Goal: Task Accomplishment & Management: Manage account settings

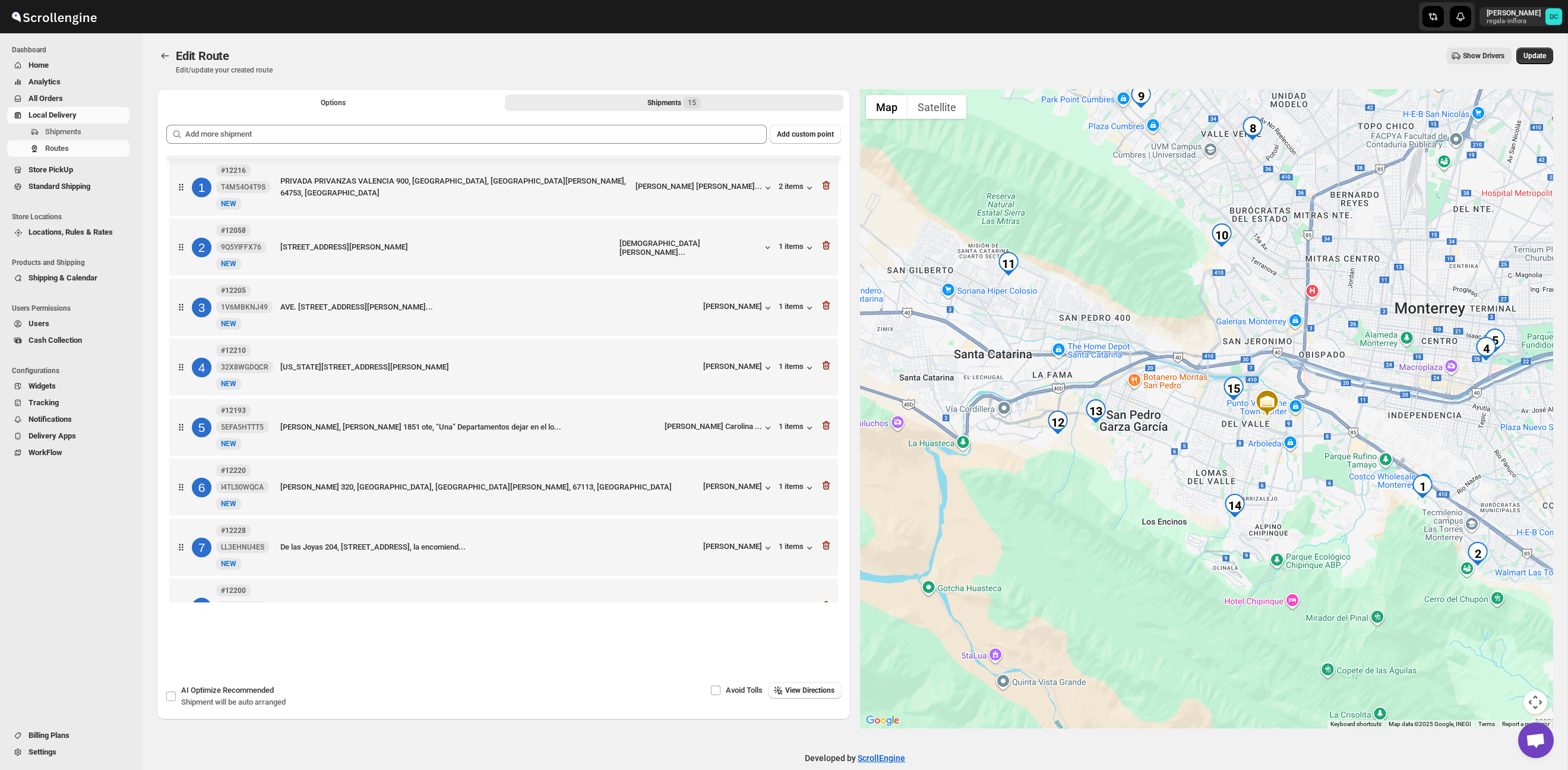
scroll to position [472, 0]
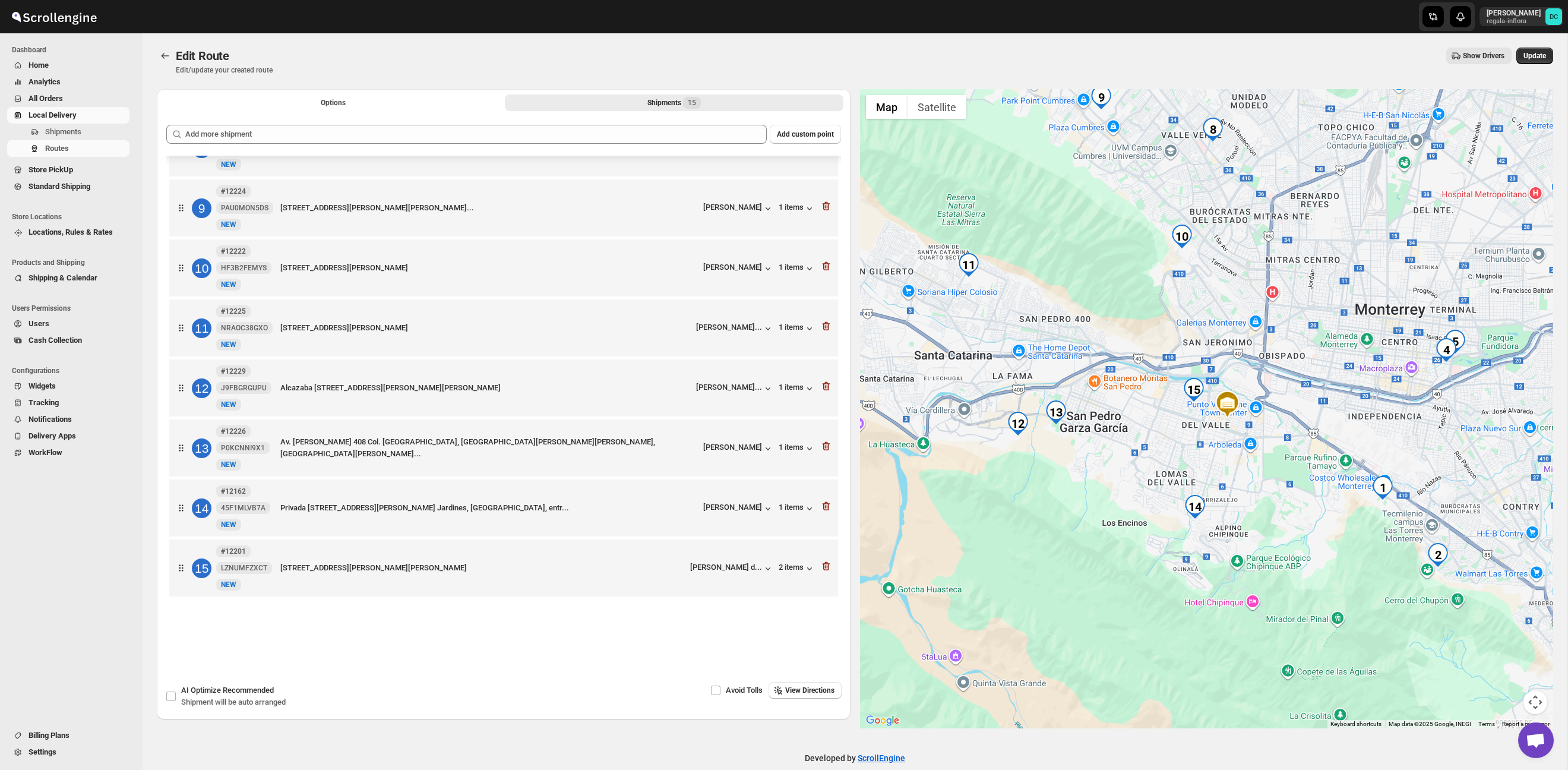
drag, startPoint x: 1287, startPoint y: 467, endPoint x: 1245, endPoint y: 469, distance: 42.0
click at [1245, 469] on div at bounding box center [1206, 409] width 694 height 640
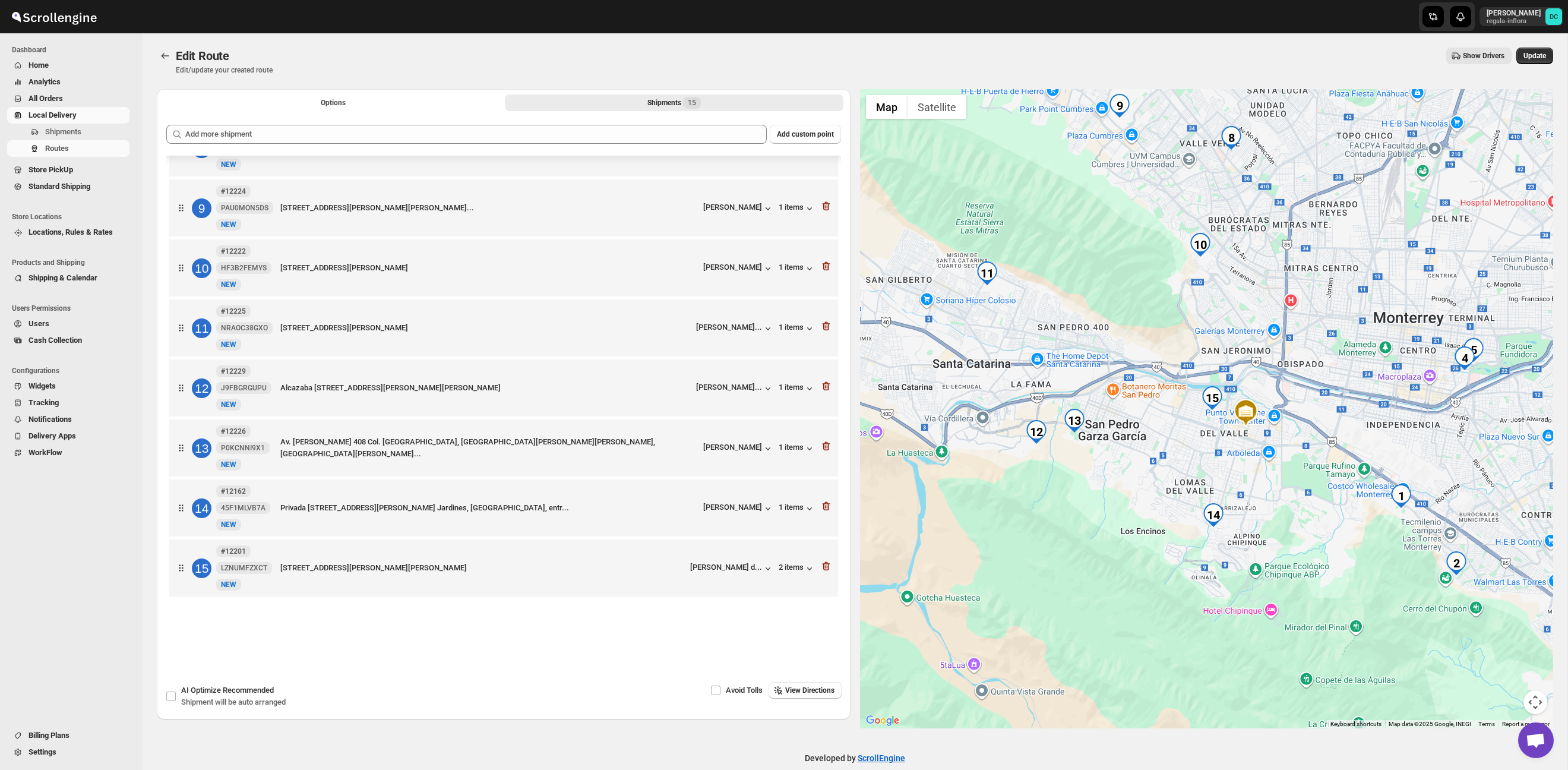
drag, startPoint x: 1182, startPoint y: 447, endPoint x: 1221, endPoint y: 463, distance: 42.2
click at [1221, 463] on div at bounding box center [1206, 409] width 694 height 640
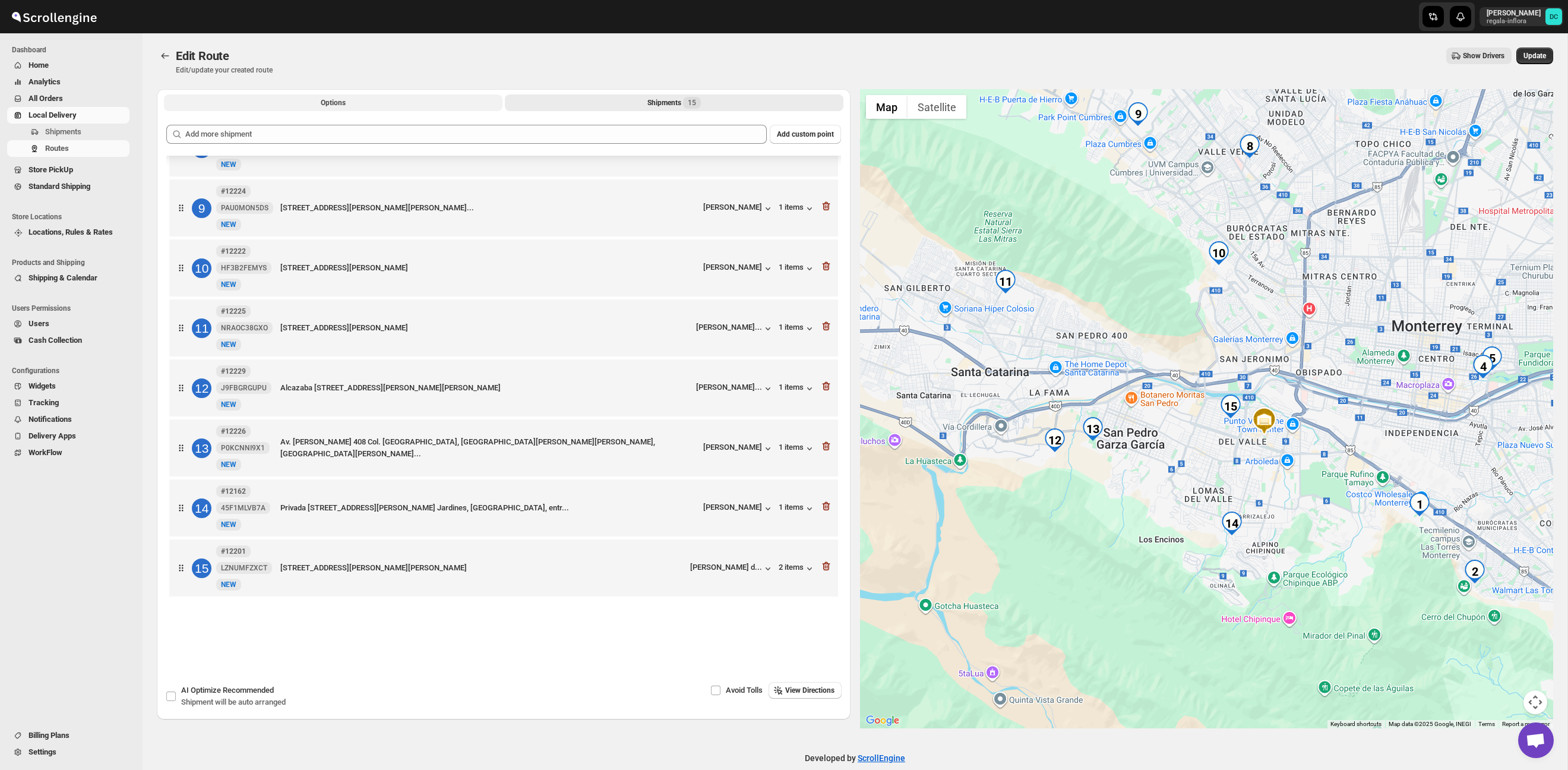
click at [373, 104] on button "Options" at bounding box center [333, 103] width 339 height 17
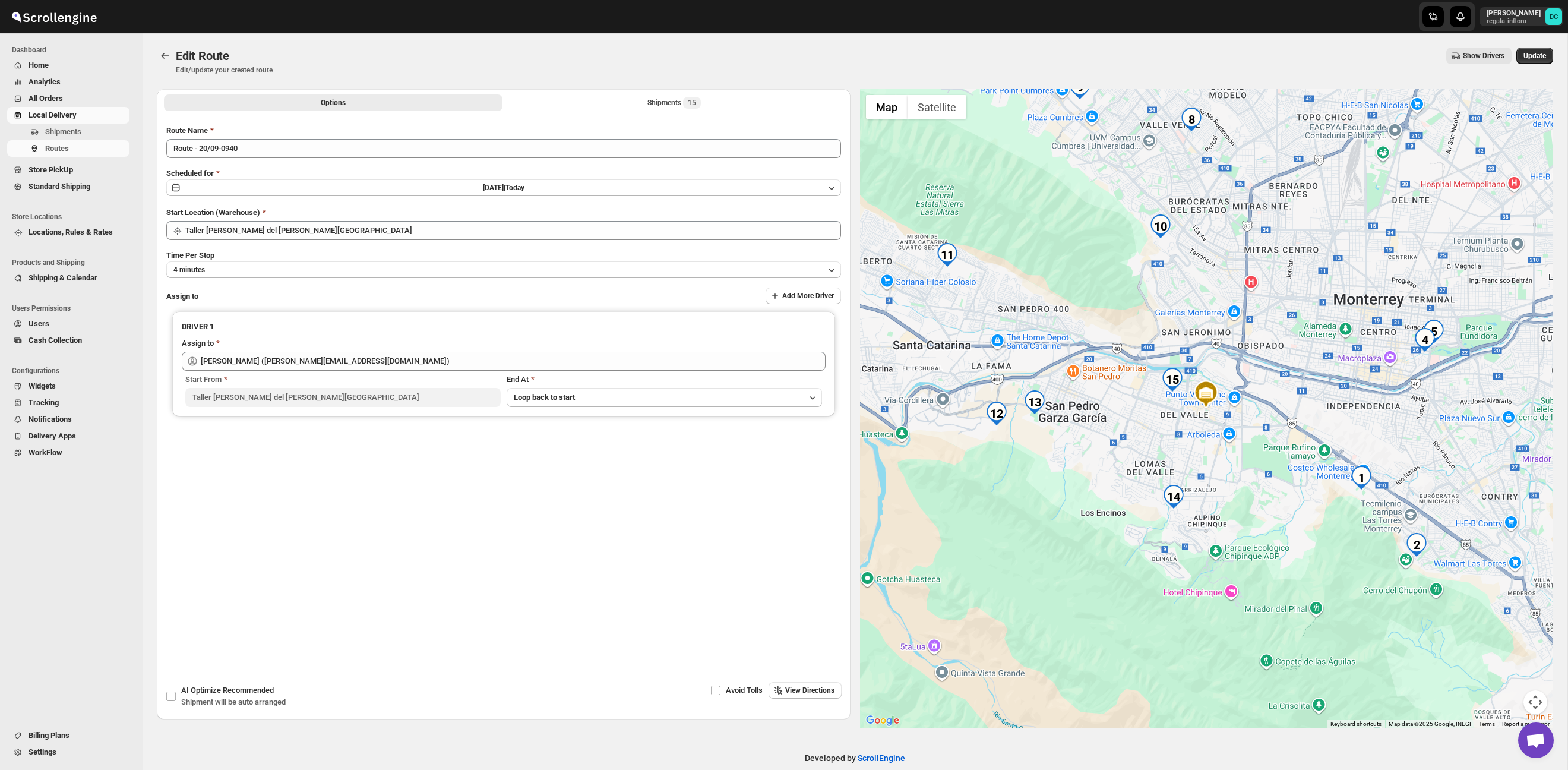
drag, startPoint x: 1534, startPoint y: 59, endPoint x: 1459, endPoint y: 59, distance: 75.0
click at [1534, 59] on span "Update" at bounding box center [1535, 56] width 23 height 9
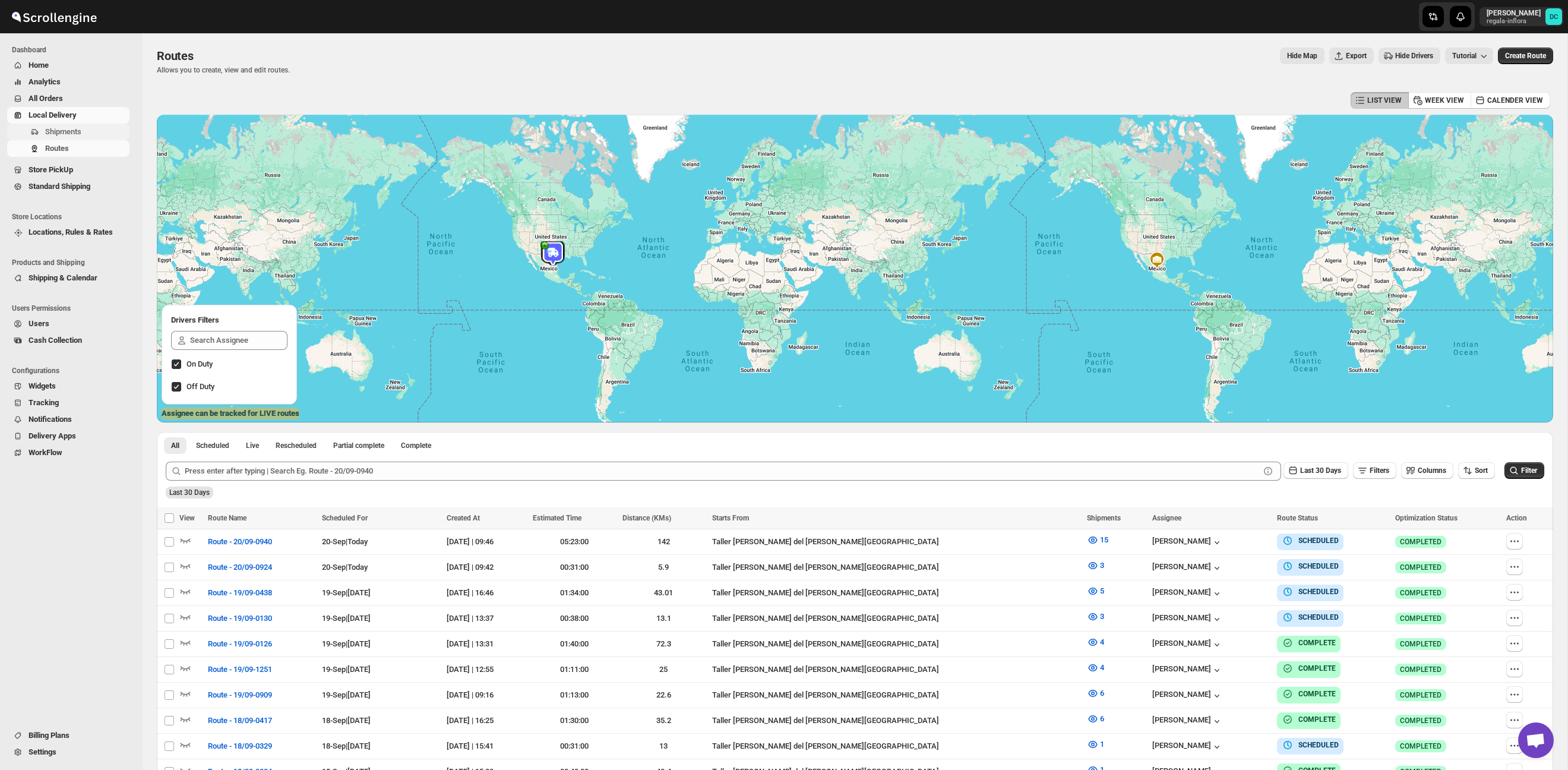
click at [89, 129] on span "Shipments" at bounding box center [85, 131] width 82 height 12
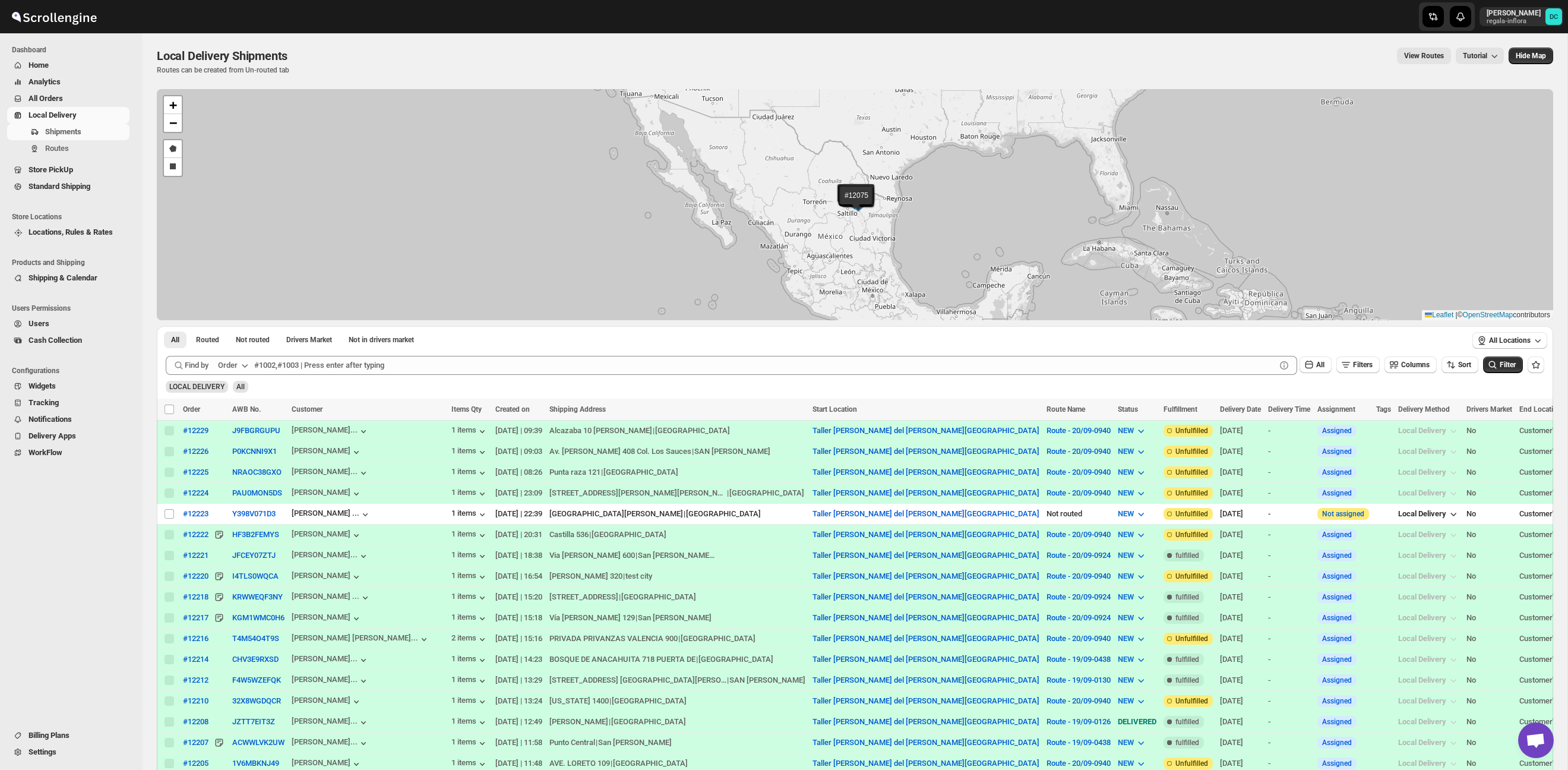
click at [63, 94] on span "All Orders" at bounding box center [77, 98] width 98 height 12
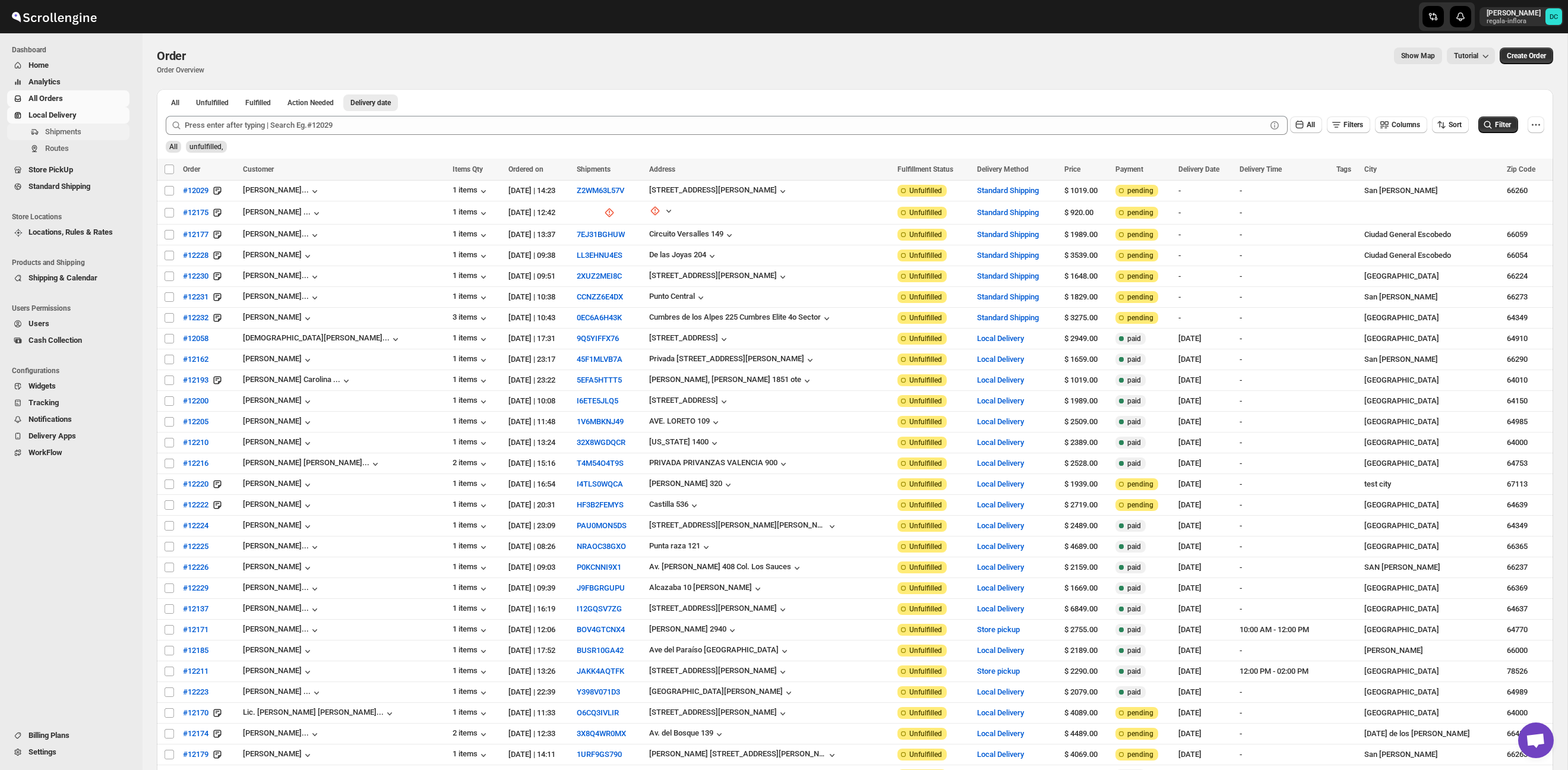
click at [75, 134] on span "Shipments" at bounding box center [62, 131] width 36 height 9
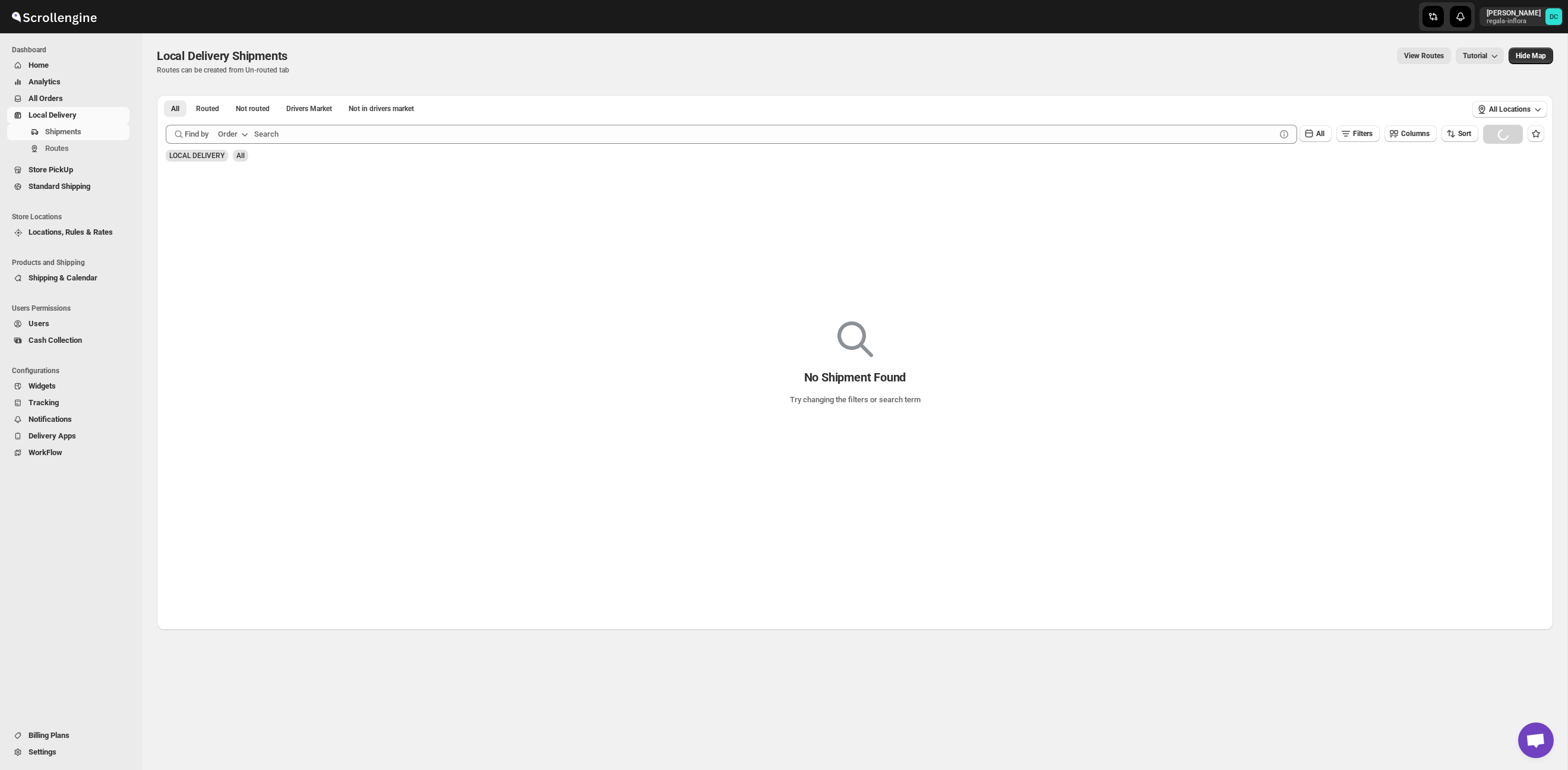
click at [73, 95] on span "All Orders" at bounding box center [77, 98] width 98 height 12
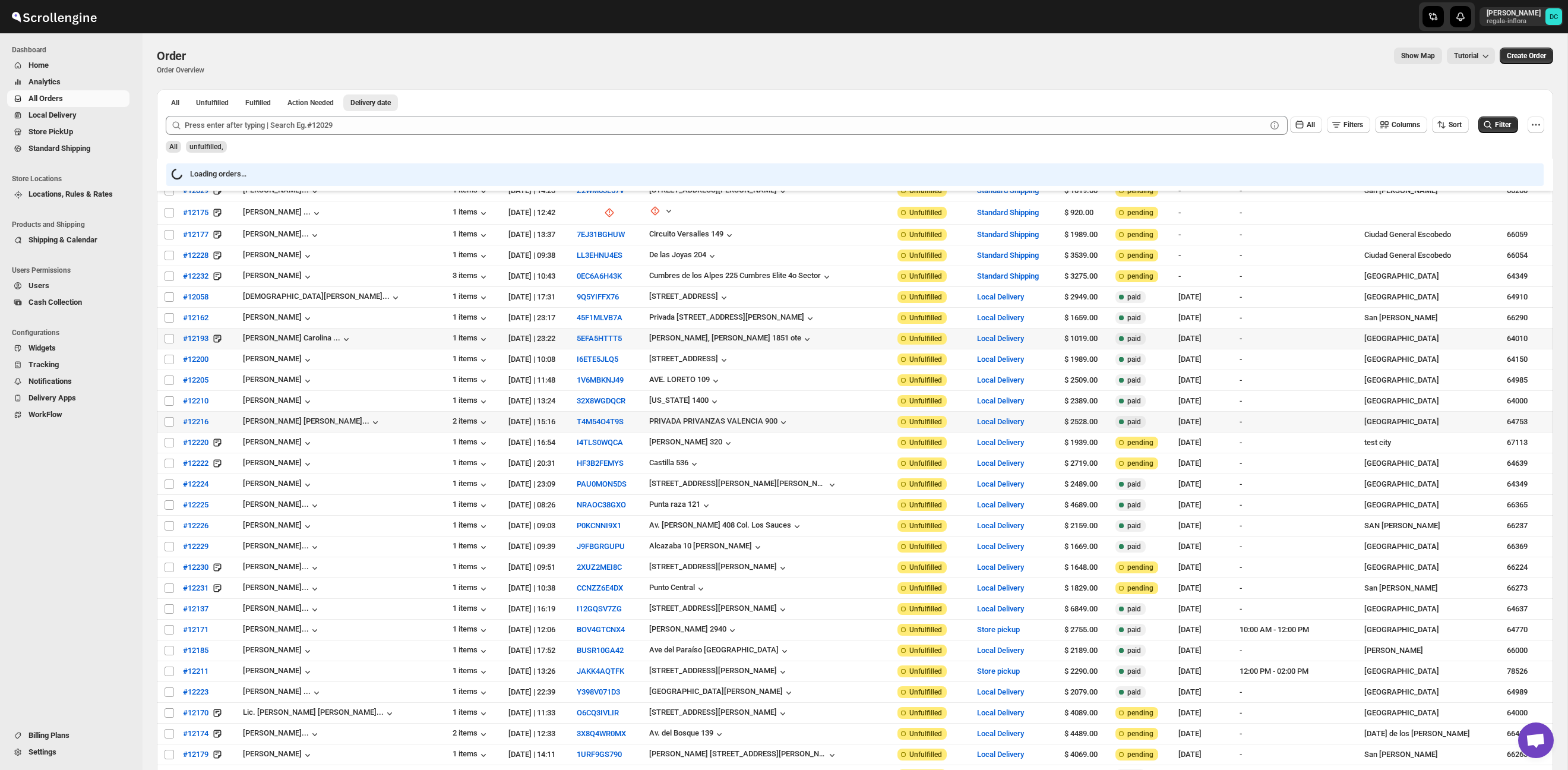
scroll to position [190, 0]
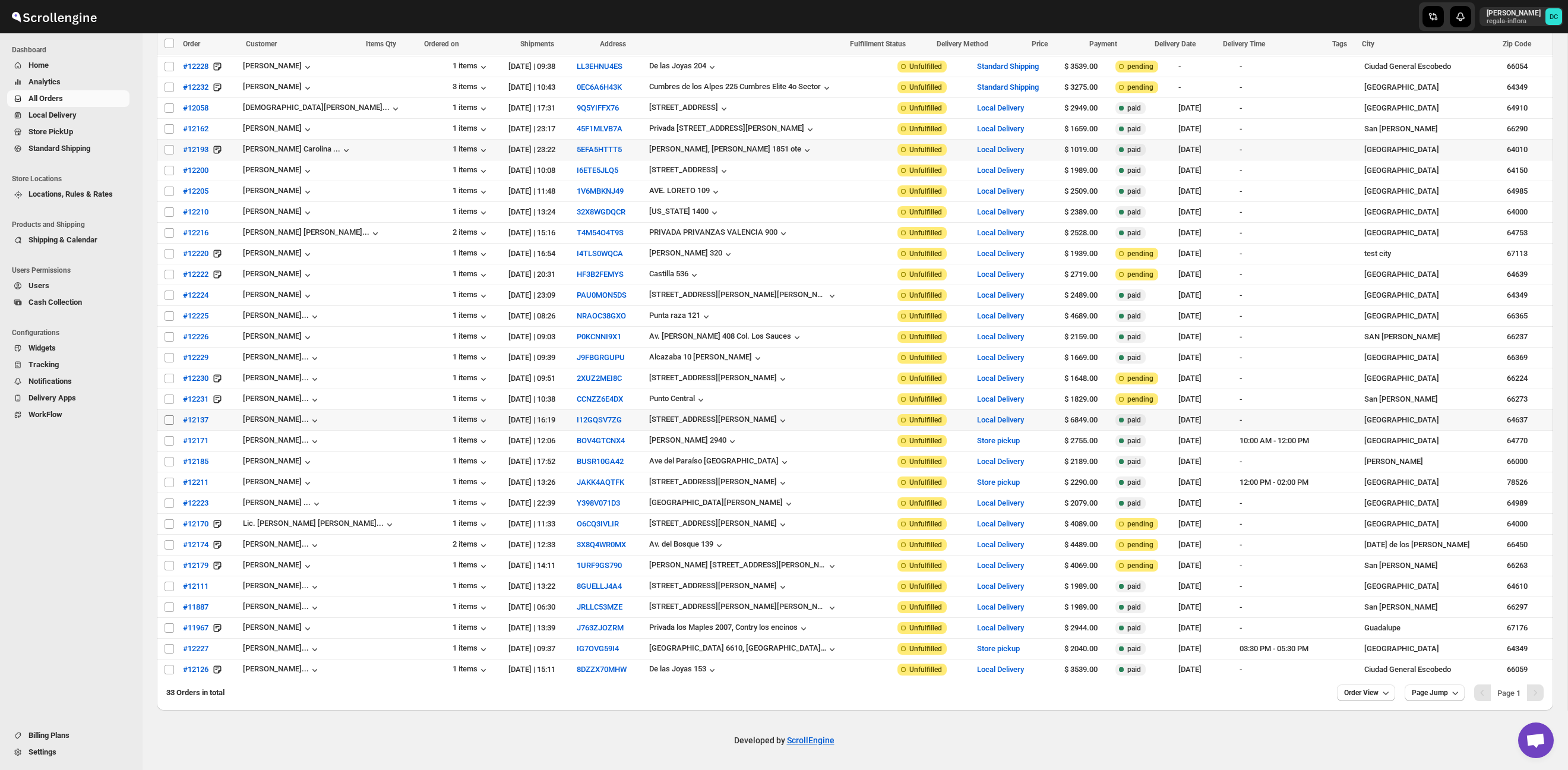
click at [166, 418] on input "Select order" at bounding box center [169, 420] width 9 height 9
checkbox input "true"
click at [169, 441] on input "Select order" at bounding box center [169, 441] width 9 height 9
checkbox input "true"
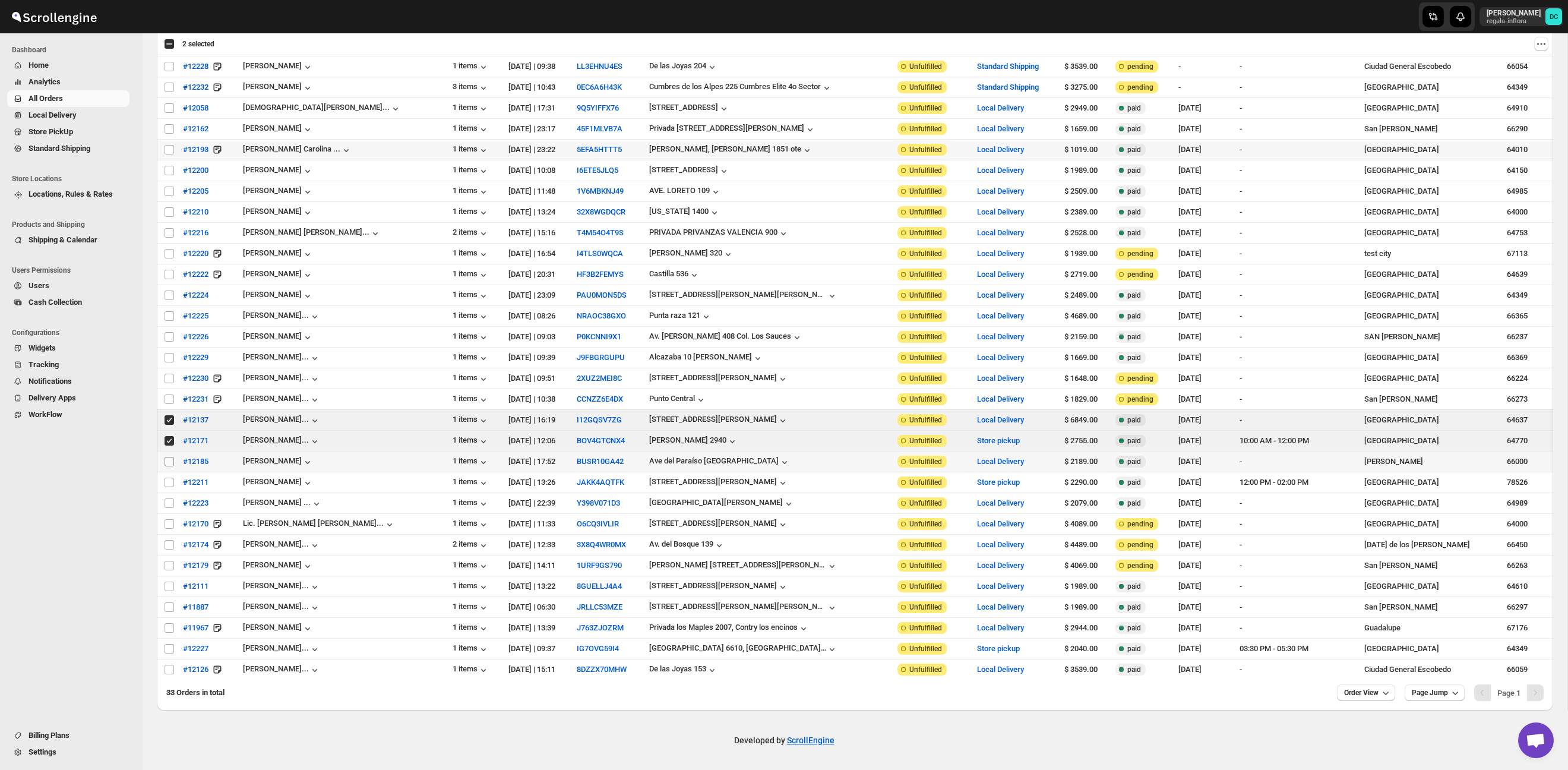
click at [169, 462] on input "Select order" at bounding box center [169, 461] width 9 height 9
checkbox input "true"
click at [170, 481] on input "Select order" at bounding box center [169, 482] width 9 height 9
checkbox input "true"
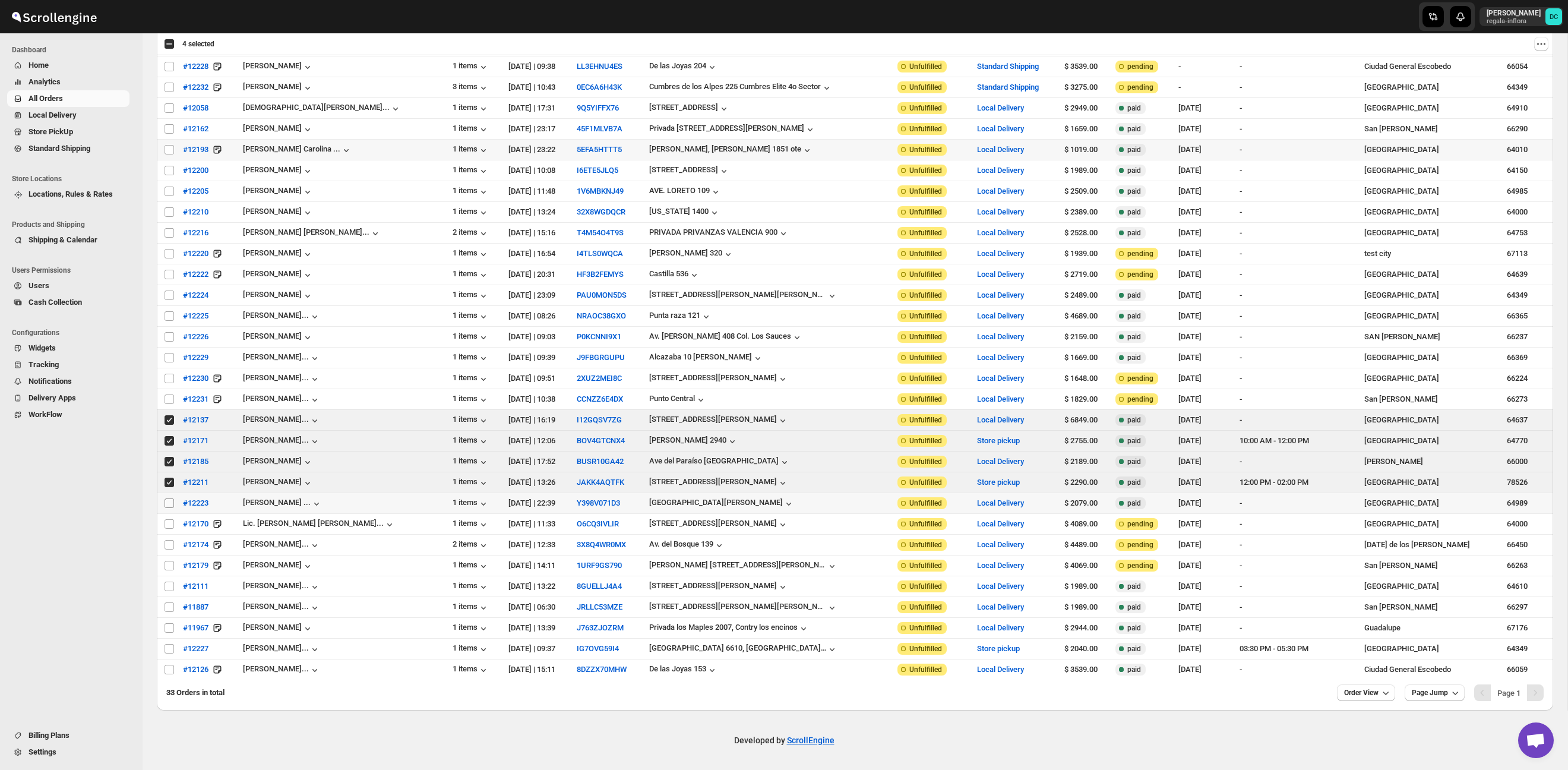
click at [170, 502] on input "Select order" at bounding box center [169, 504] width 9 height 9
checkbox input "true"
click at [169, 522] on input "Select order" at bounding box center [169, 524] width 9 height 9
checkbox input "true"
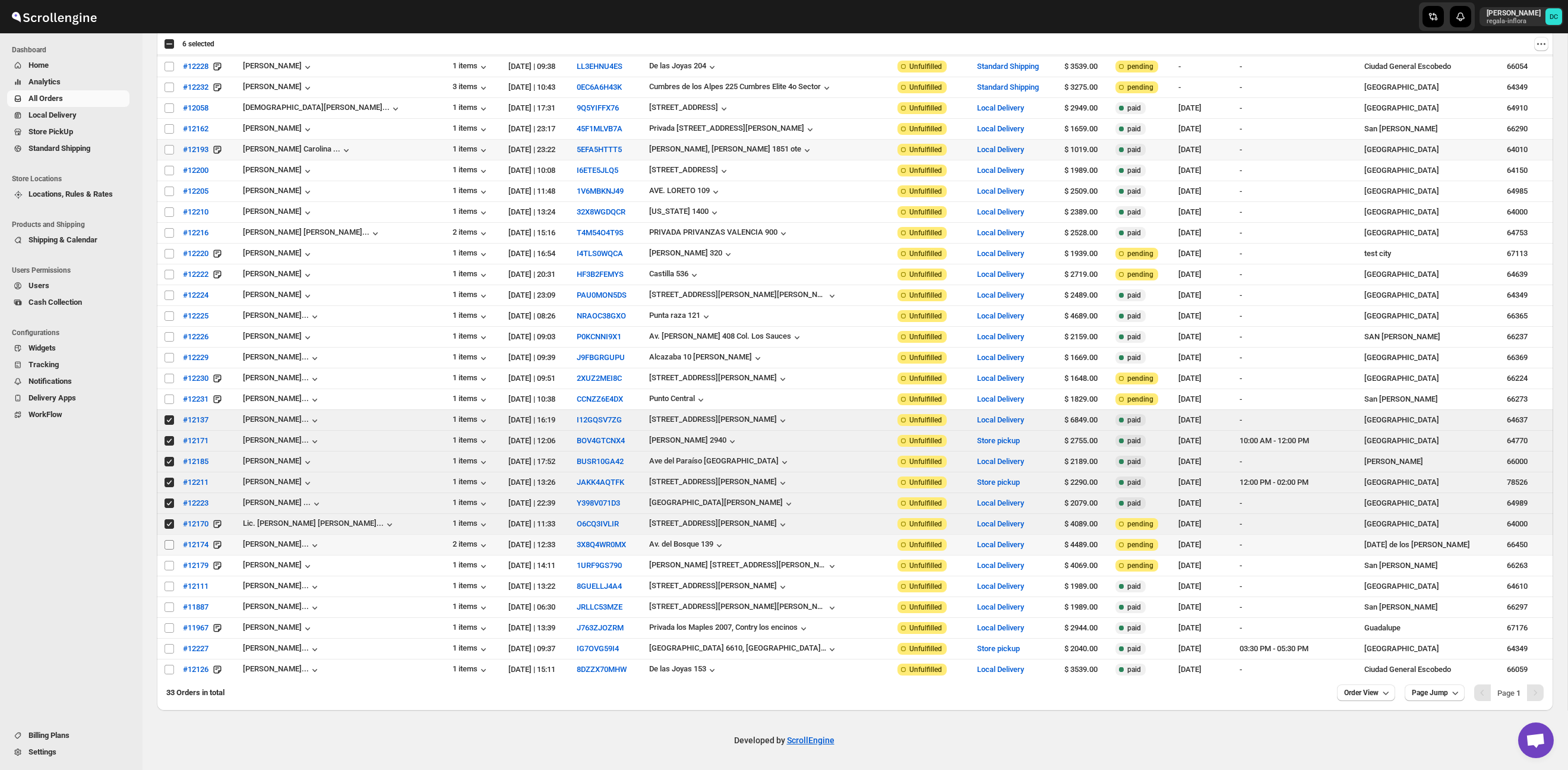
click at [169, 543] on input "Select order" at bounding box center [169, 545] width 9 height 9
click at [165, 544] on input "Select order" at bounding box center [169, 545] width 9 height 9
checkbox input "false"
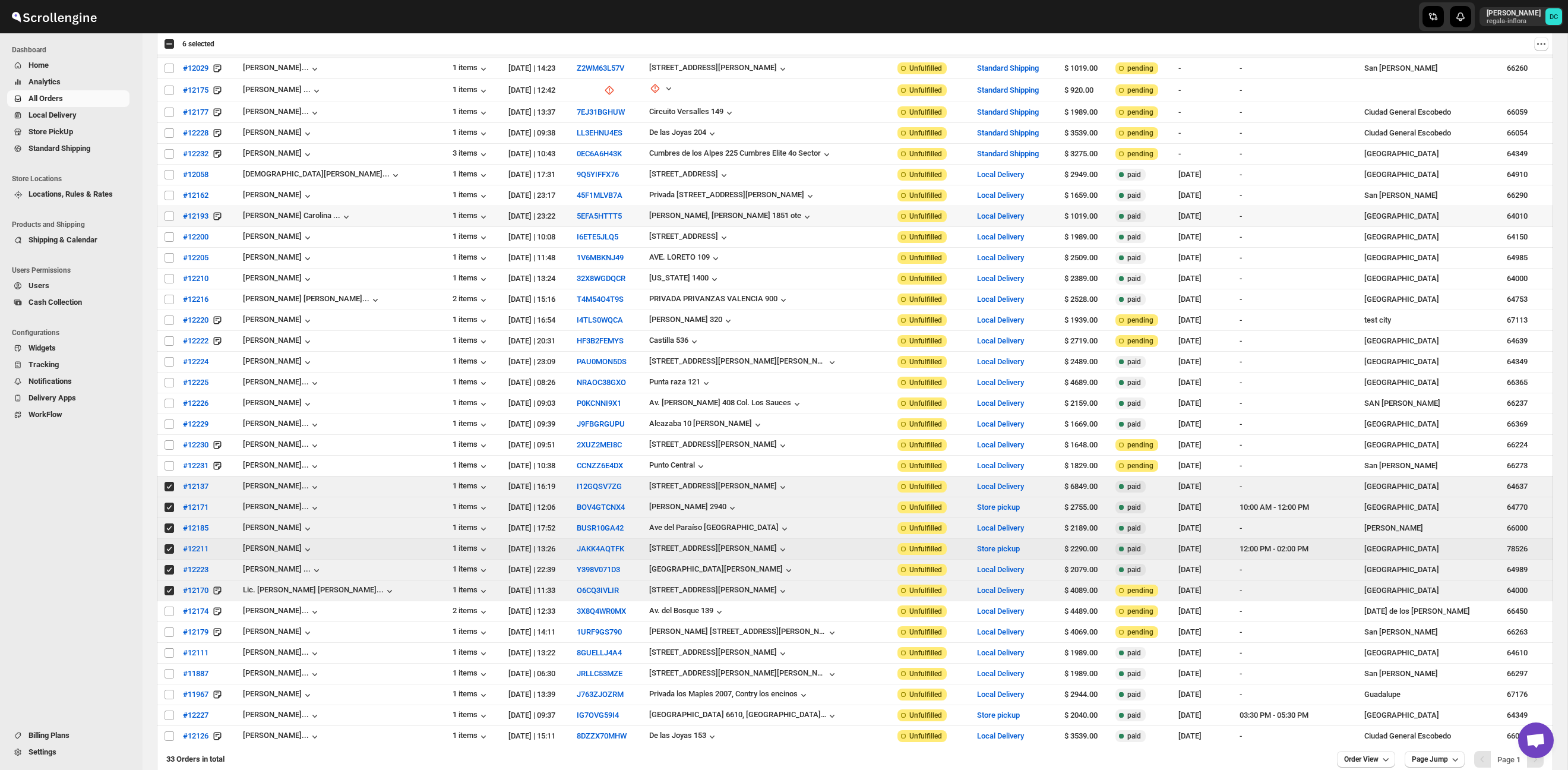
scroll to position [0, 0]
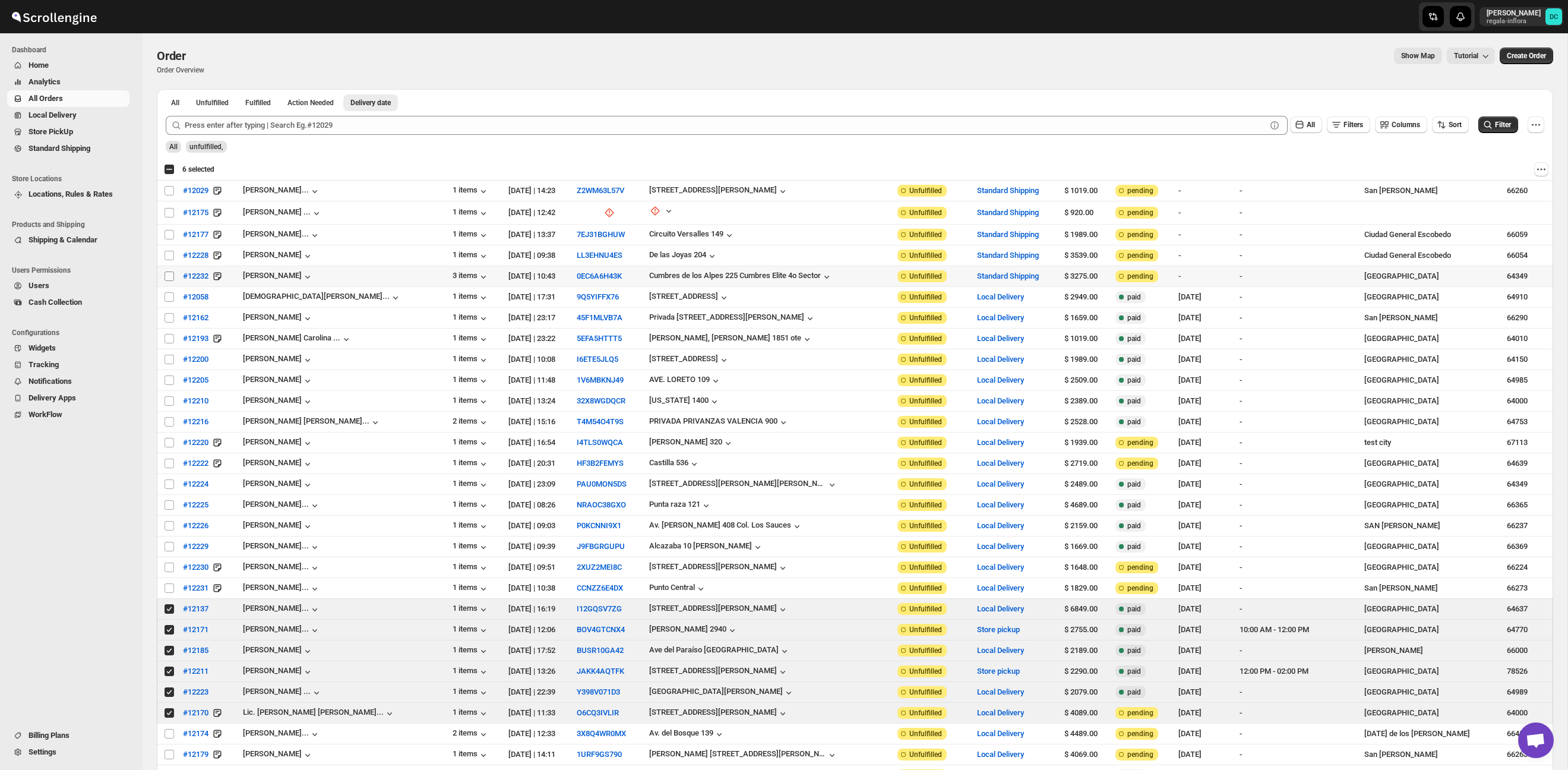
click at [170, 277] on input "Select order" at bounding box center [169, 277] width 9 height 9
checkbox input "true"
click at [171, 232] on input "Select order" at bounding box center [169, 234] width 9 height 9
checkbox input "true"
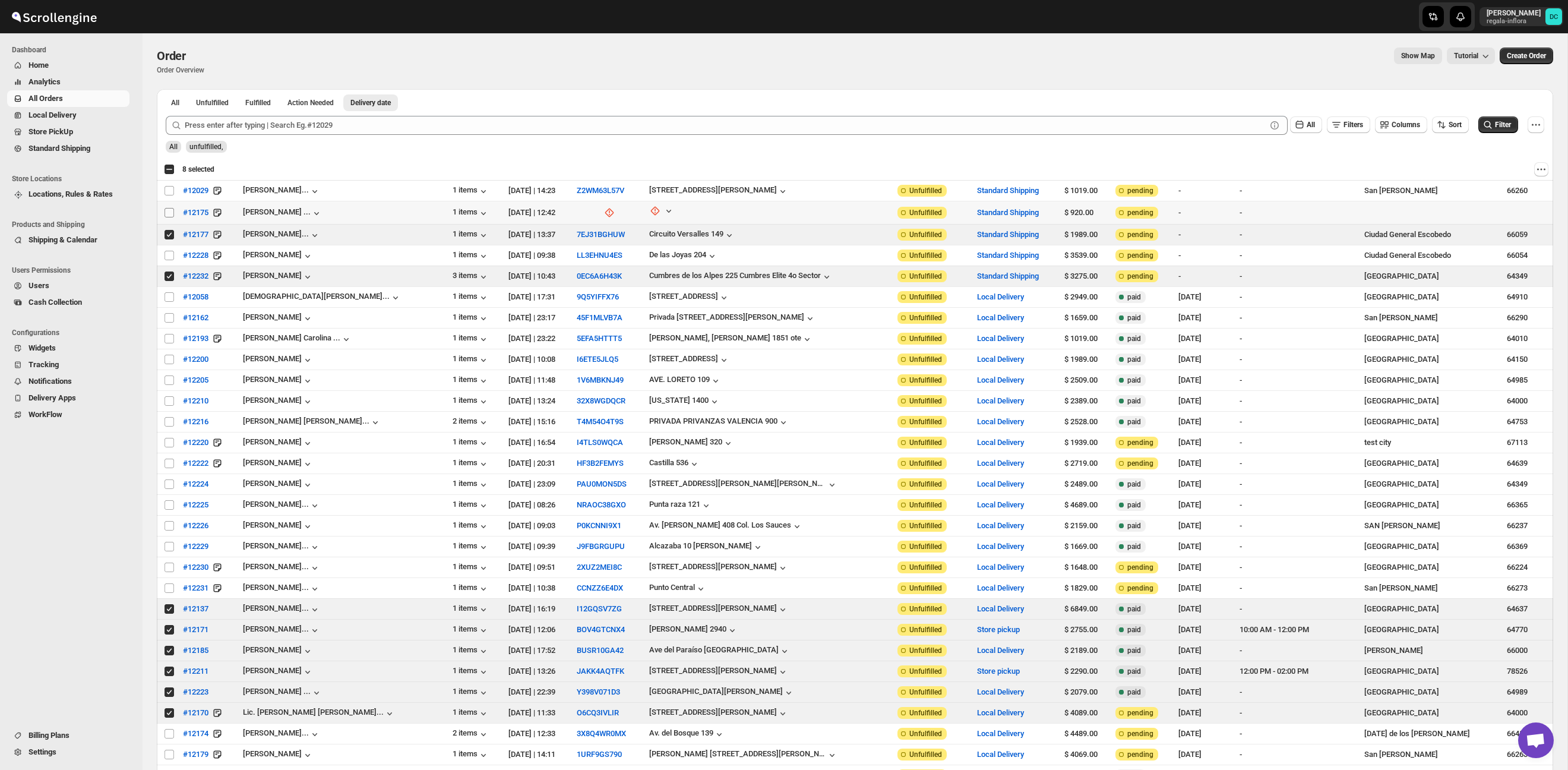
click at [172, 213] on input "Select order" at bounding box center [169, 212] width 9 height 9
checkbox input "true"
click at [168, 189] on input "Select order" at bounding box center [169, 190] width 9 height 9
checkbox input "true"
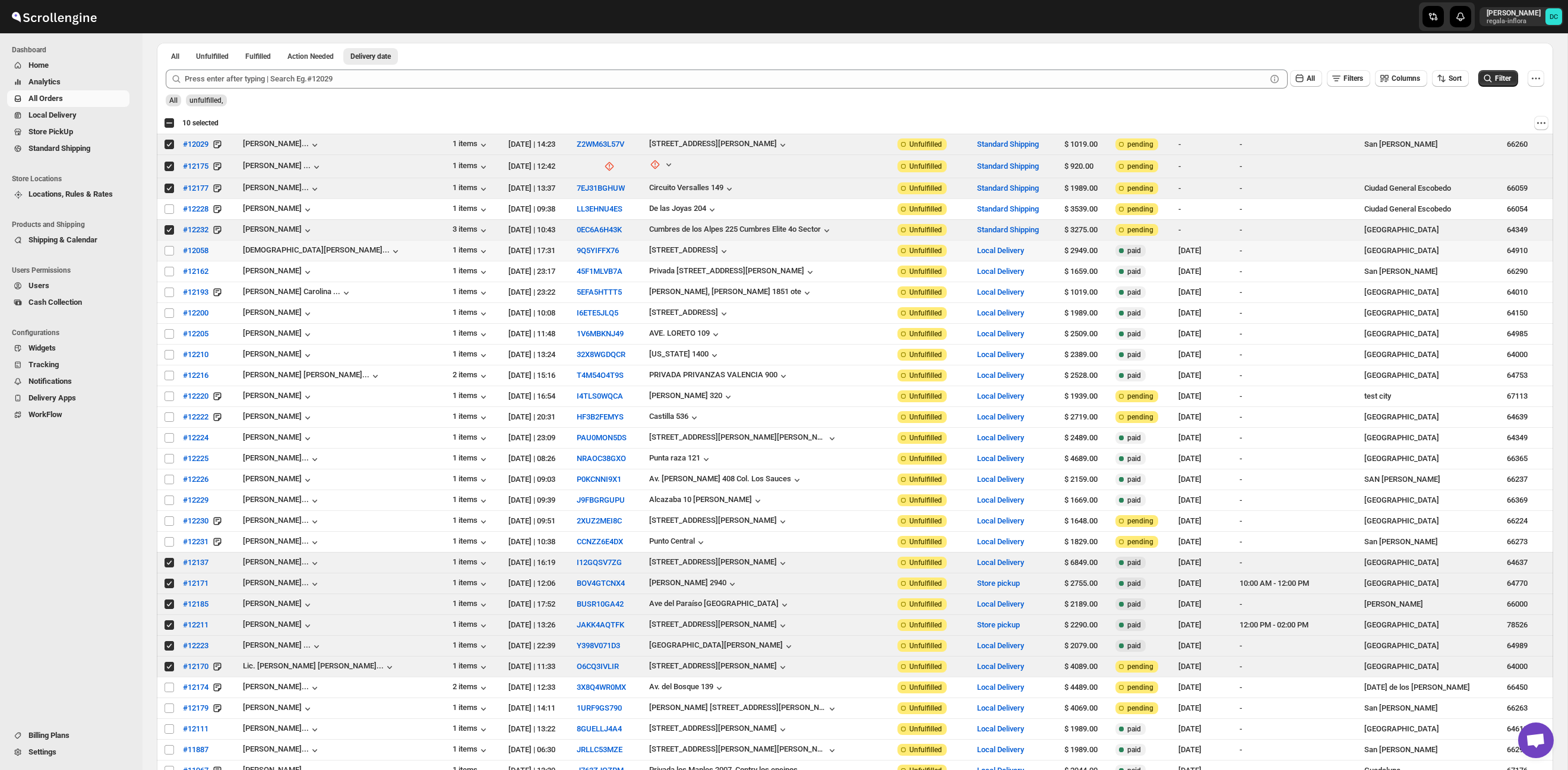
scroll to position [50, 0]
click at [167, 226] on input "Select order" at bounding box center [169, 227] width 9 height 9
checkbox input "false"
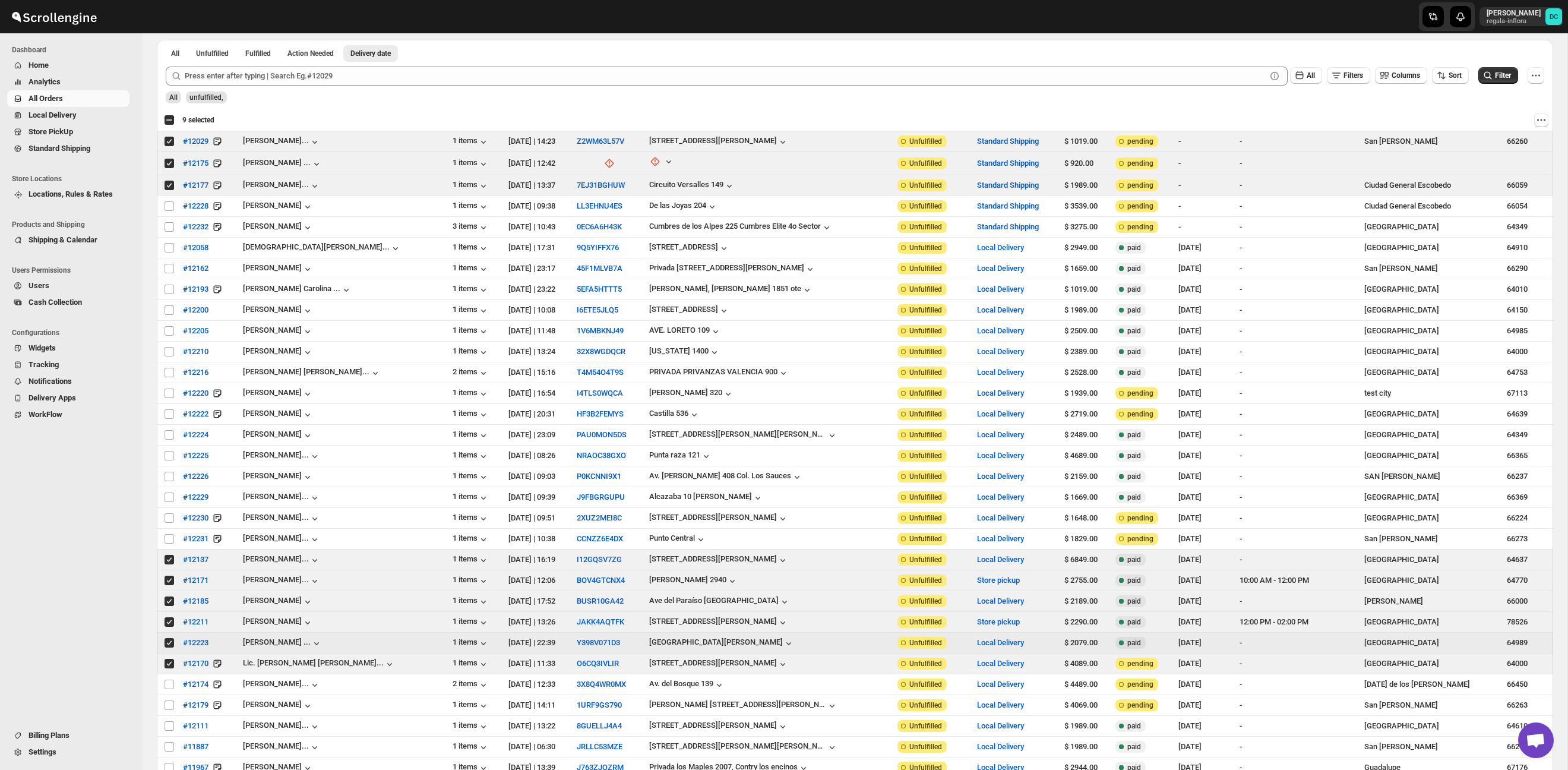
drag, startPoint x: 170, startPoint y: 646, endPoint x: 169, endPoint y: 627, distance: 19.0
click at [170, 646] on input "Select order" at bounding box center [169, 643] width 9 height 9
checkbox input "false"
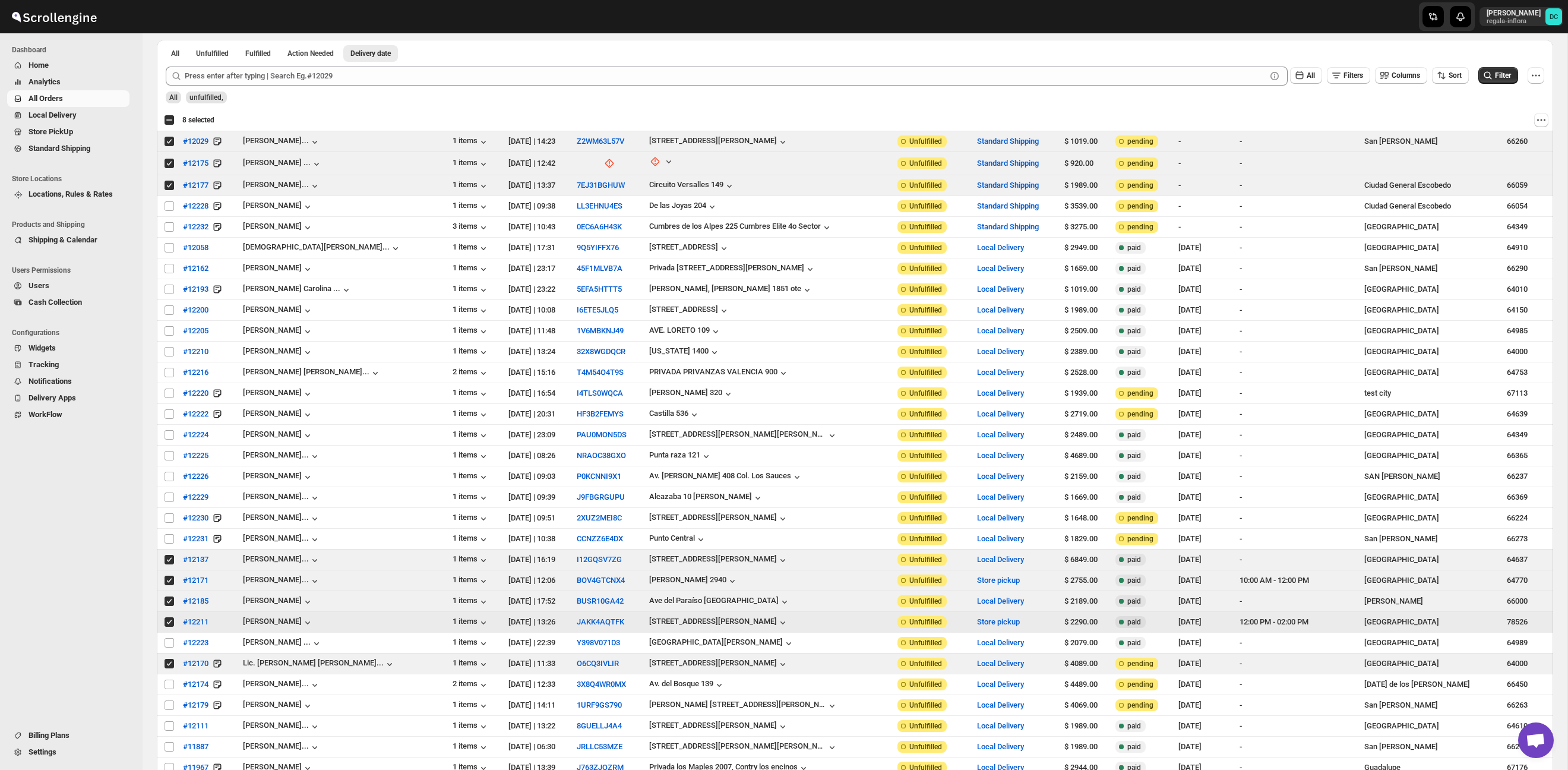
click at [169, 625] on input "Select order" at bounding box center [169, 622] width 9 height 9
checkbox input "false"
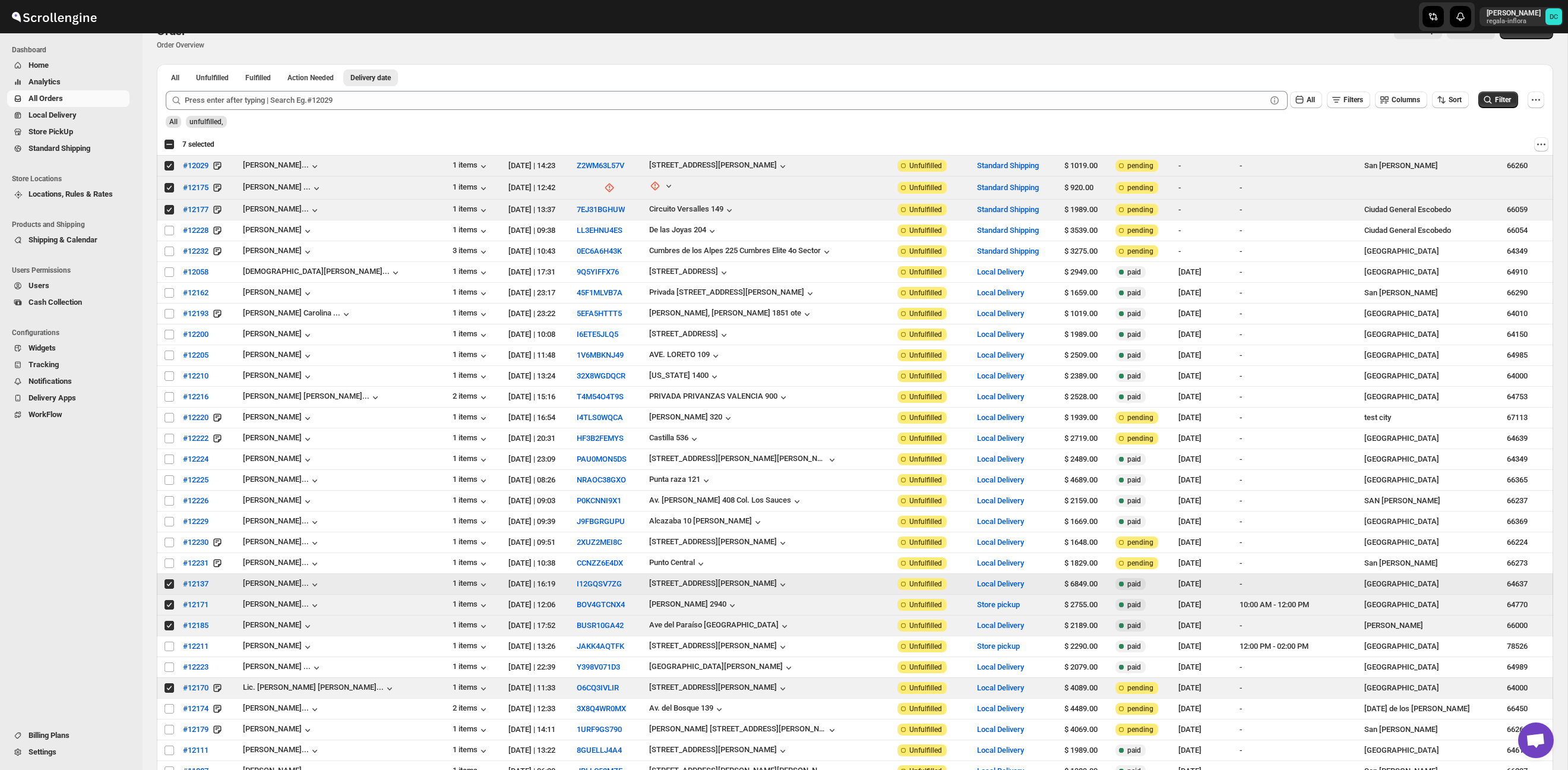
scroll to position [33, 0]
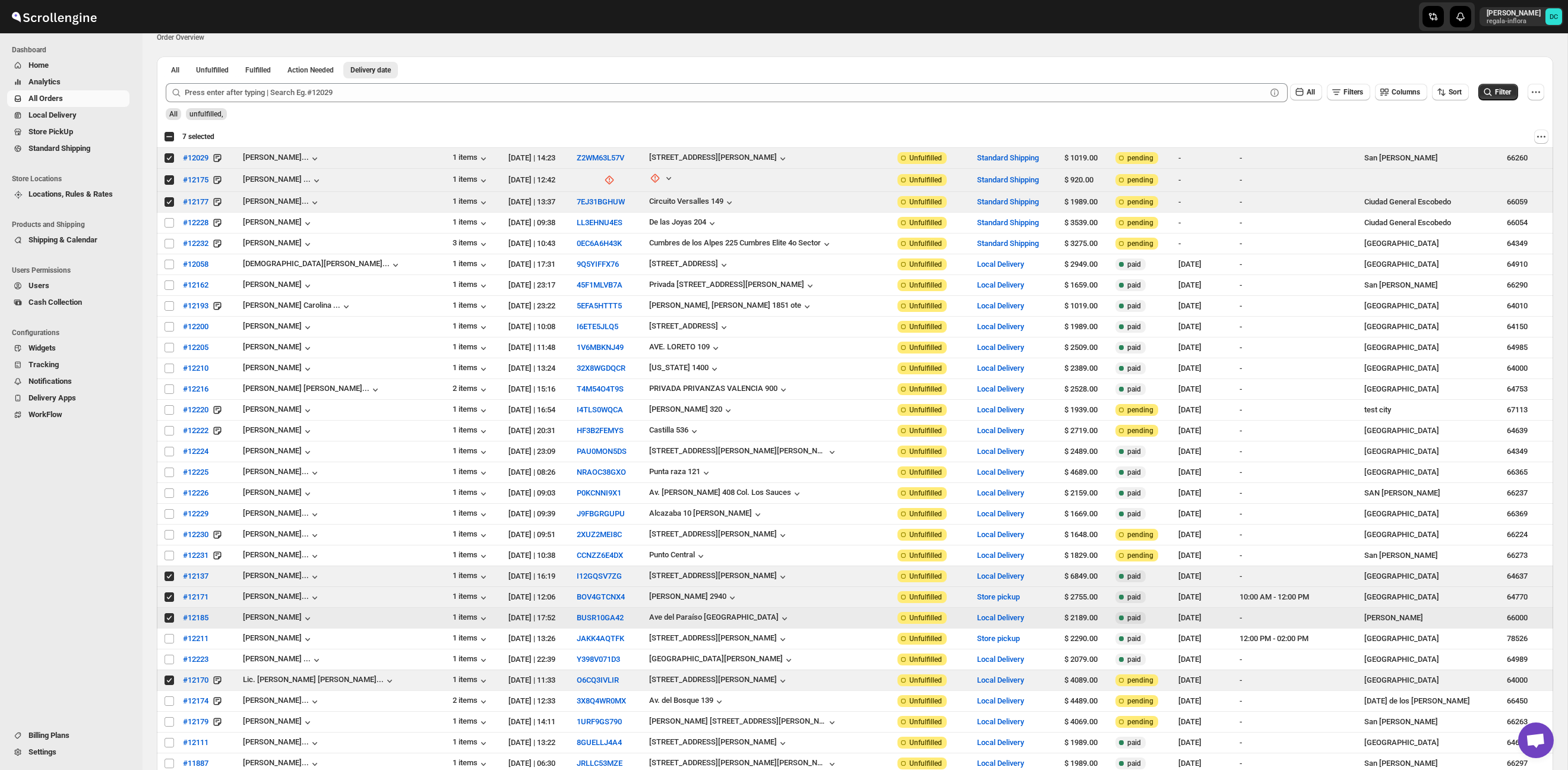
click at [169, 620] on input "Select order" at bounding box center [169, 617] width 9 height 9
checkbox input "false"
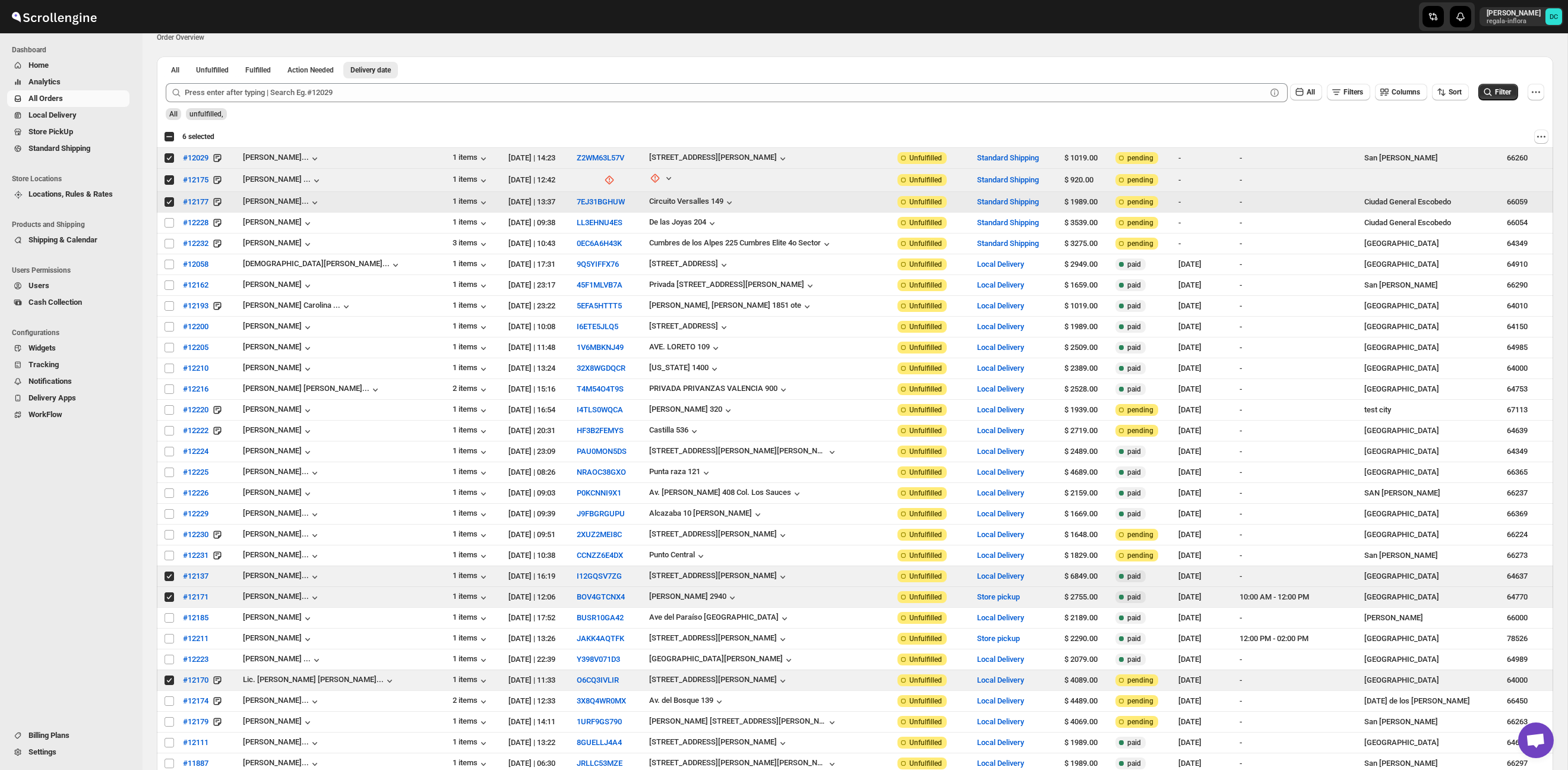
click at [168, 201] on input "Select order" at bounding box center [169, 202] width 9 height 9
checkbox input "false"
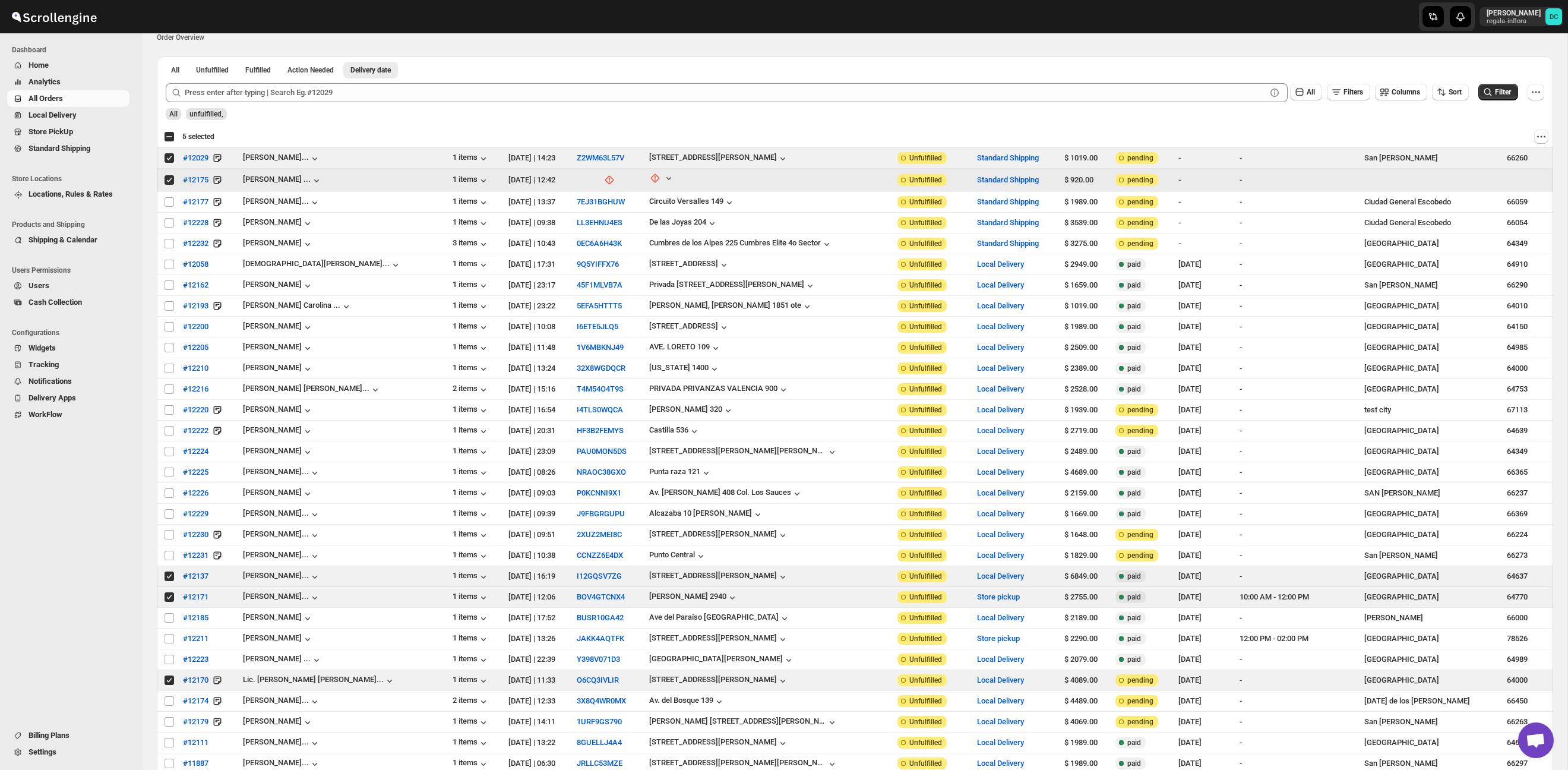
drag, startPoint x: 169, startPoint y: 181, endPoint x: 179, endPoint y: 462, distance: 281.2
click at [169, 183] on input "Select order" at bounding box center [169, 180] width 9 height 9
checkbox input "false"
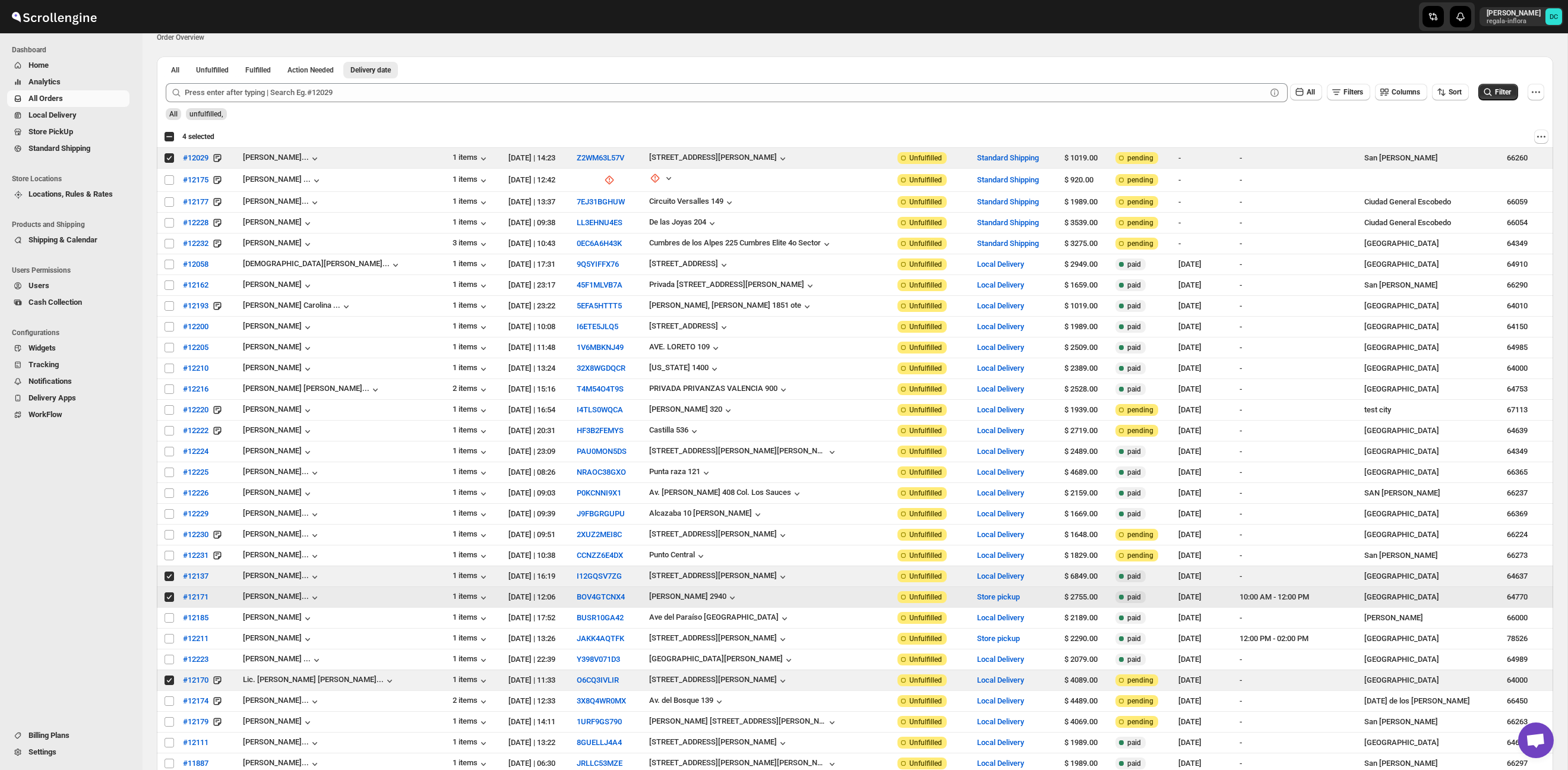
click at [167, 596] on input "Select order" at bounding box center [169, 597] width 9 height 9
checkbox input "false"
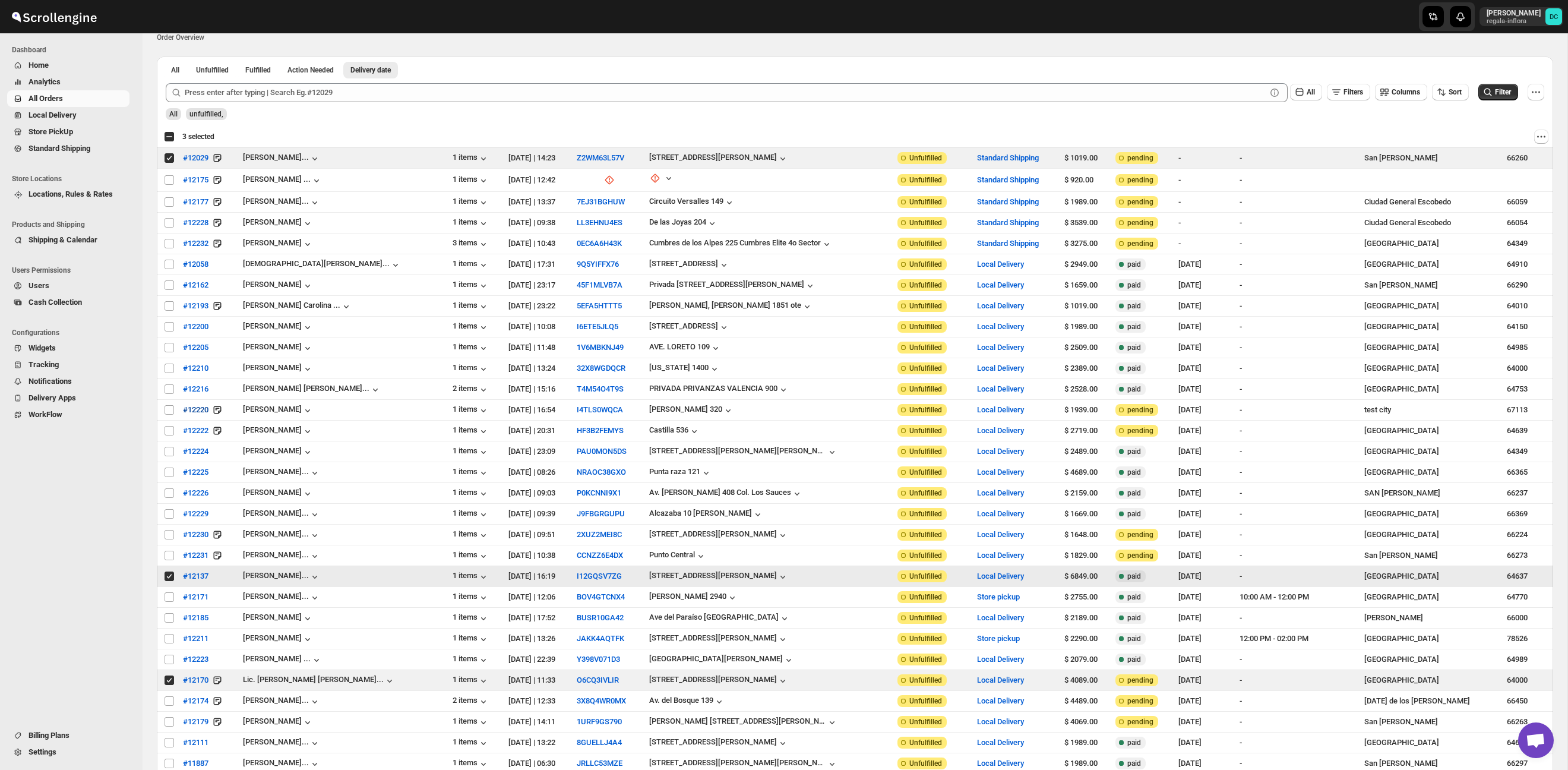
drag, startPoint x: 171, startPoint y: 579, endPoint x: 201, endPoint y: 419, distance: 162.8
click at [171, 579] on input "Select order" at bounding box center [169, 576] width 9 height 9
checkbox input "false"
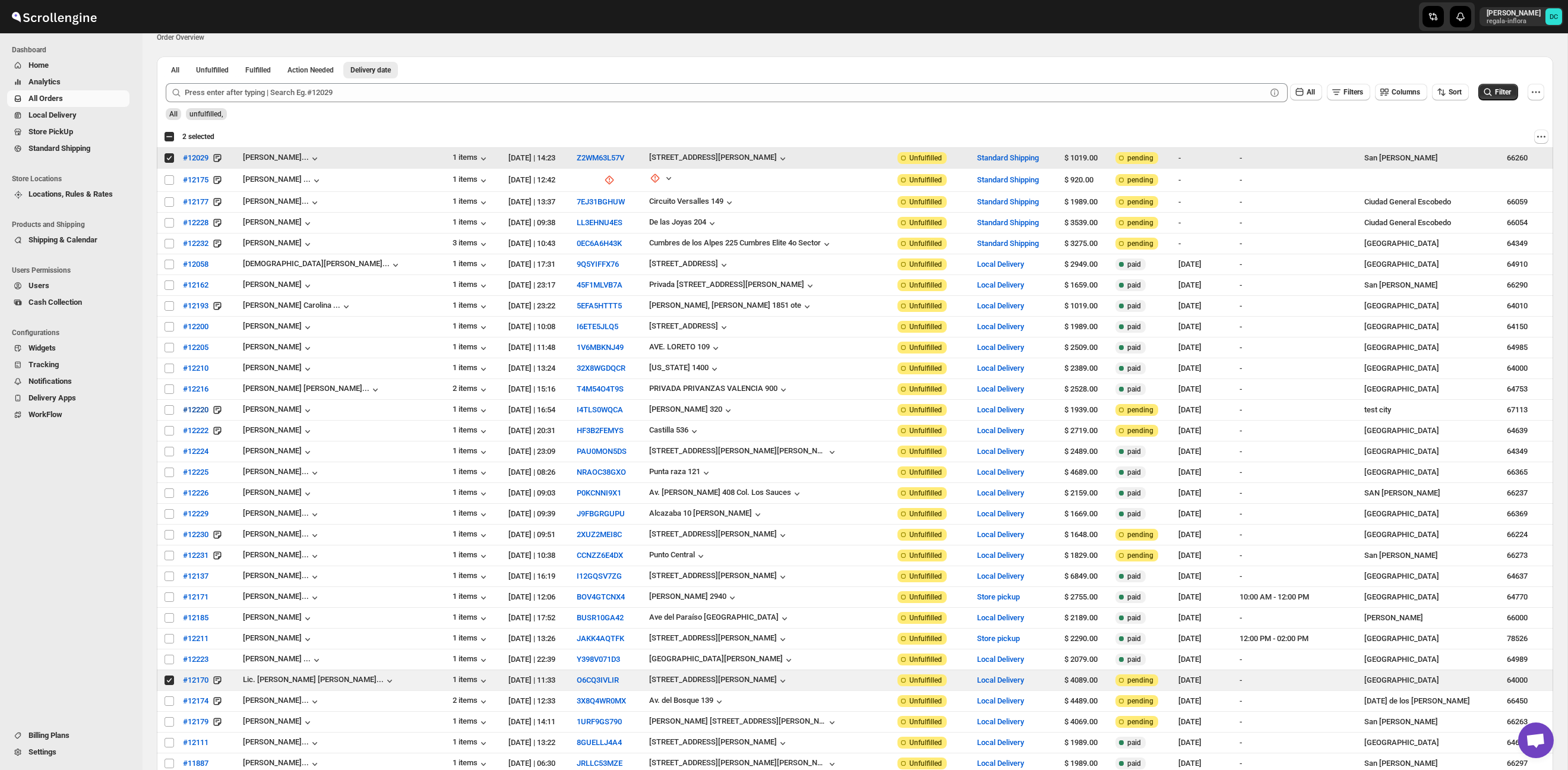
click at [171, 156] on input "Select order" at bounding box center [169, 158] width 9 height 9
checkbox input "false"
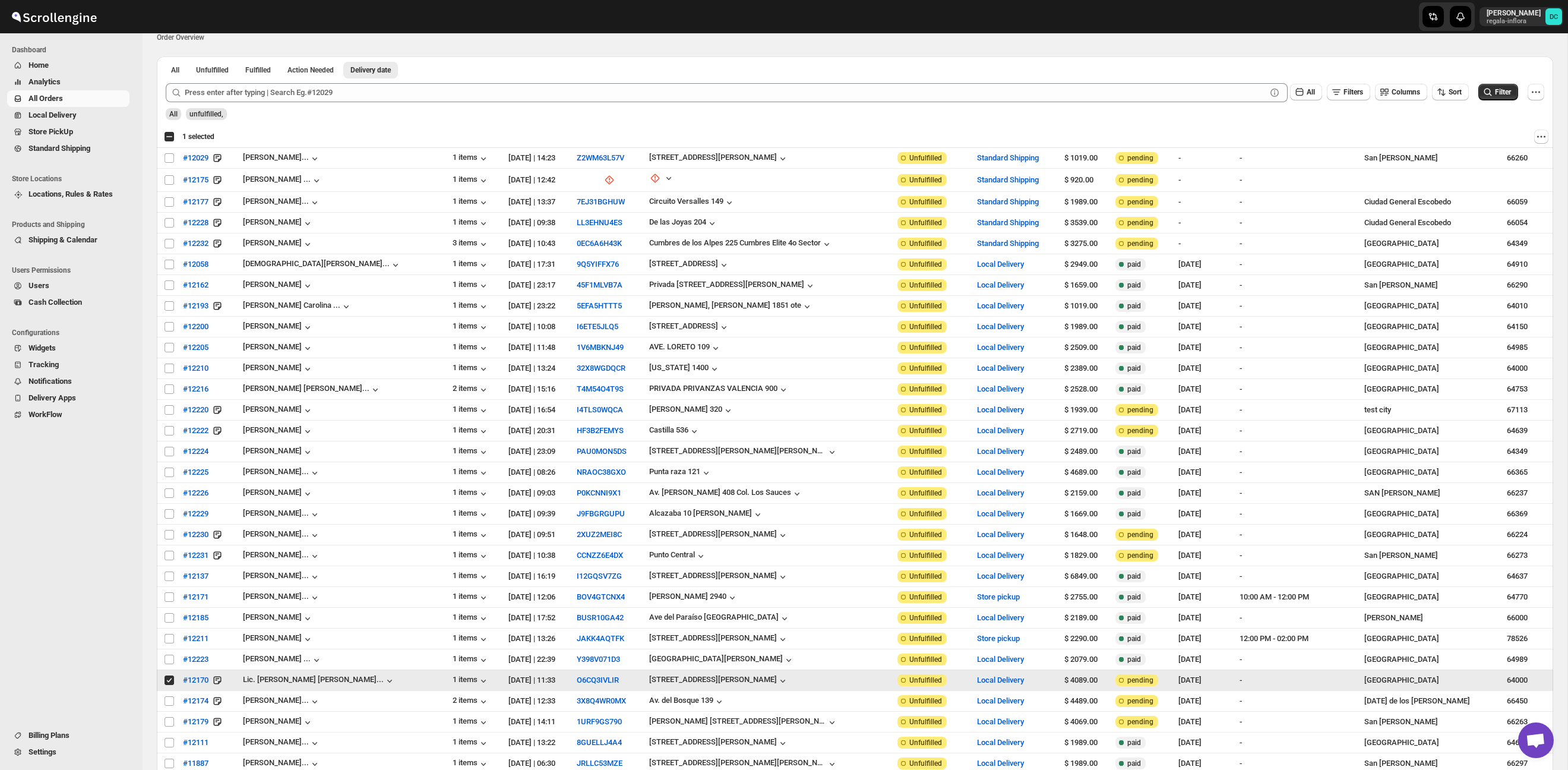
drag, startPoint x: 167, startPoint y: 683, endPoint x: 171, endPoint y: 1, distance: 682.0
click at [167, 683] on input "Select order" at bounding box center [169, 680] width 9 height 9
checkbox input "false"
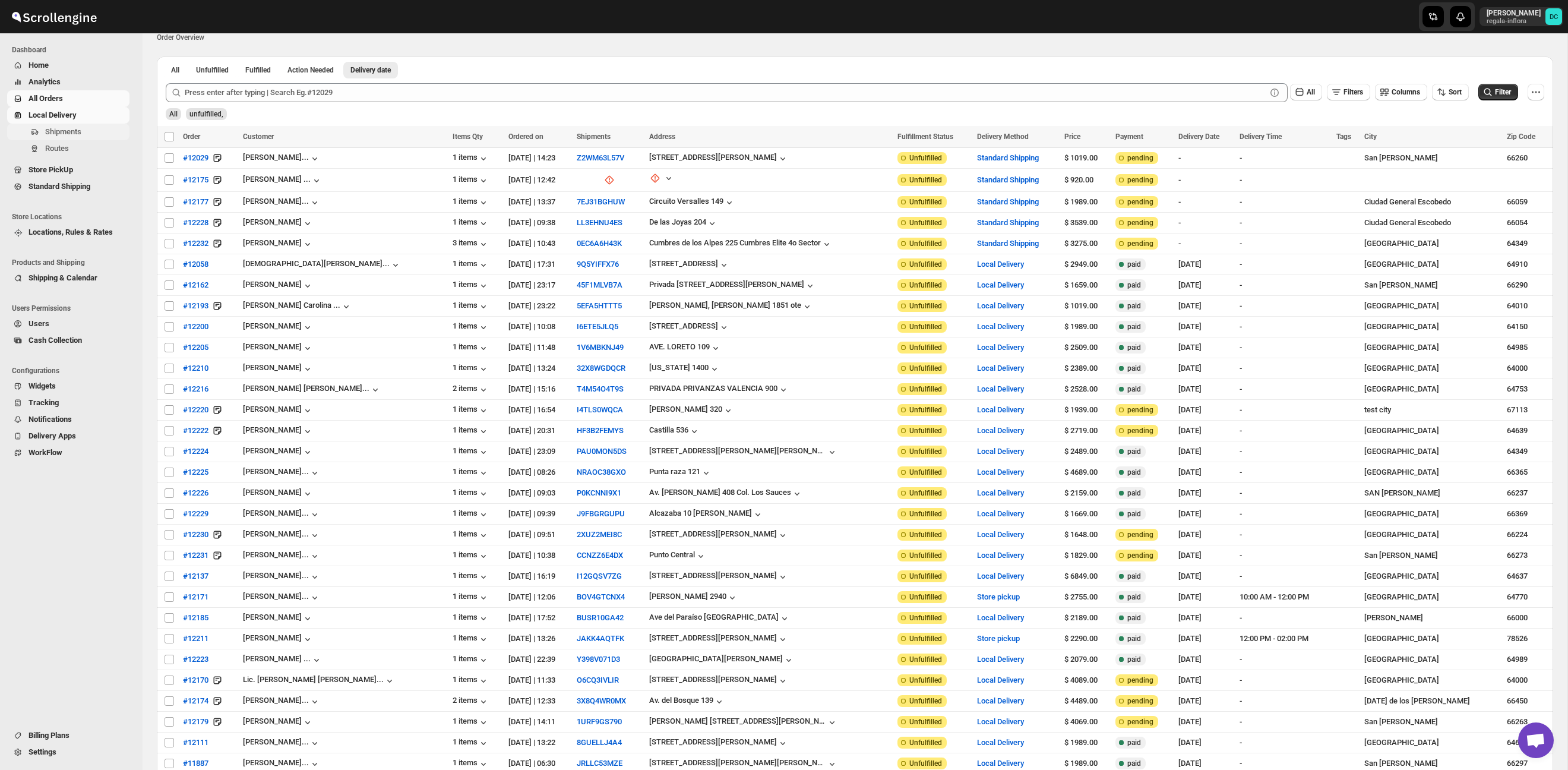
click at [82, 132] on span "Shipments" at bounding box center [62, 131] width 36 height 9
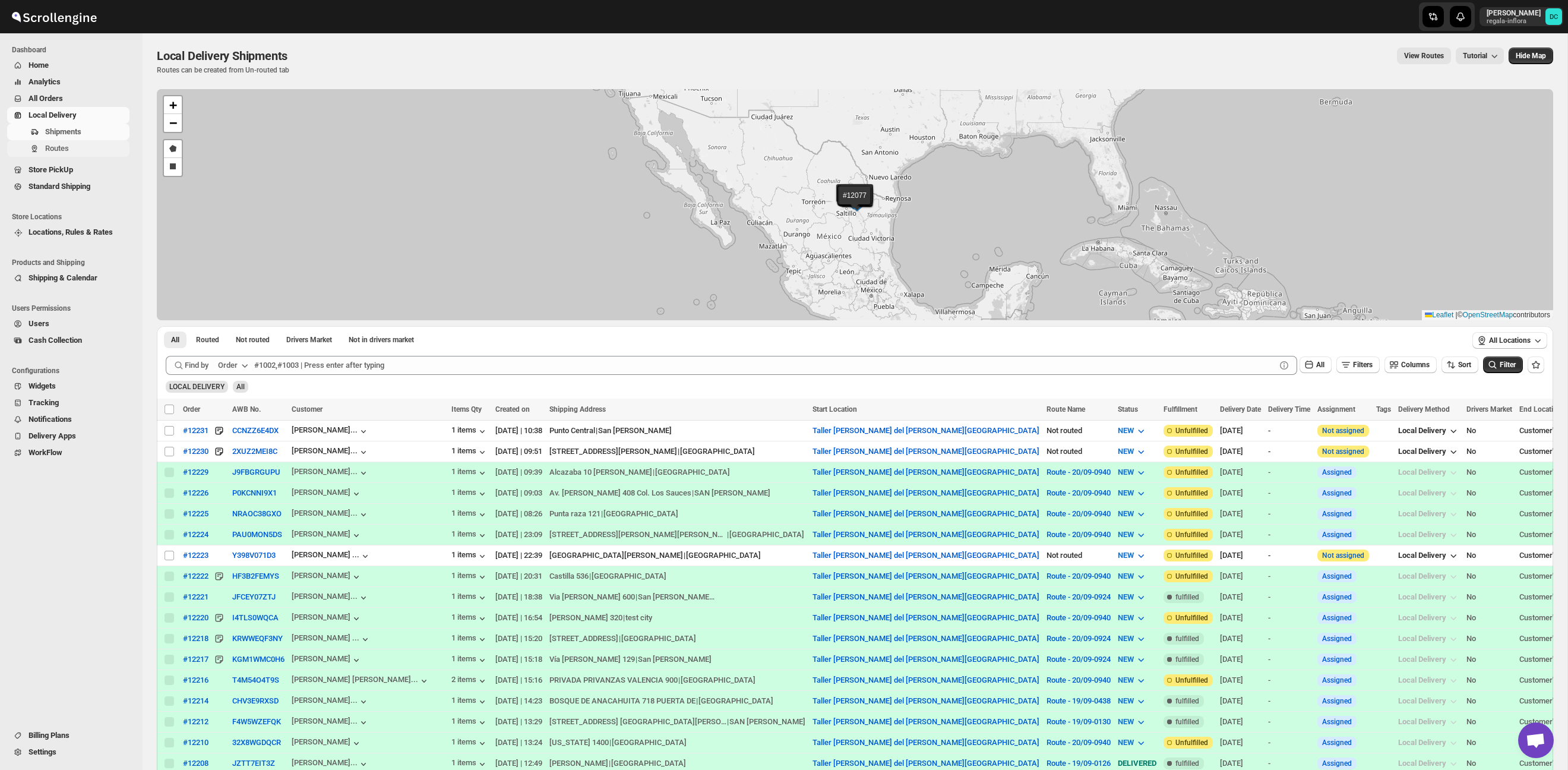
click at [73, 149] on span "Routes" at bounding box center [85, 148] width 82 height 12
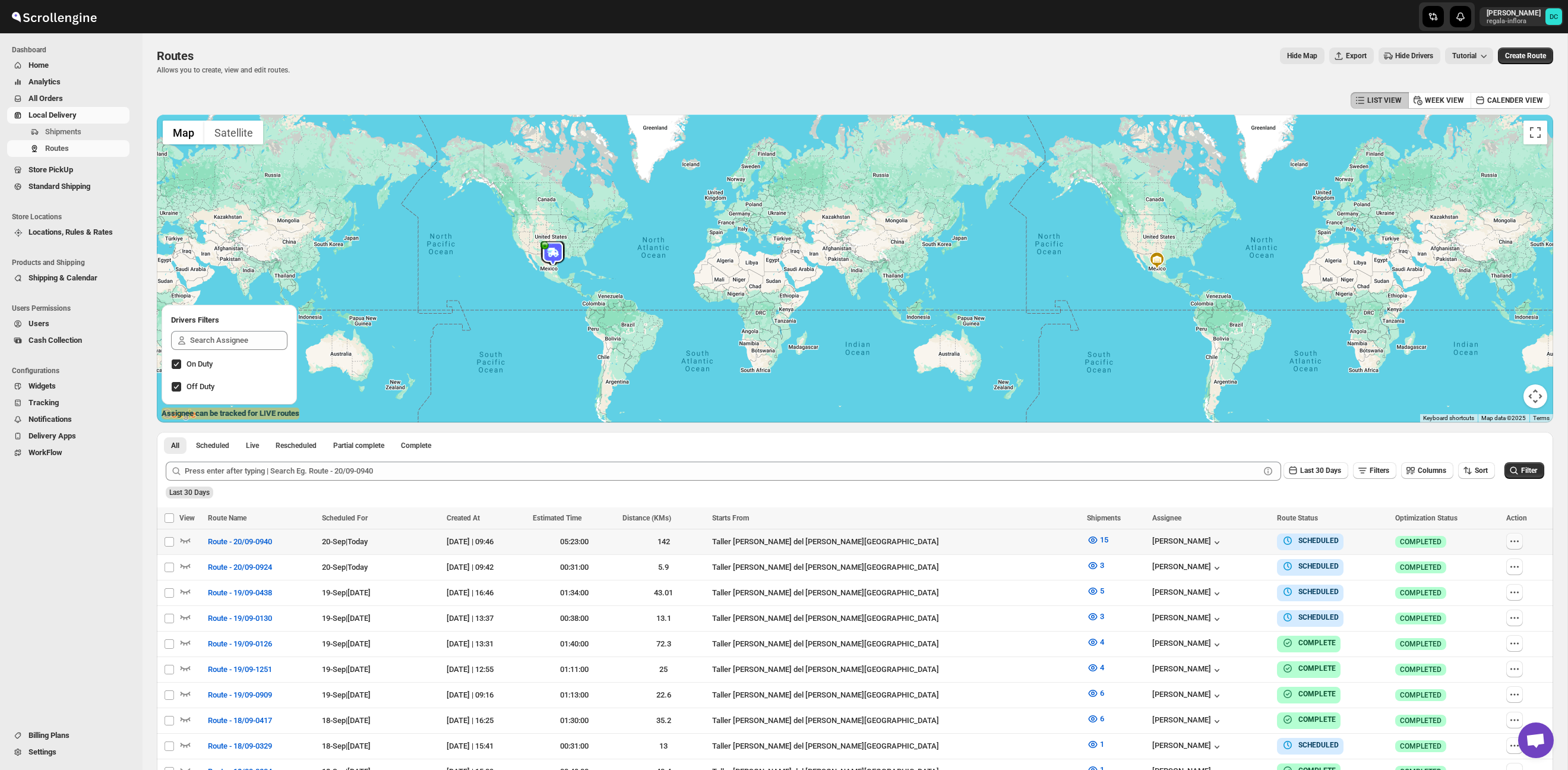
click at [1510, 544] on icon "button" at bounding box center [1515, 541] width 12 height 12
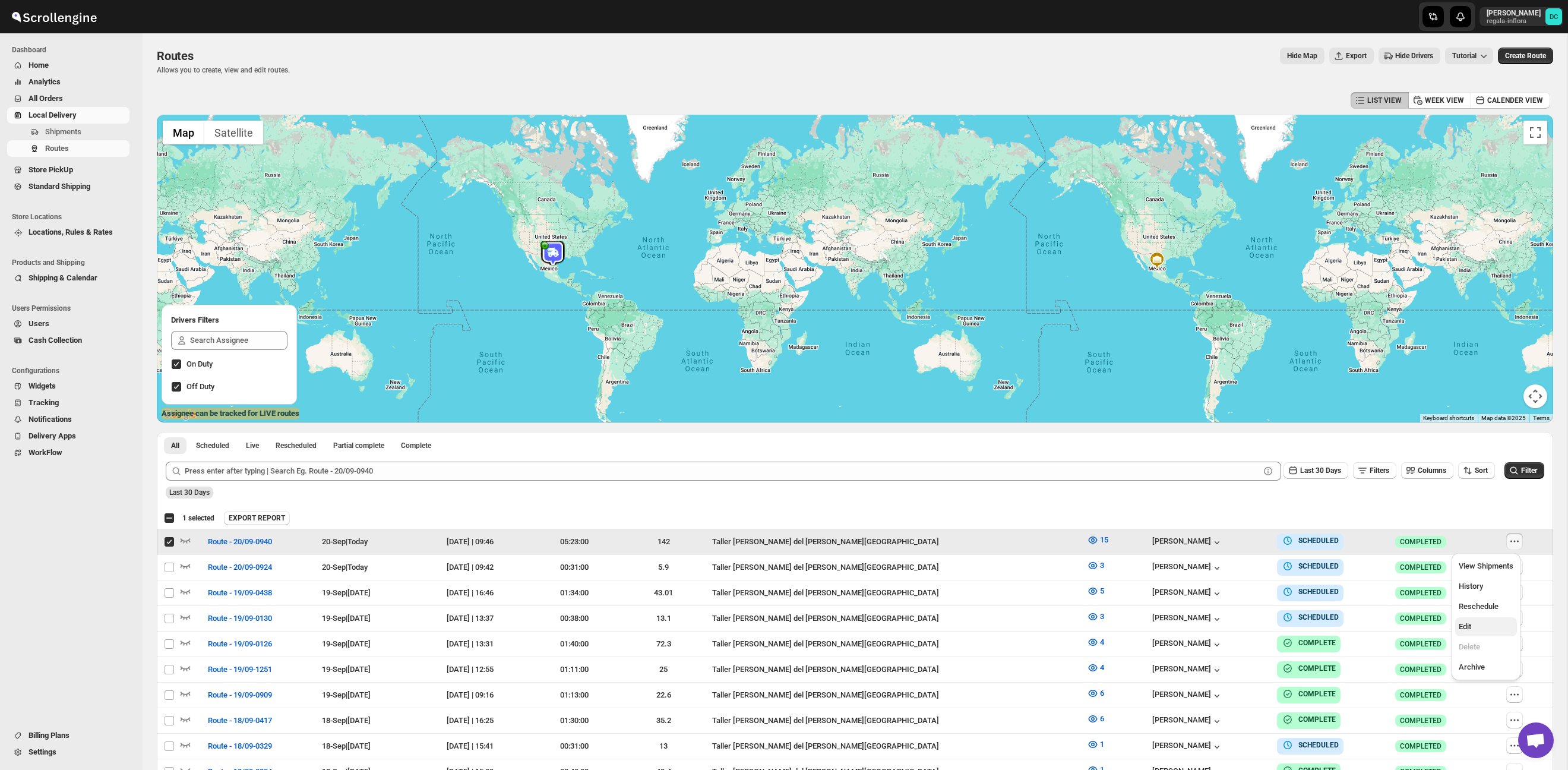
click at [1483, 628] on span "Edit" at bounding box center [1485, 627] width 54 height 12
checkbox input "false"
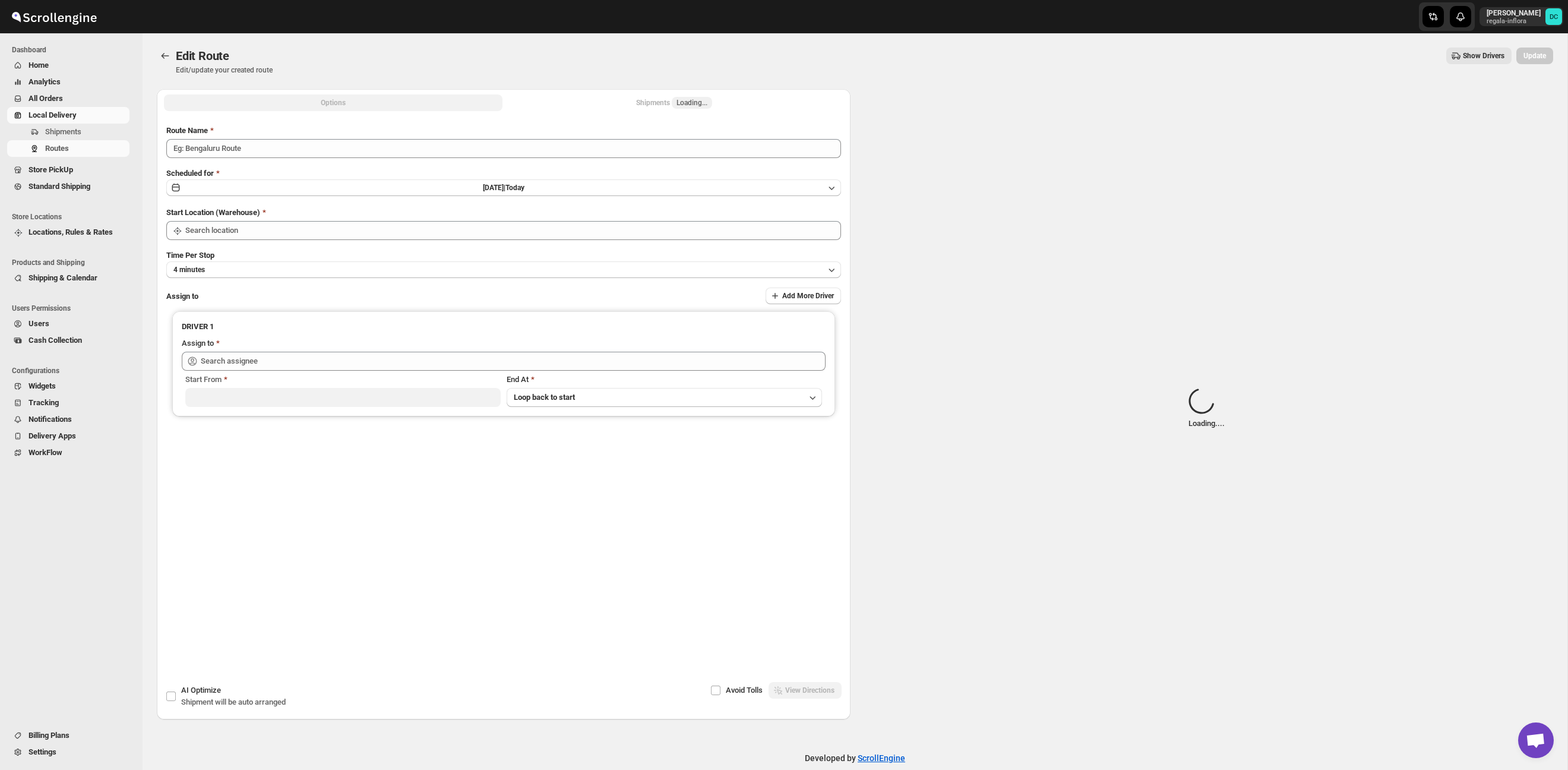
type input "Route - 20/09-0940"
type input "Taller [PERSON_NAME][GEOGRAPHIC_DATA]"
type input "[PERSON_NAME] ([EMAIL_ADDRESS][DOMAIN_NAME])"
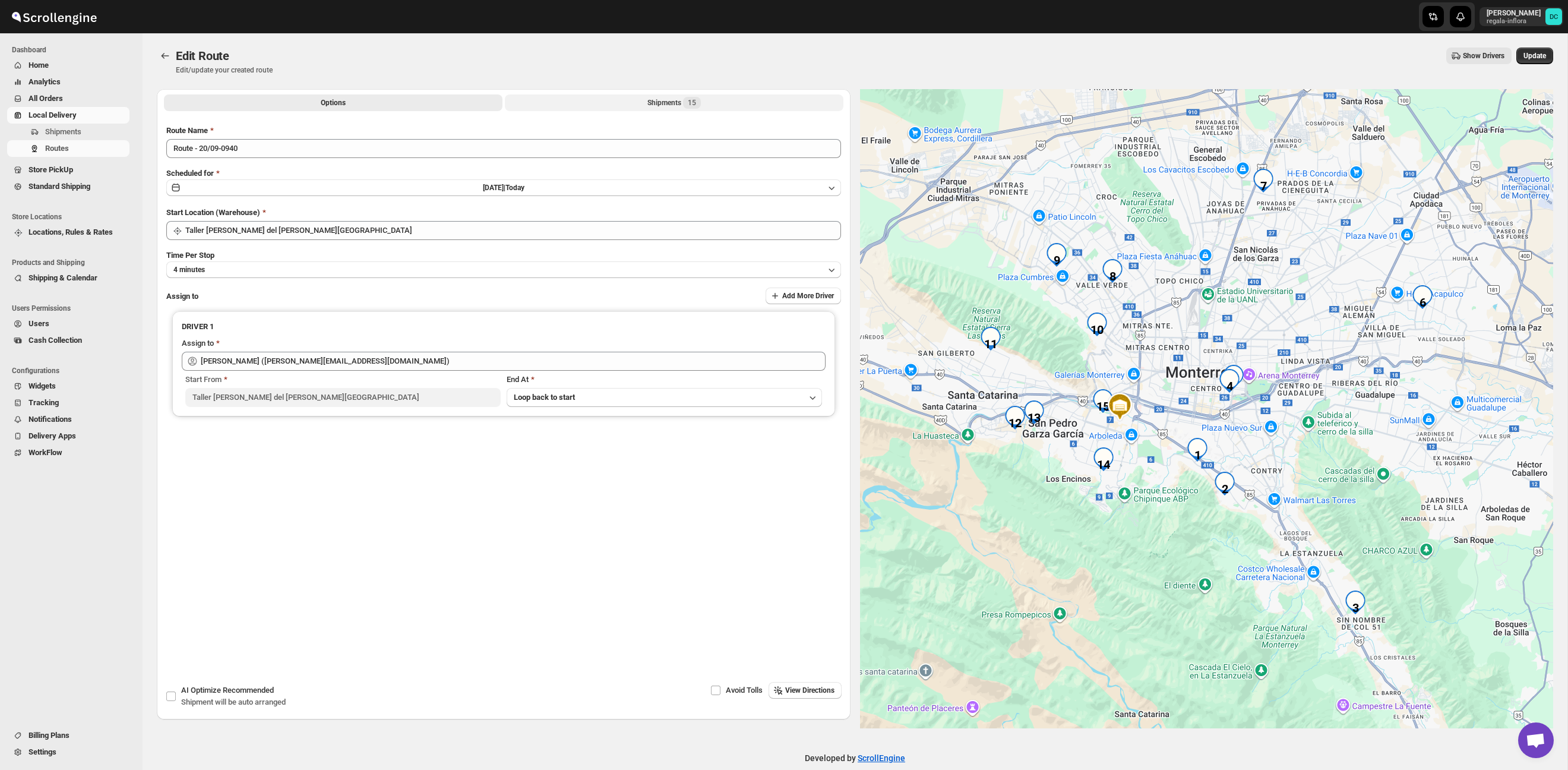
click at [621, 101] on button "Shipments 15" at bounding box center [674, 103] width 339 height 17
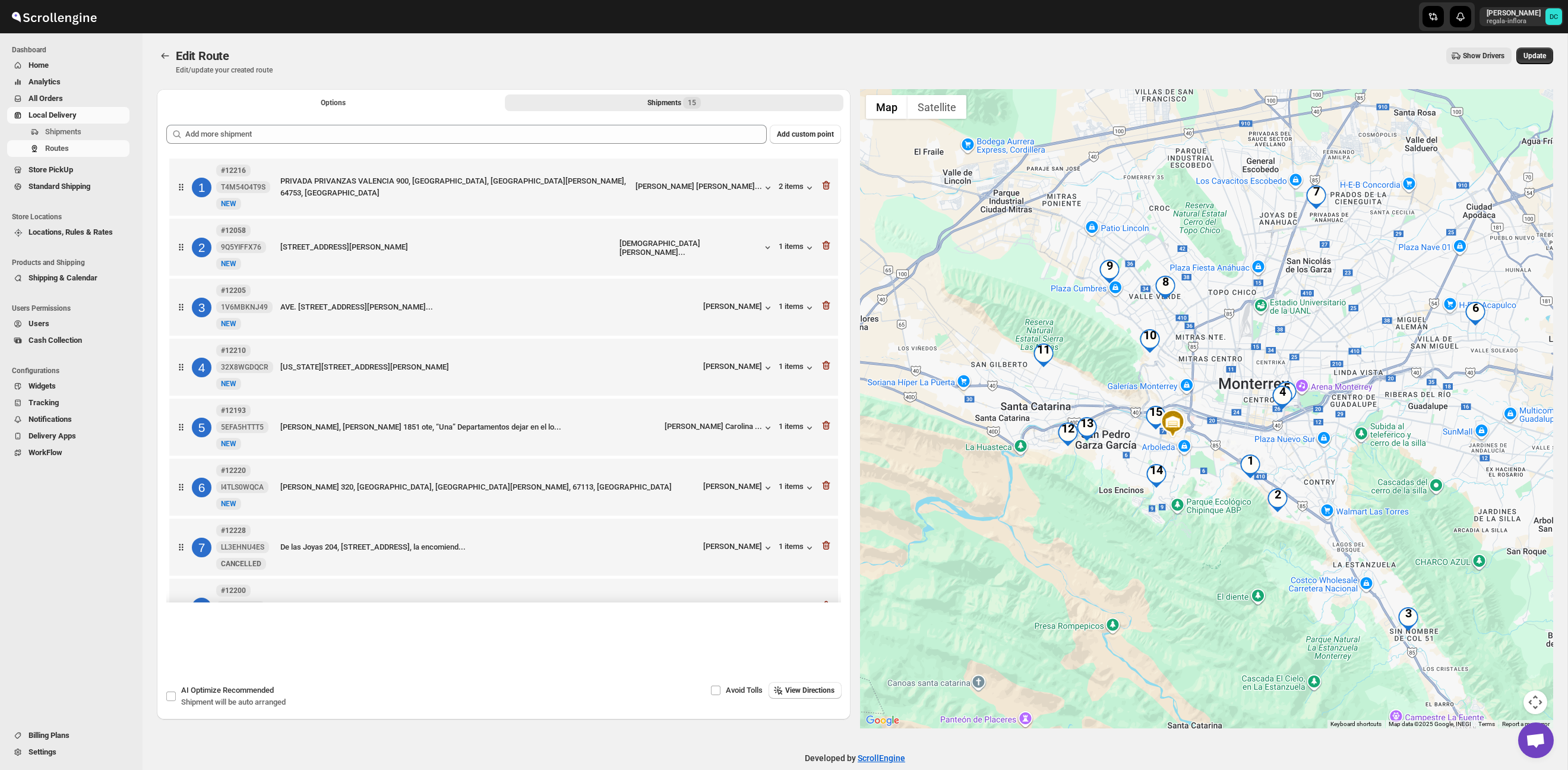
drag, startPoint x: 1238, startPoint y: 450, endPoint x: 1198, endPoint y: 483, distance: 51.9
click at [1198, 483] on div at bounding box center [1206, 409] width 694 height 640
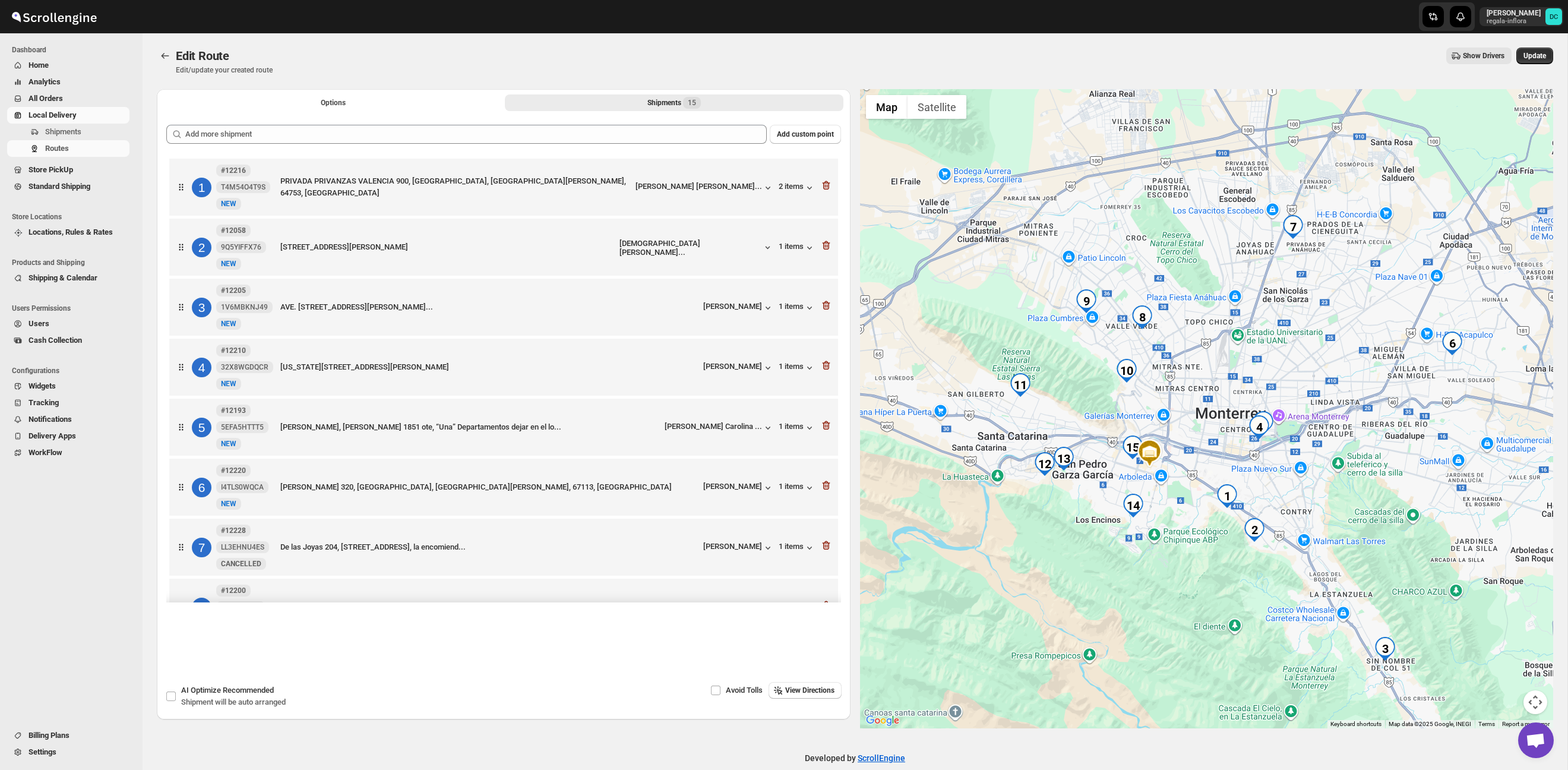
drag, startPoint x: 1190, startPoint y: 372, endPoint x: 1176, endPoint y: 394, distance: 26.1
click at [1176, 394] on div at bounding box center [1206, 409] width 694 height 640
click at [825, 187] on icon "button" at bounding box center [825, 186] width 1 height 4
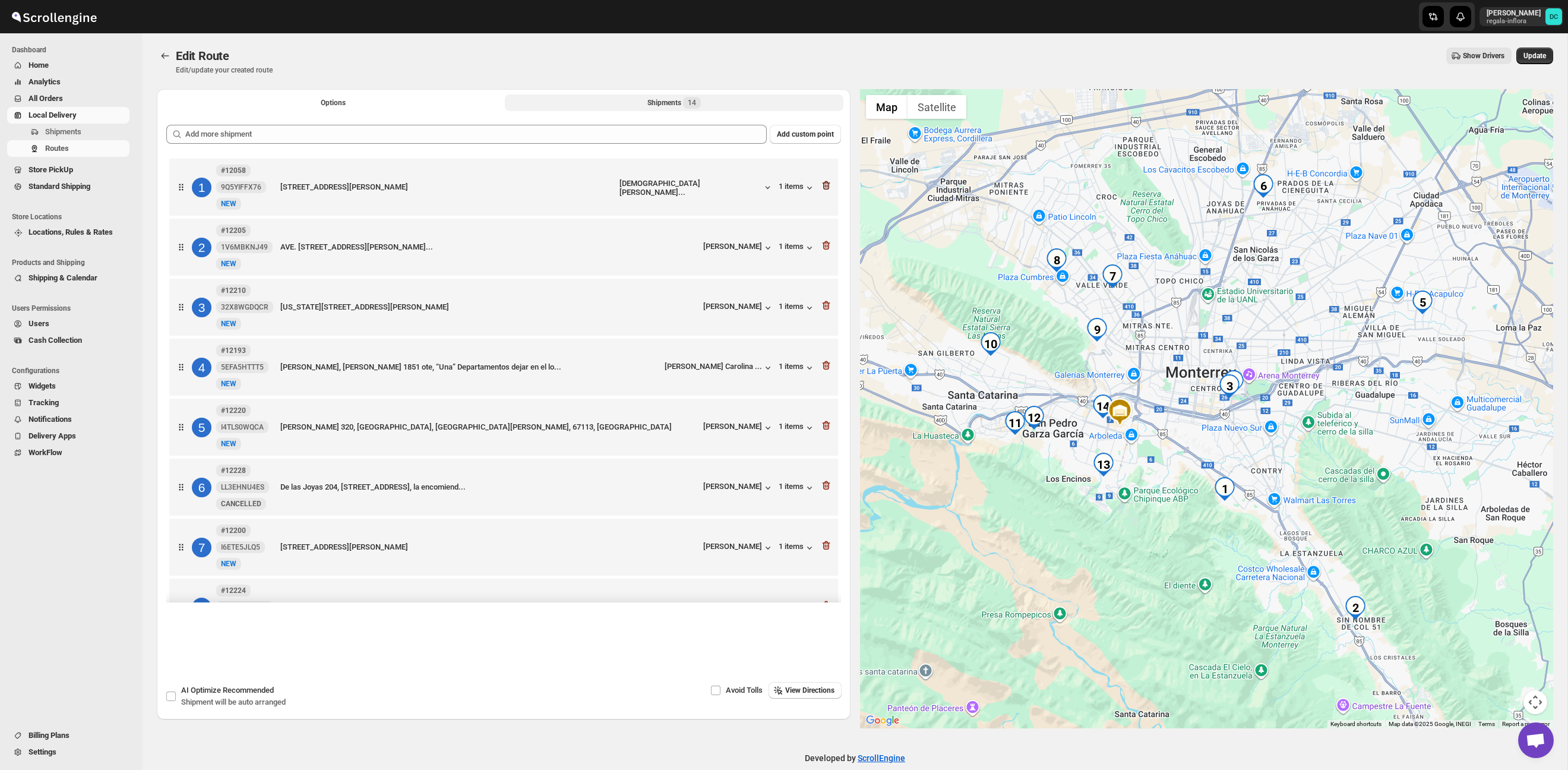
click at [826, 187] on icon "button" at bounding box center [826, 185] width 12 height 12
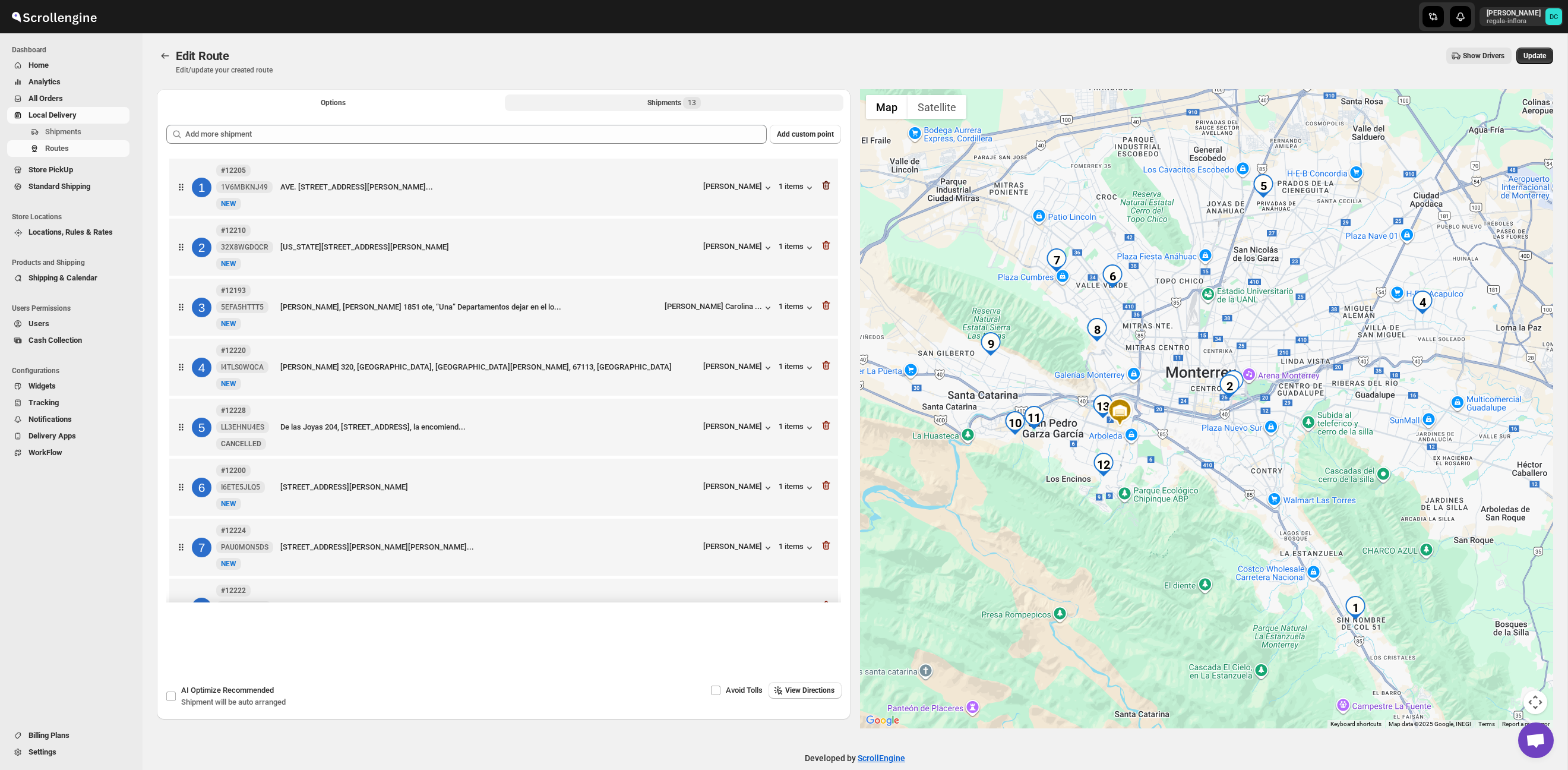
click at [826, 187] on icon "button" at bounding box center [826, 185] width 12 height 12
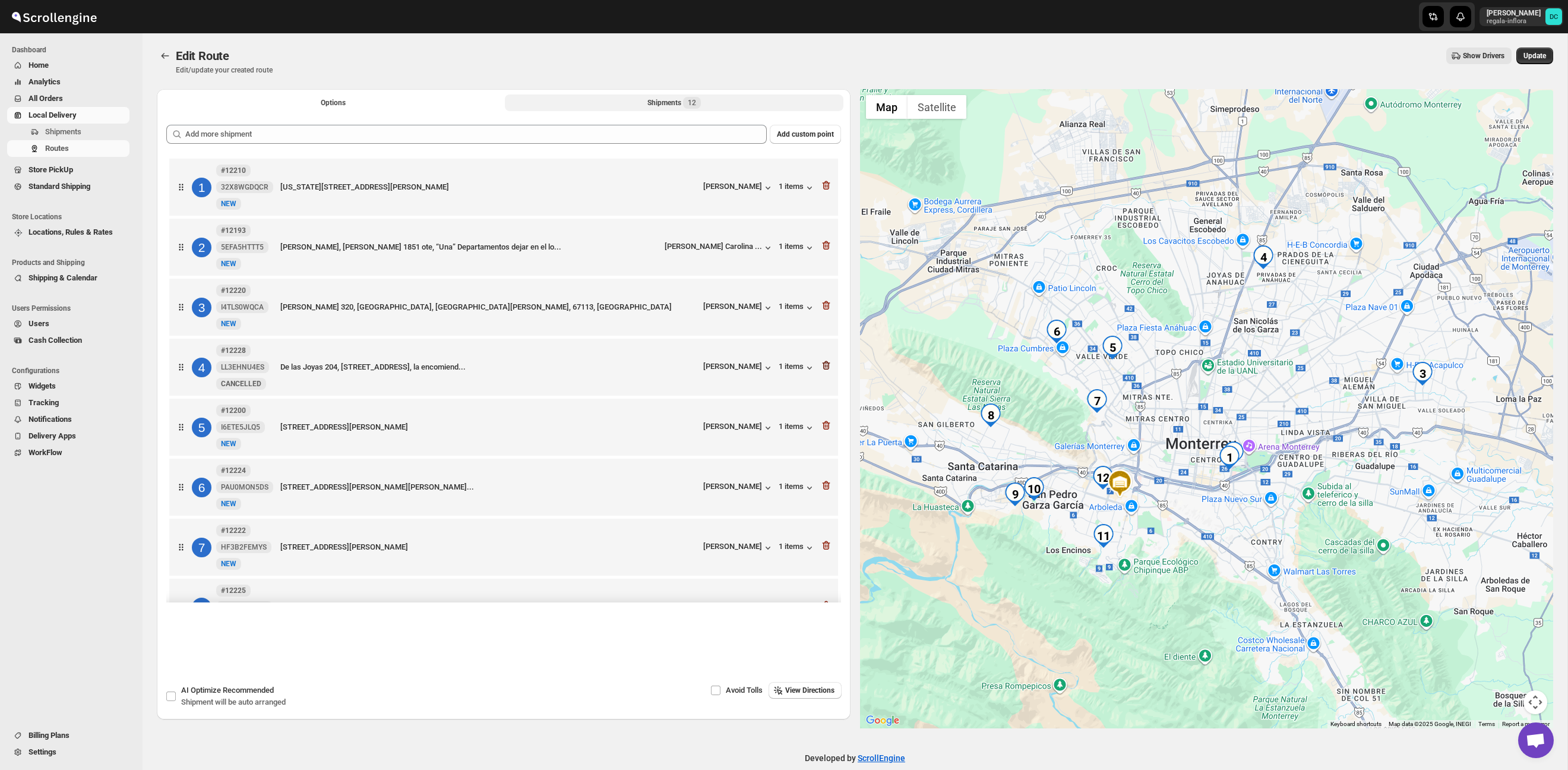
click at [827, 368] on icon "button" at bounding box center [827, 366] width 1 height 4
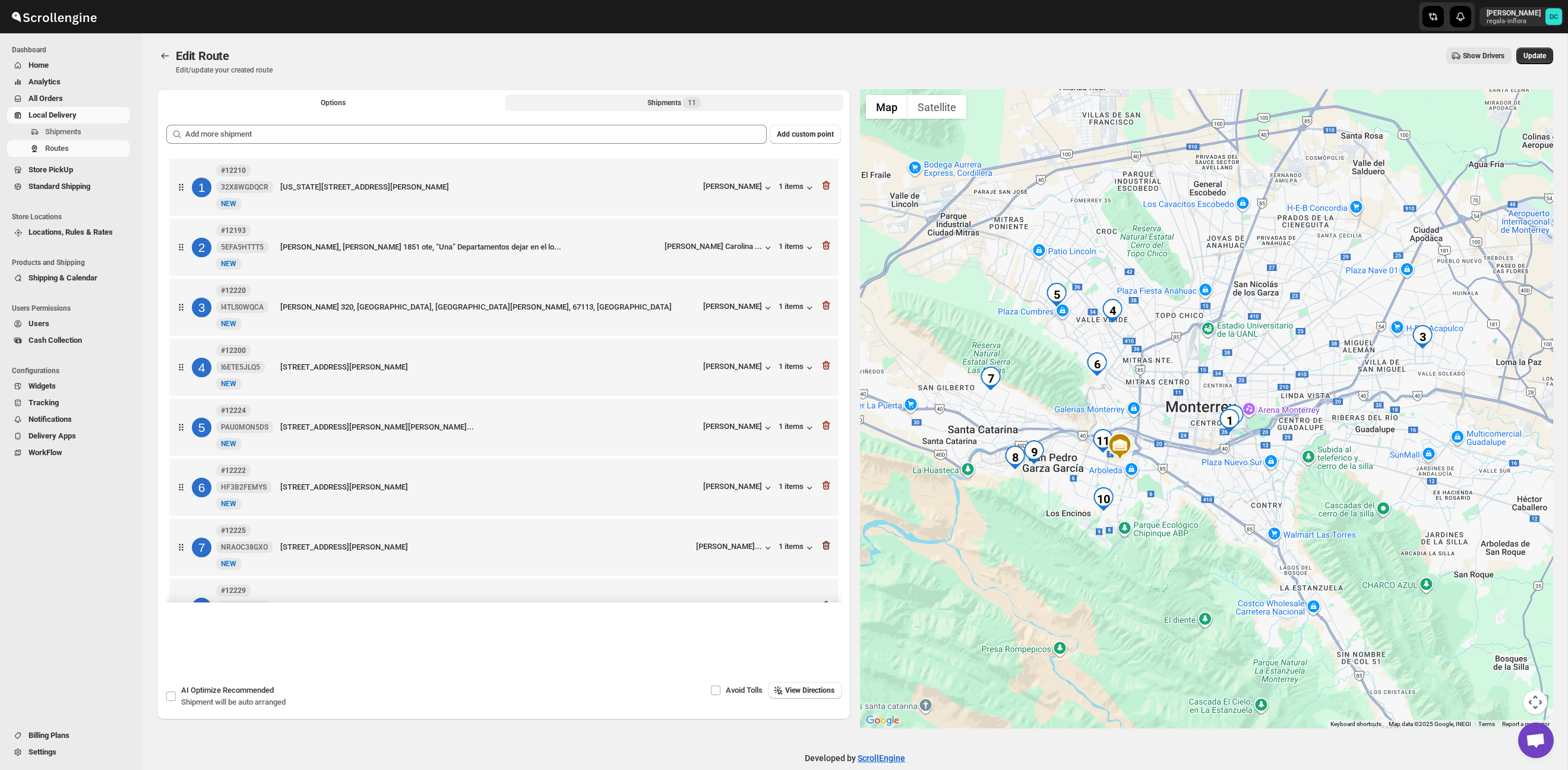
click at [825, 548] on icon "button" at bounding box center [825, 546] width 1 height 4
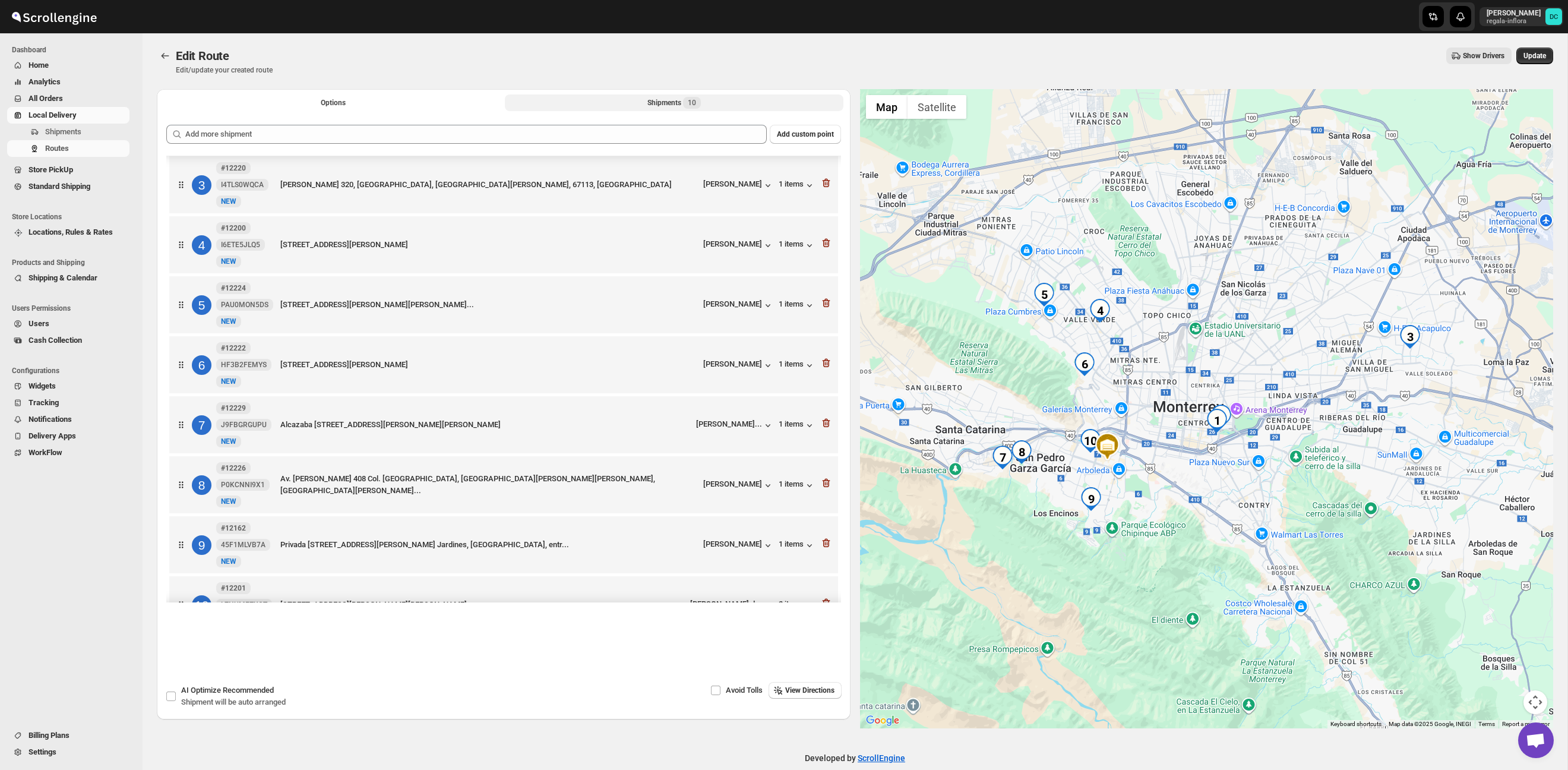
scroll to position [149, 0]
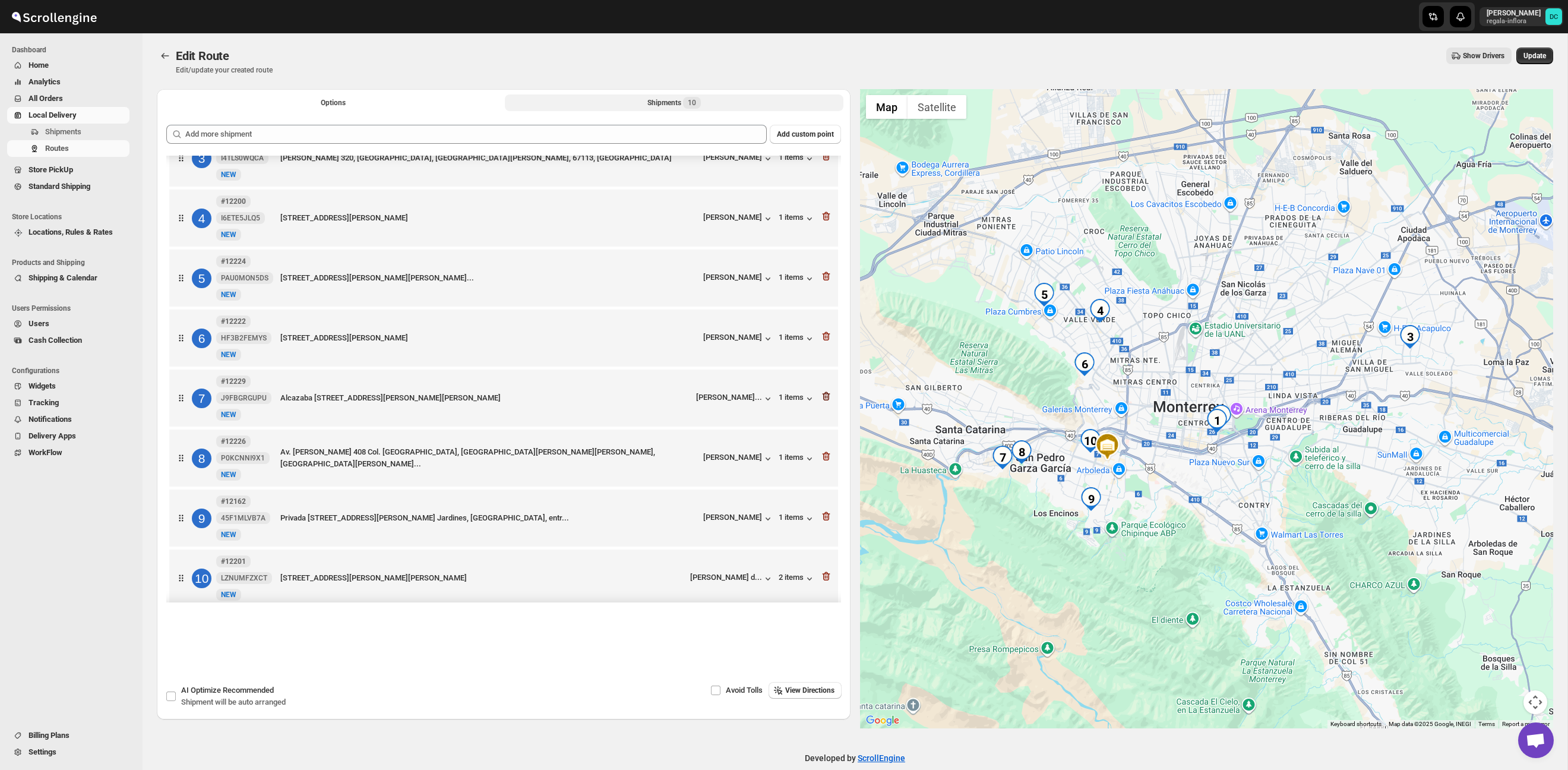
click at [827, 399] on icon "button" at bounding box center [827, 397] width 1 height 4
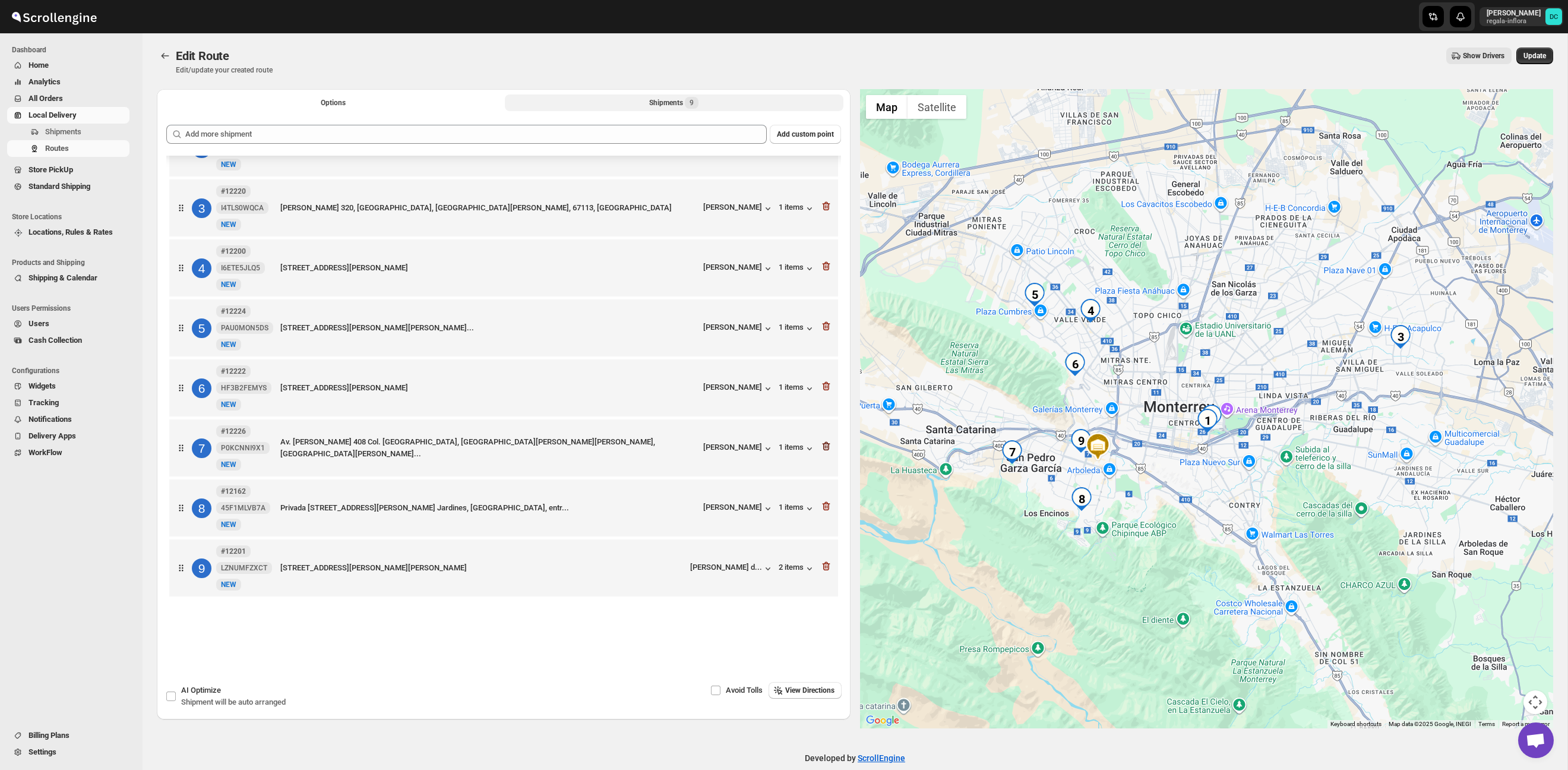
click at [825, 443] on icon "button" at bounding box center [826, 446] width 12 height 12
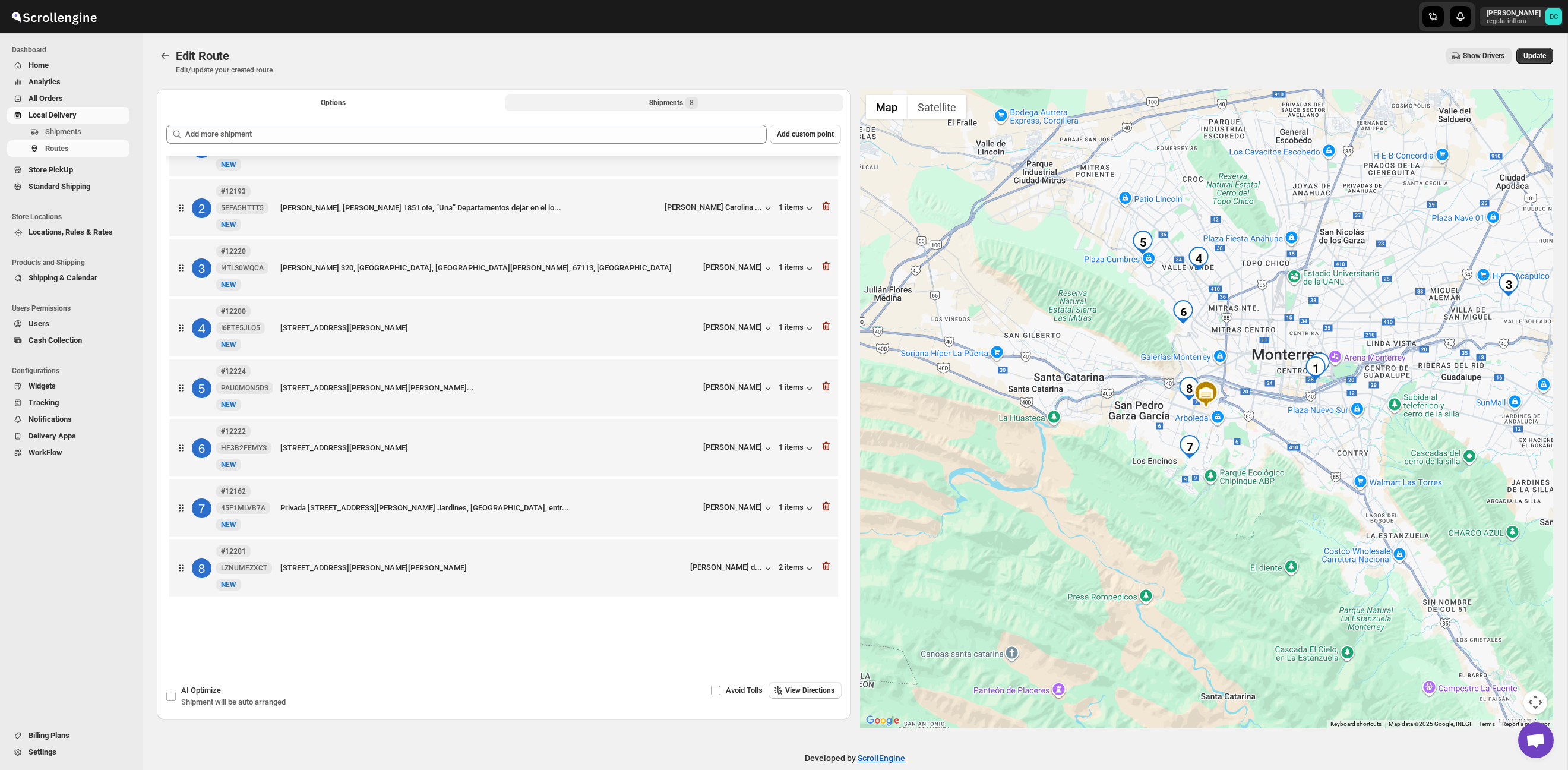
scroll to position [46, 0]
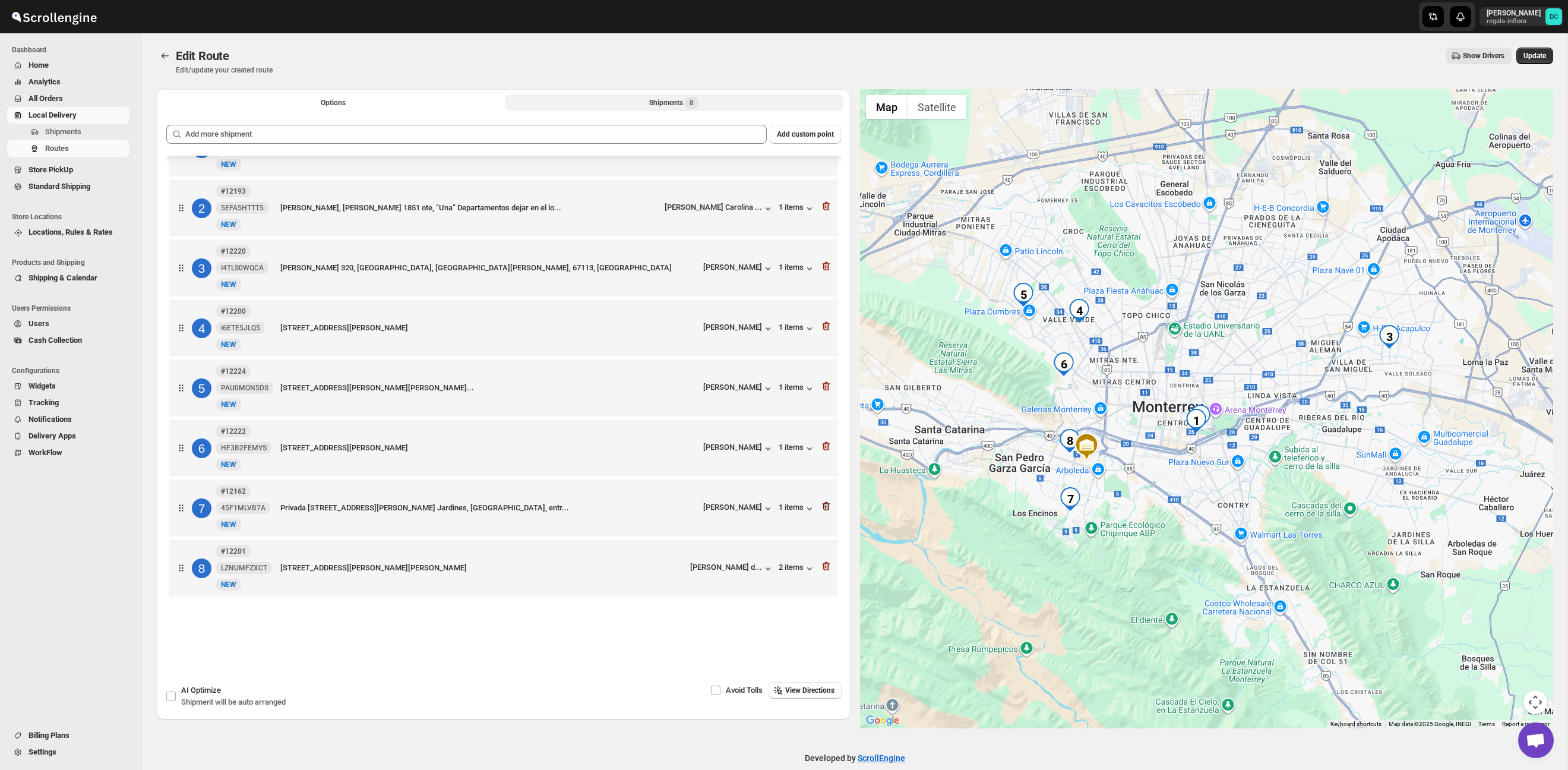
click at [827, 503] on icon "button" at bounding box center [826, 505] width 12 height 12
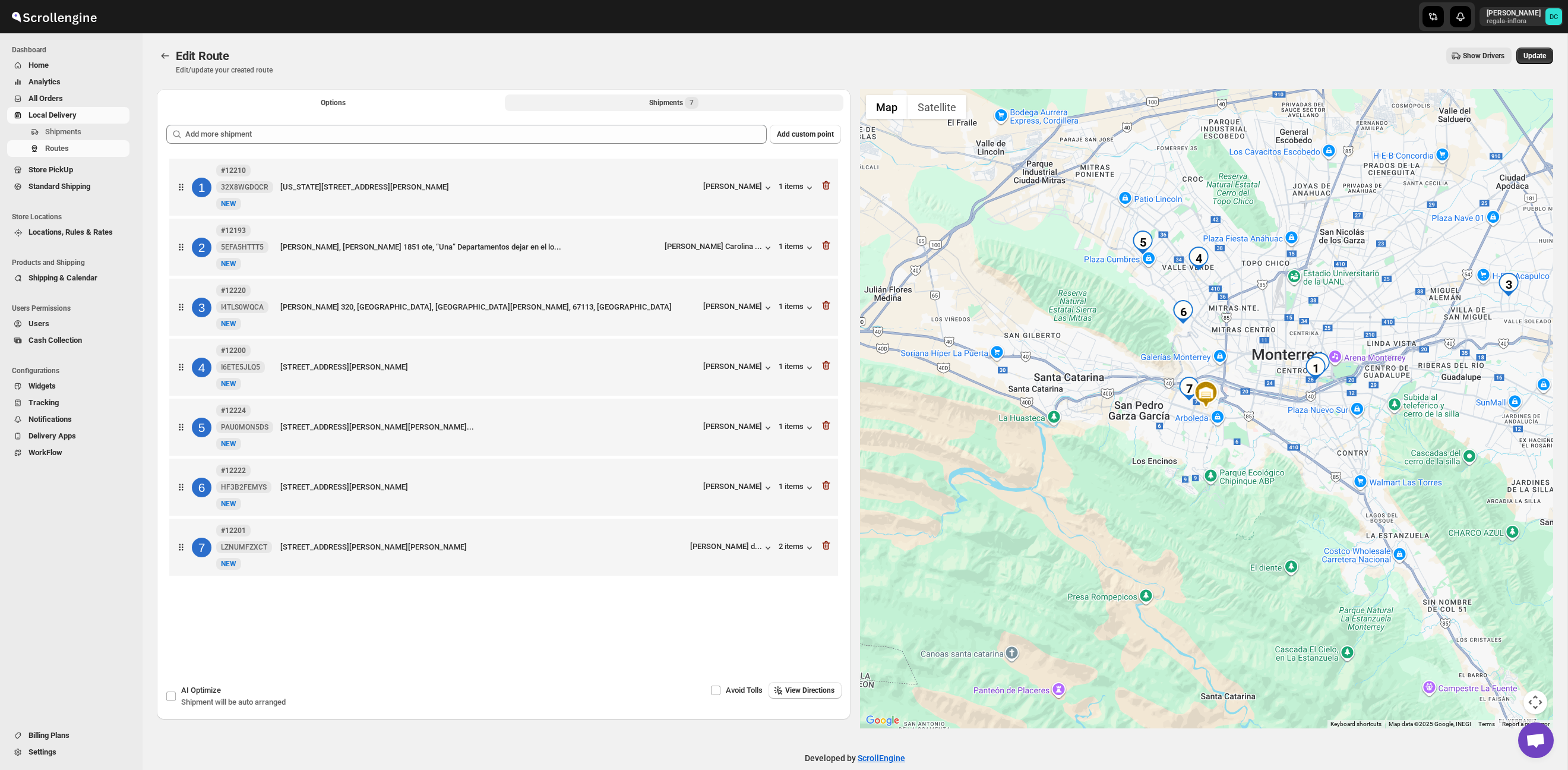
scroll to position [0, 0]
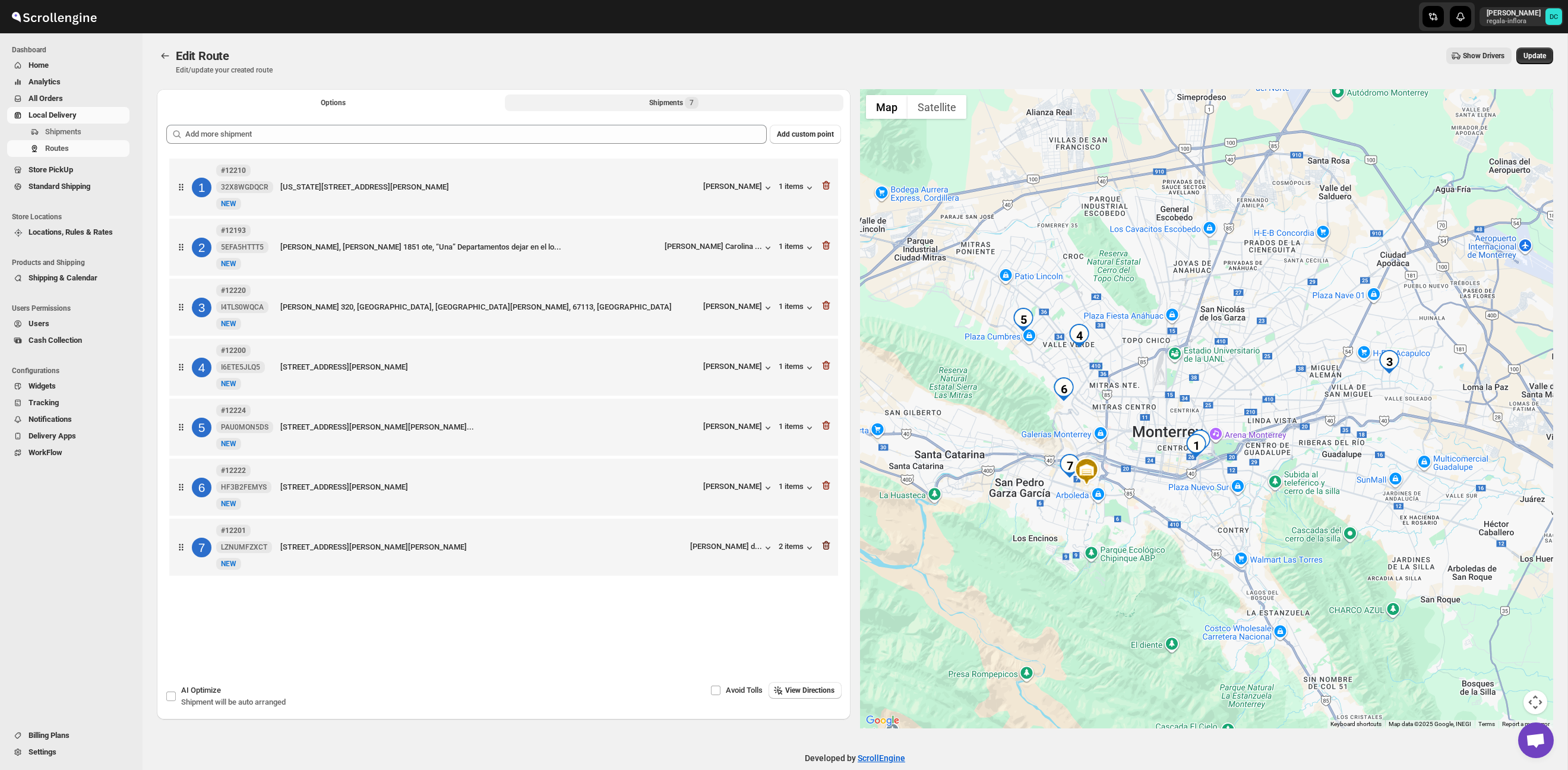
click at [829, 551] on icon "button" at bounding box center [826, 545] width 12 height 12
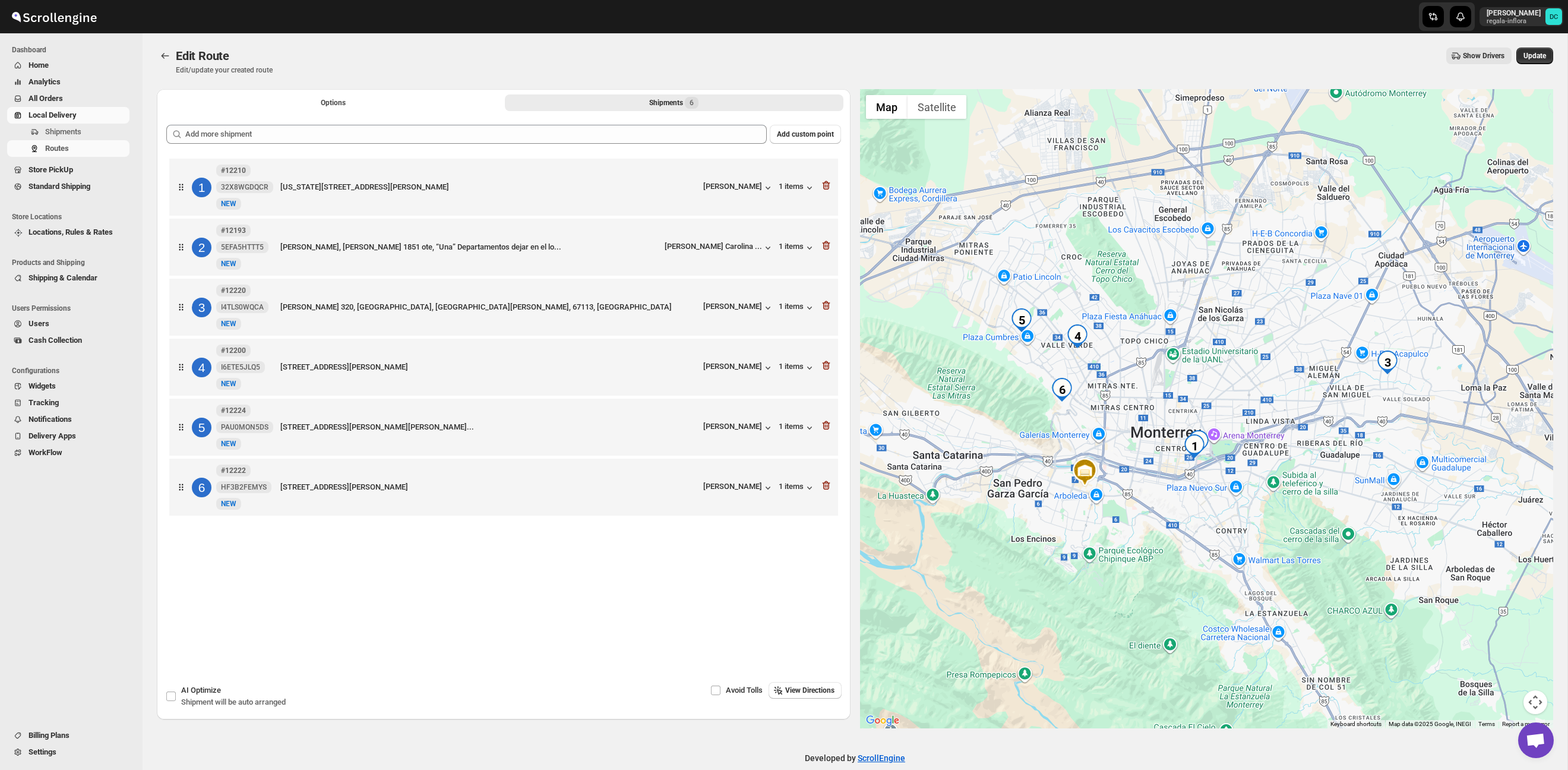
drag, startPoint x: 1252, startPoint y: 462, endPoint x: 1231, endPoint y: 473, distance: 23.7
click at [1233, 474] on div at bounding box center [1206, 409] width 694 height 640
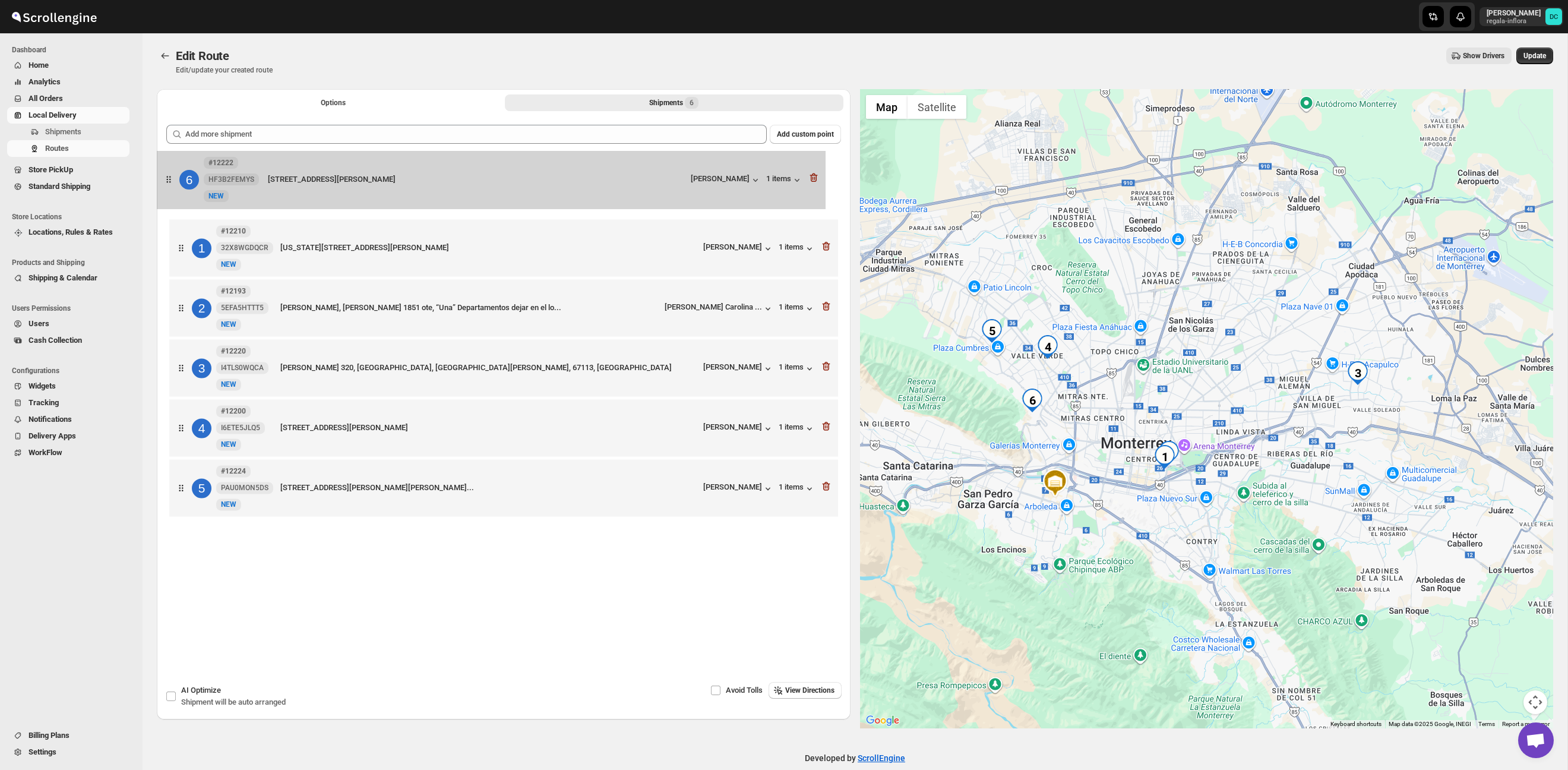
drag, startPoint x: 183, startPoint y: 499, endPoint x: 173, endPoint y: 174, distance: 325.2
click at [173, 174] on div "1 #12210 32X8WGDQCR New NEW Washington 1400, Dpto Venta 1203, Monterrey, Nuevo …" at bounding box center [503, 338] width 675 height 367
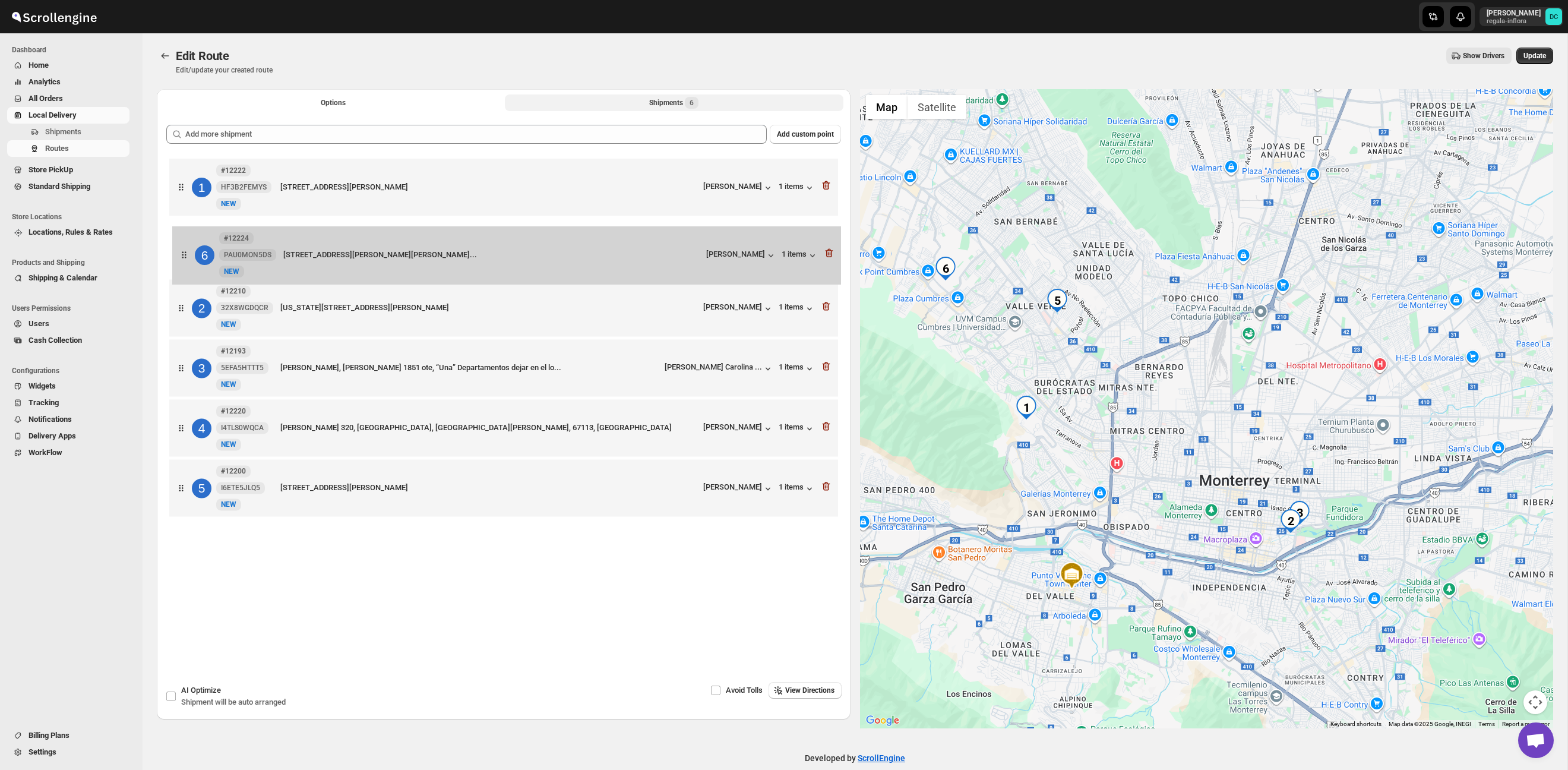
drag, startPoint x: 188, startPoint y: 493, endPoint x: 191, endPoint y: 252, distance: 241.0
click at [191, 253] on div "1 #12222 HF3B2FEMYS New NEW Castilla 536, Monterrey, Nuevo León, 64639, Mexico …" at bounding box center [503, 338] width 675 height 367
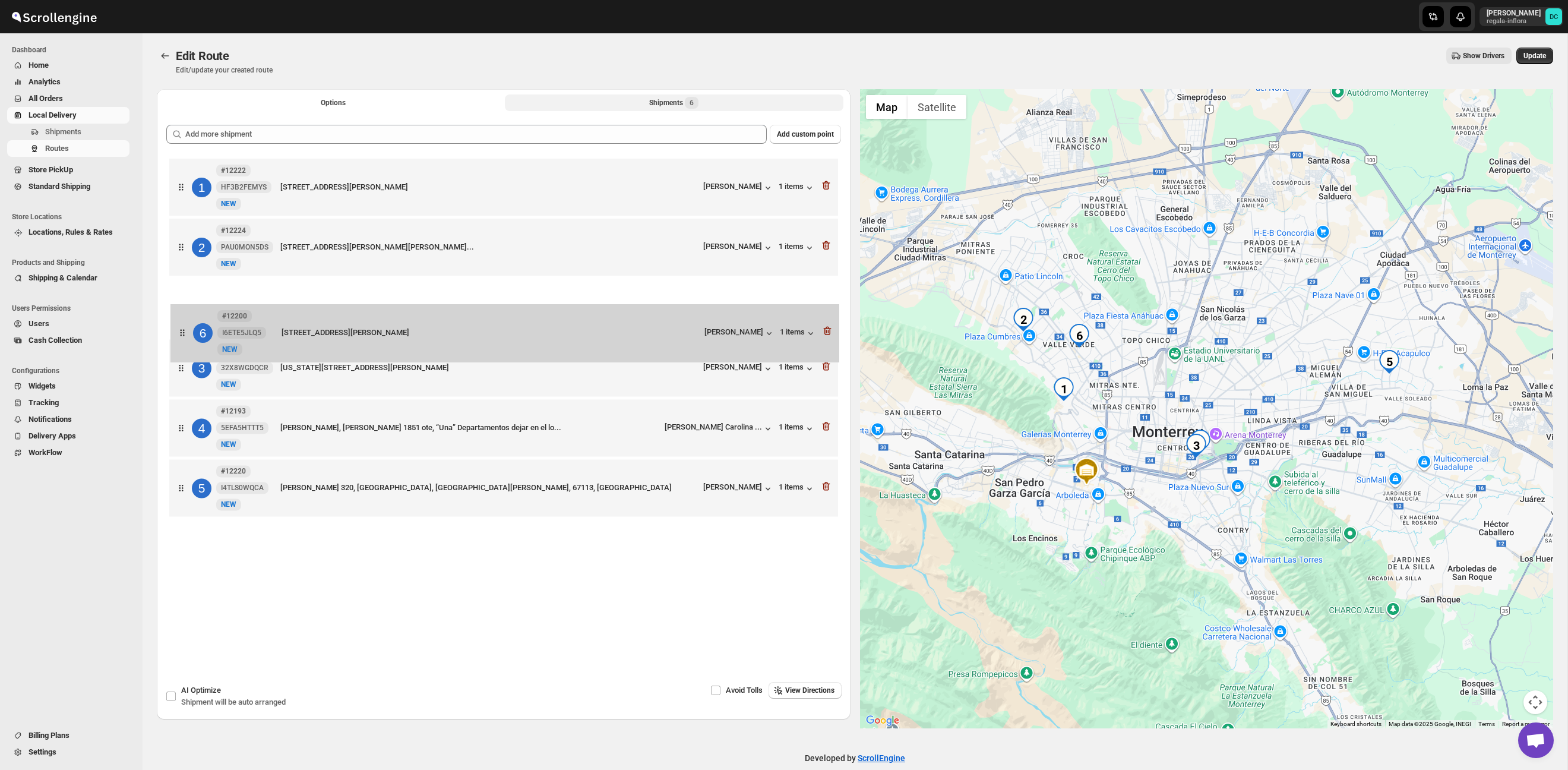
drag, startPoint x: 192, startPoint y: 349, endPoint x: 187, endPoint y: 317, distance: 32.4
click at [190, 317] on div "1 #12222 HF3B2FEMYS New NEW Castilla 536, Monterrey, Nuevo León, 64639, Mexico …" at bounding box center [503, 338] width 675 height 367
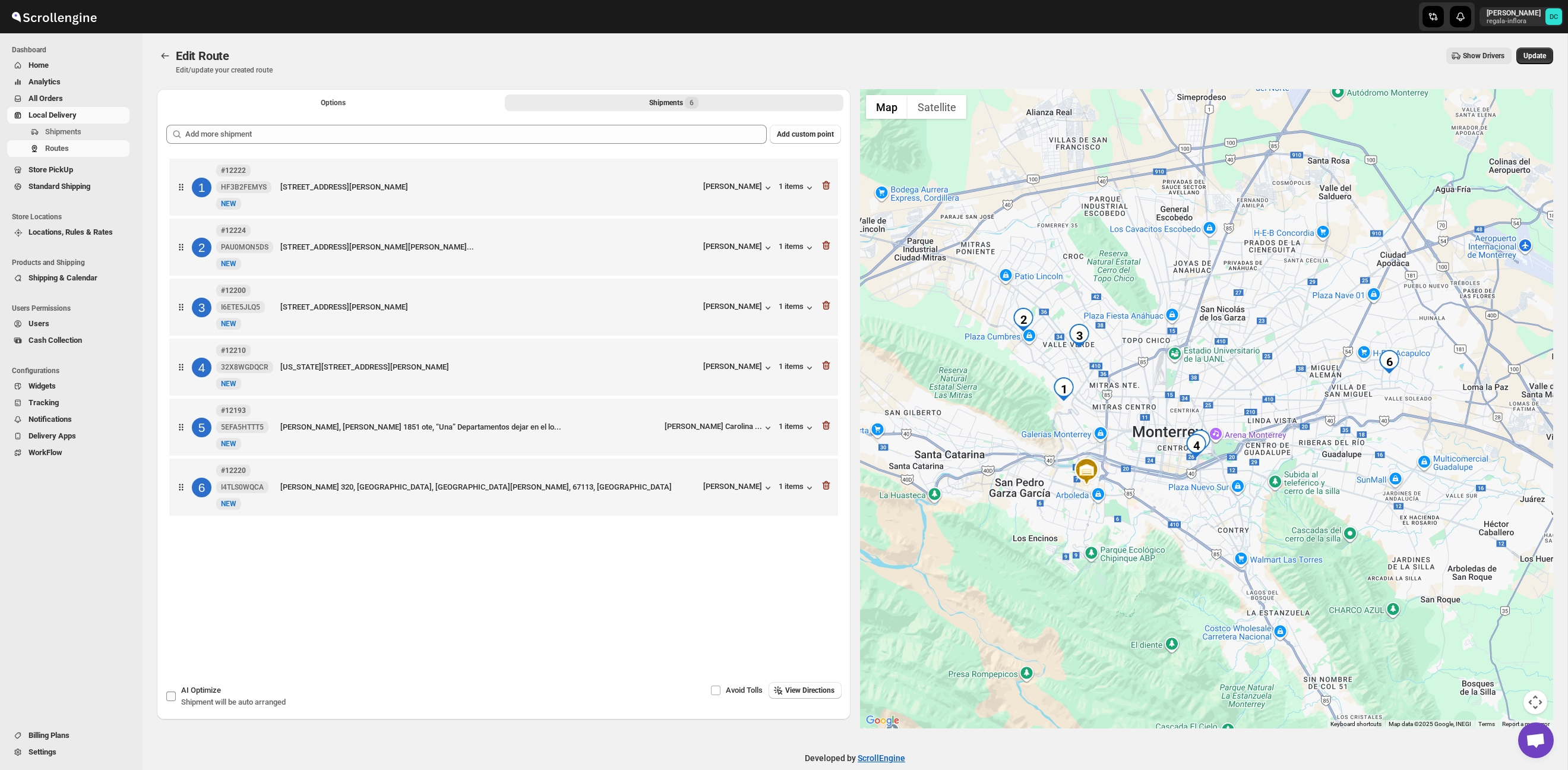
drag, startPoint x: 176, startPoint y: 694, endPoint x: 184, endPoint y: 694, distance: 8.0
click at [176, 694] on label "AI Optimize Shipment will be auto arranged" at bounding box center [225, 696] width 120 height 28
click at [175, 694] on input "AI Optimize Shipment will be auto arranged" at bounding box center [171, 696] width 9 height 9
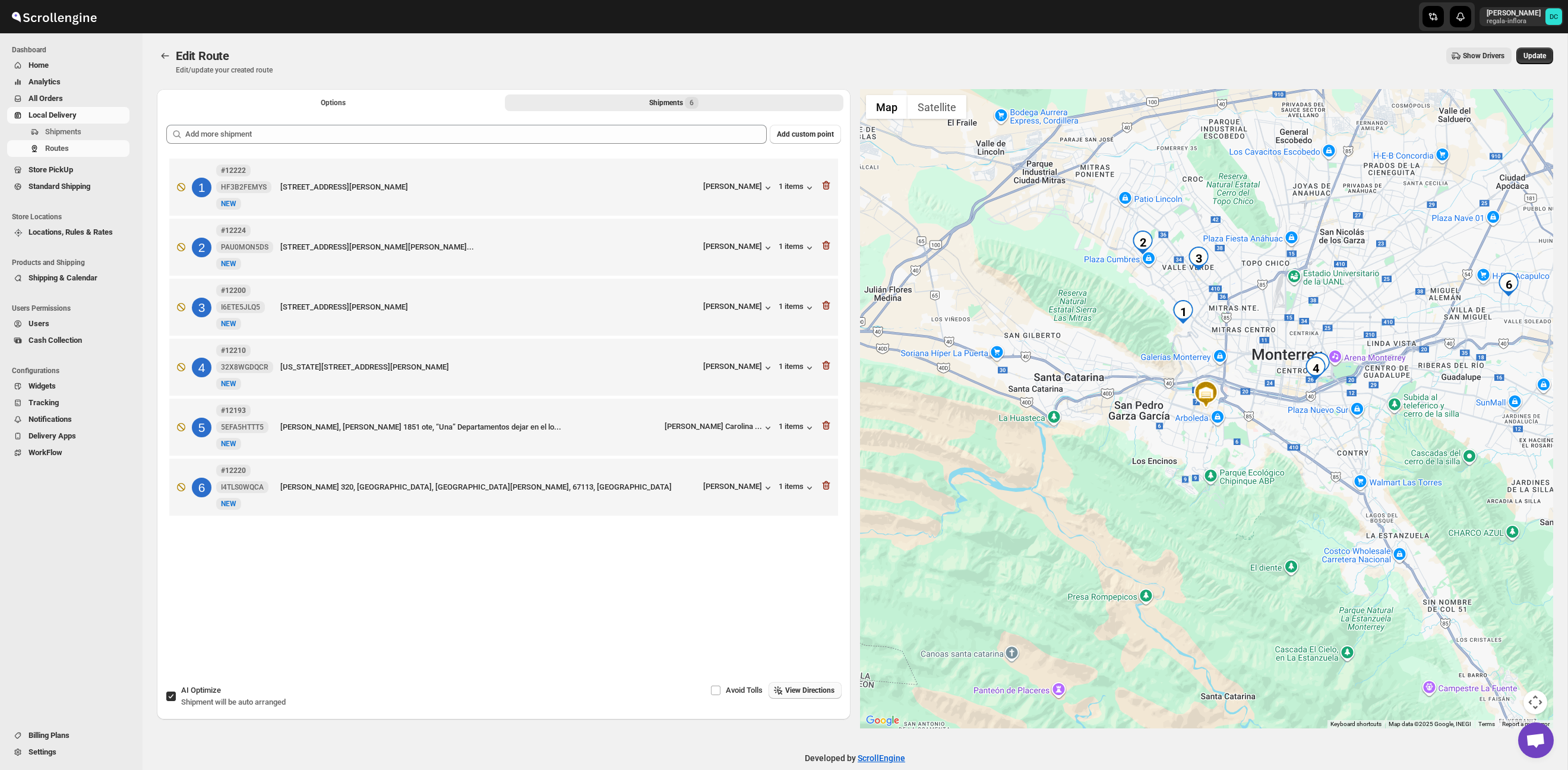
click at [823, 689] on span "View Directions" at bounding box center [810, 690] width 50 height 9
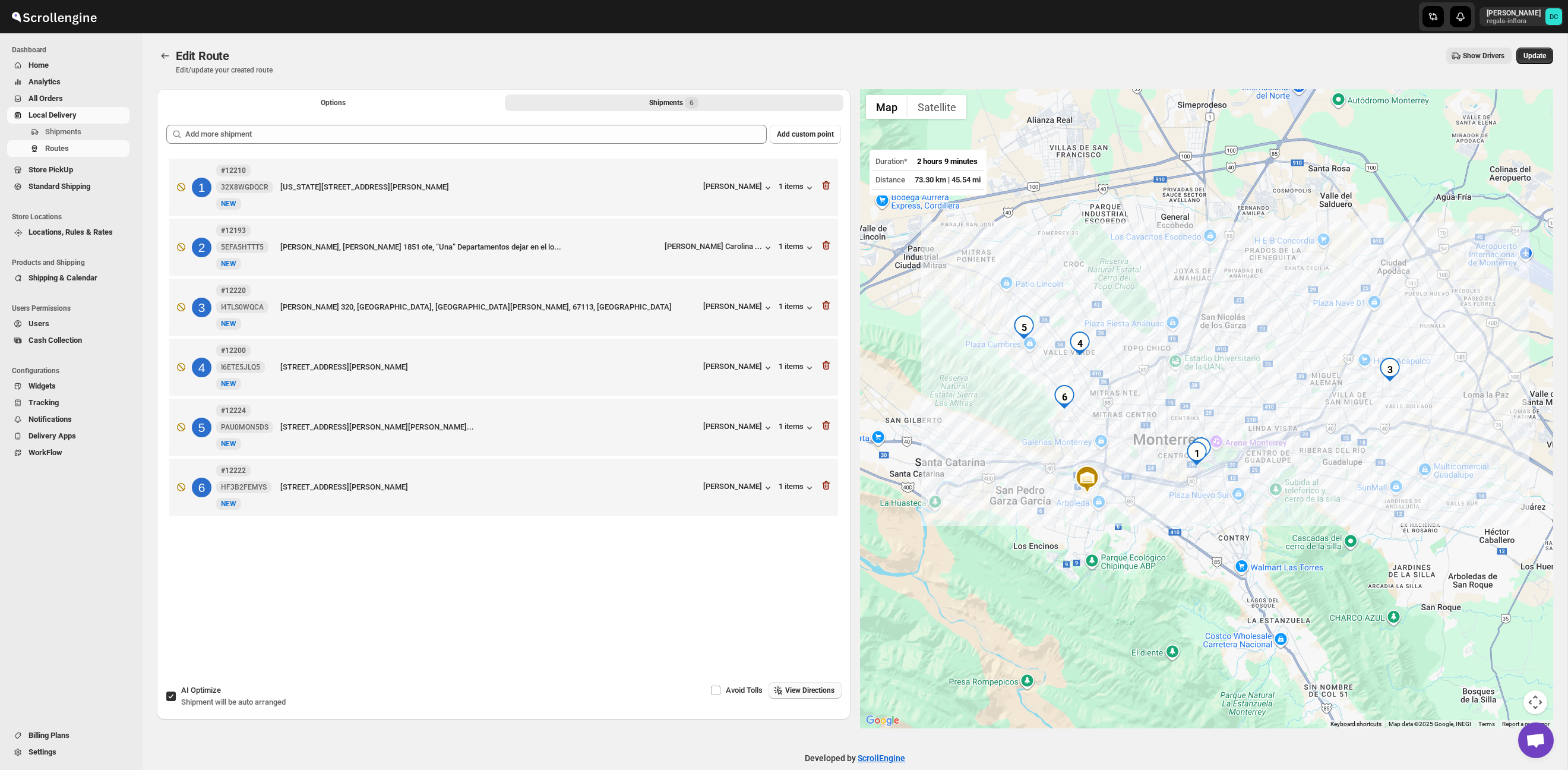
click at [174, 696] on input "AI Optimize Shipment will be auto arranged" at bounding box center [171, 696] width 9 height 9
checkbox input "false"
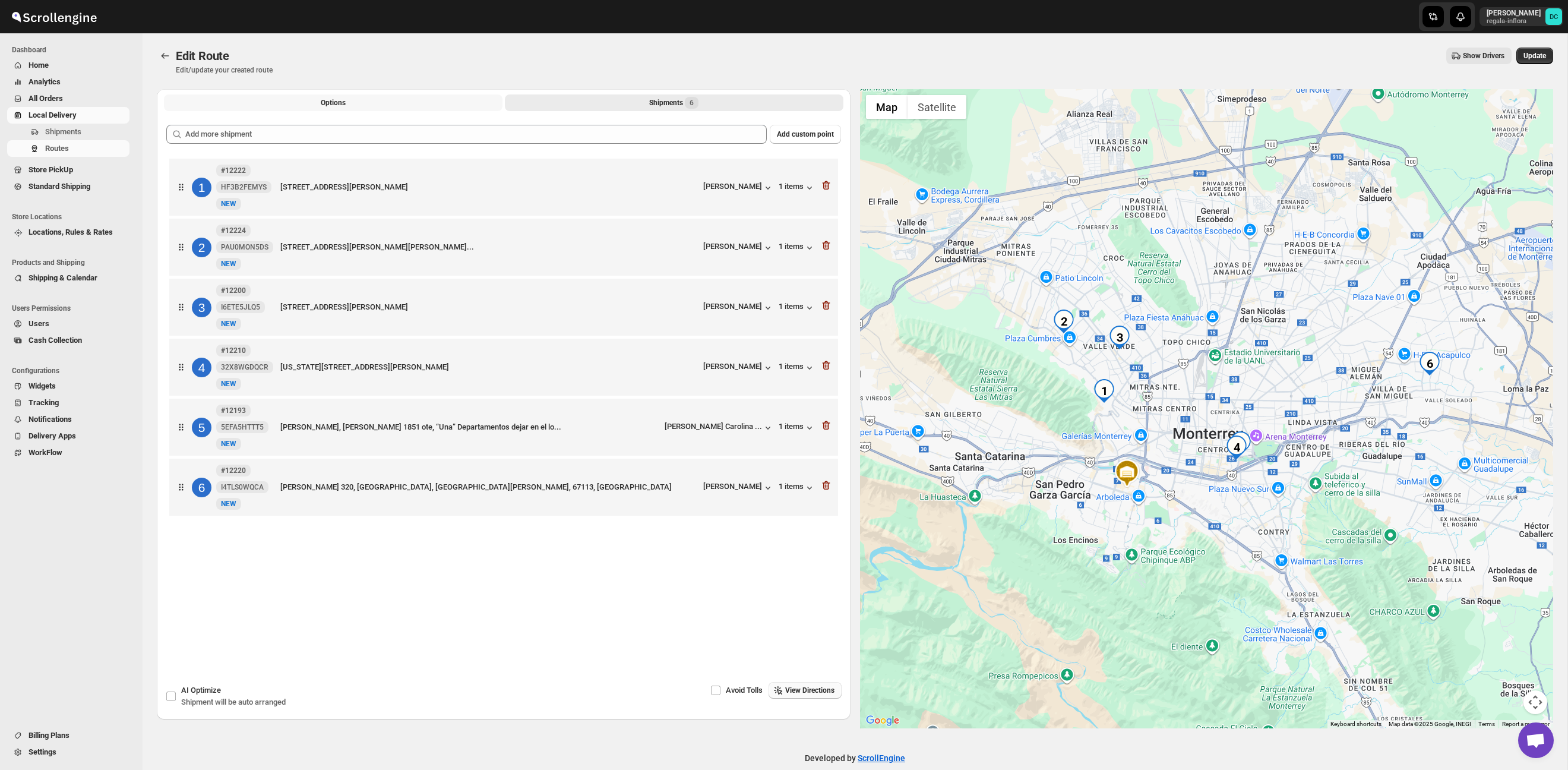
click at [345, 102] on span "Options" at bounding box center [333, 103] width 25 height 9
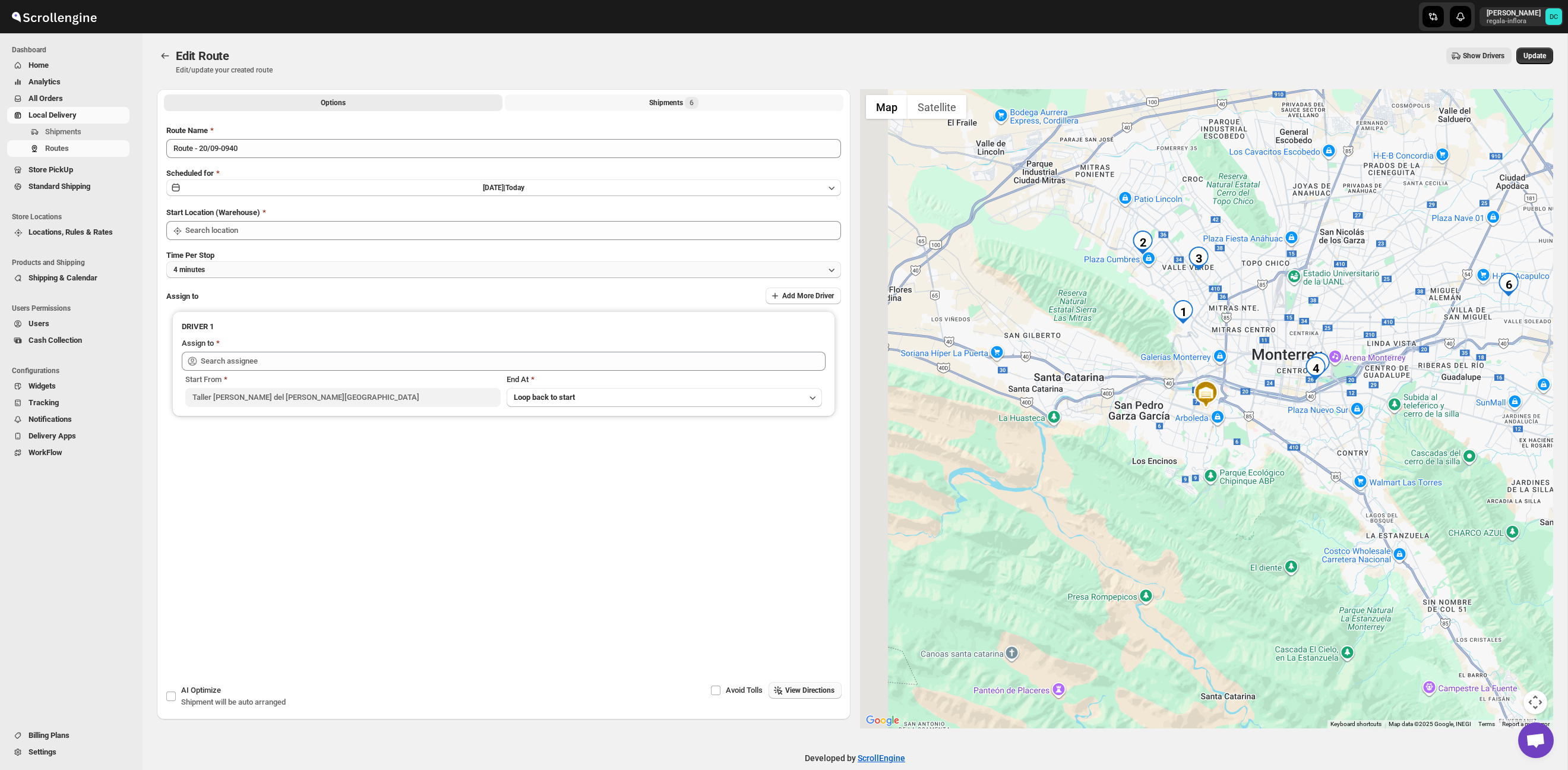
type input "Taller [PERSON_NAME][GEOGRAPHIC_DATA]"
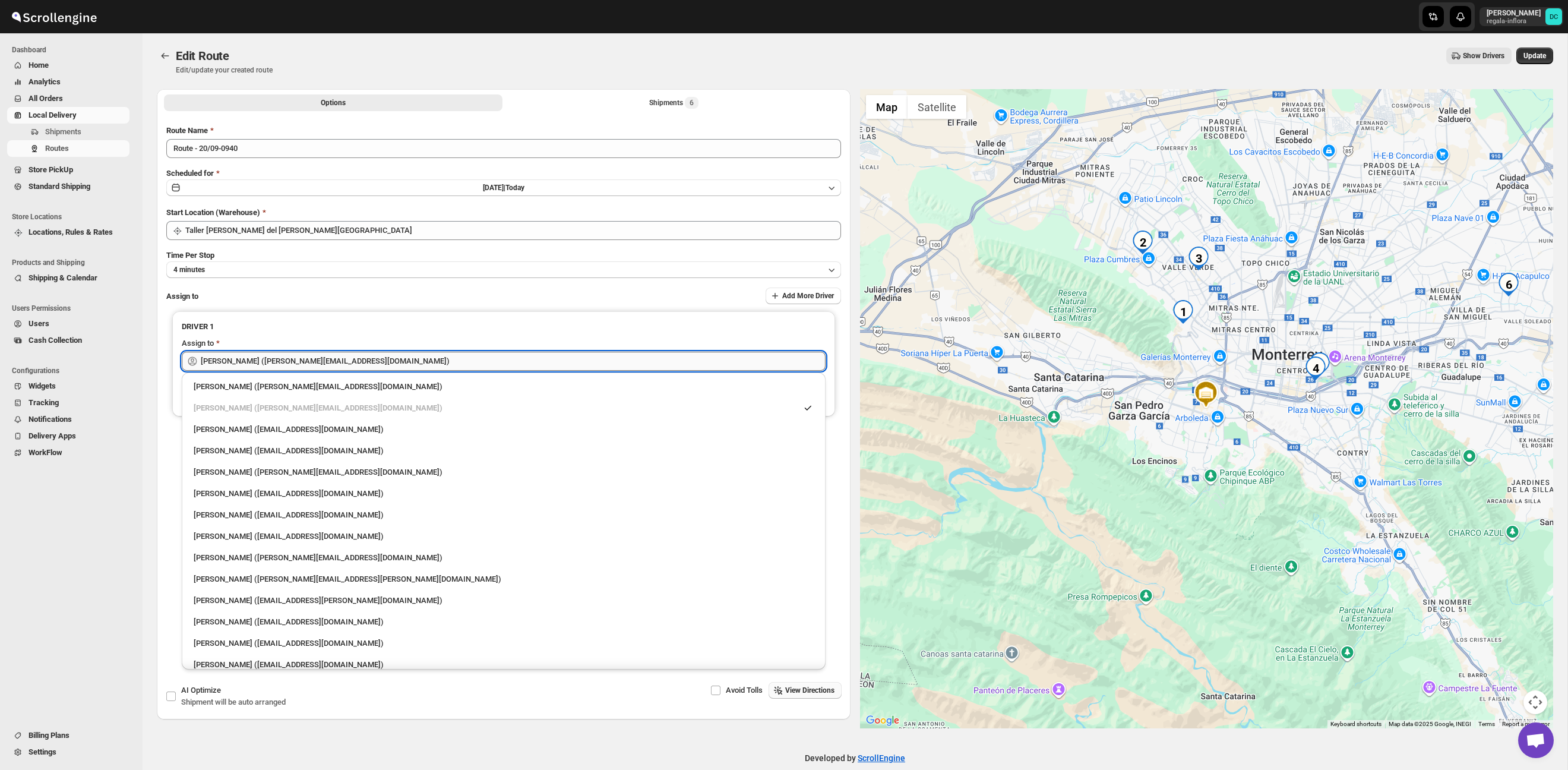
click at [400, 357] on input "[PERSON_NAME] ([EMAIL_ADDRESS][DOMAIN_NAME])" at bounding box center [513, 361] width 625 height 19
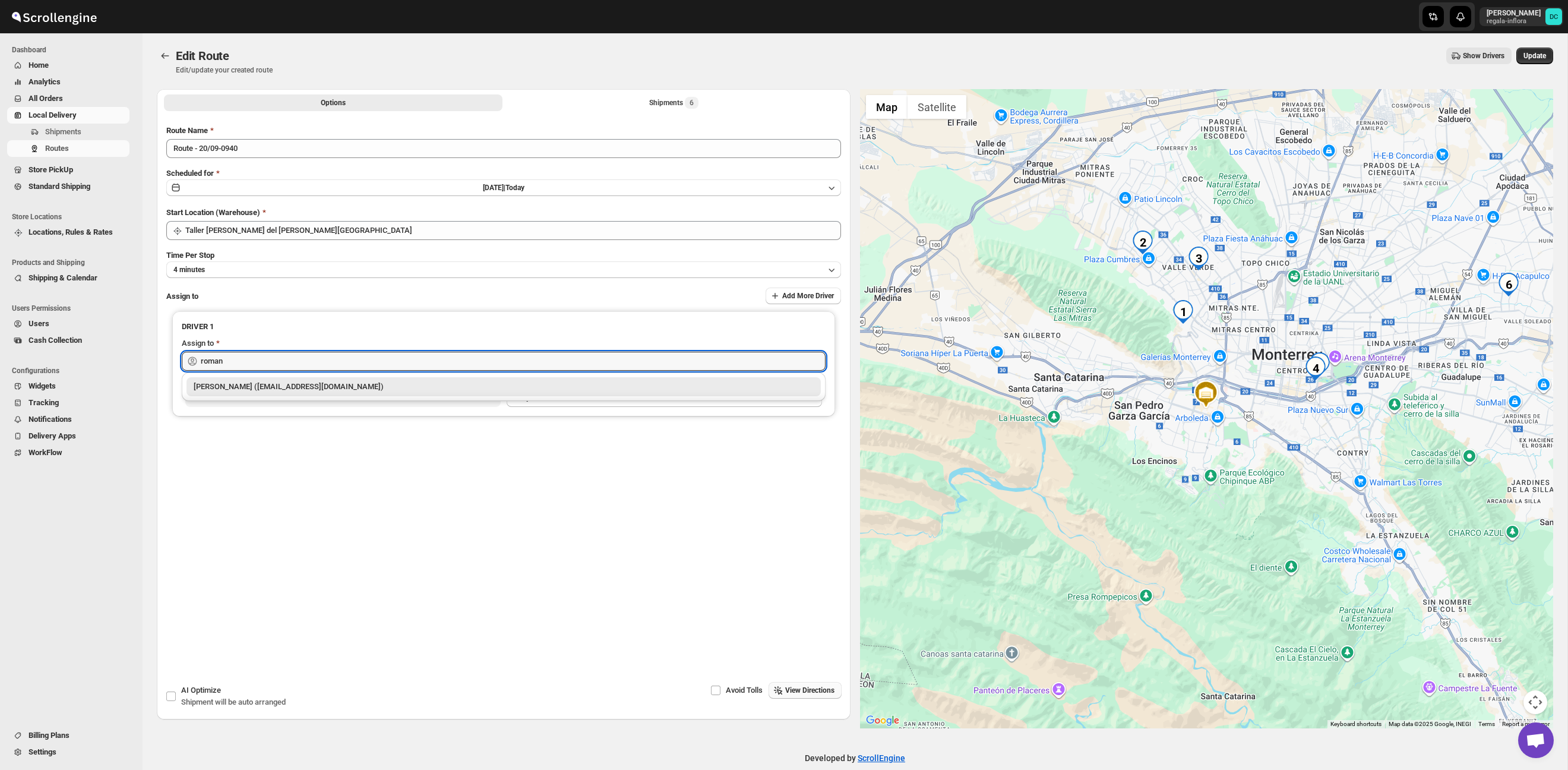
click at [396, 394] on div "[PERSON_NAME] ([PERSON_NAME][EMAIL_ADDRESS][DOMAIN_NAME])" at bounding box center [503, 387] width 635 height 19
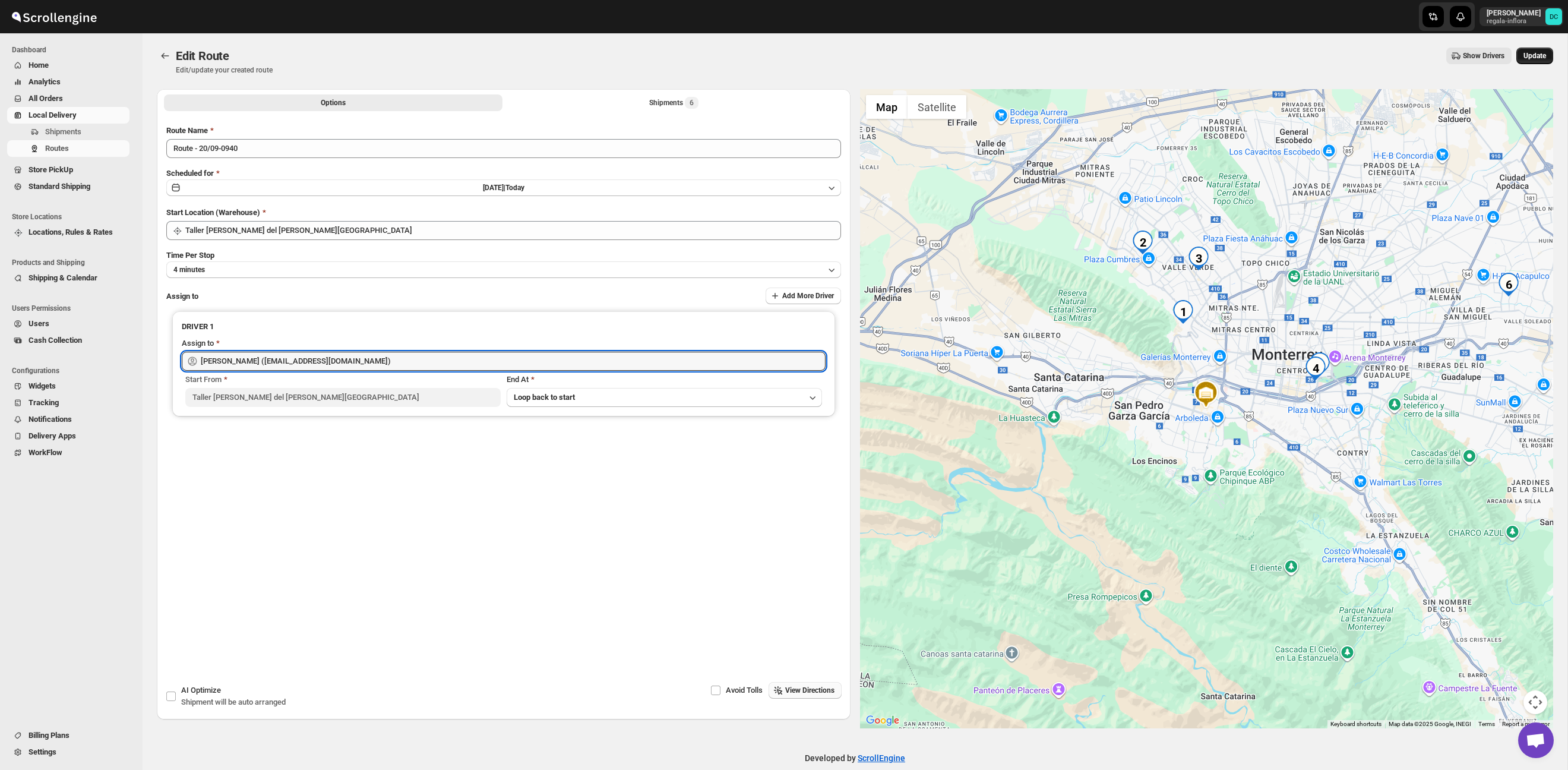
type input "[PERSON_NAME] ([PERSON_NAME][EMAIL_ADDRESS][DOMAIN_NAME])"
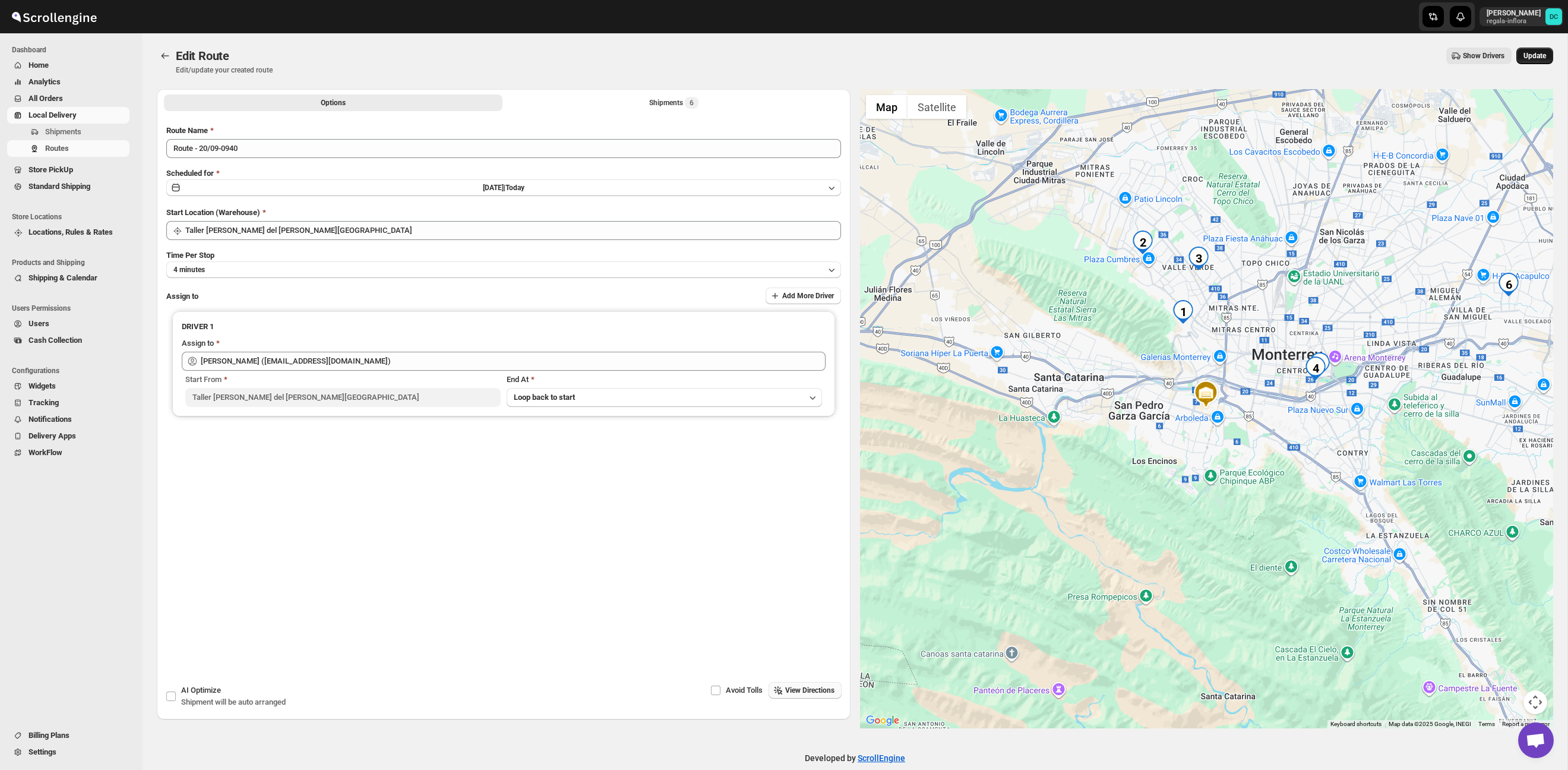
click at [1538, 56] on span "Update" at bounding box center [1535, 56] width 23 height 9
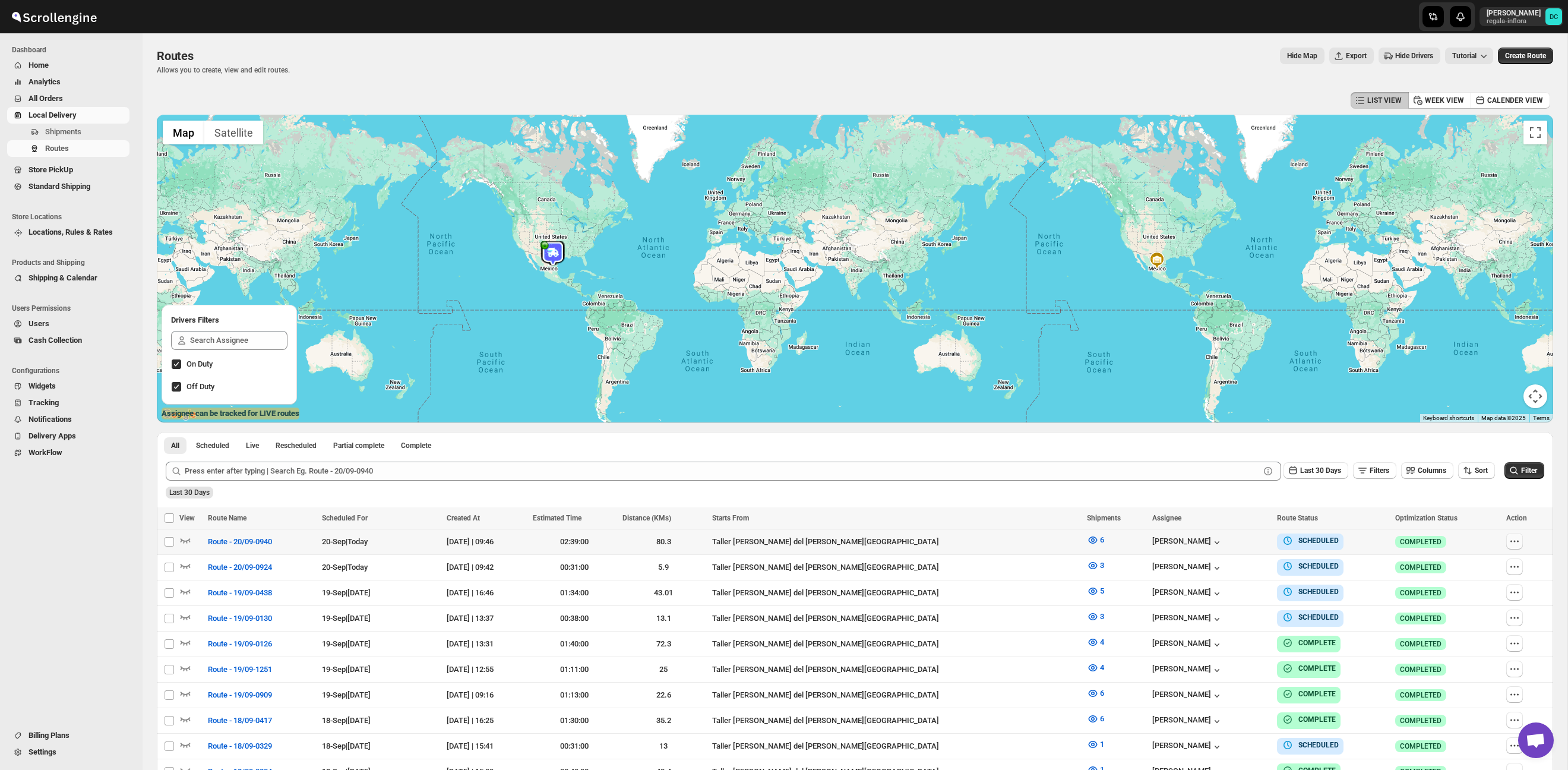
click at [1516, 546] on icon "button" at bounding box center [1515, 541] width 12 height 12
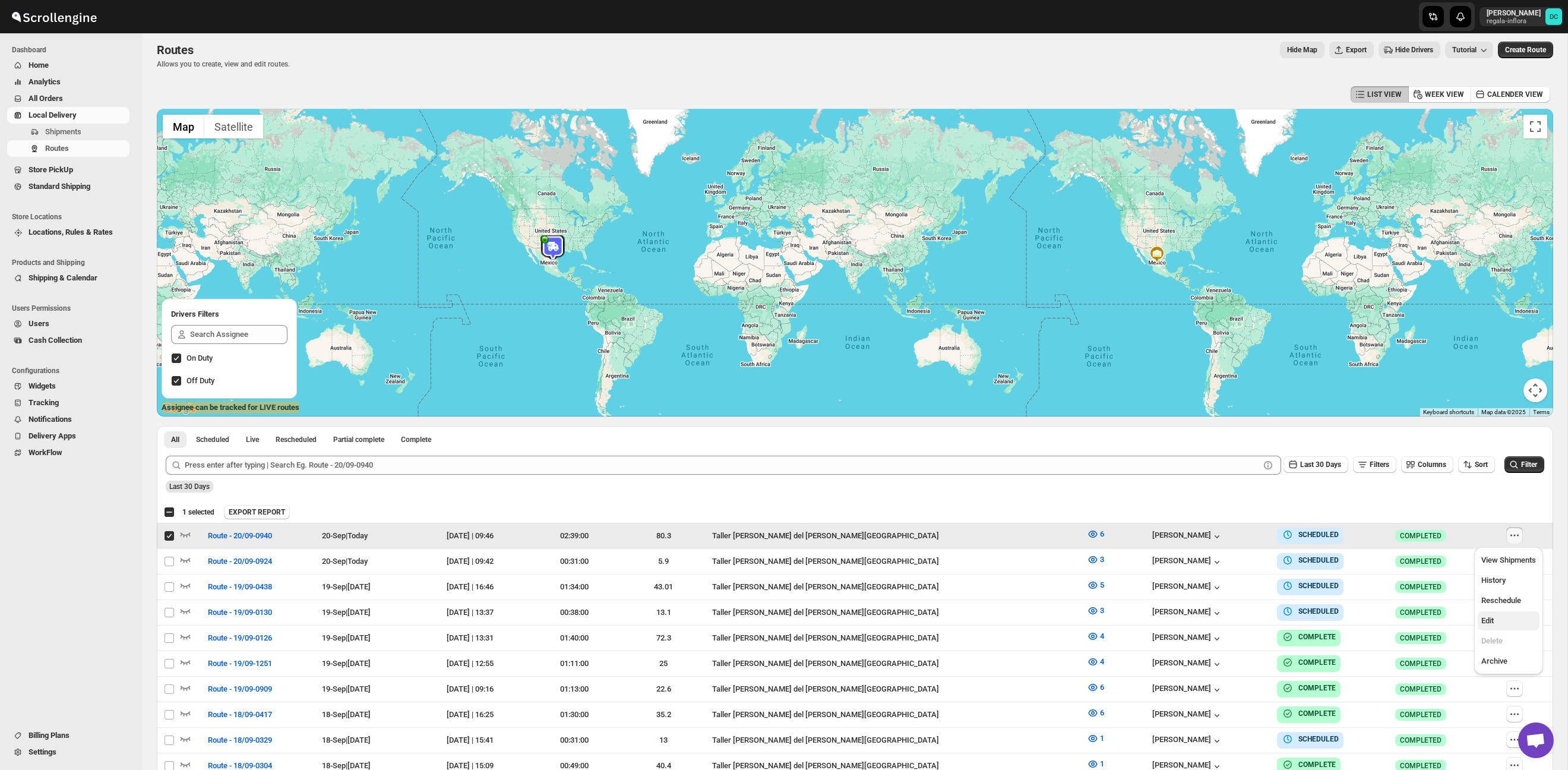
click at [1505, 625] on span "Edit" at bounding box center [1508, 620] width 54 height 12
checkbox input "false"
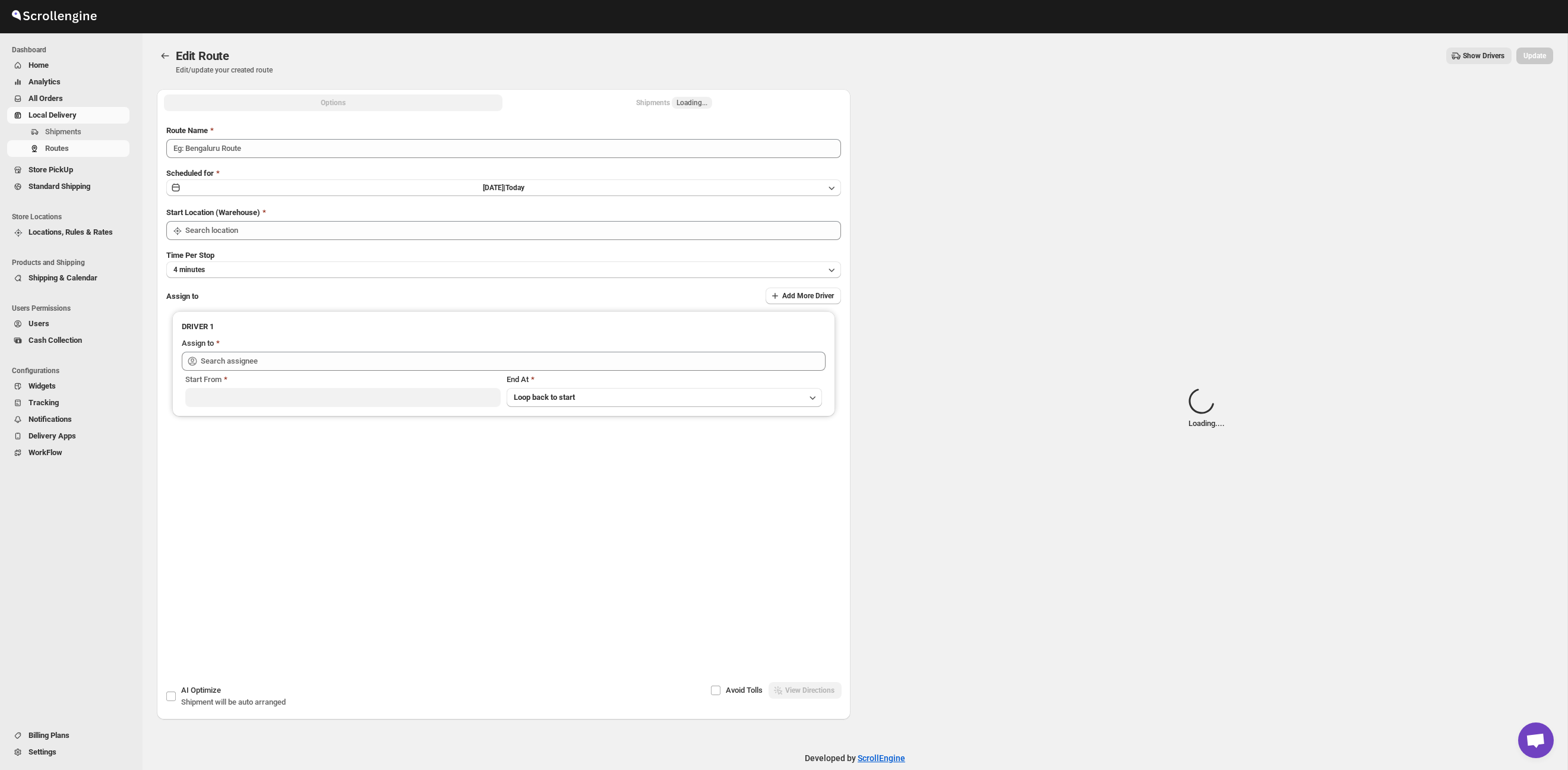
type input "Route - 20/09-0940"
type input "Taller [PERSON_NAME][GEOGRAPHIC_DATA]"
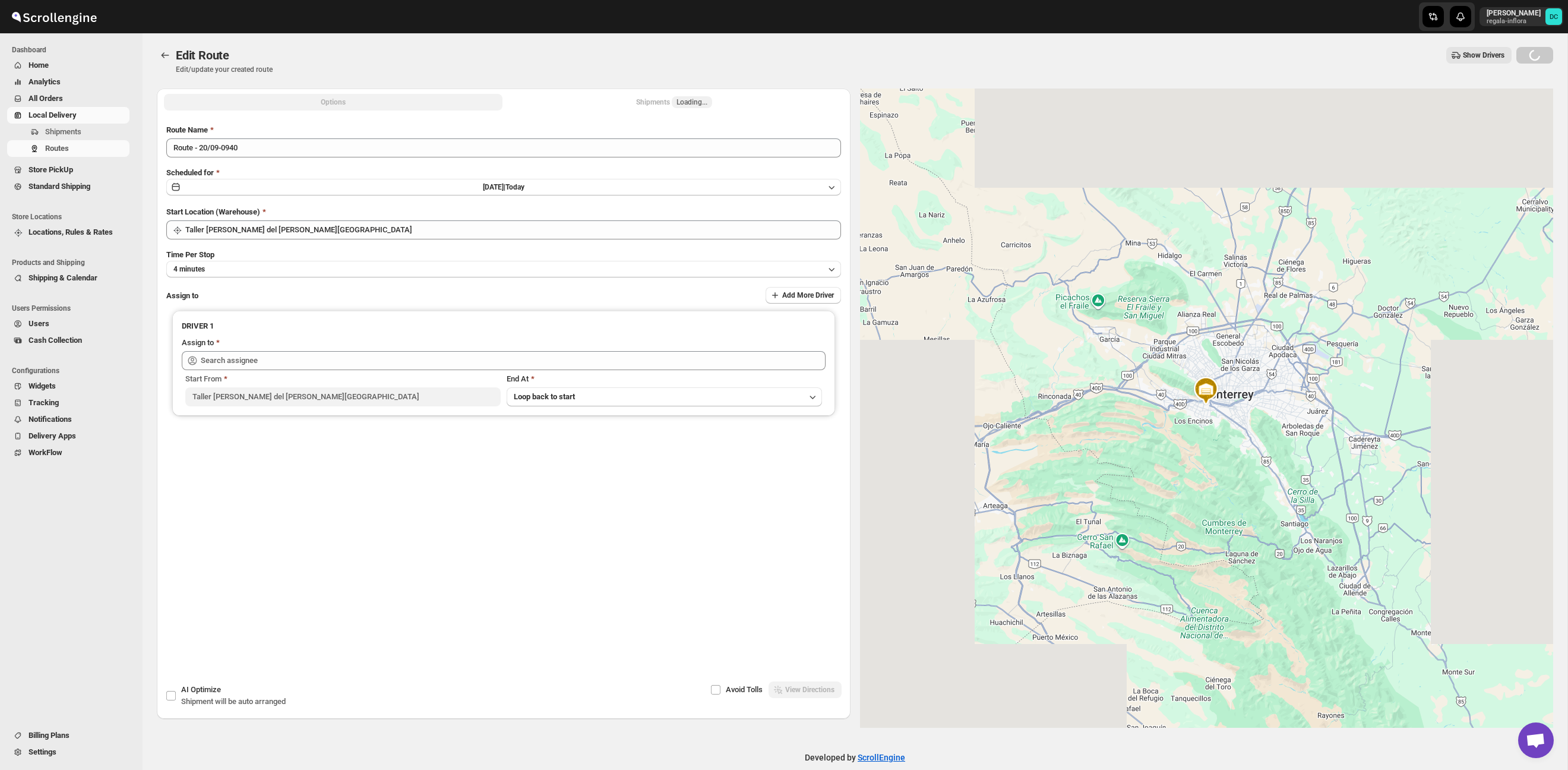
type input "[PERSON_NAME] ([PERSON_NAME][EMAIL_ADDRESS][DOMAIN_NAME])"
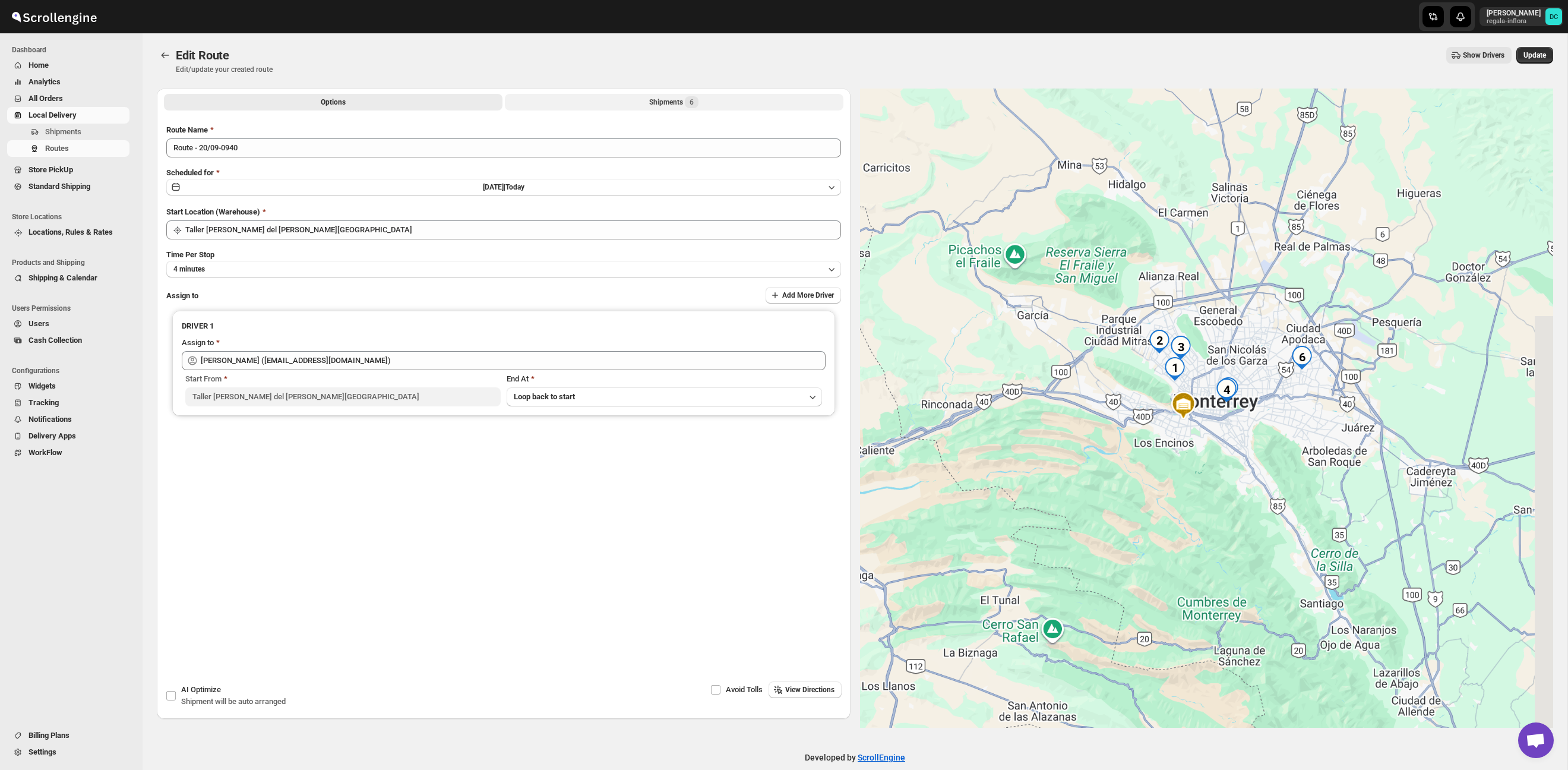
scroll to position [0, 0]
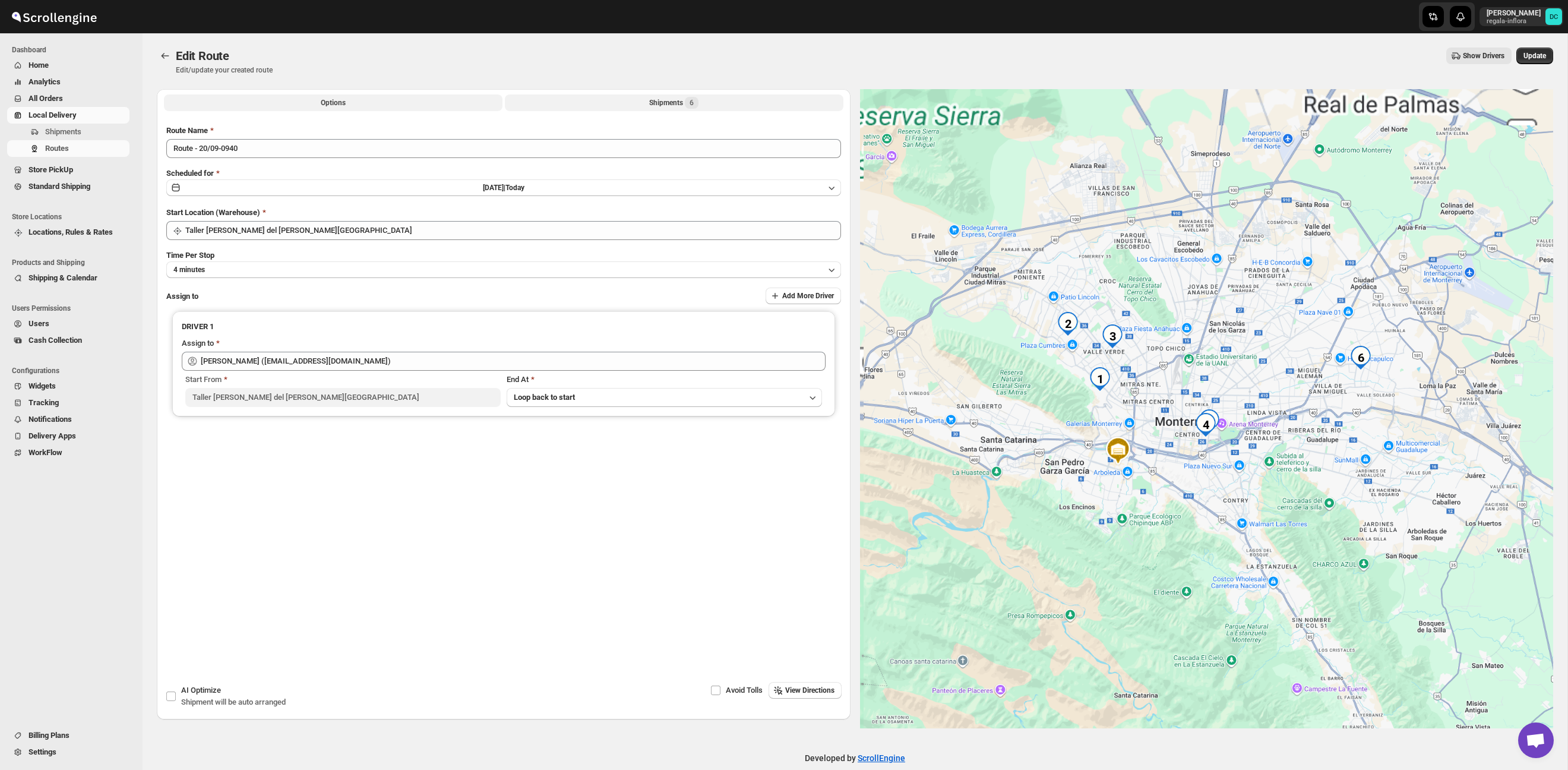
click at [736, 102] on button "Shipments 6" at bounding box center [674, 103] width 339 height 17
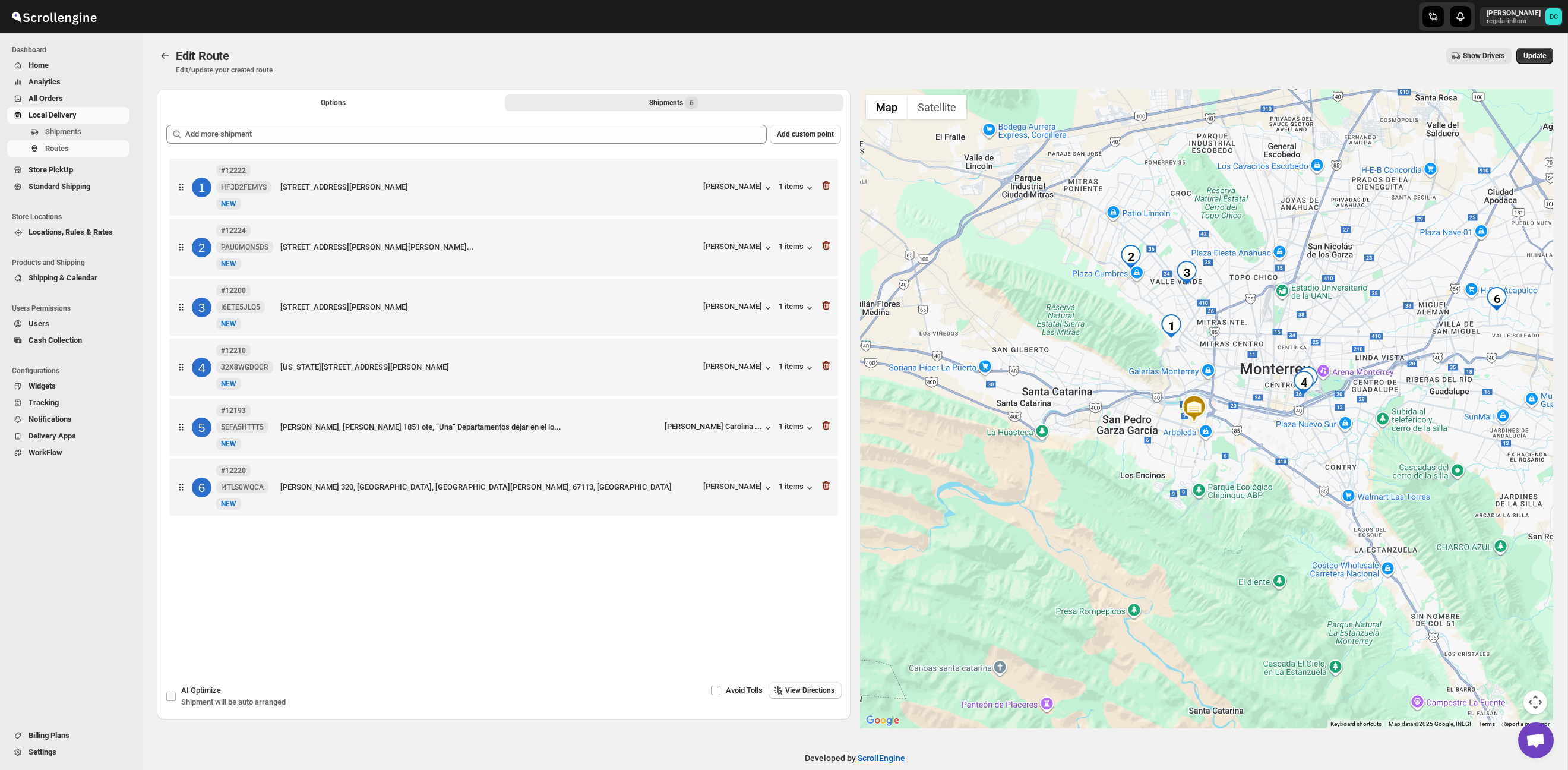
drag, startPoint x: 1220, startPoint y: 349, endPoint x: 1177, endPoint y: 402, distance: 68.2
click at [1177, 402] on div at bounding box center [1206, 409] width 694 height 640
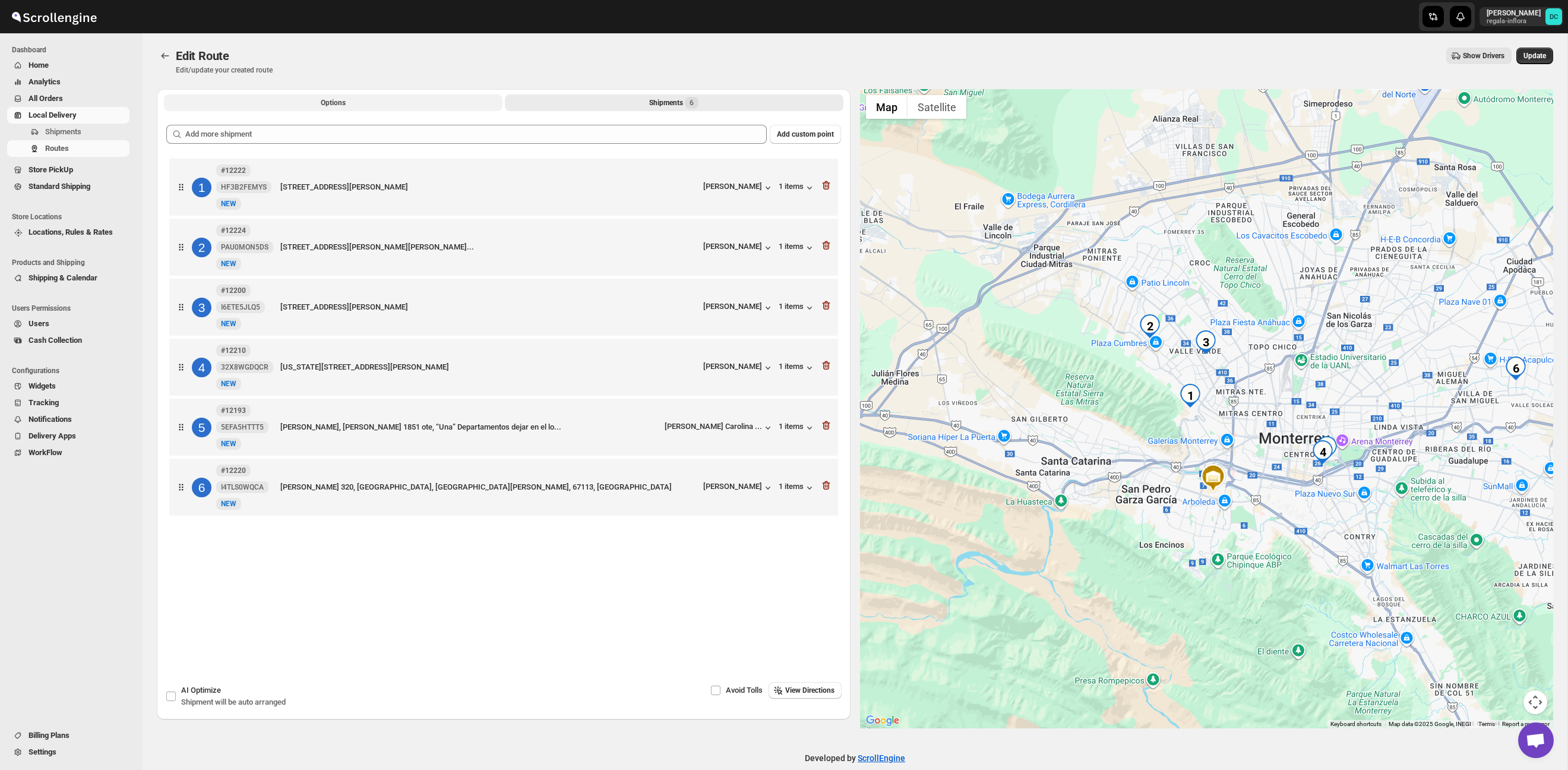
click at [387, 96] on button "Options" at bounding box center [333, 103] width 339 height 17
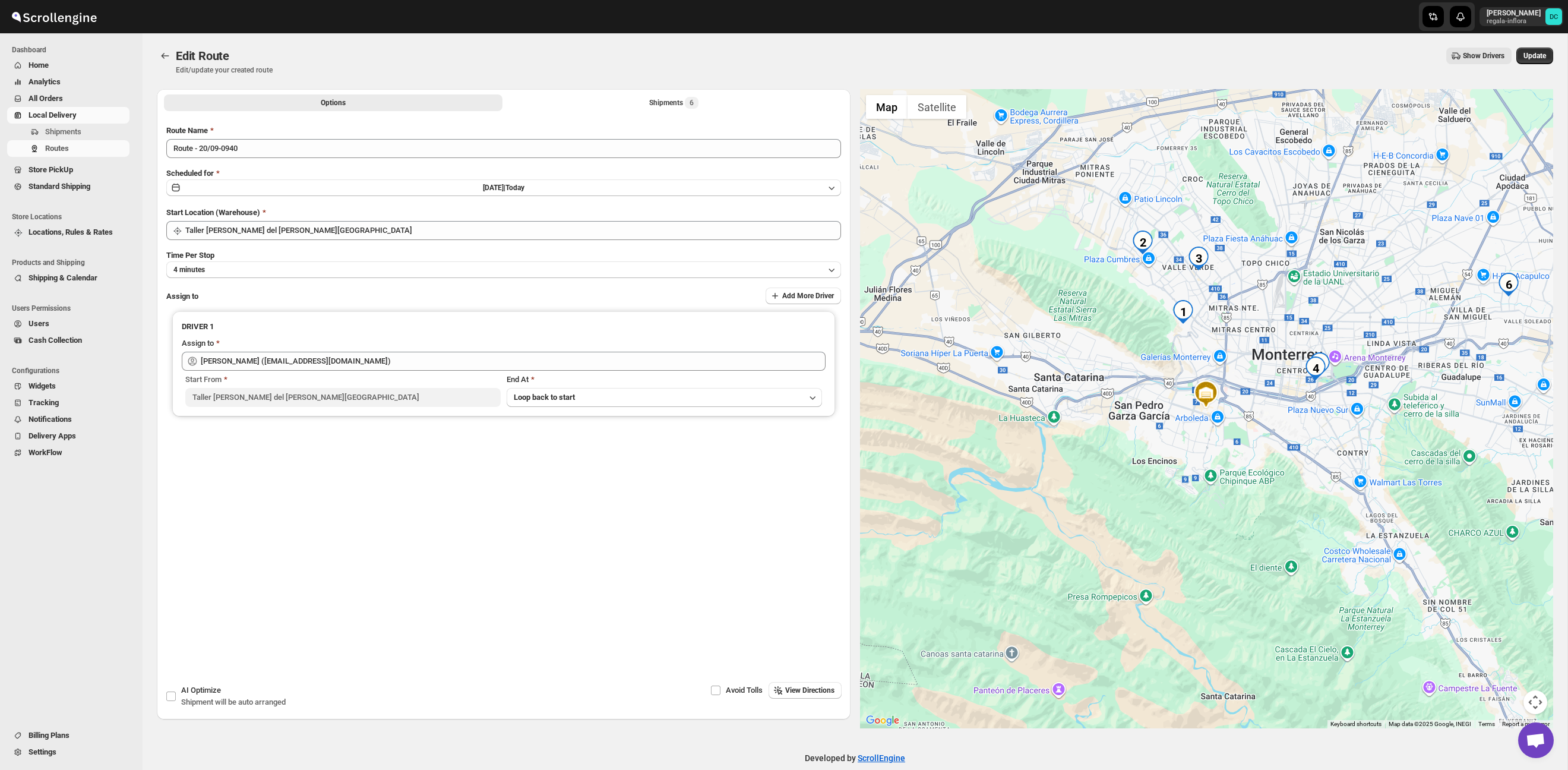
drag, startPoint x: 1538, startPoint y: 60, endPoint x: 1317, endPoint y: 28, distance: 223.3
click at [1538, 60] on span "Update" at bounding box center [1535, 56] width 23 height 9
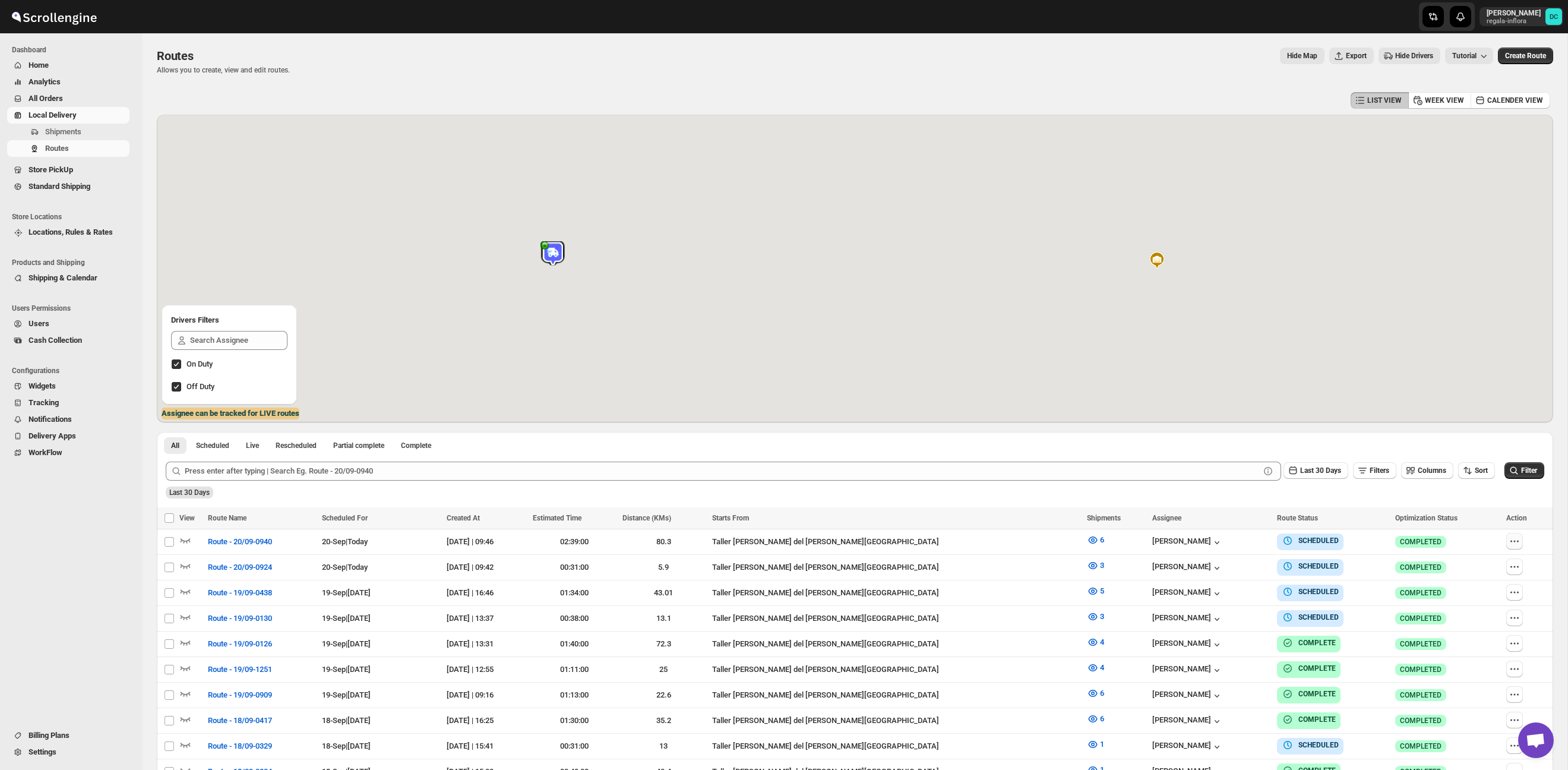
click at [1517, 539] on button "button" at bounding box center [1515, 541] width 17 height 17
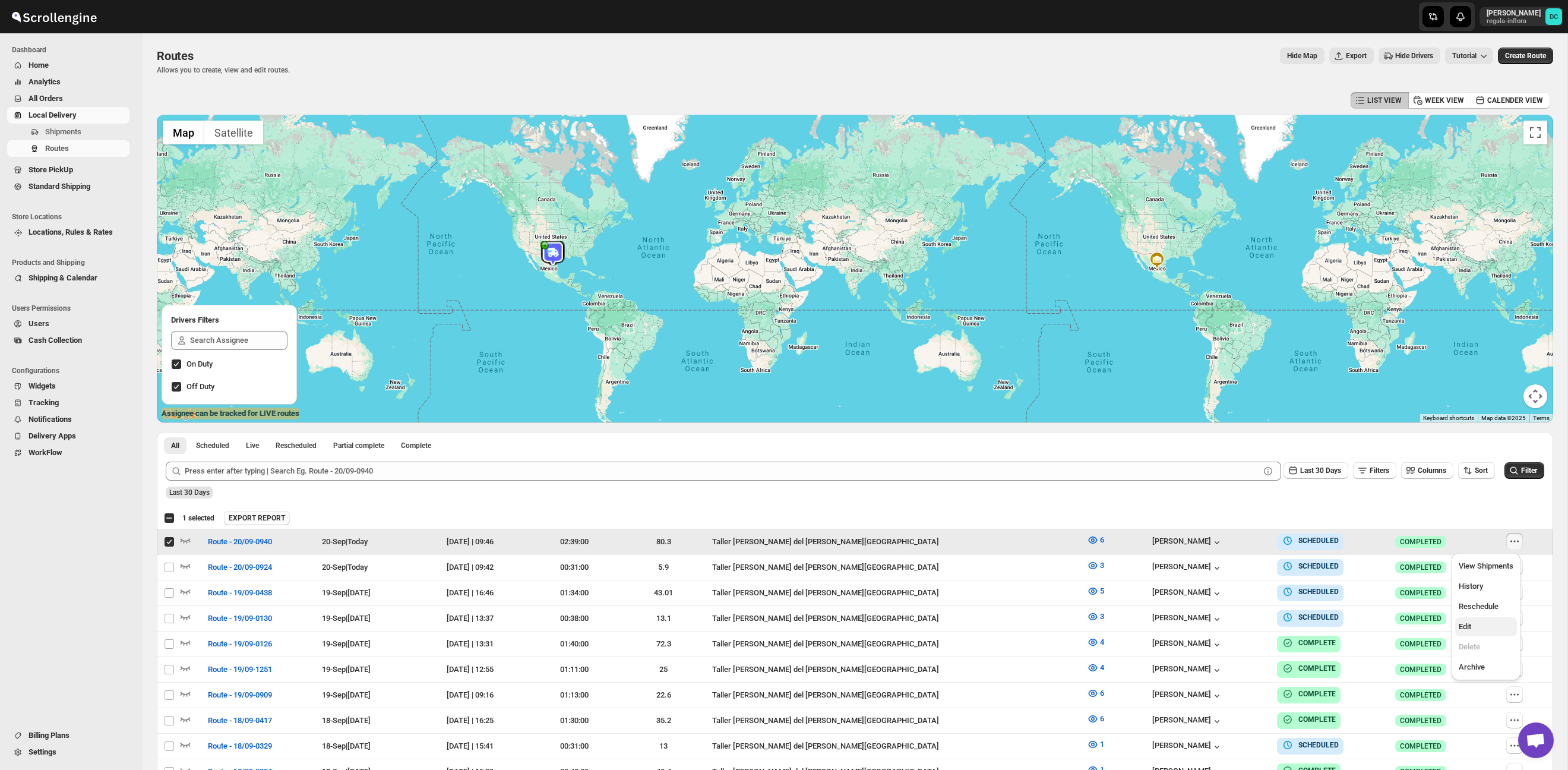
click at [1483, 631] on span "Edit" at bounding box center [1485, 627] width 54 height 12
checkbox input "false"
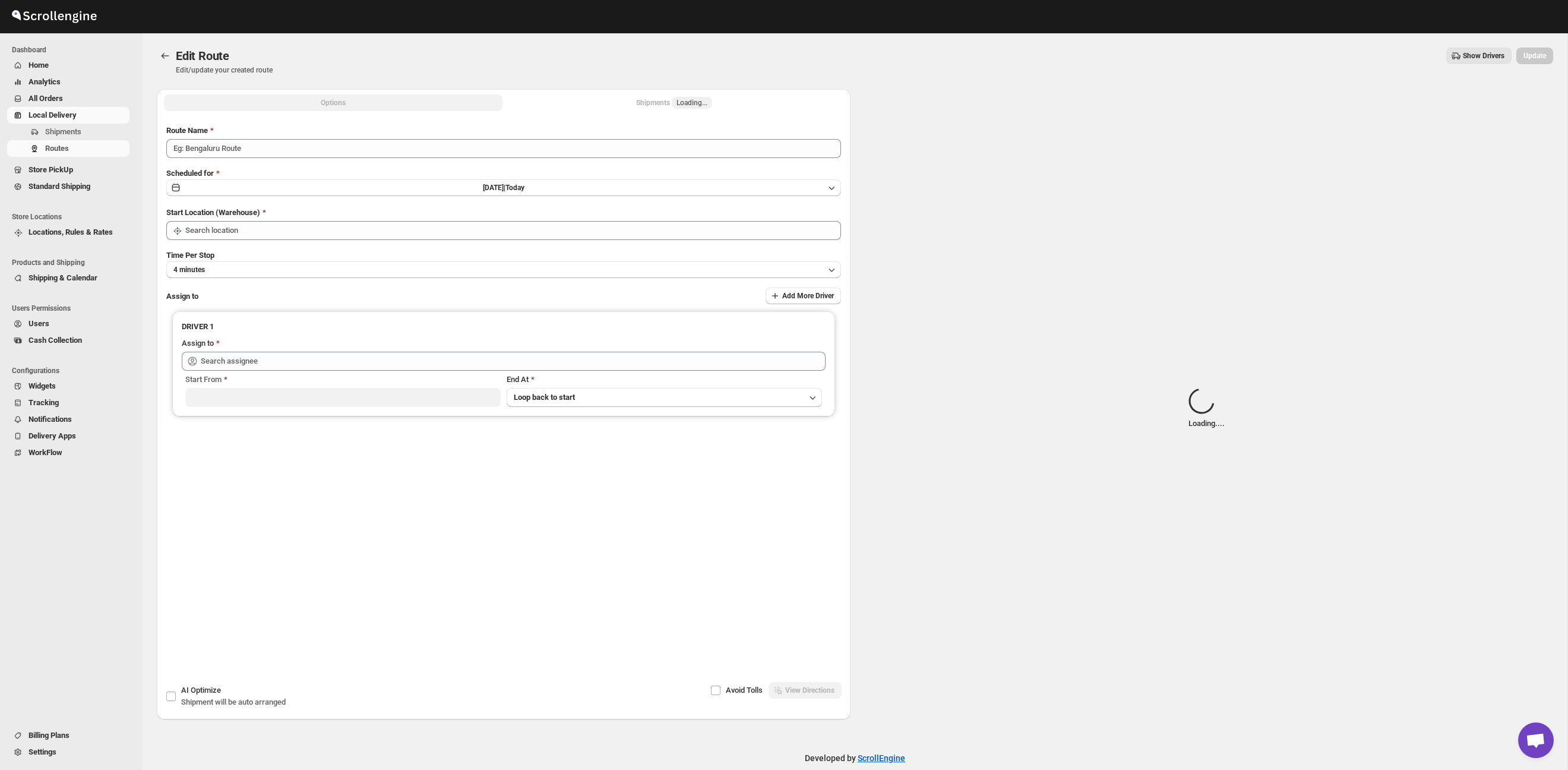
type input "Route - 20/09-0940"
type input "Taller [PERSON_NAME][GEOGRAPHIC_DATA]"
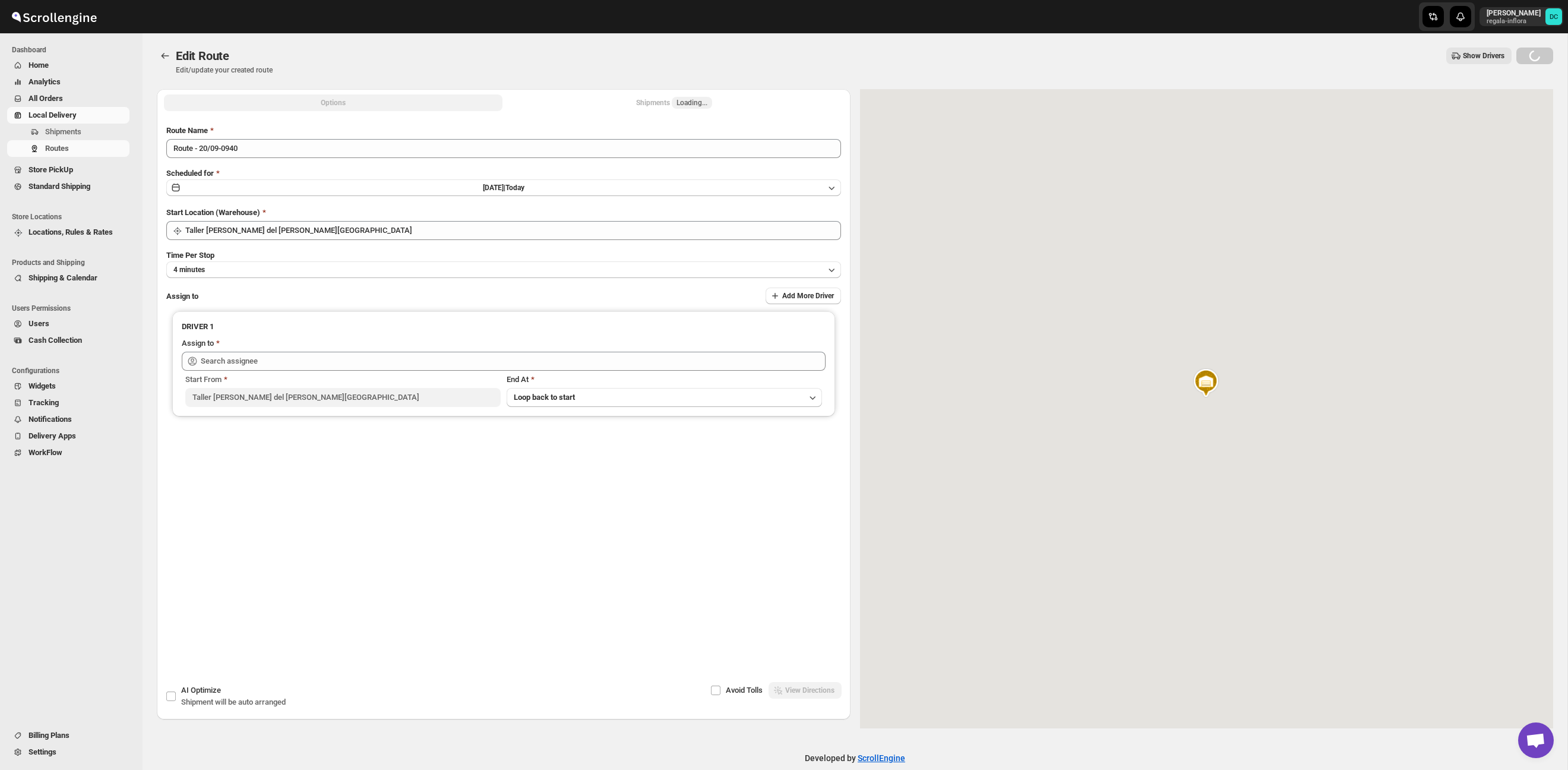
type input "[PERSON_NAME] ([PERSON_NAME][EMAIL_ADDRESS][DOMAIN_NAME])"
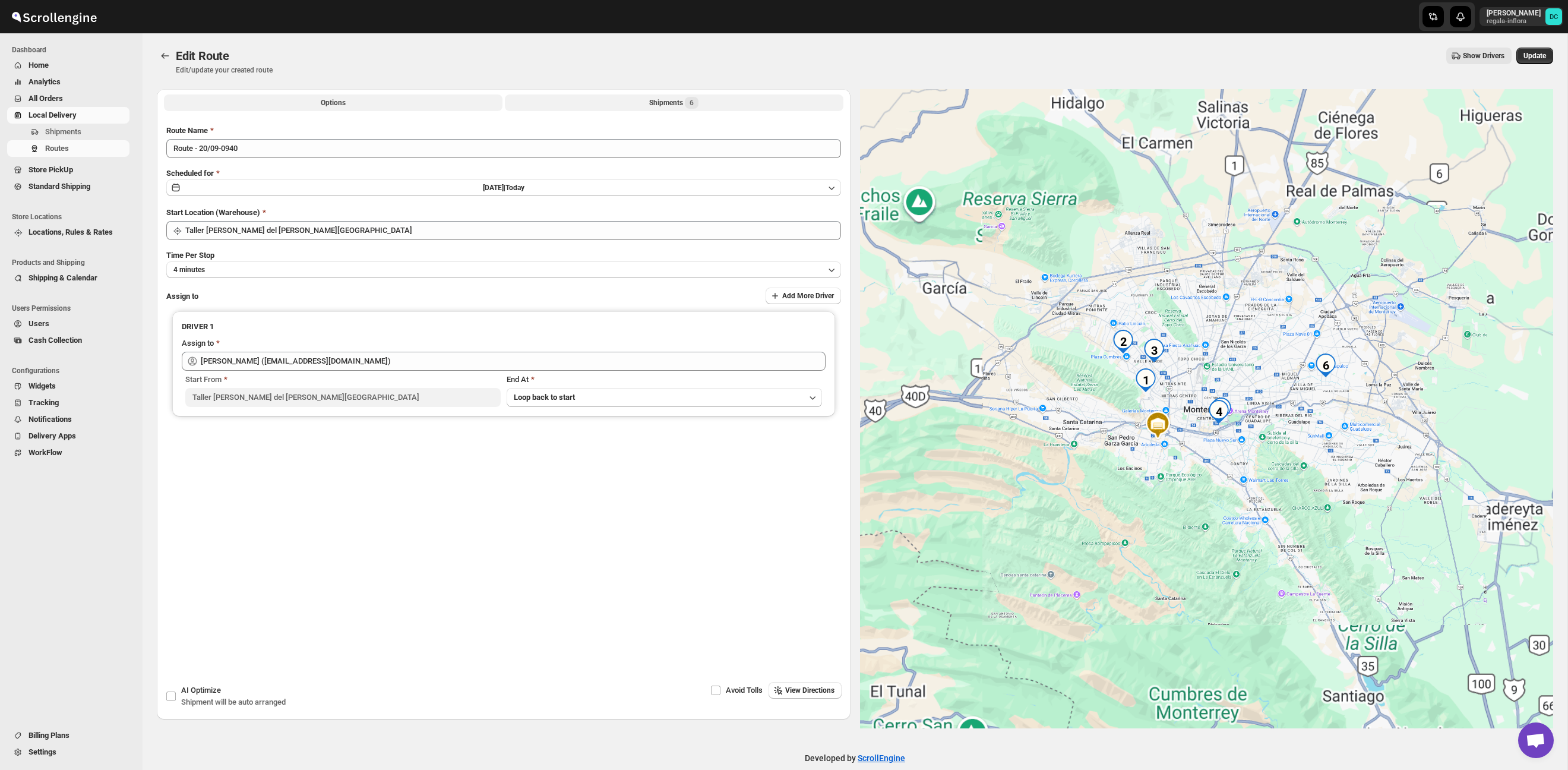
click at [688, 104] on span "6" at bounding box center [692, 102] width 14 height 12
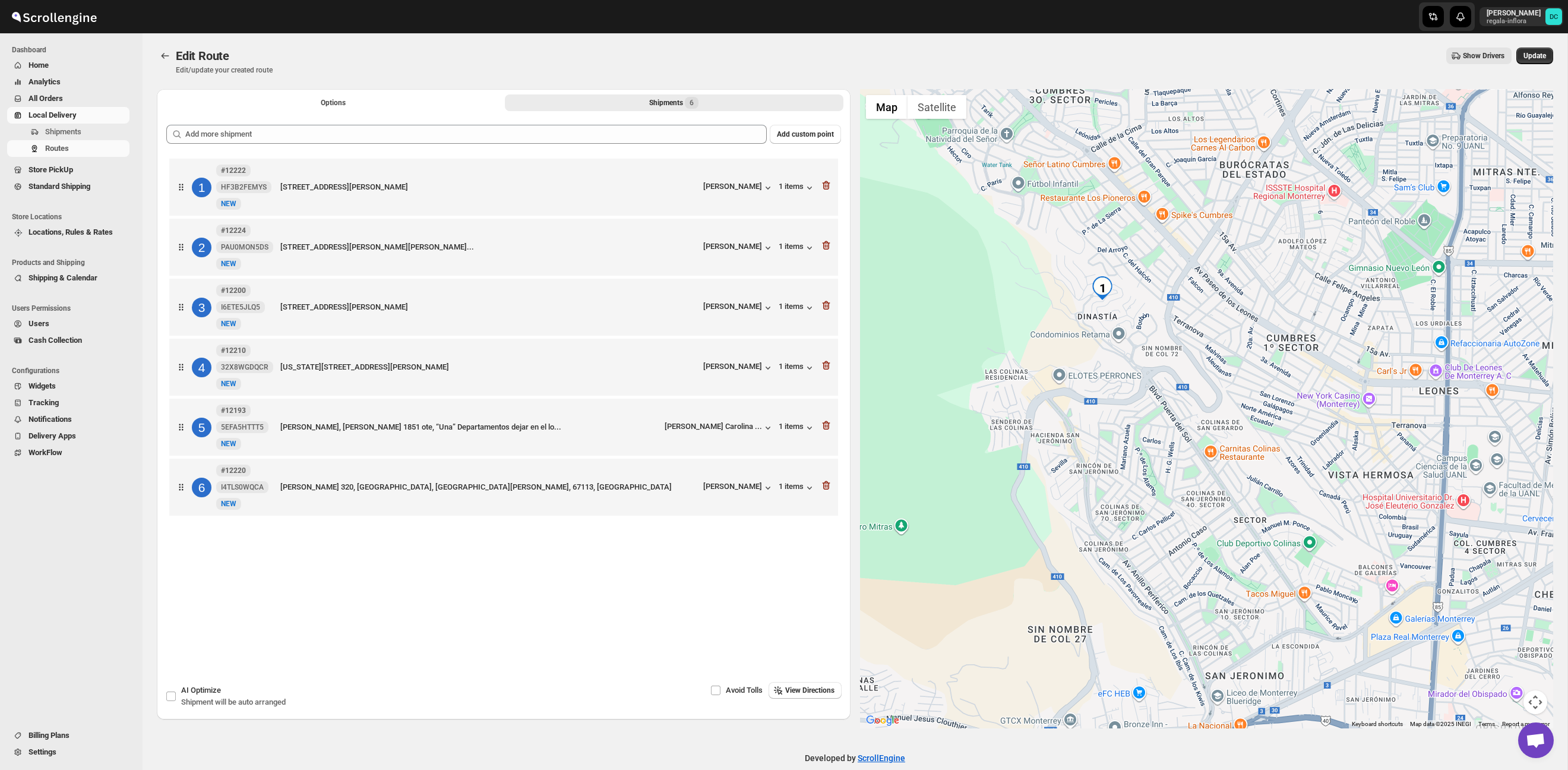
drag, startPoint x: 1112, startPoint y: 291, endPoint x: 1114, endPoint y: 347, distance: 56.0
click at [1119, 354] on div at bounding box center [1206, 409] width 694 height 640
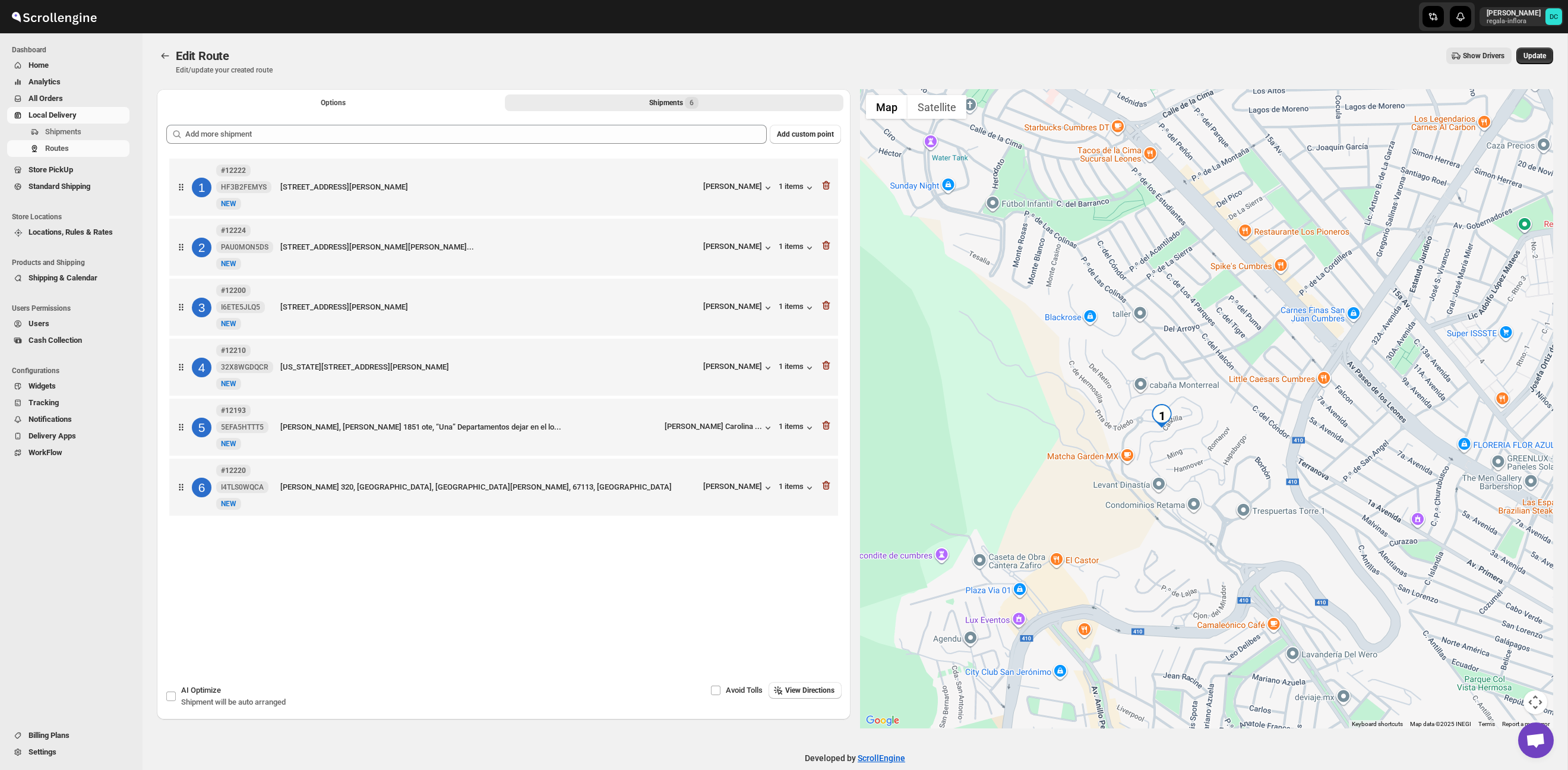
drag, startPoint x: 1243, startPoint y: 293, endPoint x: 1174, endPoint y: 543, distance: 259.3
click at [1174, 544] on div at bounding box center [1206, 409] width 694 height 640
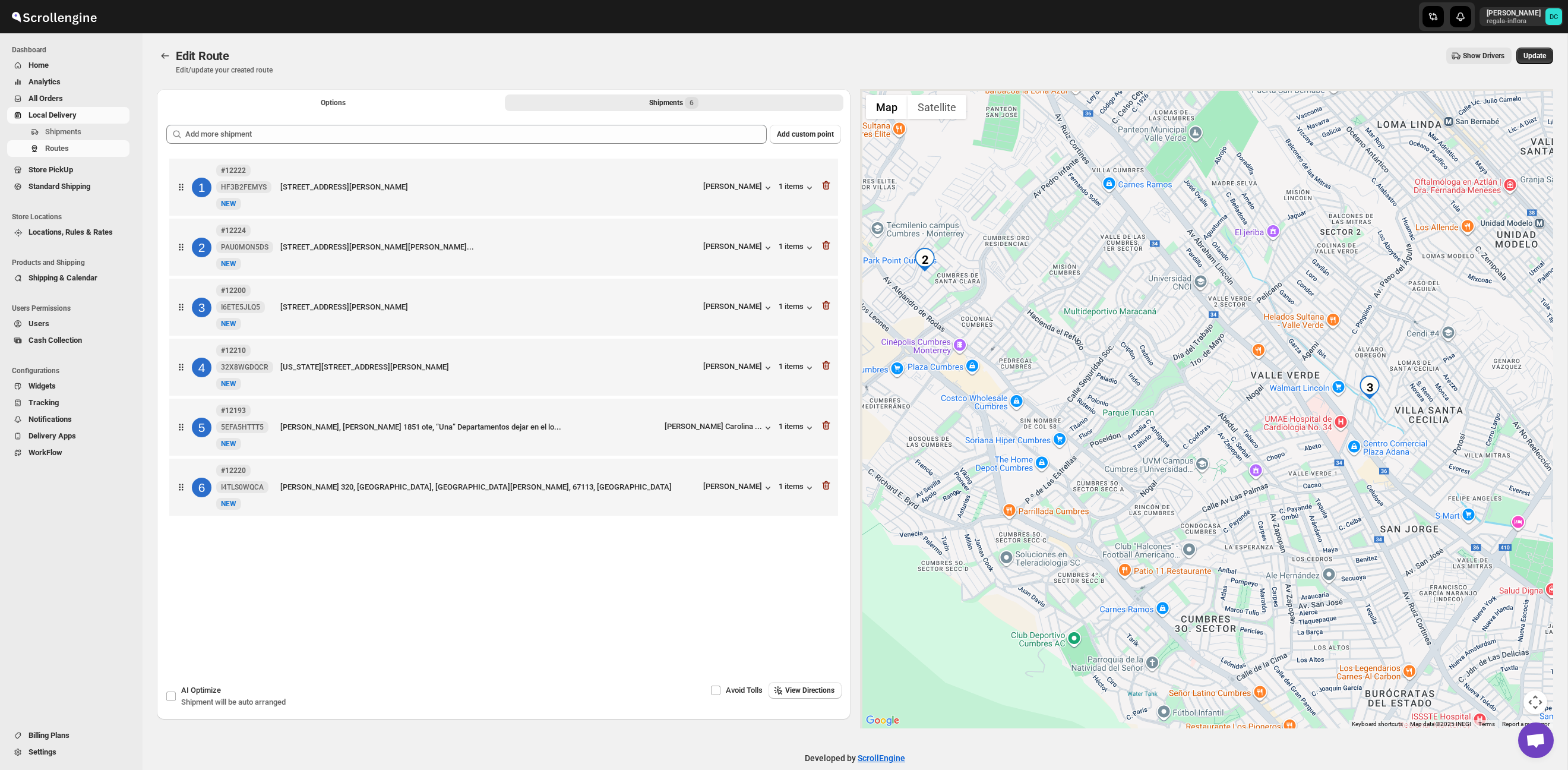
drag, startPoint x: 1204, startPoint y: 419, endPoint x: 1310, endPoint y: 574, distance: 187.8
click at [1321, 578] on div at bounding box center [1206, 409] width 694 height 640
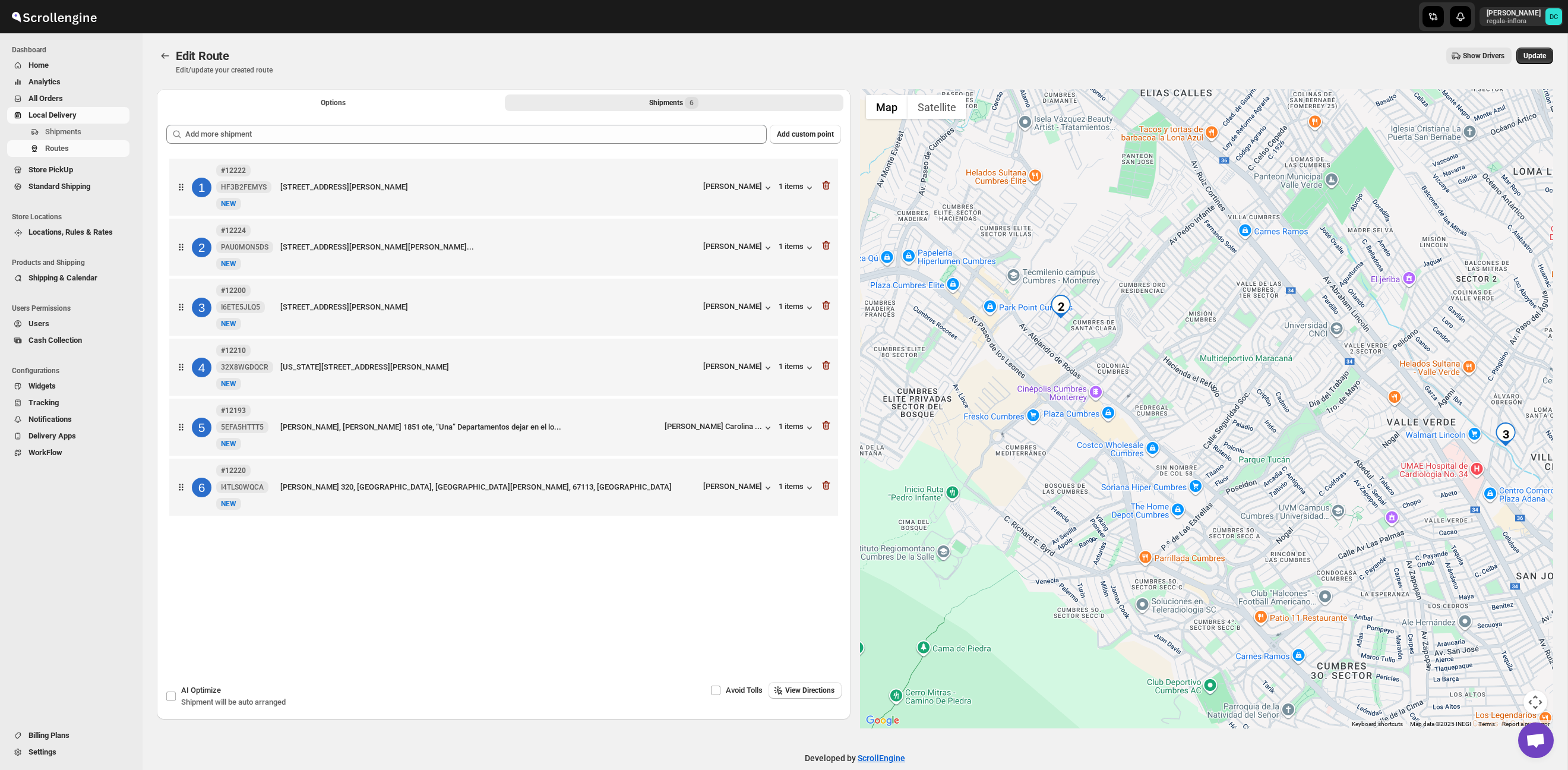
drag, startPoint x: 1228, startPoint y: 502, endPoint x: 1125, endPoint y: 394, distance: 149.2
click at [1344, 613] on div at bounding box center [1206, 409] width 694 height 640
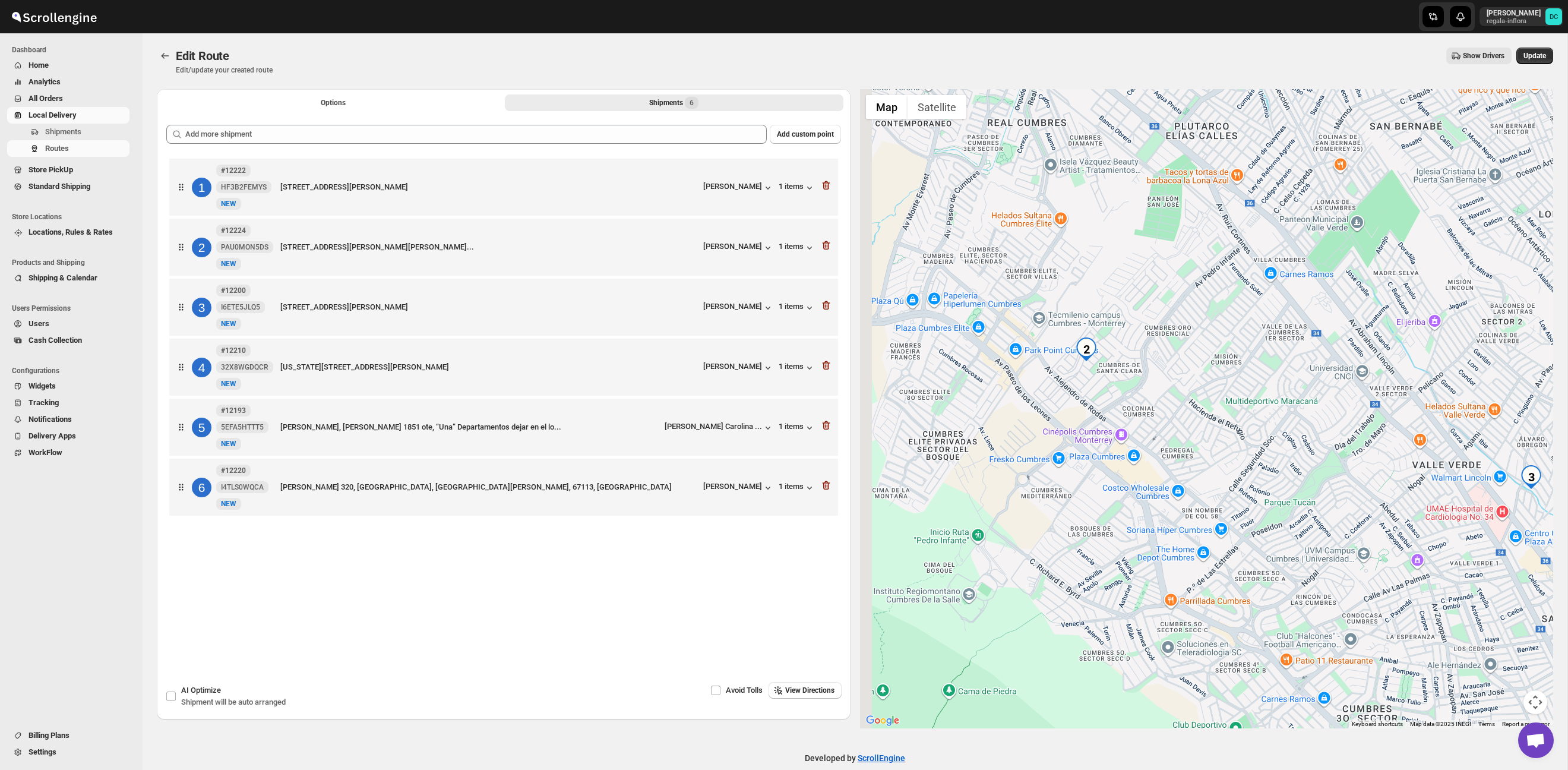
drag, startPoint x: 1108, startPoint y: 379, endPoint x: 1168, endPoint y: 447, distance: 90.7
click at [1195, 484] on div at bounding box center [1206, 409] width 694 height 640
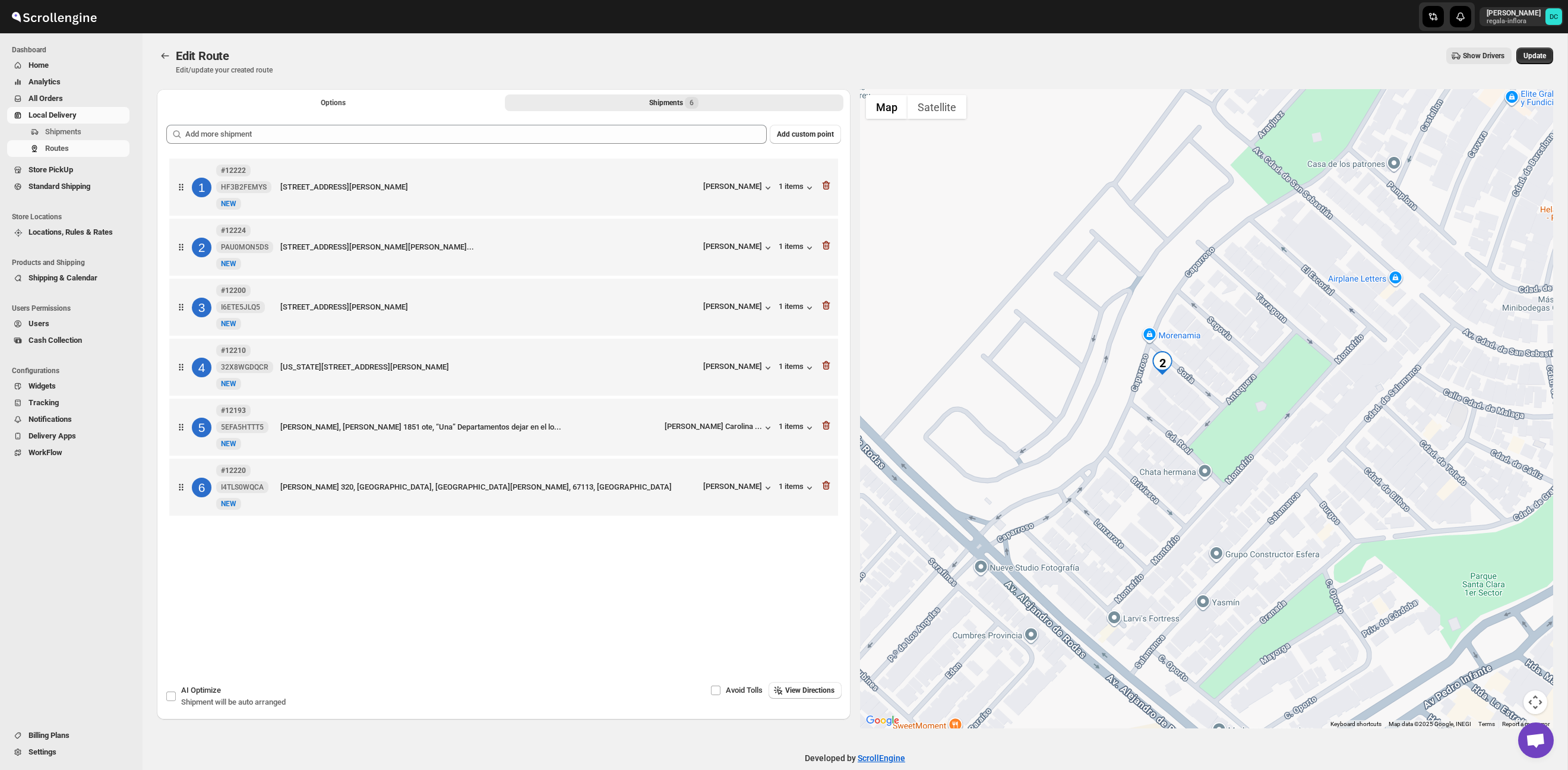
drag, startPoint x: 1223, startPoint y: 546, endPoint x: 1238, endPoint y: 459, distance: 88.3
click at [1238, 459] on div at bounding box center [1206, 409] width 694 height 640
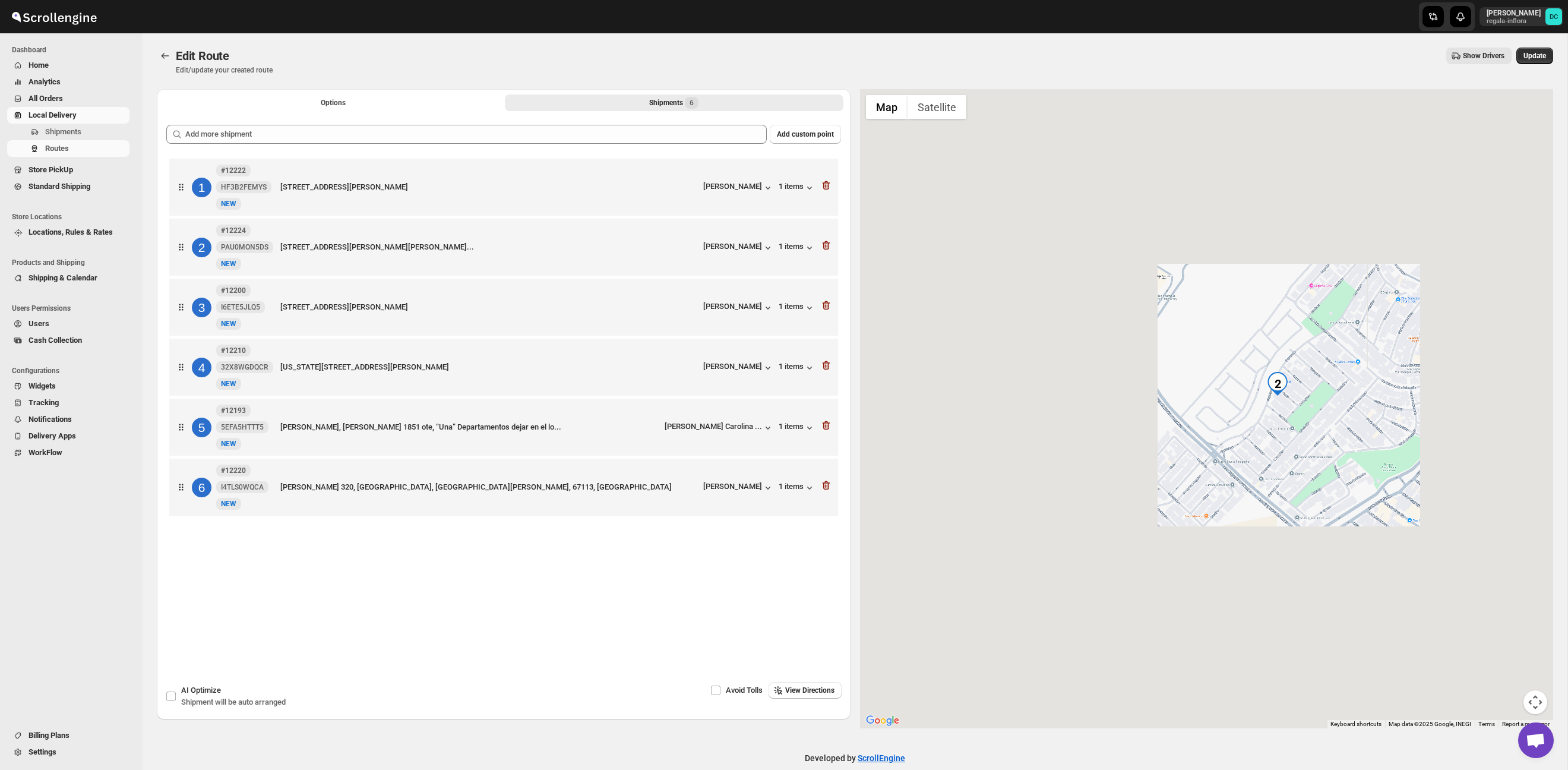
drag, startPoint x: 1460, startPoint y: 471, endPoint x: 1270, endPoint y: 414, distance: 198.4
click at [1095, 397] on div at bounding box center [1206, 409] width 694 height 640
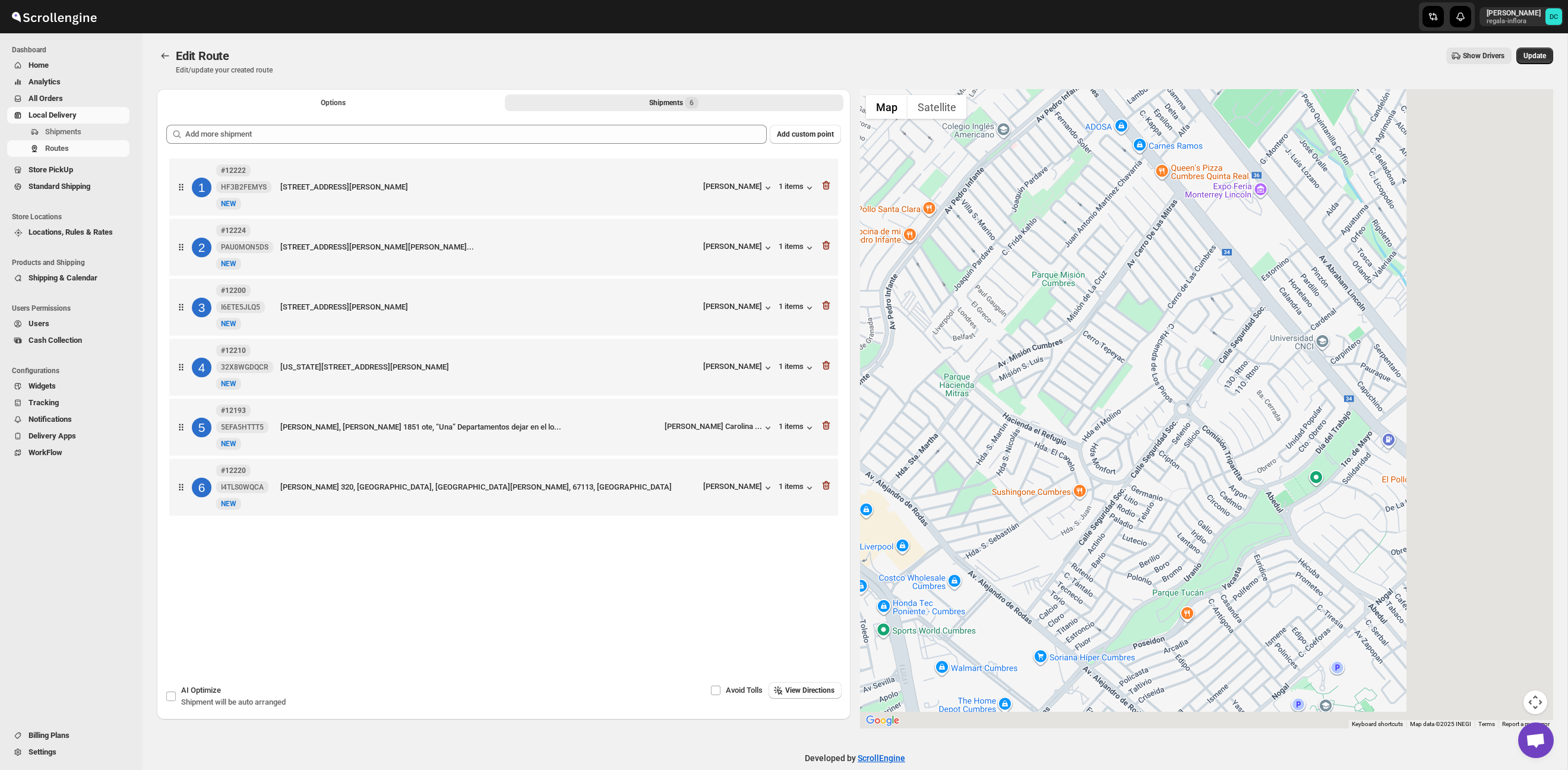
drag, startPoint x: 1240, startPoint y: 392, endPoint x: 1291, endPoint y: 416, distance: 56.4
click at [1100, 382] on div at bounding box center [1206, 409] width 694 height 640
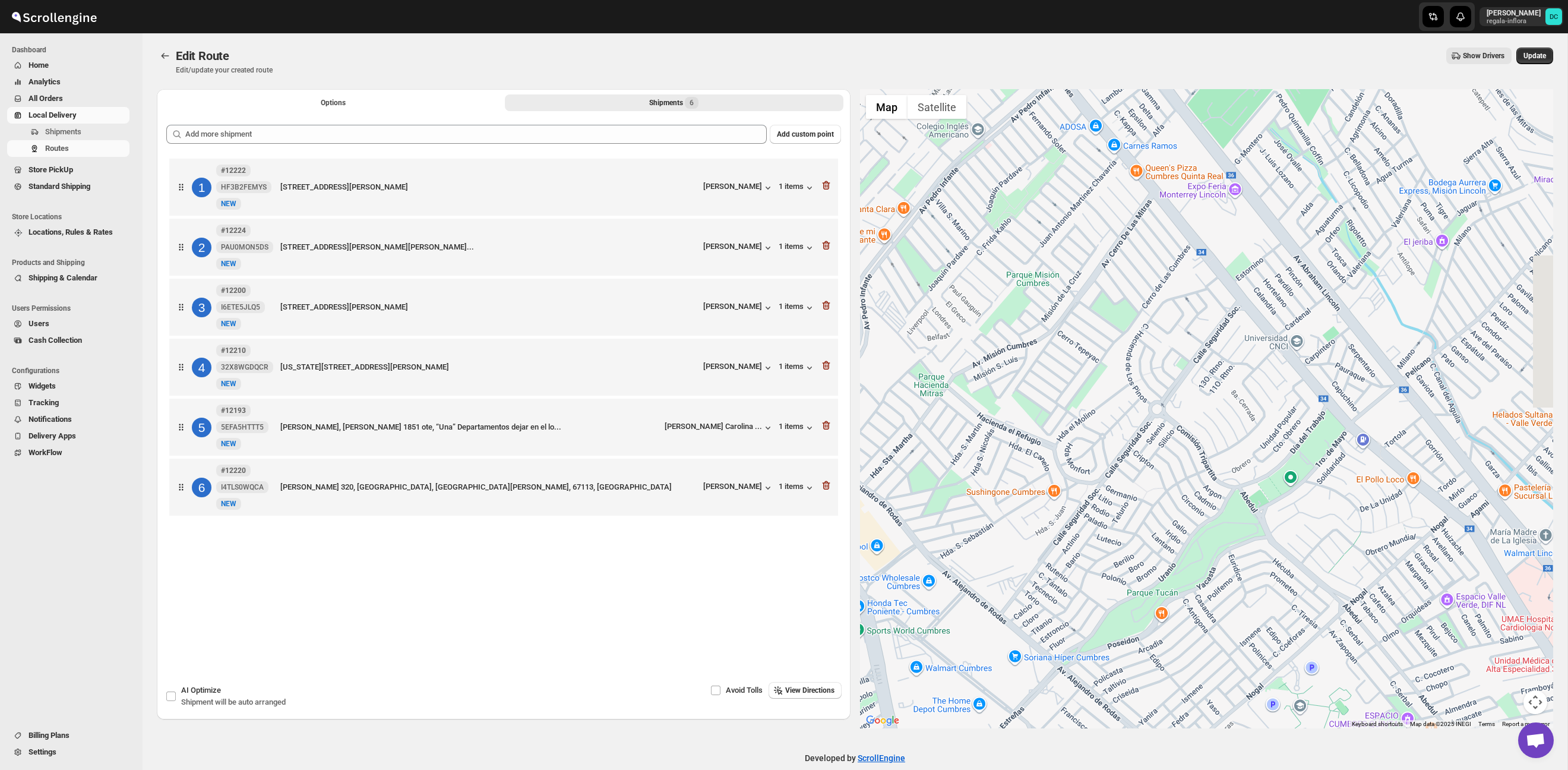
drag, startPoint x: 1228, startPoint y: 405, endPoint x: 1153, endPoint y: 369, distance: 83.2
click at [989, 384] on div at bounding box center [1206, 409] width 694 height 640
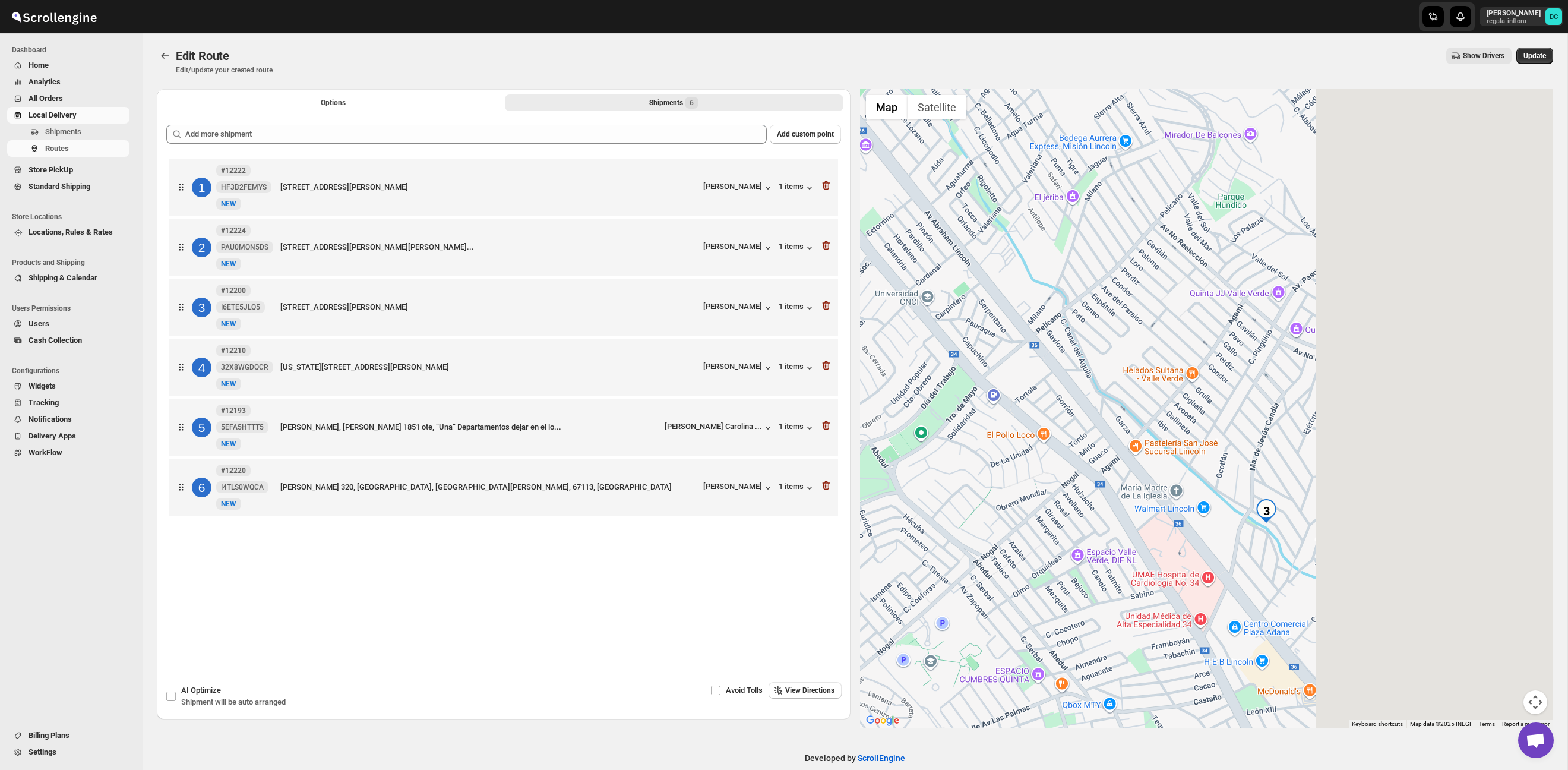
drag, startPoint x: 1362, startPoint y: 369, endPoint x: 1161, endPoint y: 392, distance: 202.3
click at [1052, 363] on div at bounding box center [1206, 409] width 694 height 640
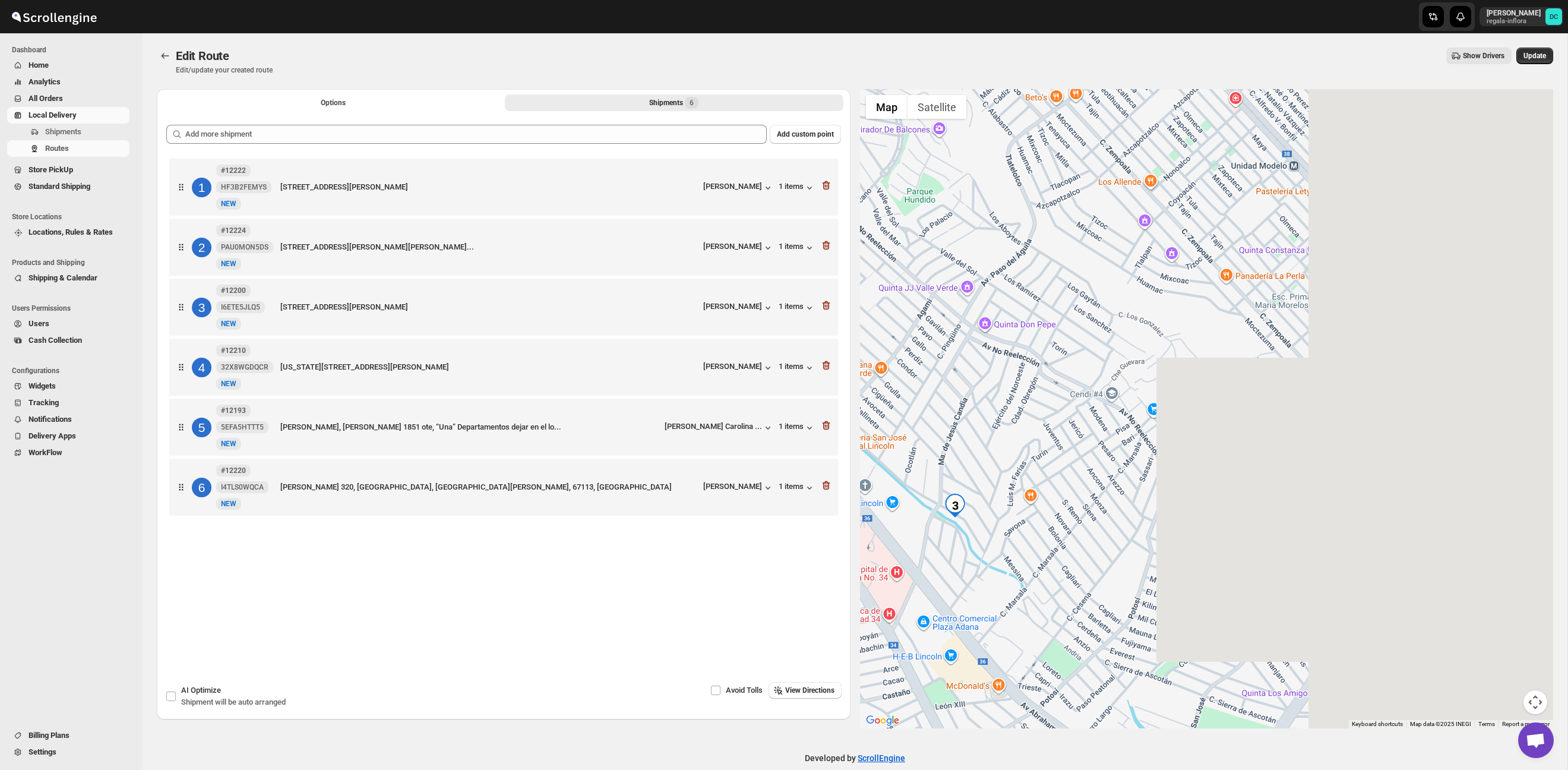
click at [1101, 418] on div at bounding box center [1206, 409] width 694 height 640
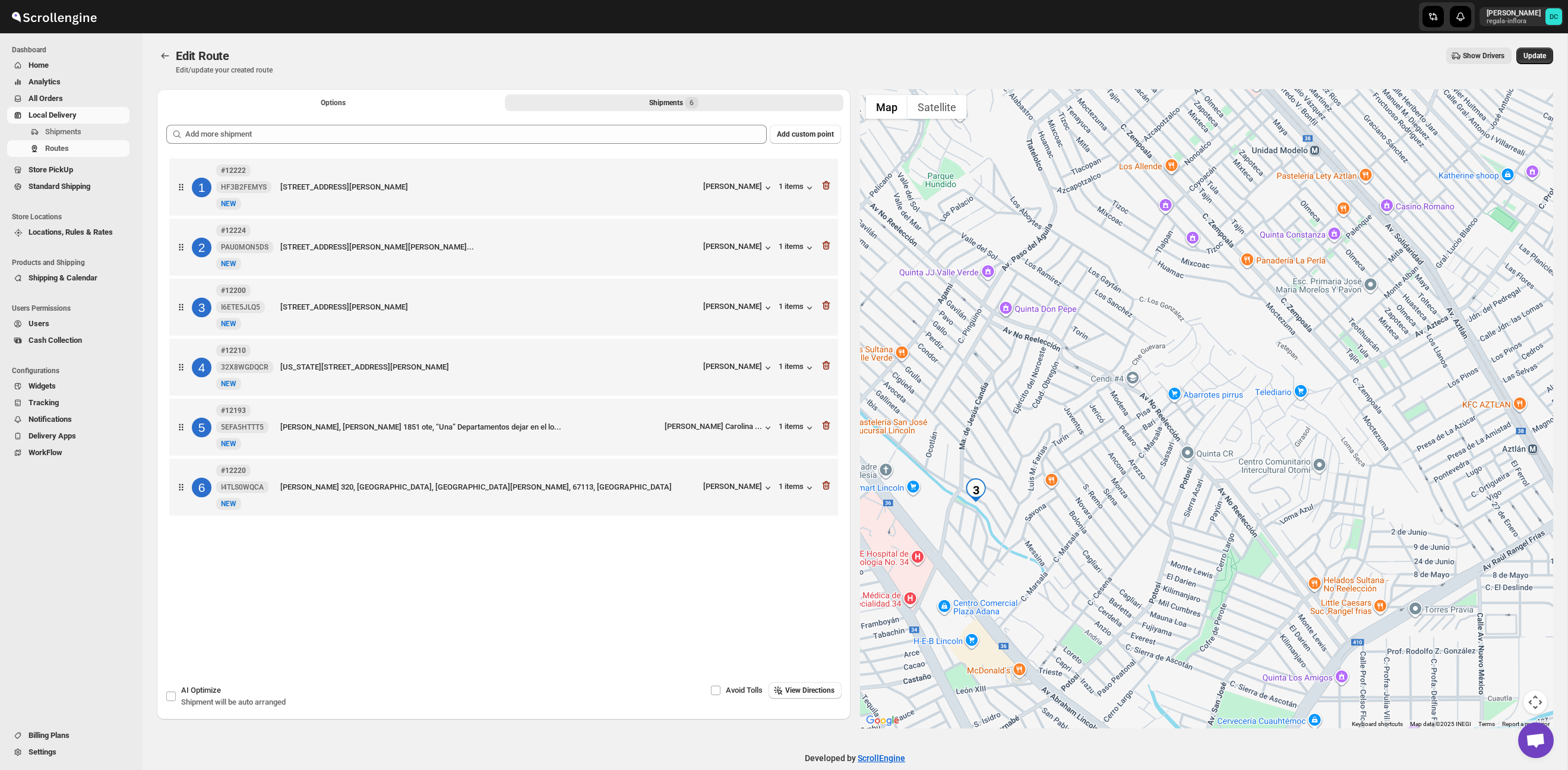
drag, startPoint x: 987, startPoint y: 521, endPoint x: 1001, endPoint y: 493, distance: 31.3
click at [1011, 504] on div at bounding box center [1206, 409] width 694 height 640
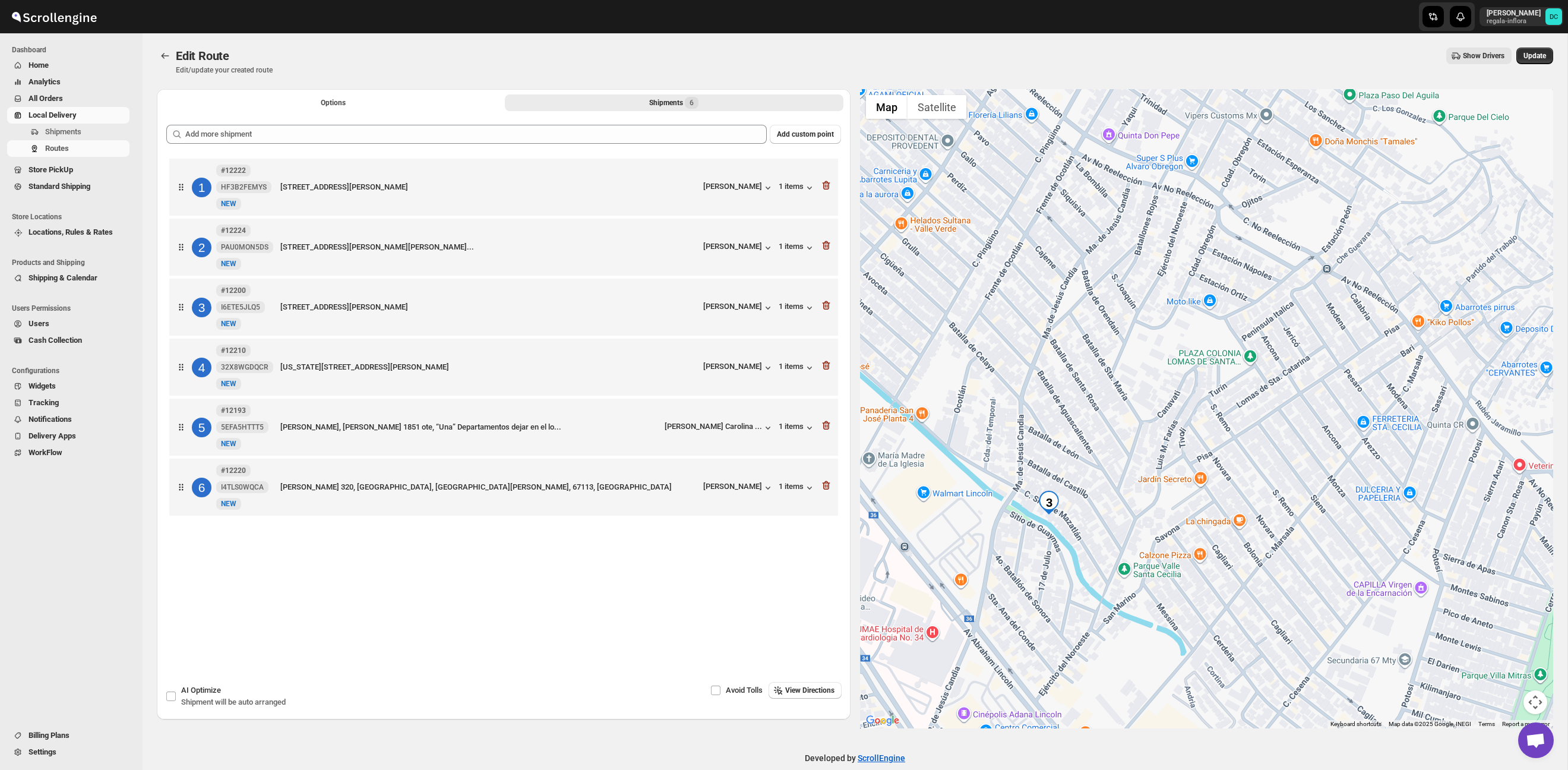
drag, startPoint x: 988, startPoint y: 470, endPoint x: 1083, endPoint y: 457, distance: 95.9
click at [1083, 457] on div at bounding box center [1206, 409] width 694 height 640
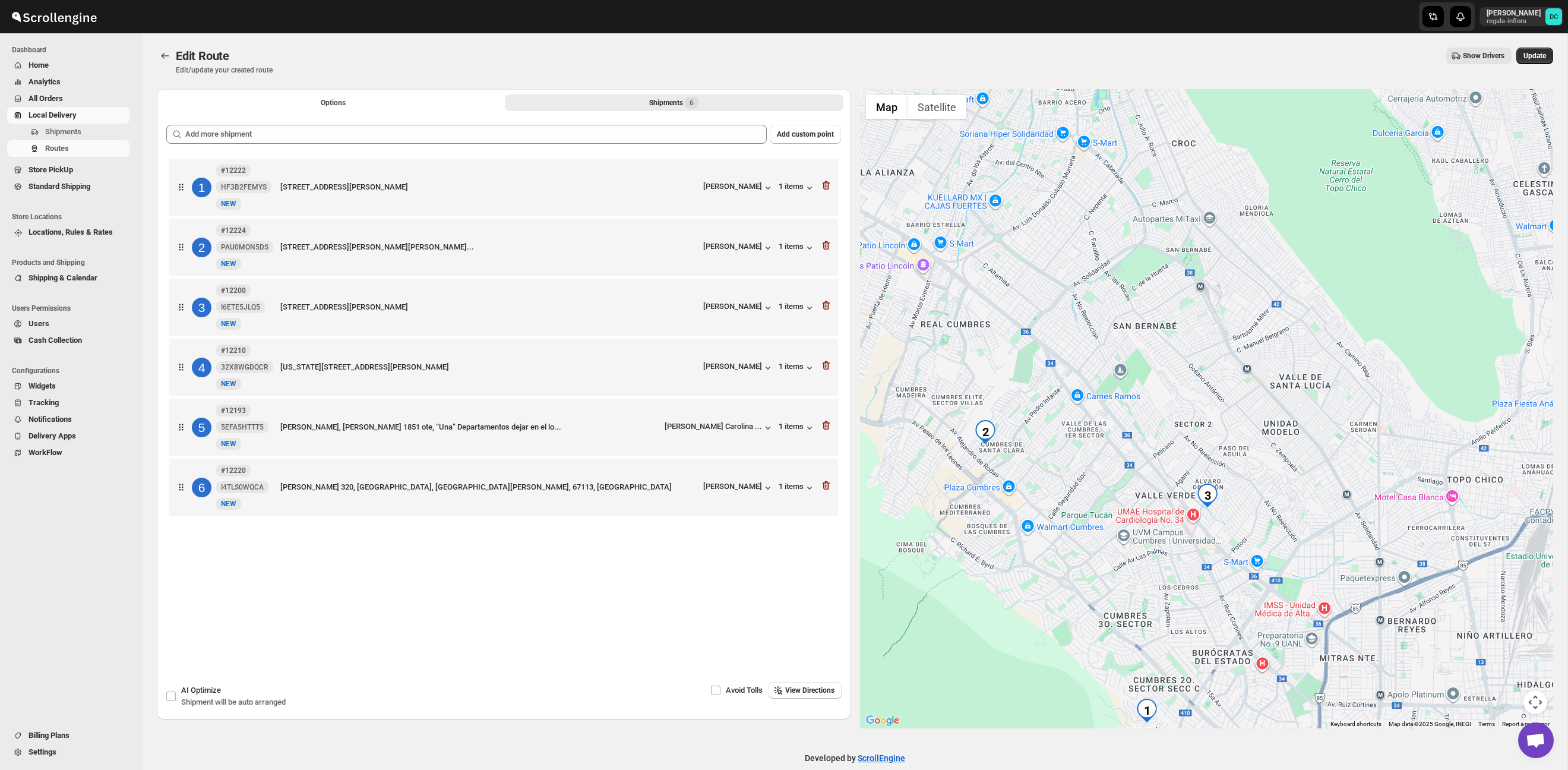
drag, startPoint x: 1372, startPoint y: 493, endPoint x: 1320, endPoint y: 476, distance: 54.7
click at [1320, 476] on div at bounding box center [1206, 409] width 694 height 640
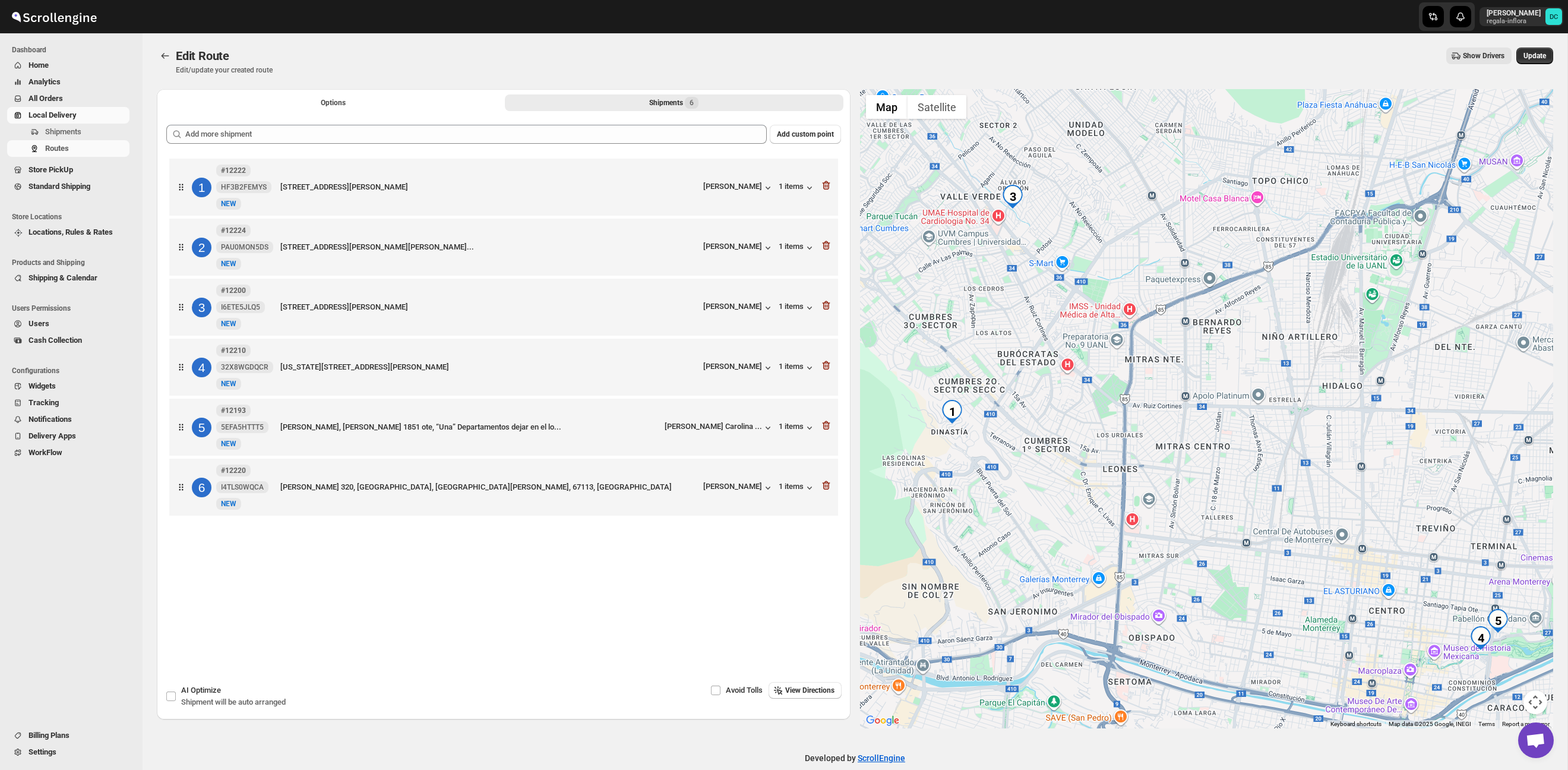
drag, startPoint x: 1274, startPoint y: 603, endPoint x: 1119, endPoint y: 314, distance: 327.9
click at [1119, 314] on div at bounding box center [1206, 409] width 694 height 640
drag, startPoint x: 1150, startPoint y: 347, endPoint x: 1137, endPoint y: 337, distance: 16.4
click at [1137, 337] on div at bounding box center [1206, 409] width 694 height 640
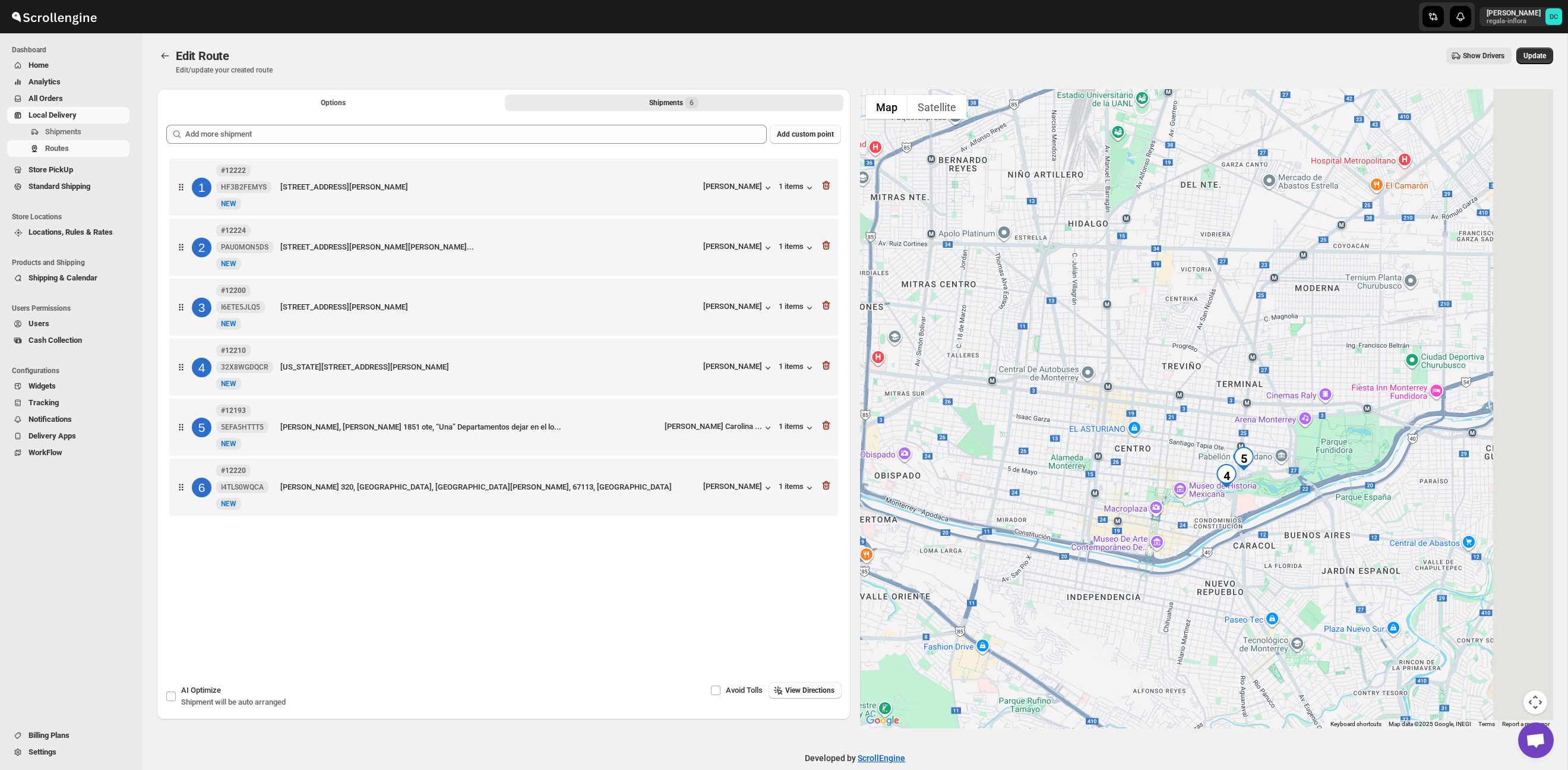
drag, startPoint x: 1349, startPoint y: 516, endPoint x: 1185, endPoint y: 493, distance: 165.6
click at [1185, 493] on div at bounding box center [1206, 409] width 694 height 640
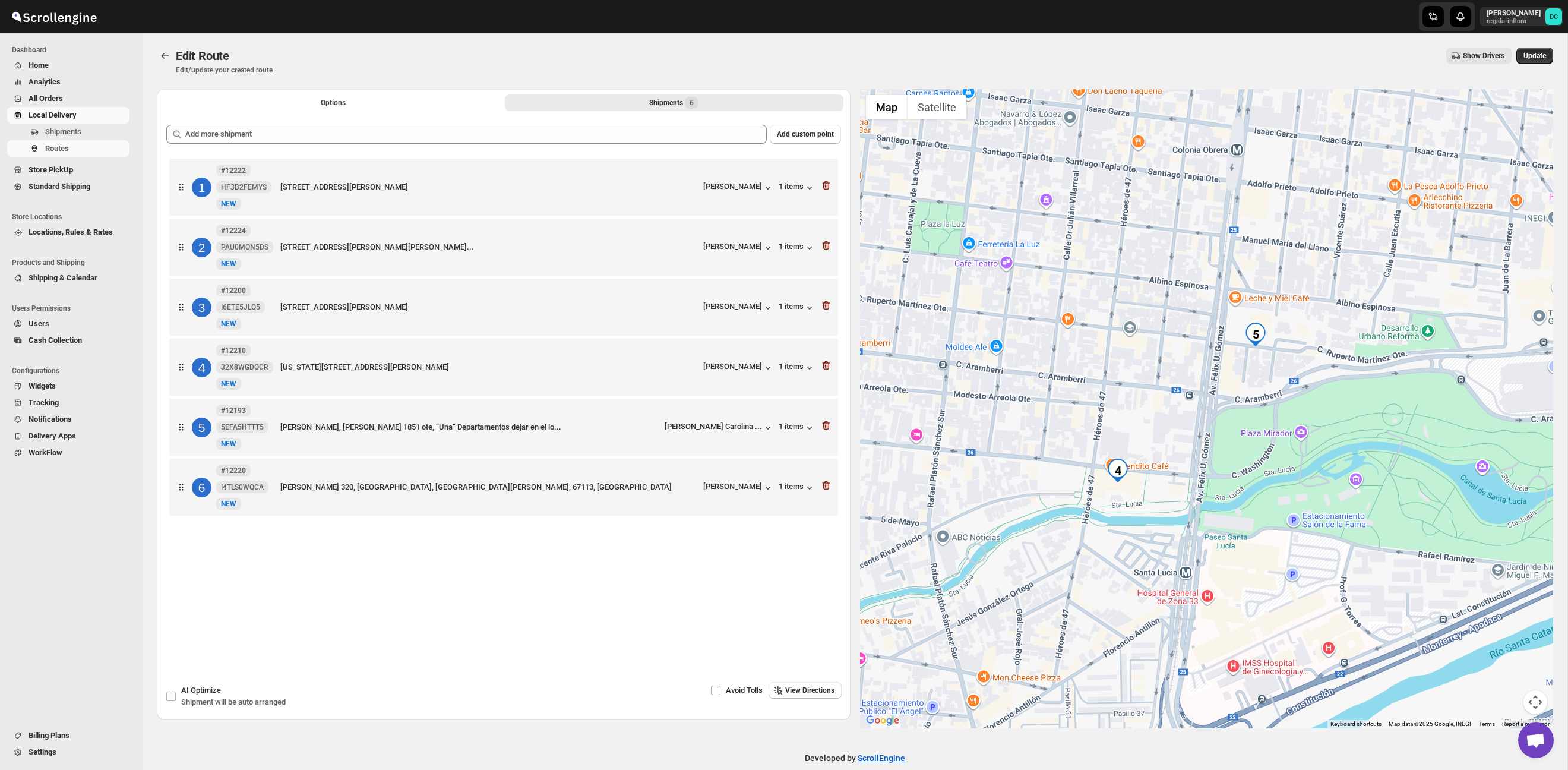
drag, startPoint x: 1352, startPoint y: 381, endPoint x: 1273, endPoint y: 391, distance: 79.6
click at [1275, 392] on div at bounding box center [1206, 409] width 694 height 640
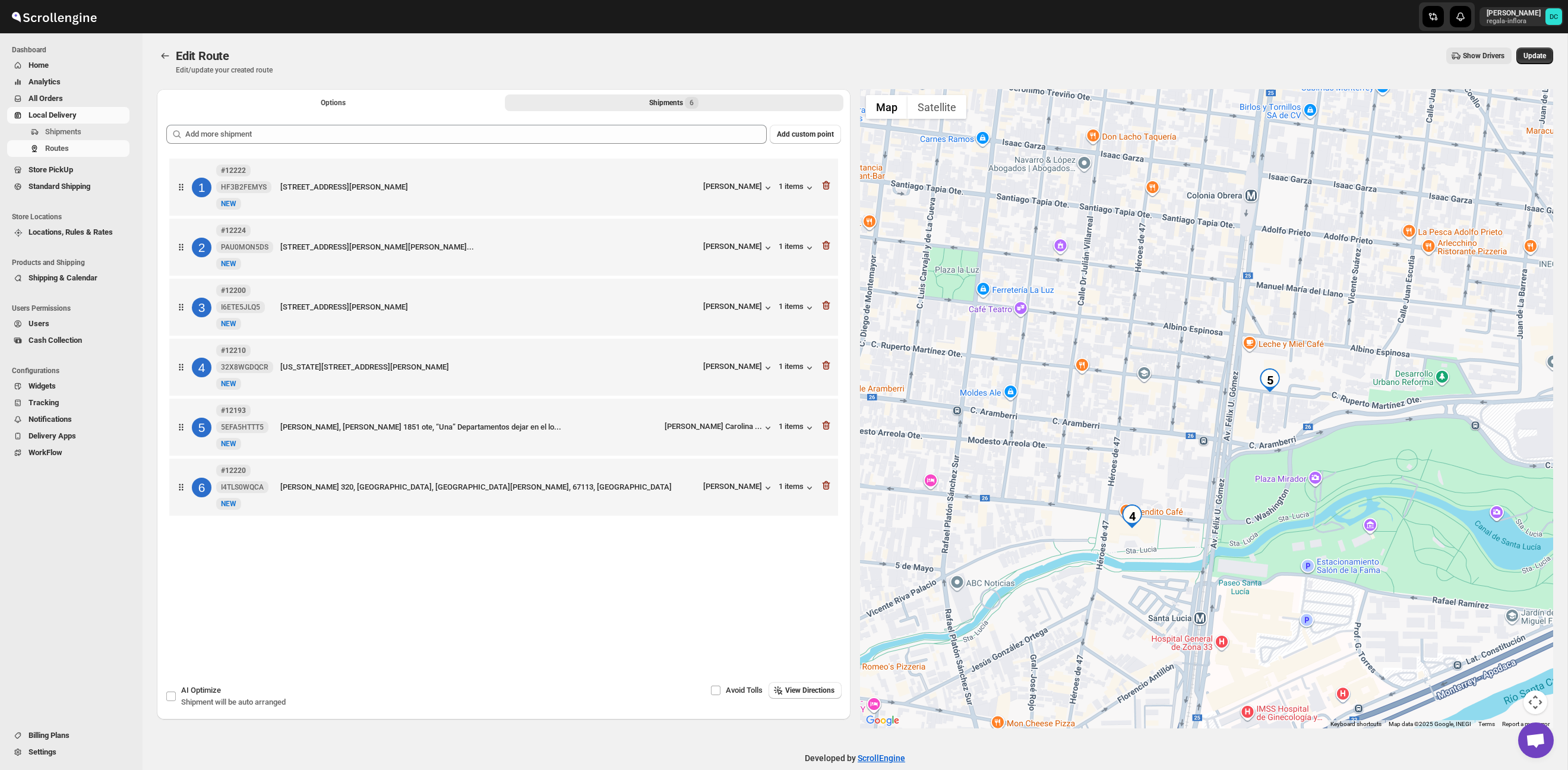
drag, startPoint x: 1408, startPoint y: 334, endPoint x: 1161, endPoint y: 350, distance: 247.5
click at [1033, 345] on div at bounding box center [1206, 409] width 694 height 640
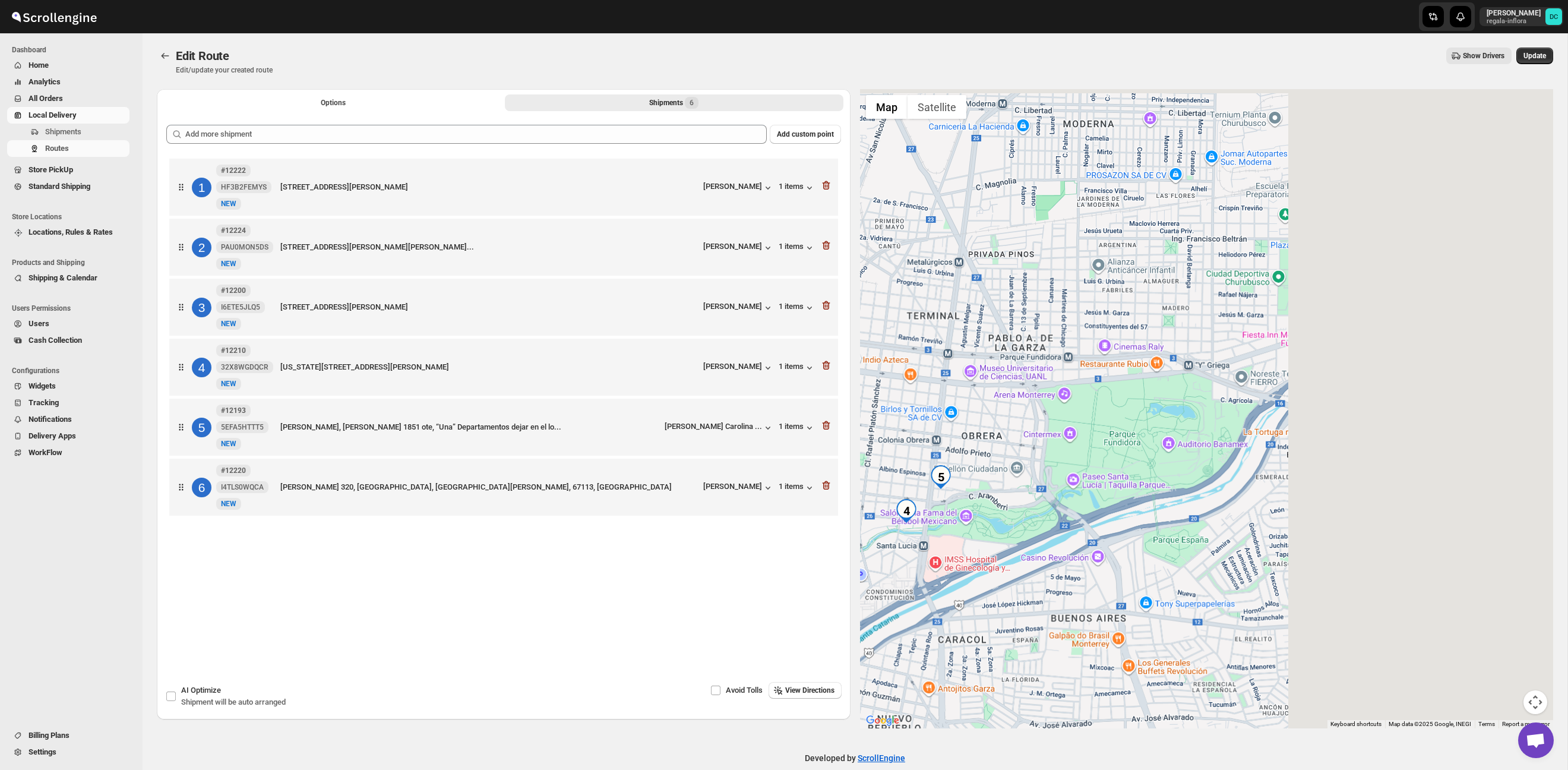
drag, startPoint x: 1418, startPoint y: 338, endPoint x: 1163, endPoint y: 421, distance: 268.2
click at [1138, 440] on div at bounding box center [1206, 409] width 694 height 640
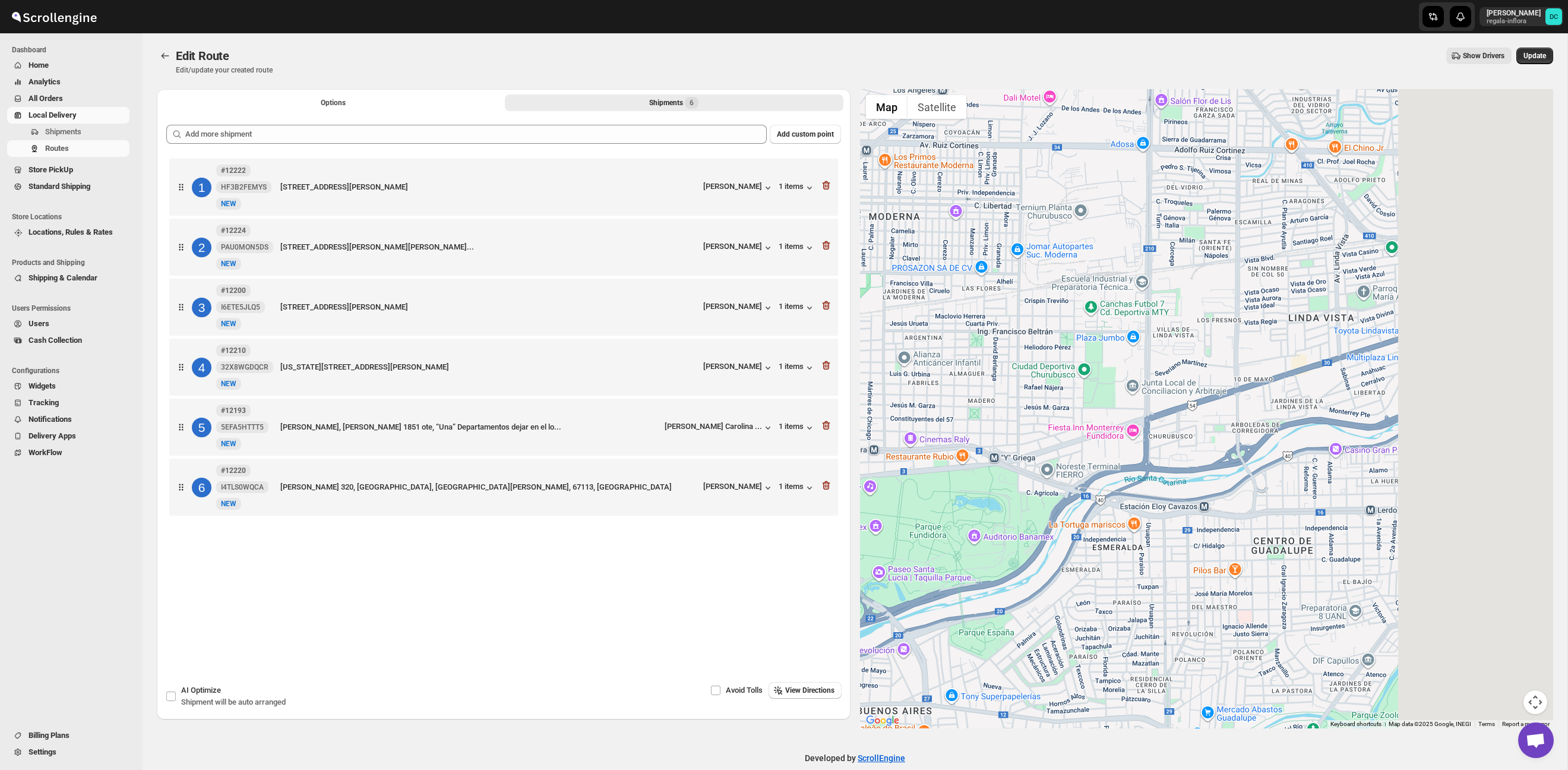
drag, startPoint x: 1115, startPoint y: 436, endPoint x: 963, endPoint y: 493, distance: 162.3
click at [963, 493] on div at bounding box center [1206, 409] width 694 height 640
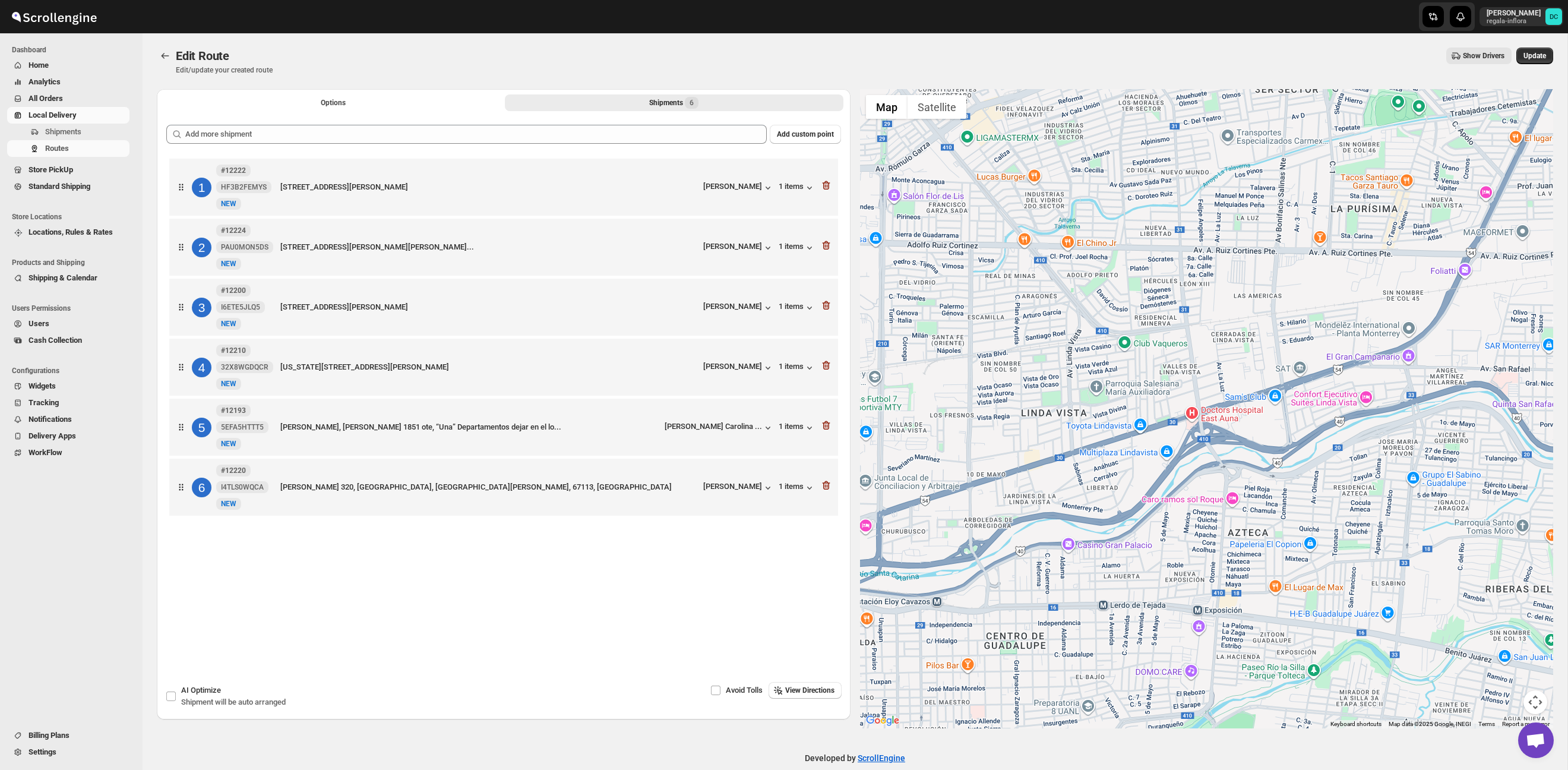
drag, startPoint x: 1229, startPoint y: 398, endPoint x: 991, endPoint y: 429, distance: 240.0
click at [980, 432] on div at bounding box center [1206, 409] width 694 height 640
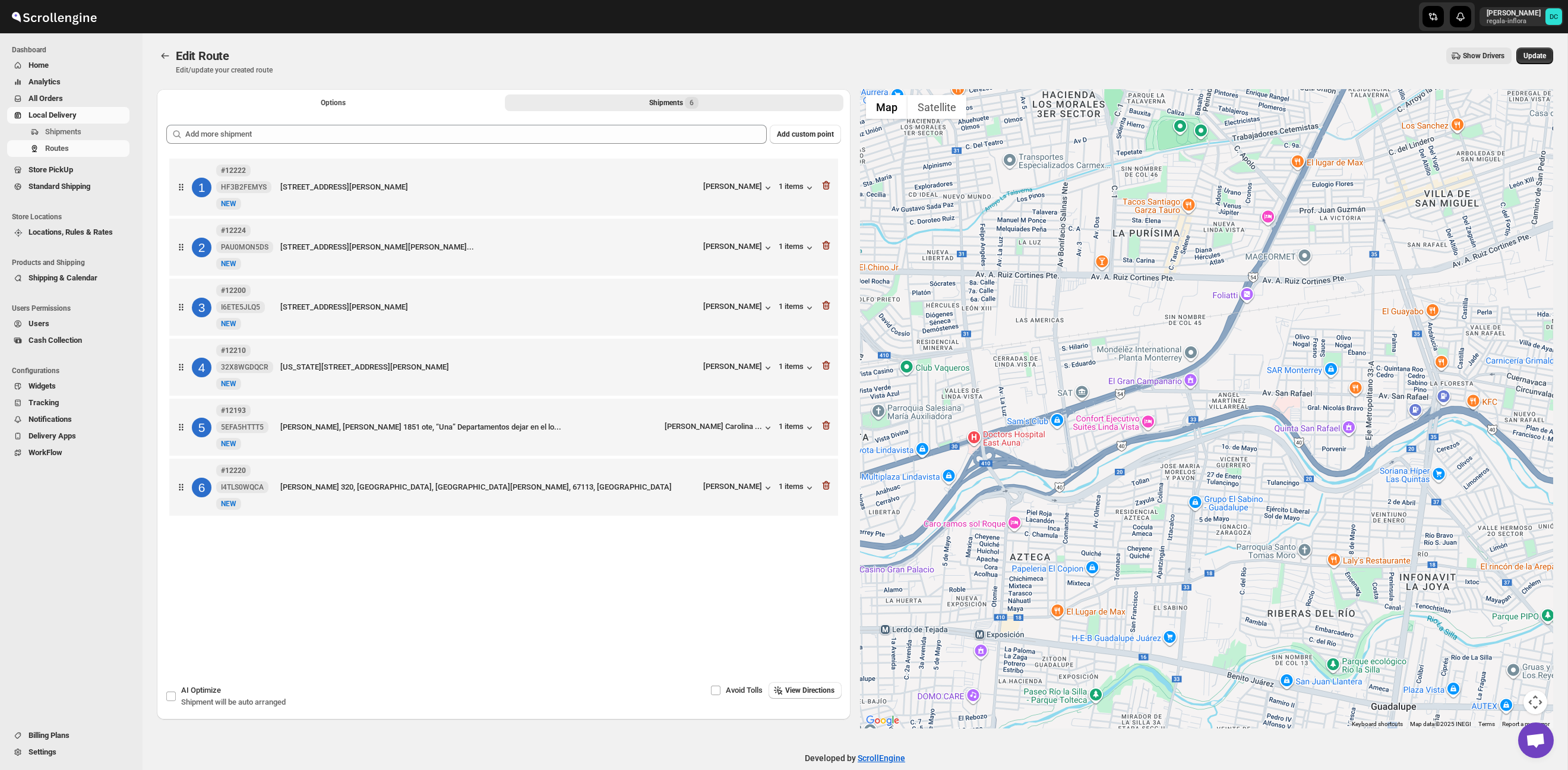
drag, startPoint x: 1246, startPoint y: 362, endPoint x: 1091, endPoint y: 481, distance: 195.4
click at [1089, 481] on div at bounding box center [1206, 409] width 694 height 640
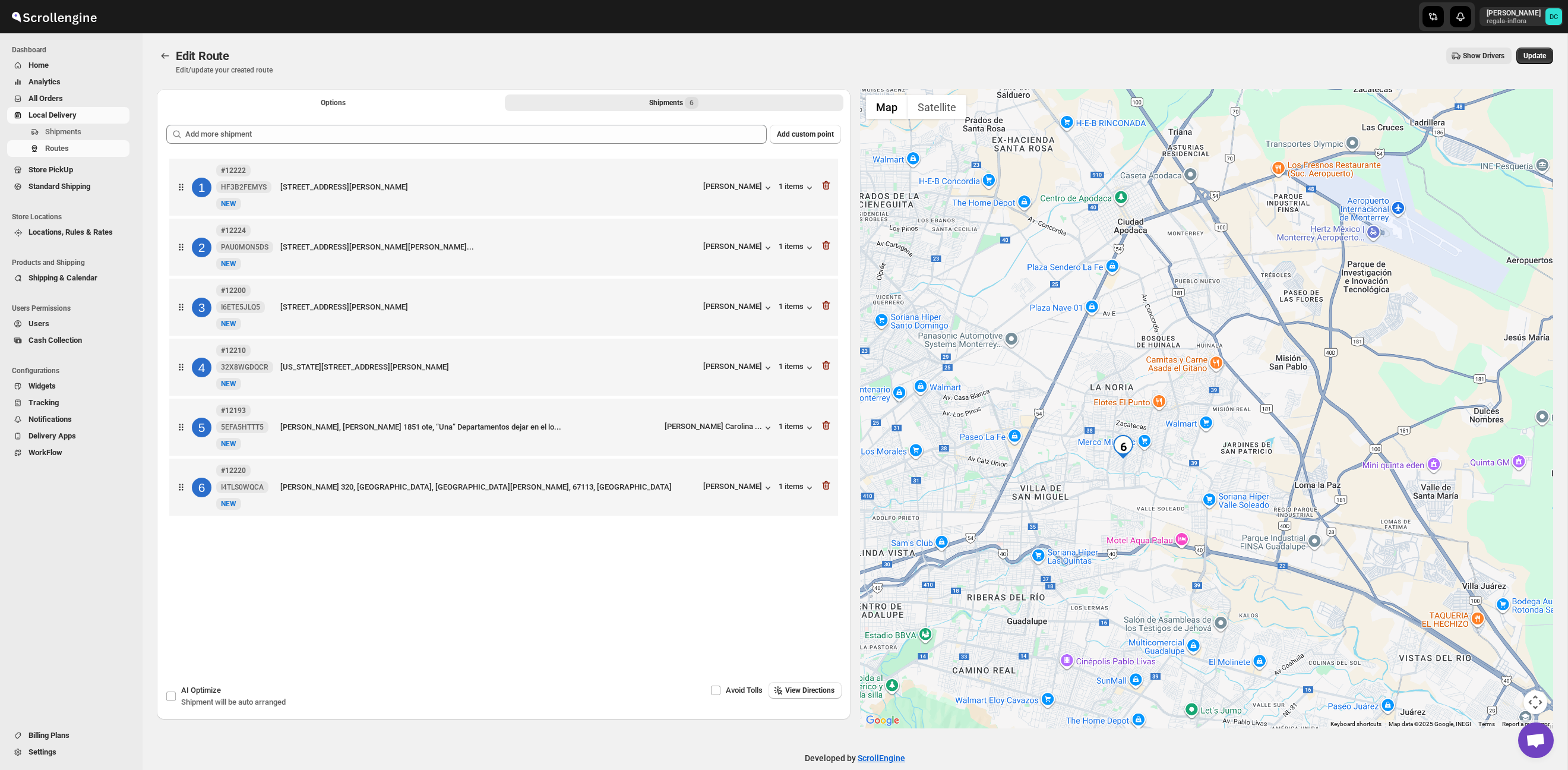
drag, startPoint x: 1337, startPoint y: 401, endPoint x: 1212, endPoint y: 460, distance: 138.2
click at [1223, 456] on div at bounding box center [1206, 409] width 694 height 640
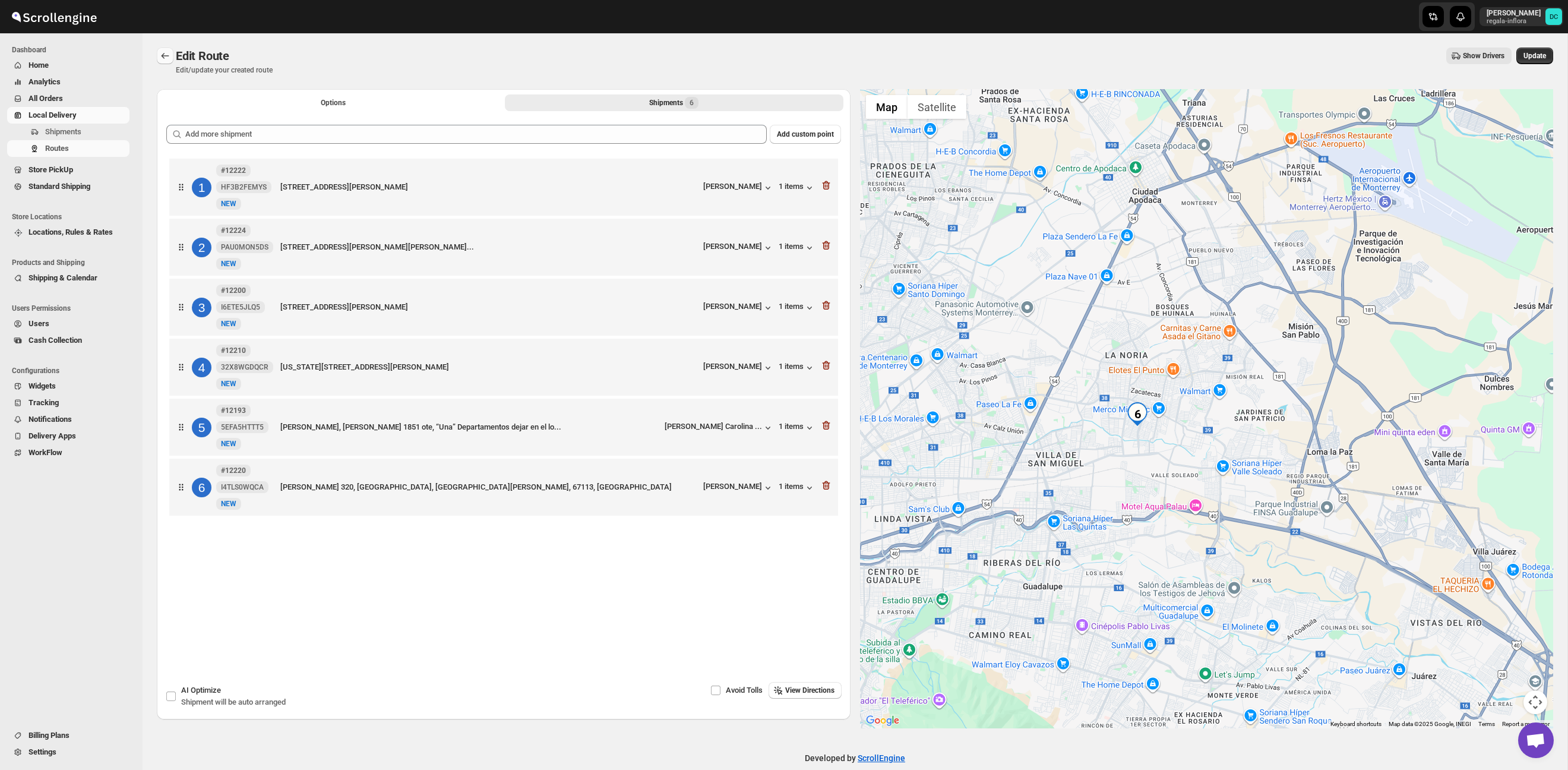
click at [168, 53] on icon "Routes" at bounding box center [164, 55] width 12 height 12
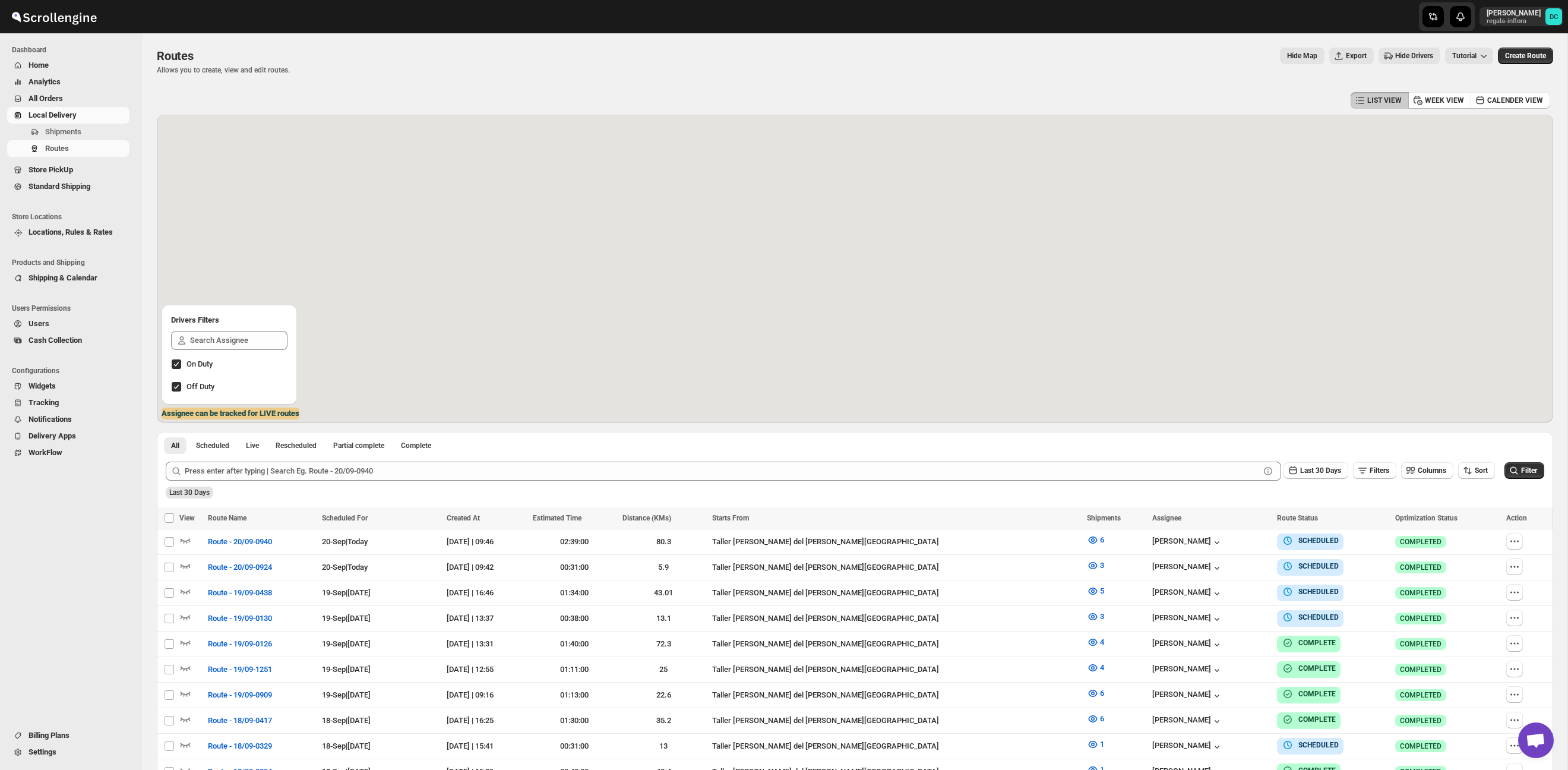
click at [73, 99] on span "All Orders" at bounding box center [77, 98] width 98 height 12
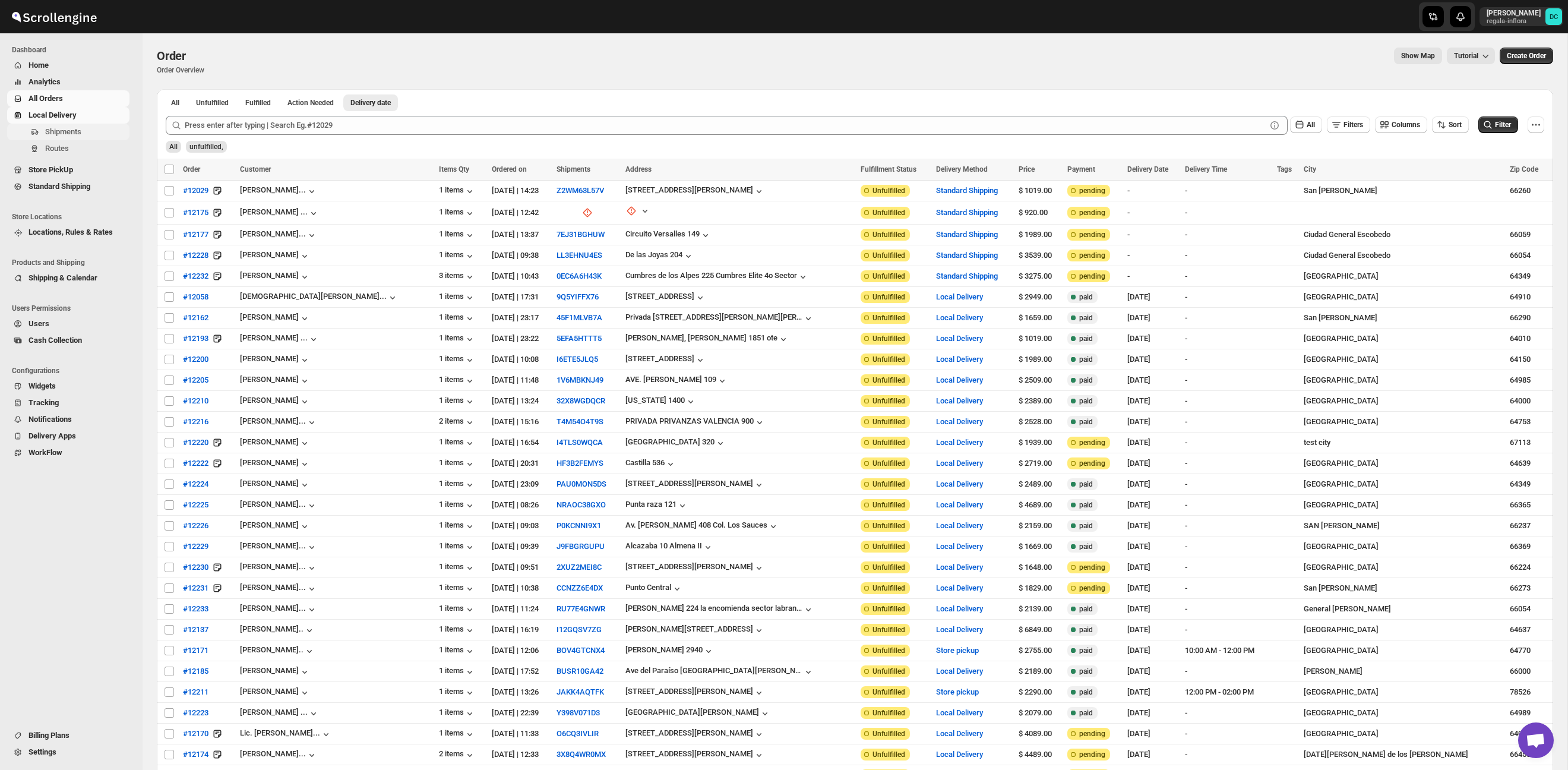
click at [67, 136] on span "Shipments" at bounding box center [85, 131] width 82 height 12
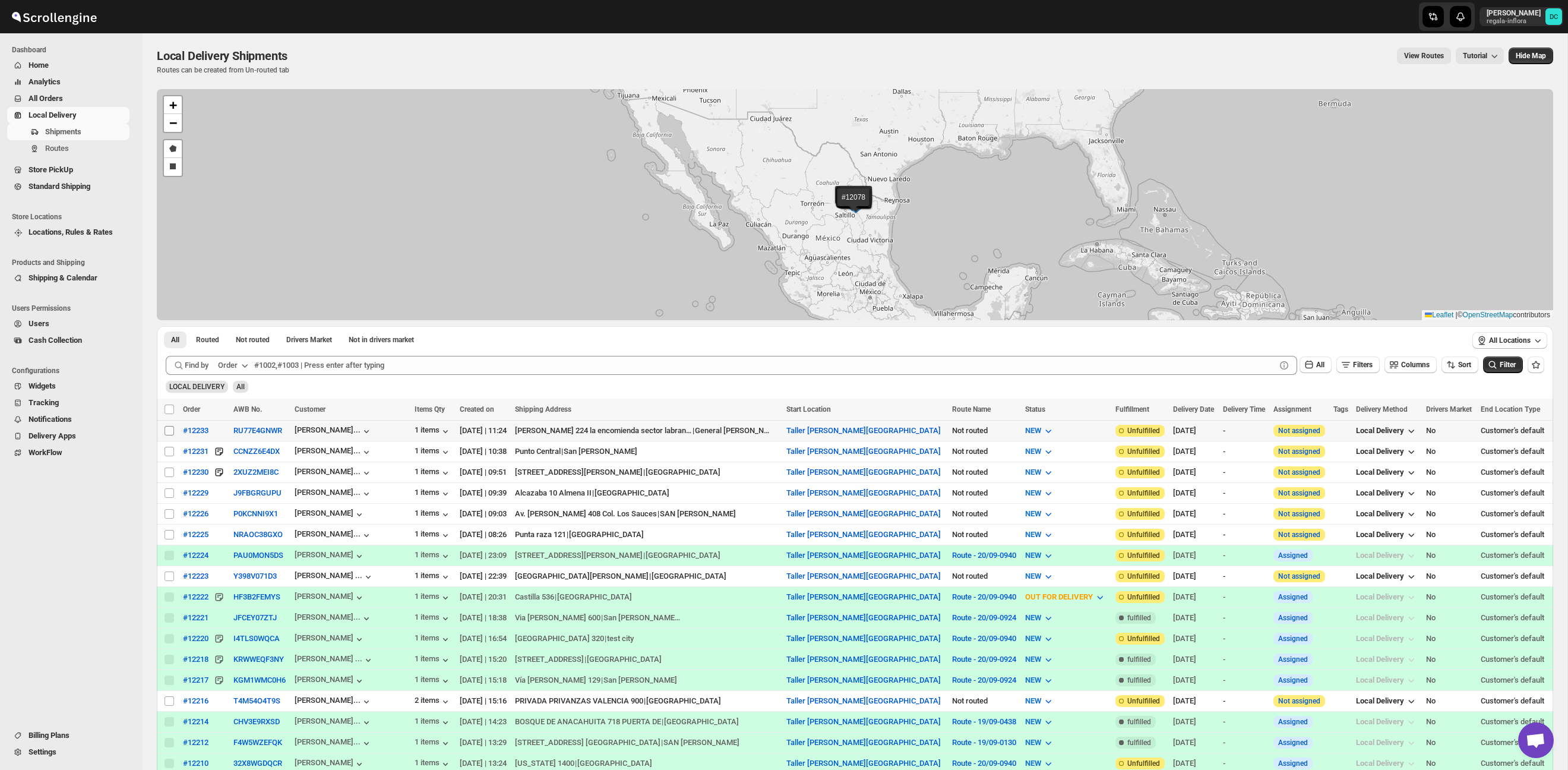
click at [169, 431] on input "Select shipment" at bounding box center [169, 431] width 9 height 9
checkbox input "true"
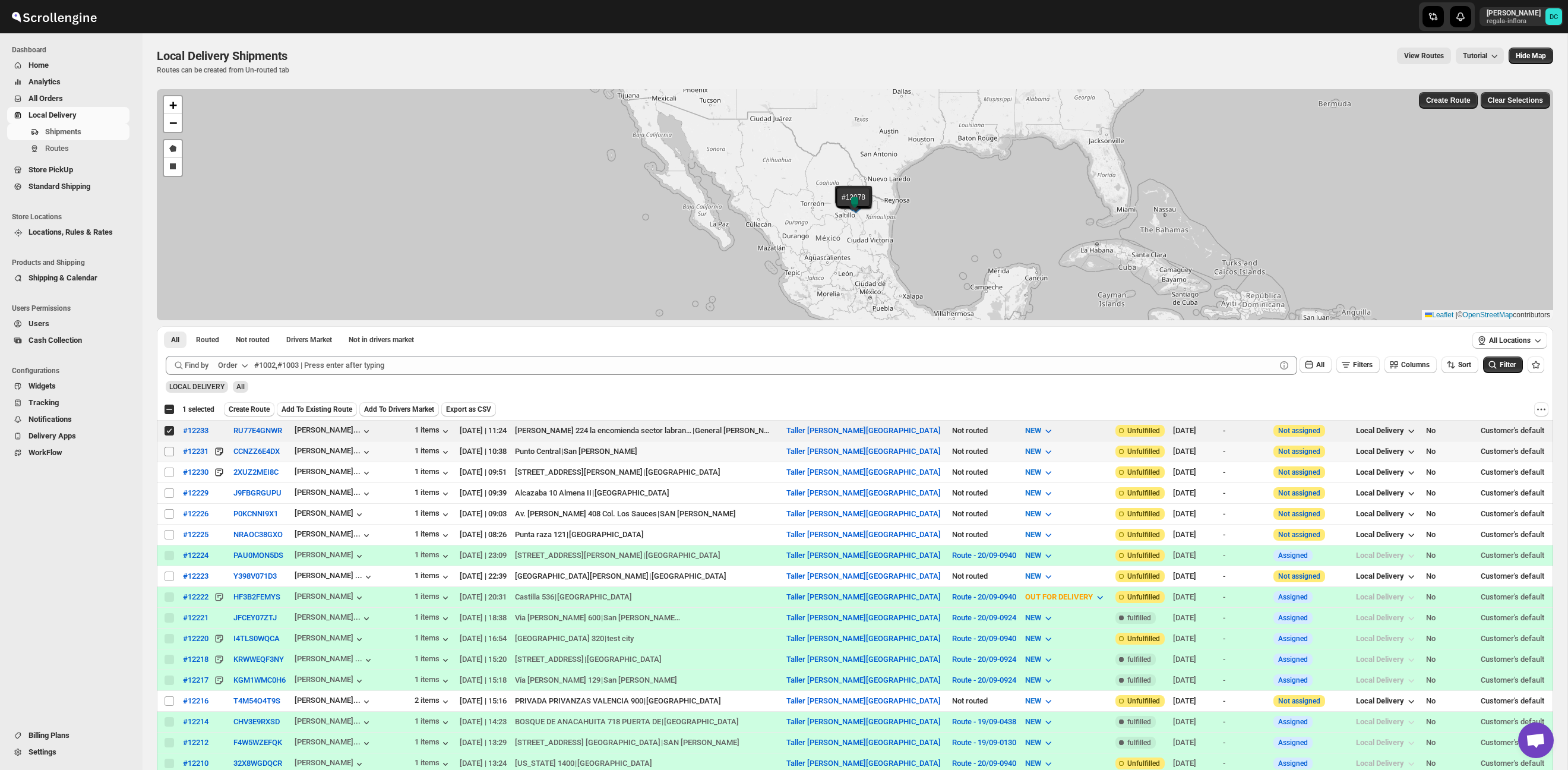
click at [169, 451] on input "Select shipment" at bounding box center [169, 451] width 9 height 9
checkbox input "true"
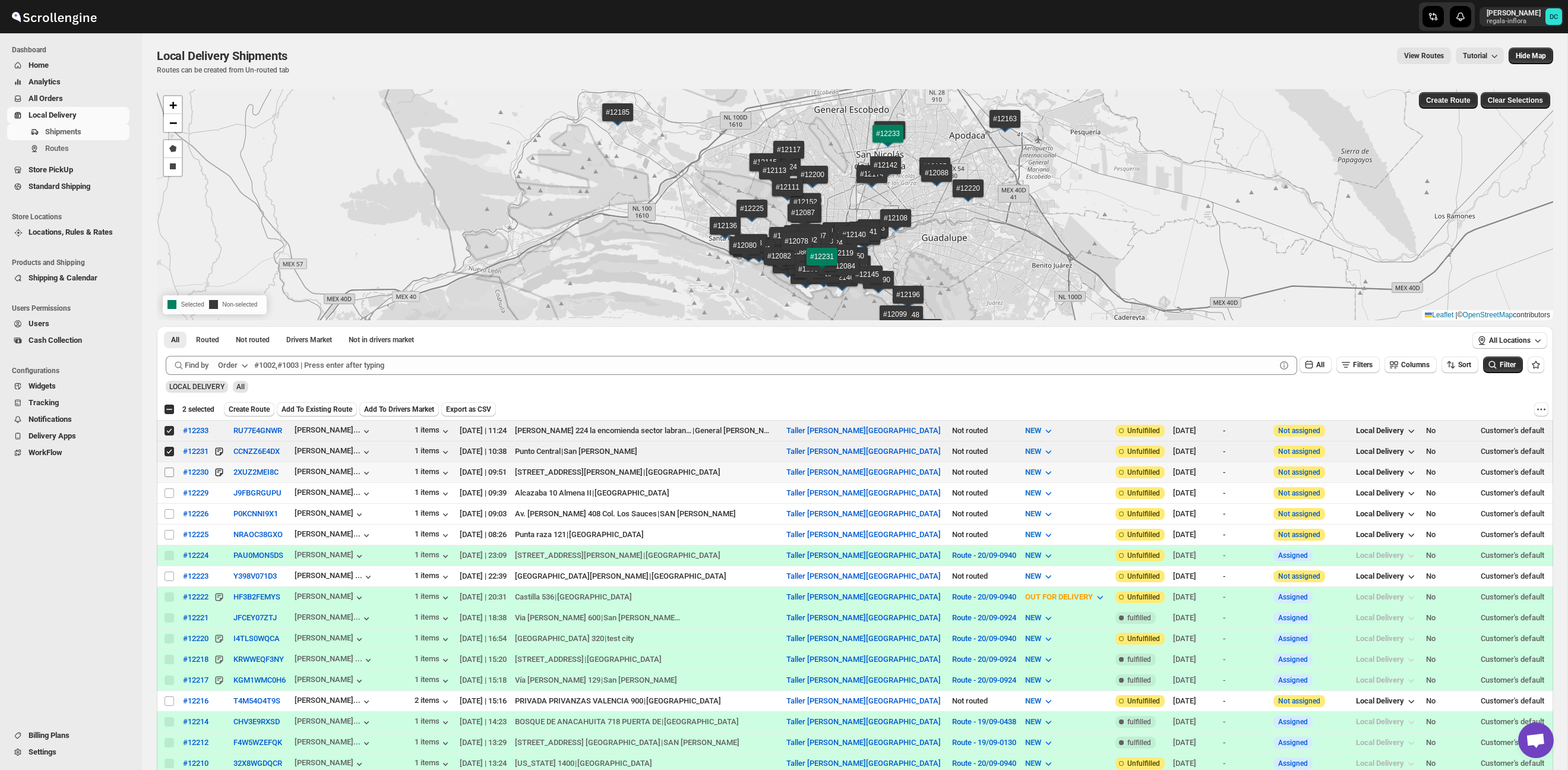
click at [169, 470] on input "Select shipment" at bounding box center [169, 472] width 9 height 9
checkbox input "true"
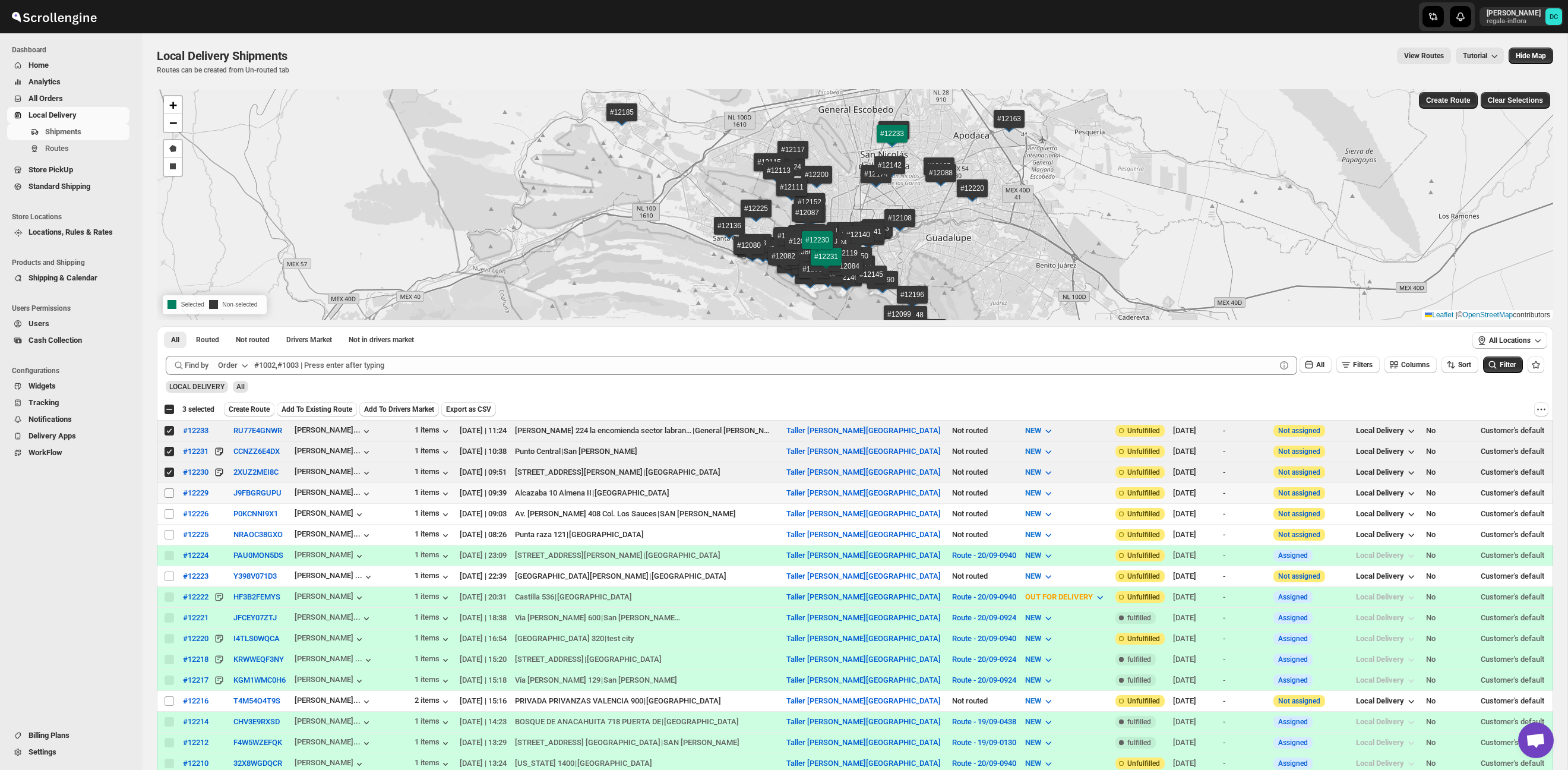
click at [169, 490] on input "Select shipment" at bounding box center [169, 493] width 9 height 9
checkbox input "true"
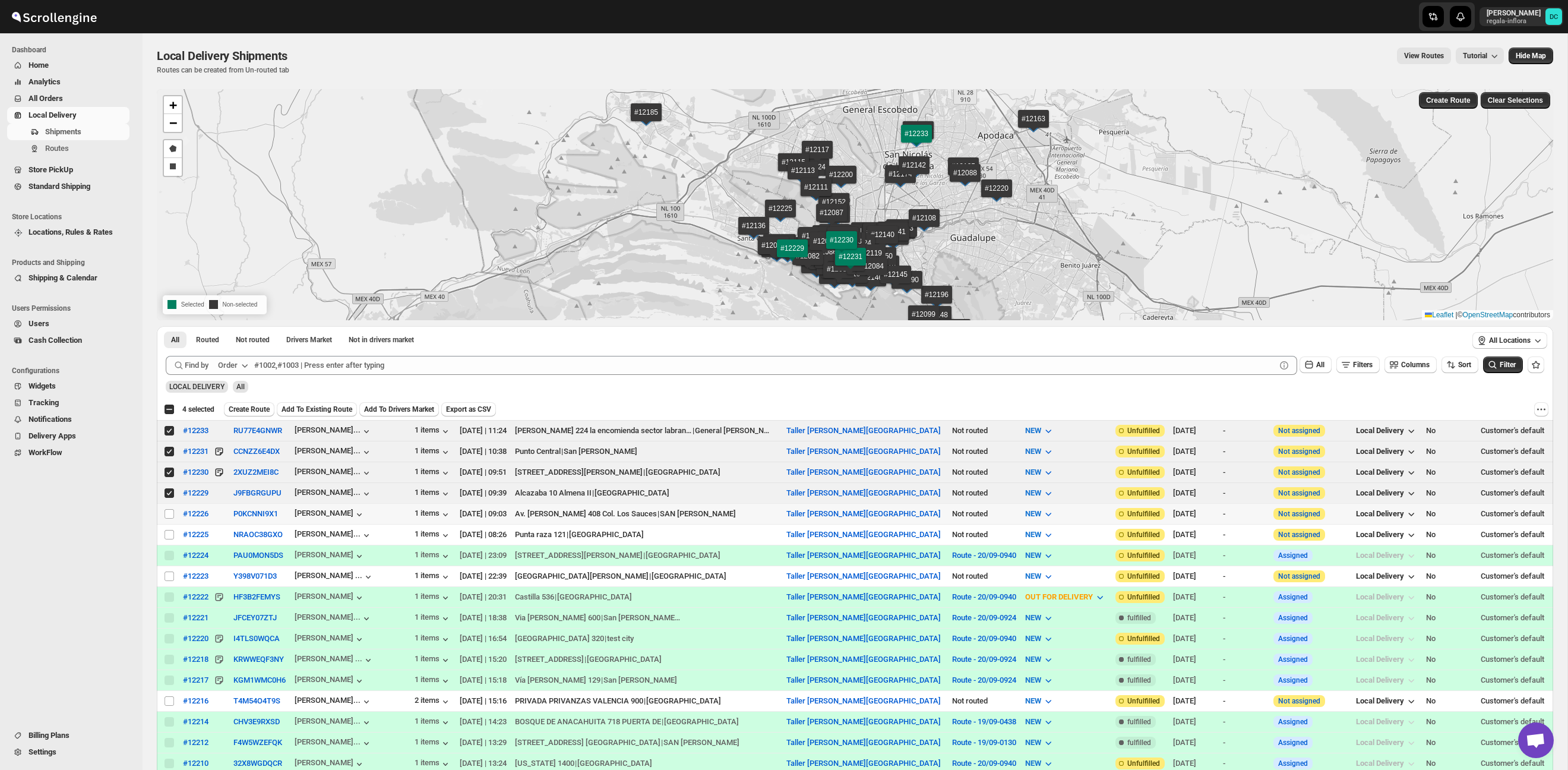
click at [167, 507] on td "Select shipment" at bounding box center [168, 514] width 23 height 21
checkbox input "true"
click at [169, 534] on input "Select shipment" at bounding box center [169, 535] width 9 height 9
checkbox input "true"
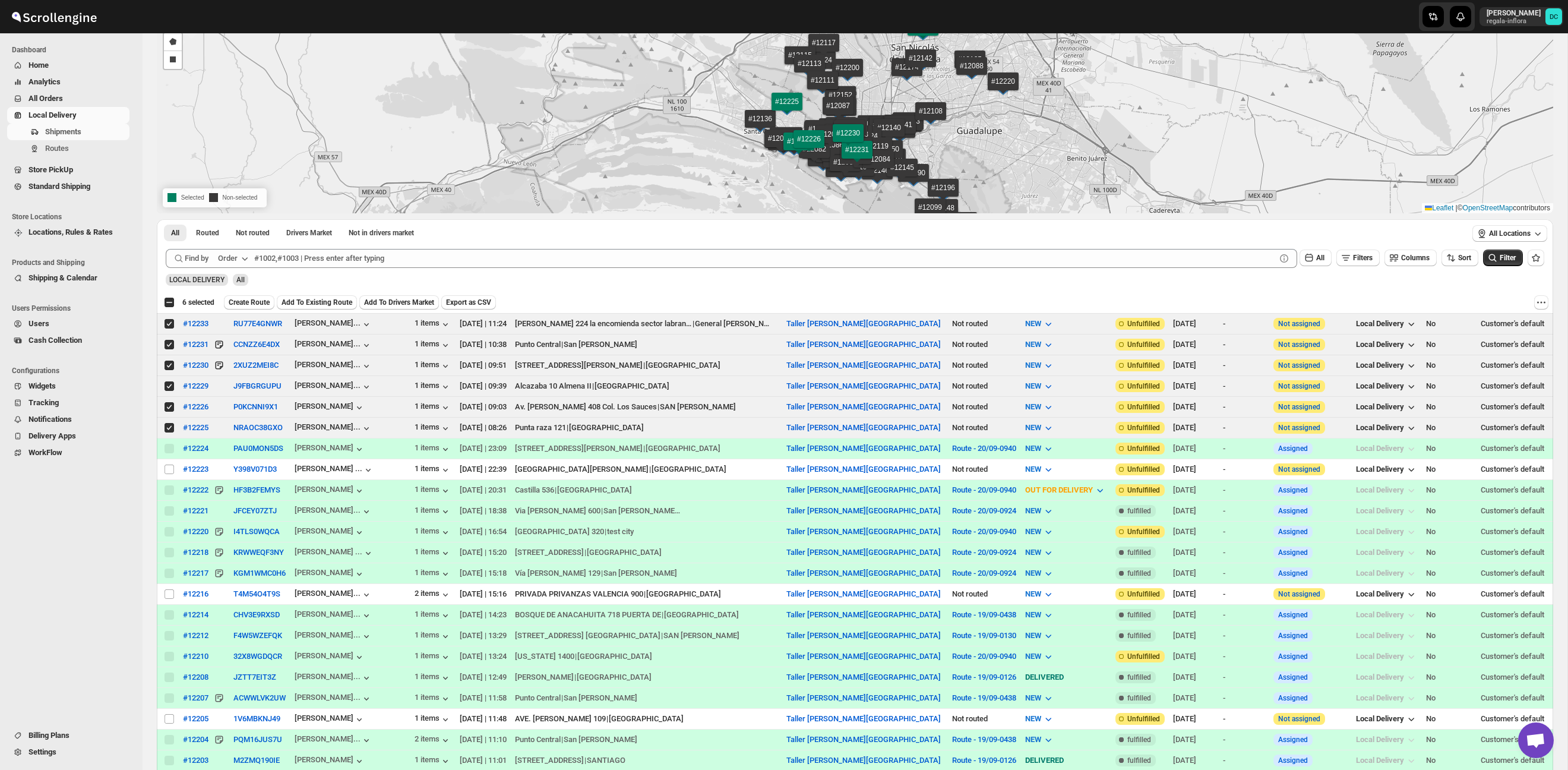
scroll to position [114, 0]
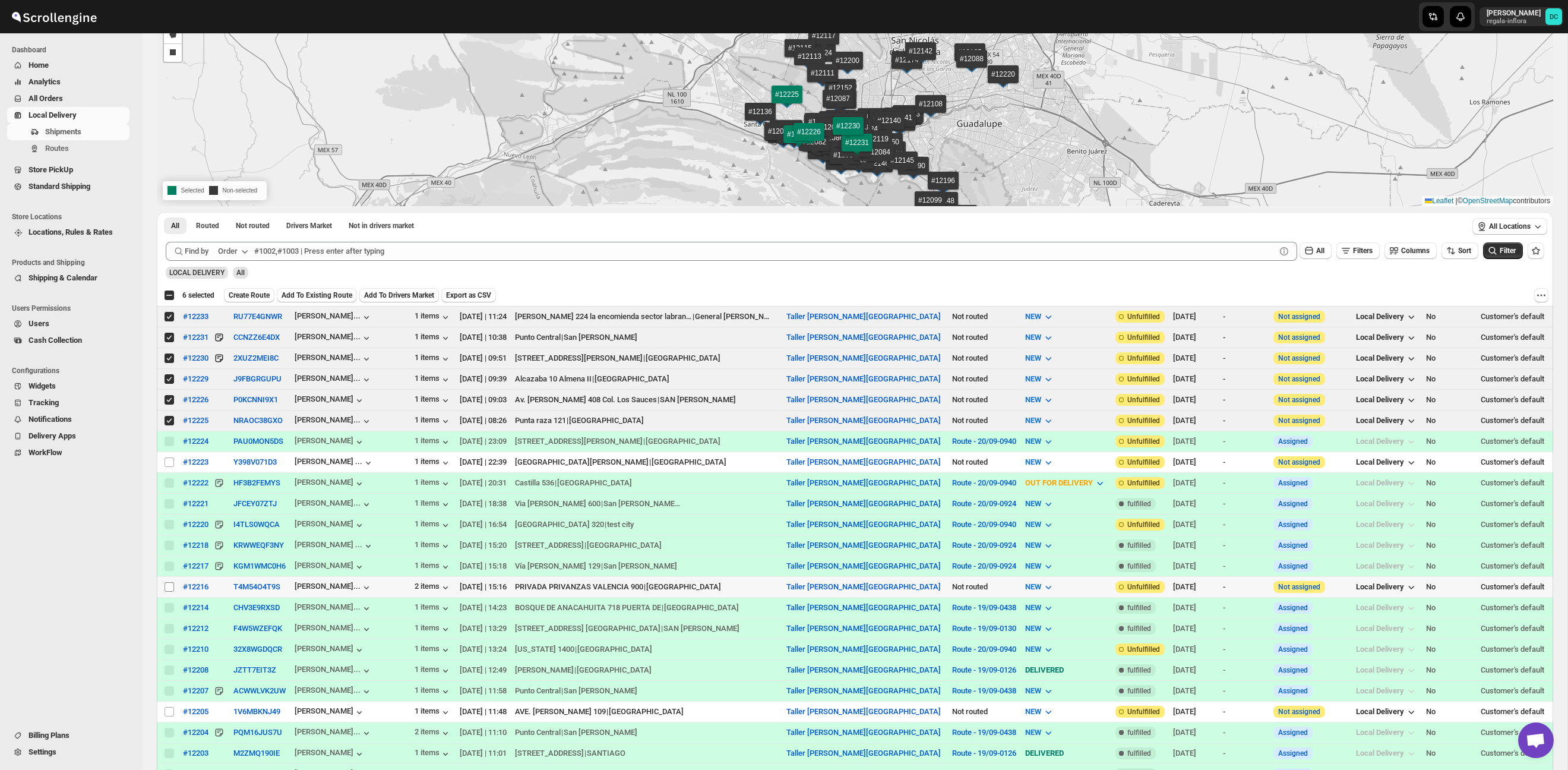
click at [170, 589] on input "Select shipment" at bounding box center [169, 587] width 9 height 9
checkbox input "true"
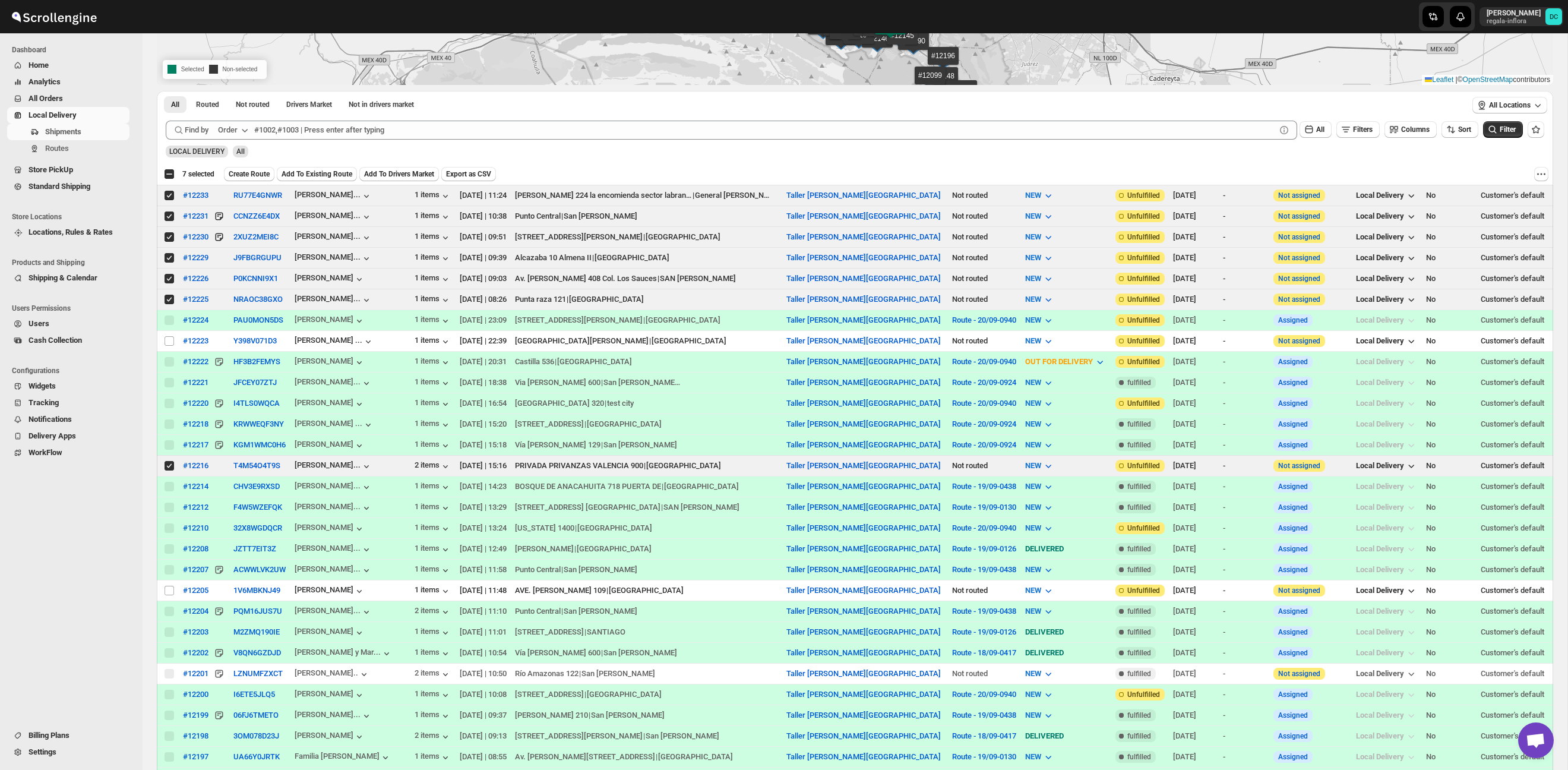
scroll to position [238, 0]
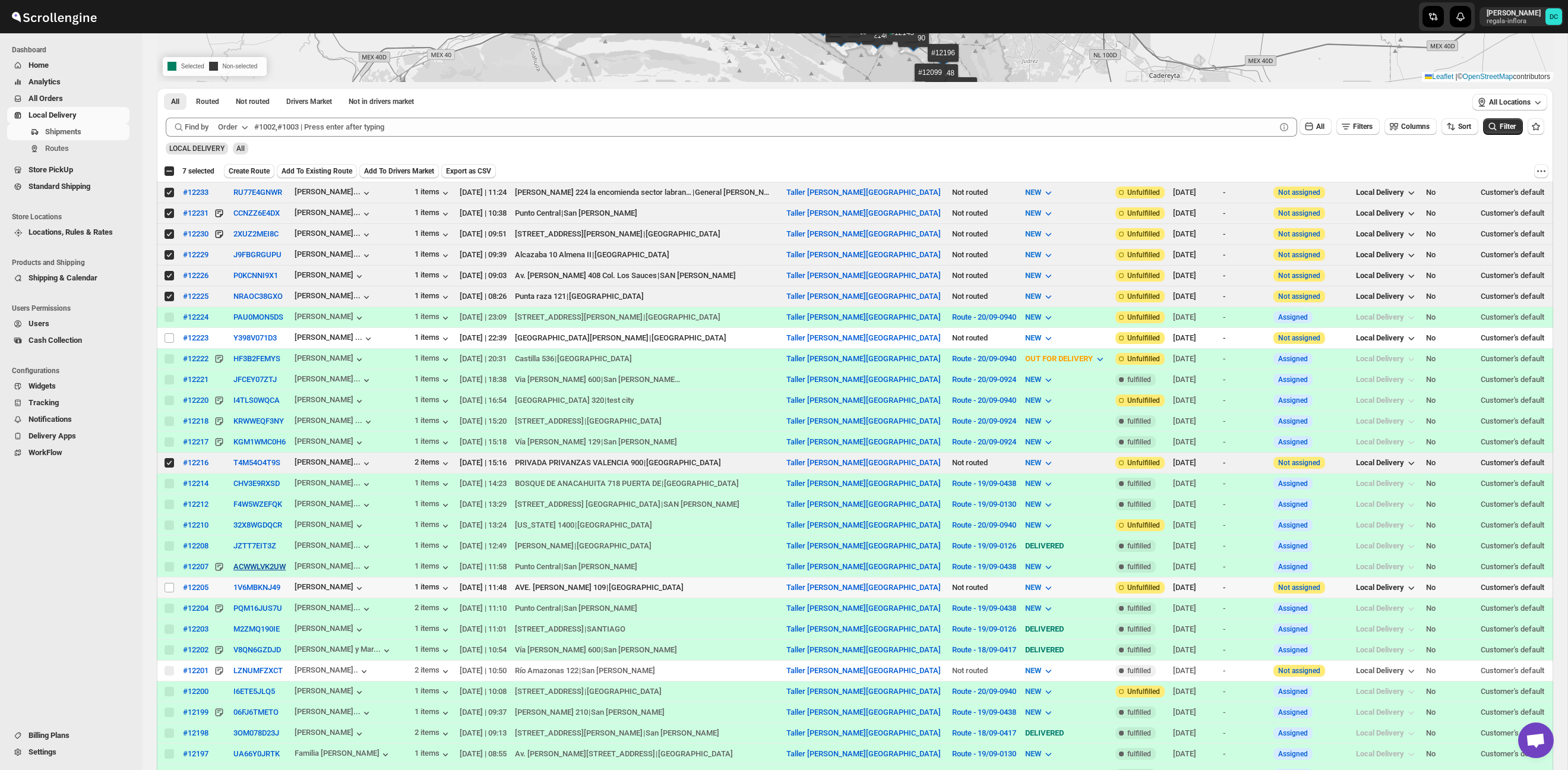
drag, startPoint x: 171, startPoint y: 591, endPoint x: 240, endPoint y: 572, distance: 71.6
click at [171, 591] on input "Select shipment" at bounding box center [169, 587] width 9 height 9
checkbox input "true"
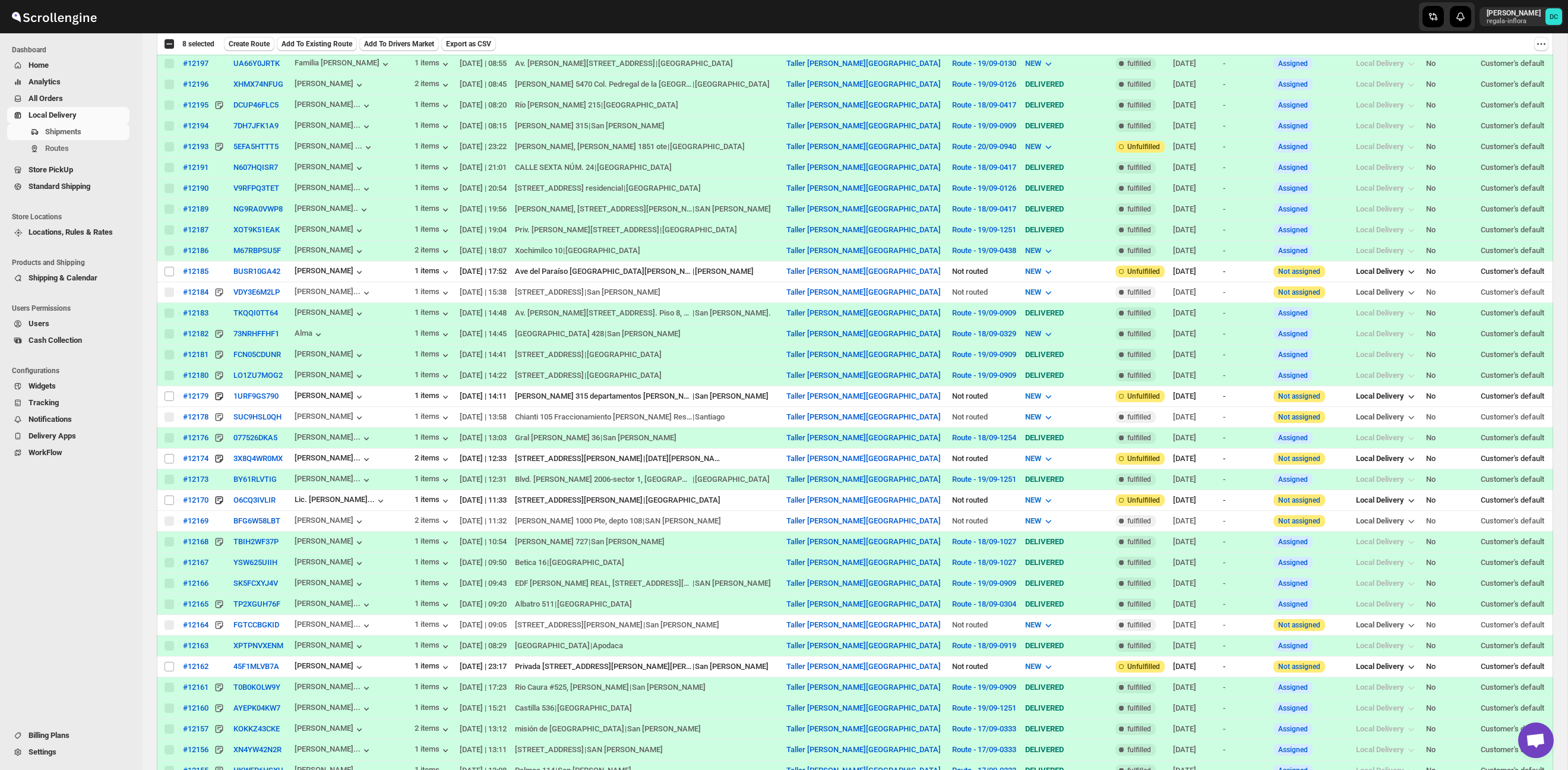
scroll to position [1013, 0]
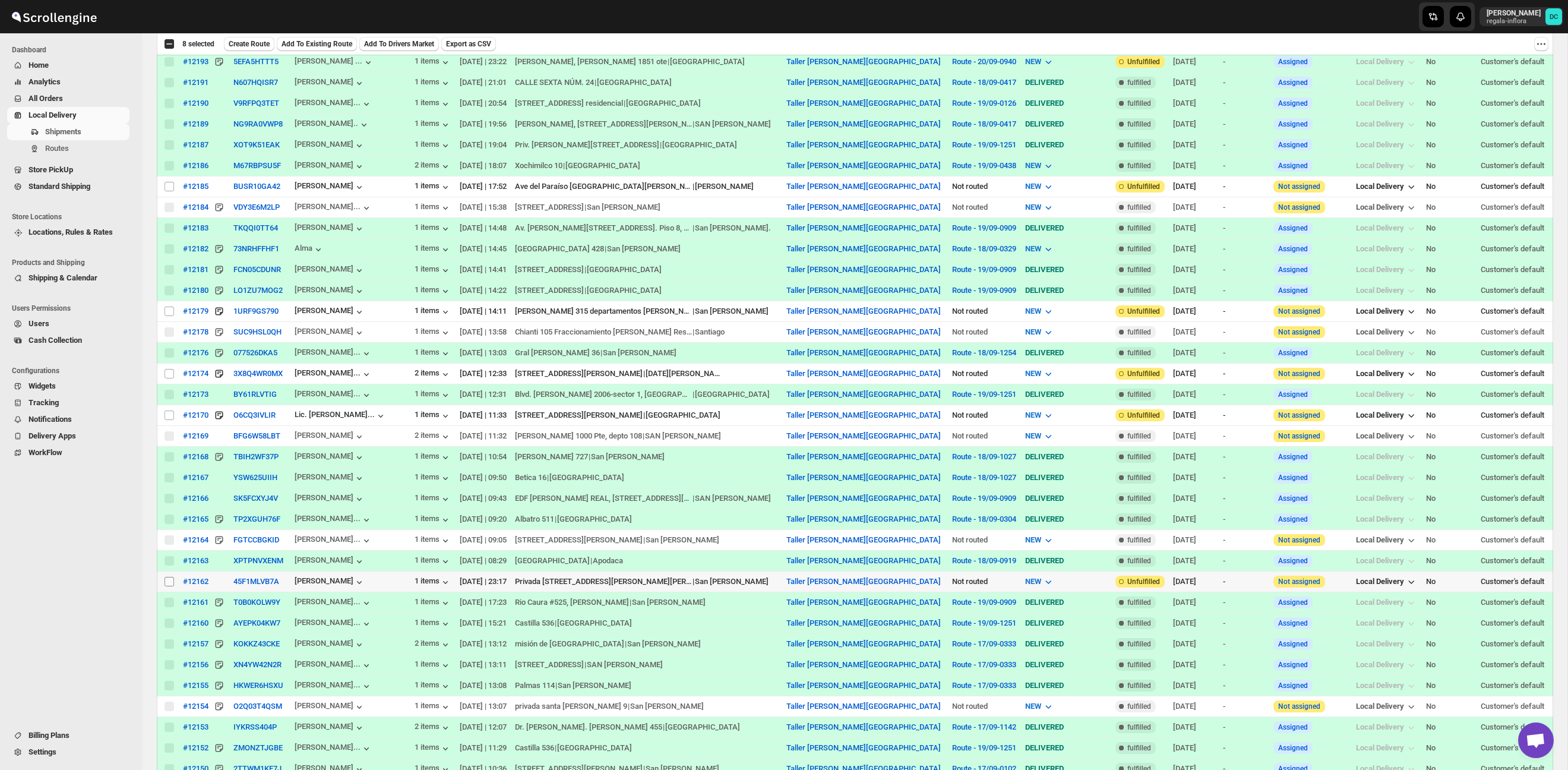
click at [171, 586] on input "Select shipment" at bounding box center [169, 582] width 9 height 9
checkbox input "true"
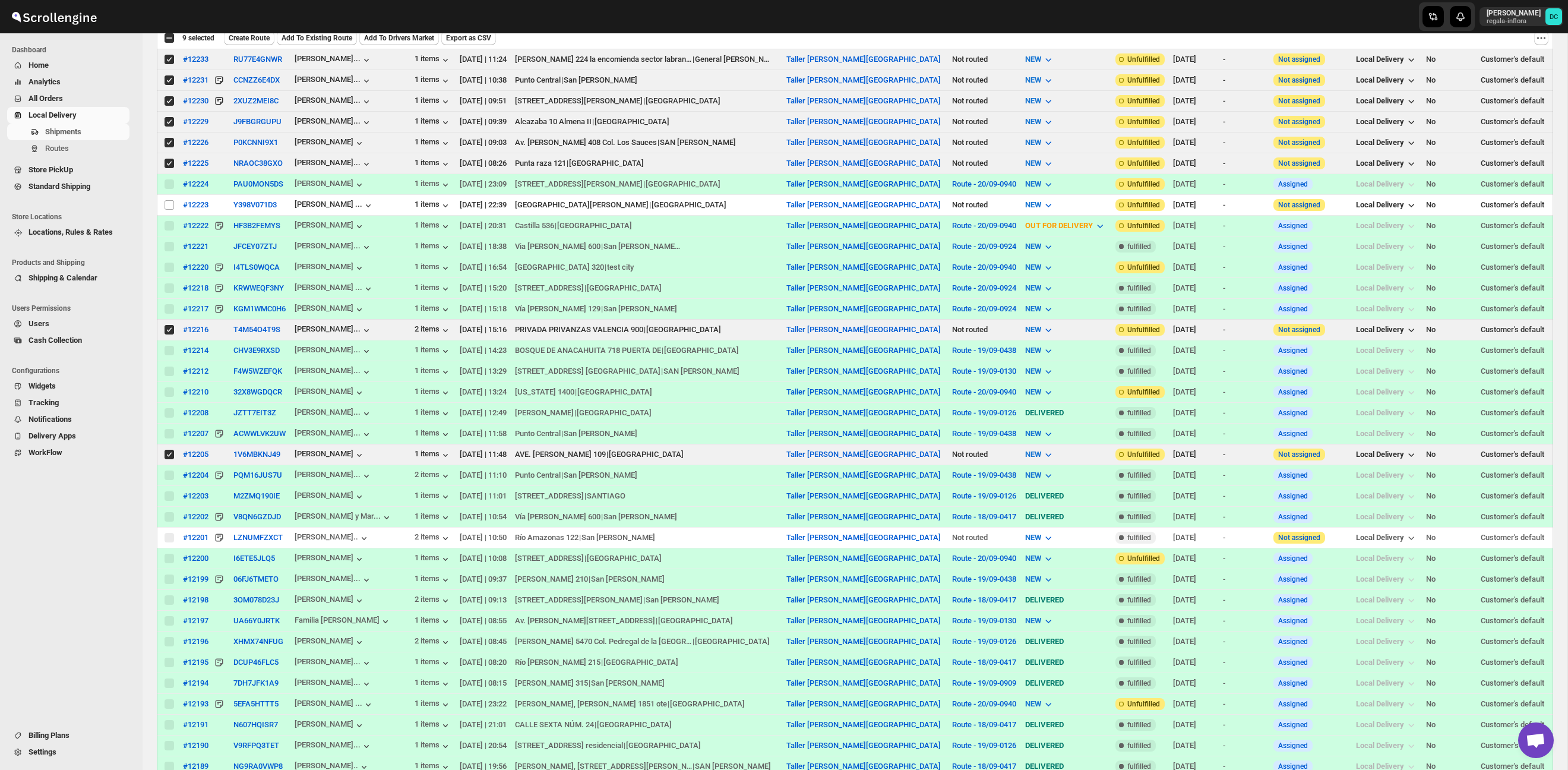
scroll to position [111, 0]
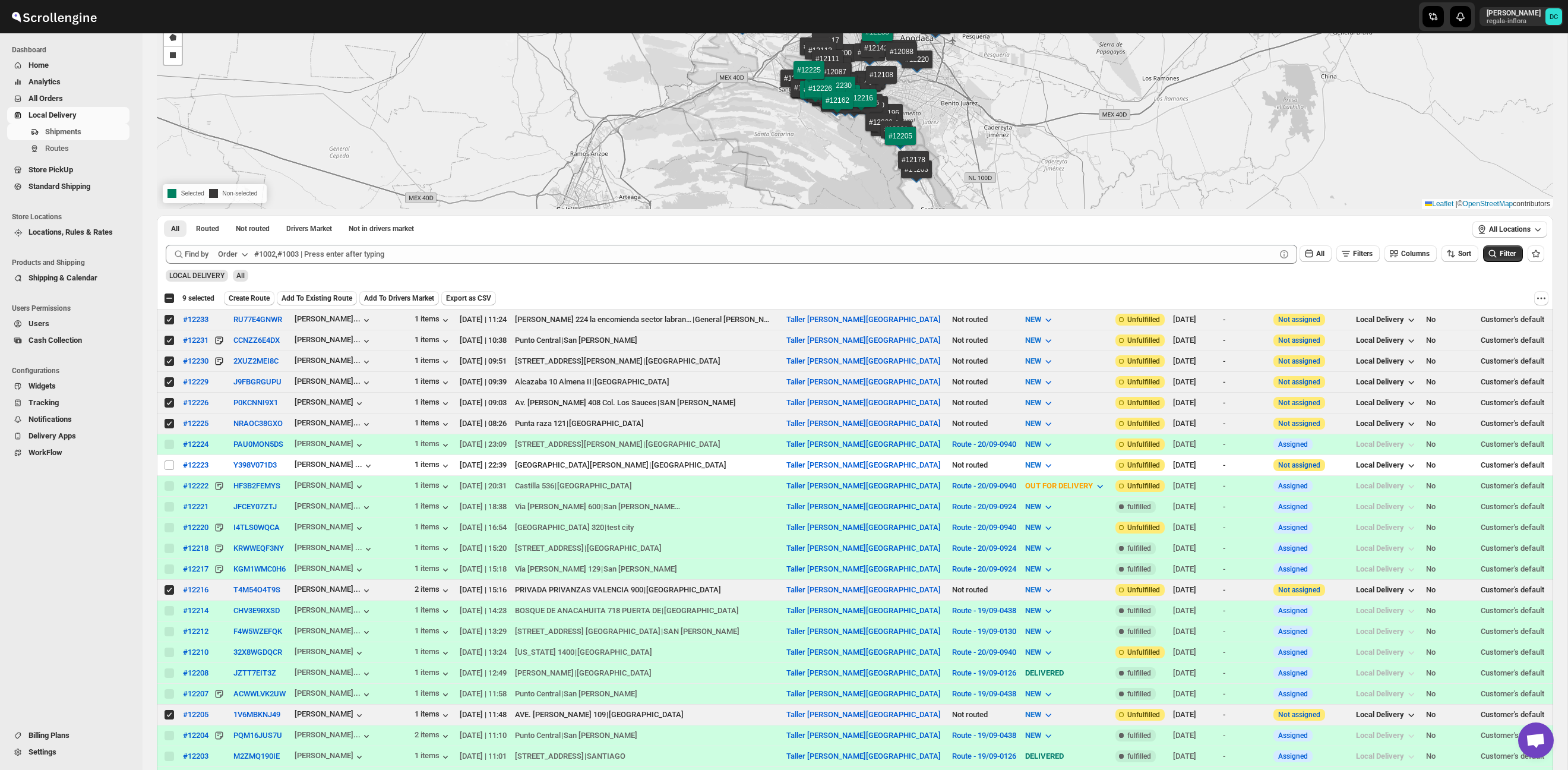
click at [252, 300] on span "Create Route" at bounding box center [249, 298] width 41 height 9
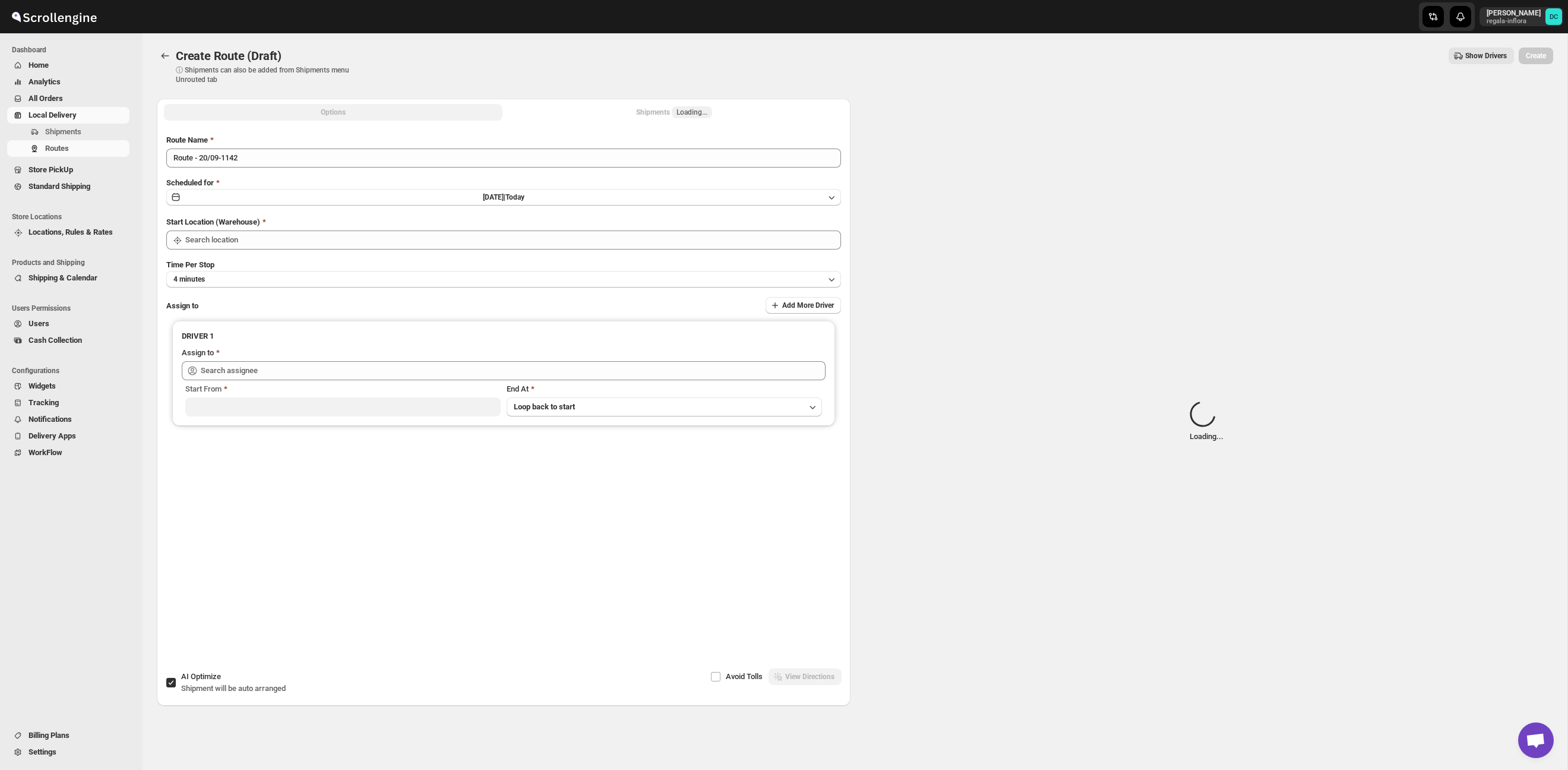
type input "Taller [PERSON_NAME][GEOGRAPHIC_DATA]"
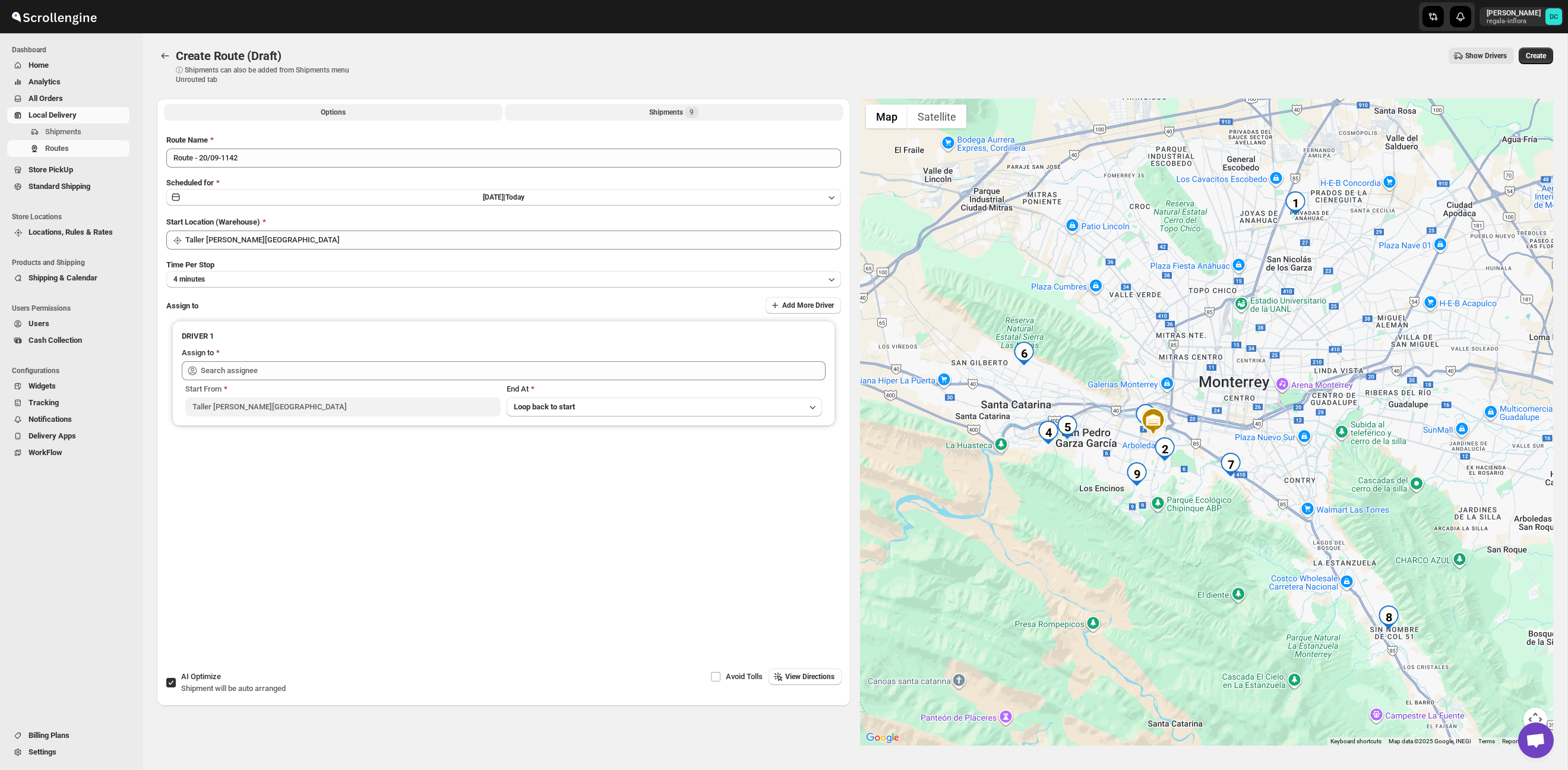
click at [633, 115] on button "Shipments 9" at bounding box center [674, 112] width 339 height 17
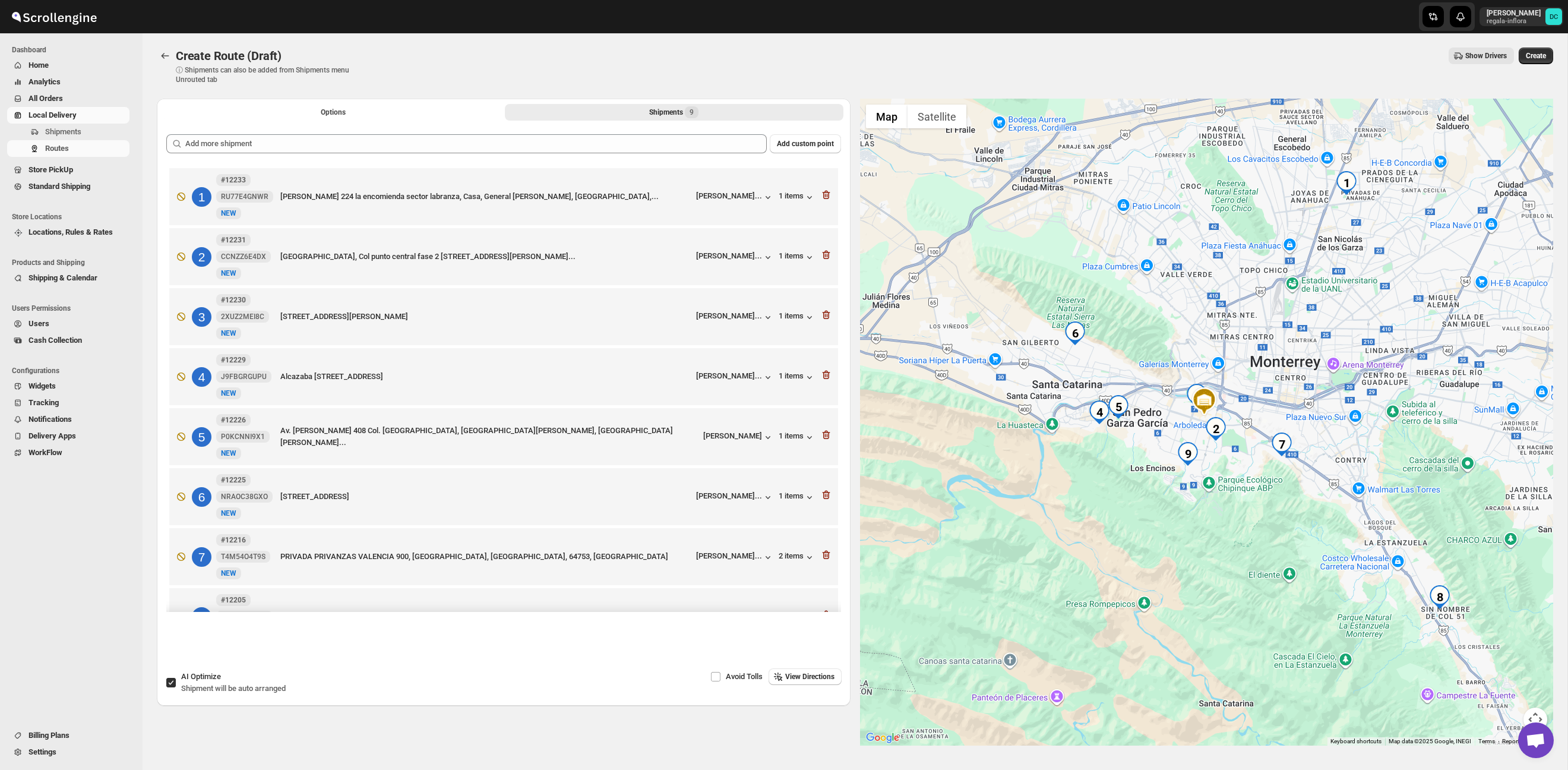
drag, startPoint x: 1142, startPoint y: 458, endPoint x: 1123, endPoint y: 426, distance: 37.2
click at [1123, 428] on div at bounding box center [1206, 422] width 694 height 647
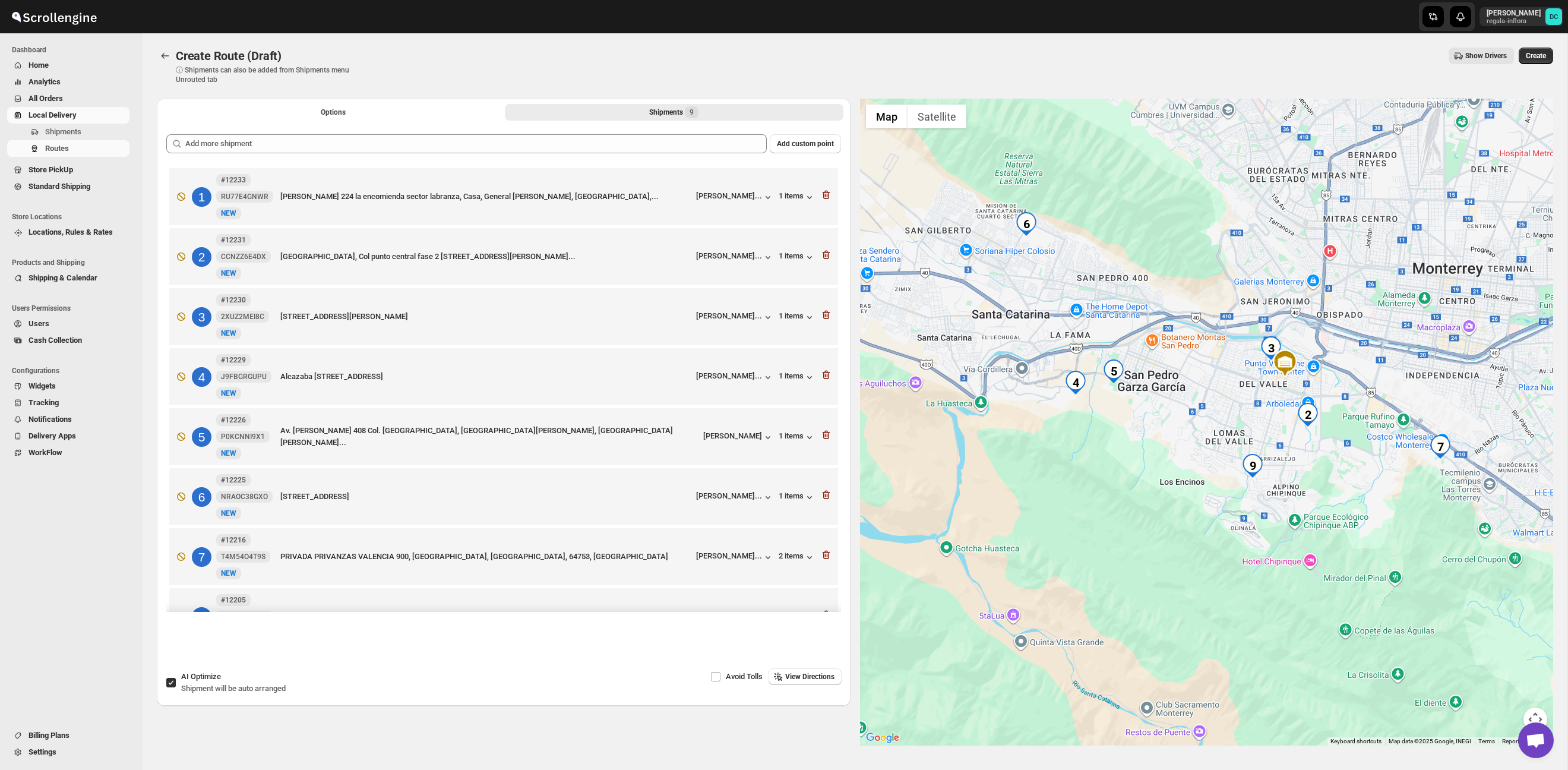
drag, startPoint x: 1176, startPoint y: 314, endPoint x: 1154, endPoint y: 305, distance: 23.8
click at [1154, 305] on div at bounding box center [1206, 422] width 694 height 647
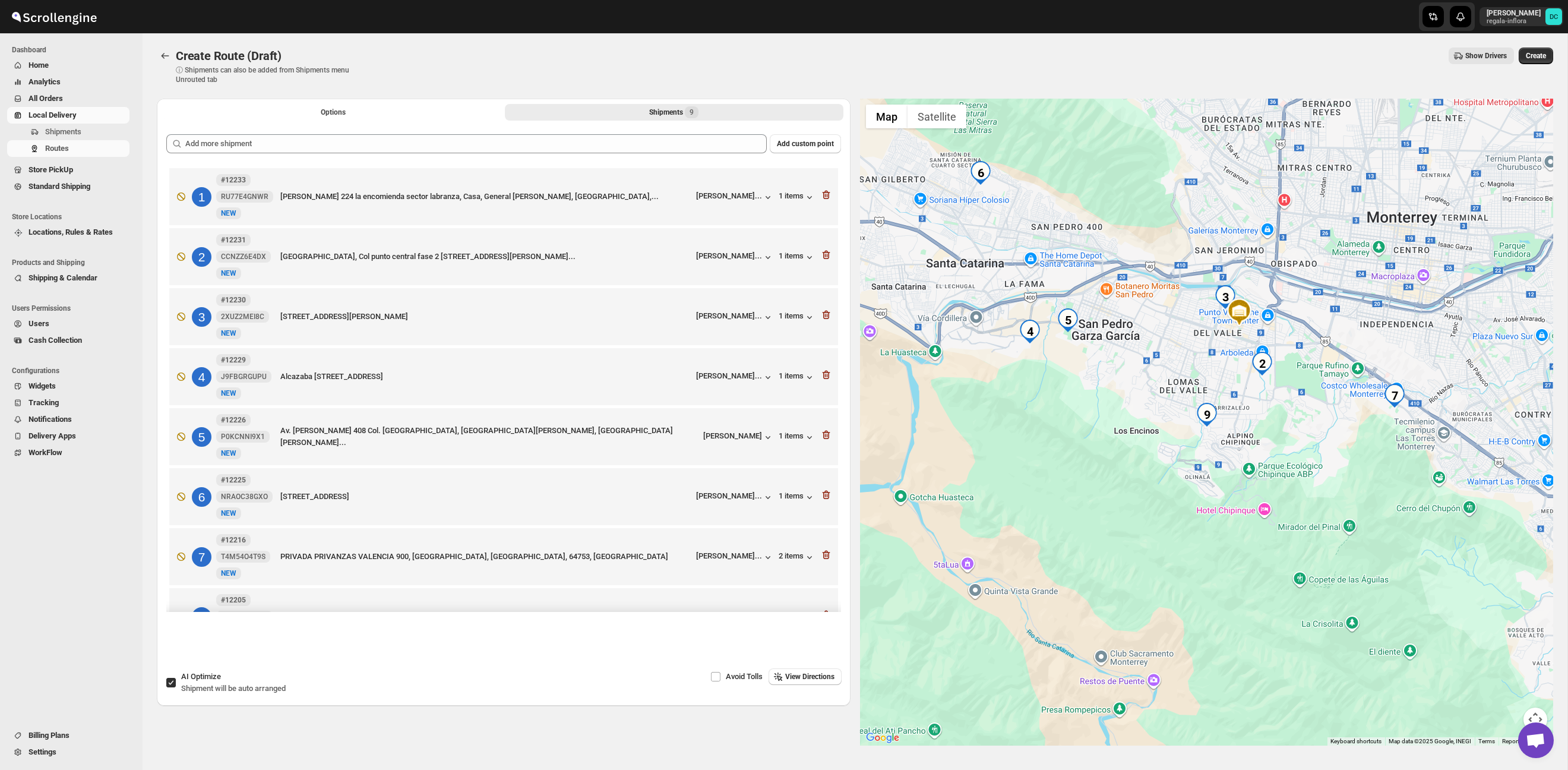
drag, startPoint x: 1164, startPoint y: 411, endPoint x: 1144, endPoint y: 372, distance: 43.8
click at [1144, 372] on div at bounding box center [1206, 422] width 694 height 647
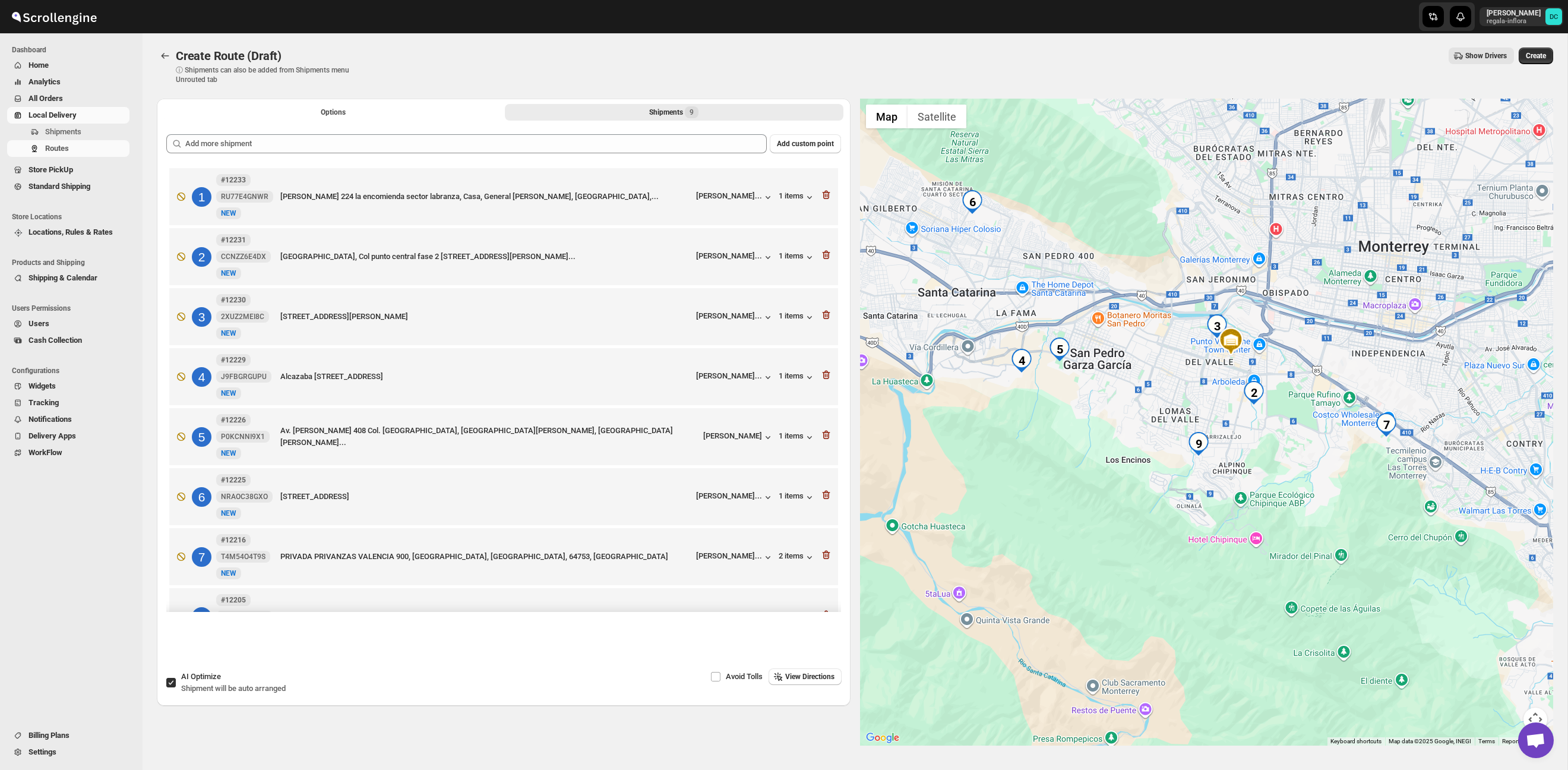
drag, startPoint x: 1303, startPoint y: 426, endPoint x: 1294, endPoint y: 459, distance: 34.2
click at [1294, 459] on div at bounding box center [1206, 422] width 694 height 647
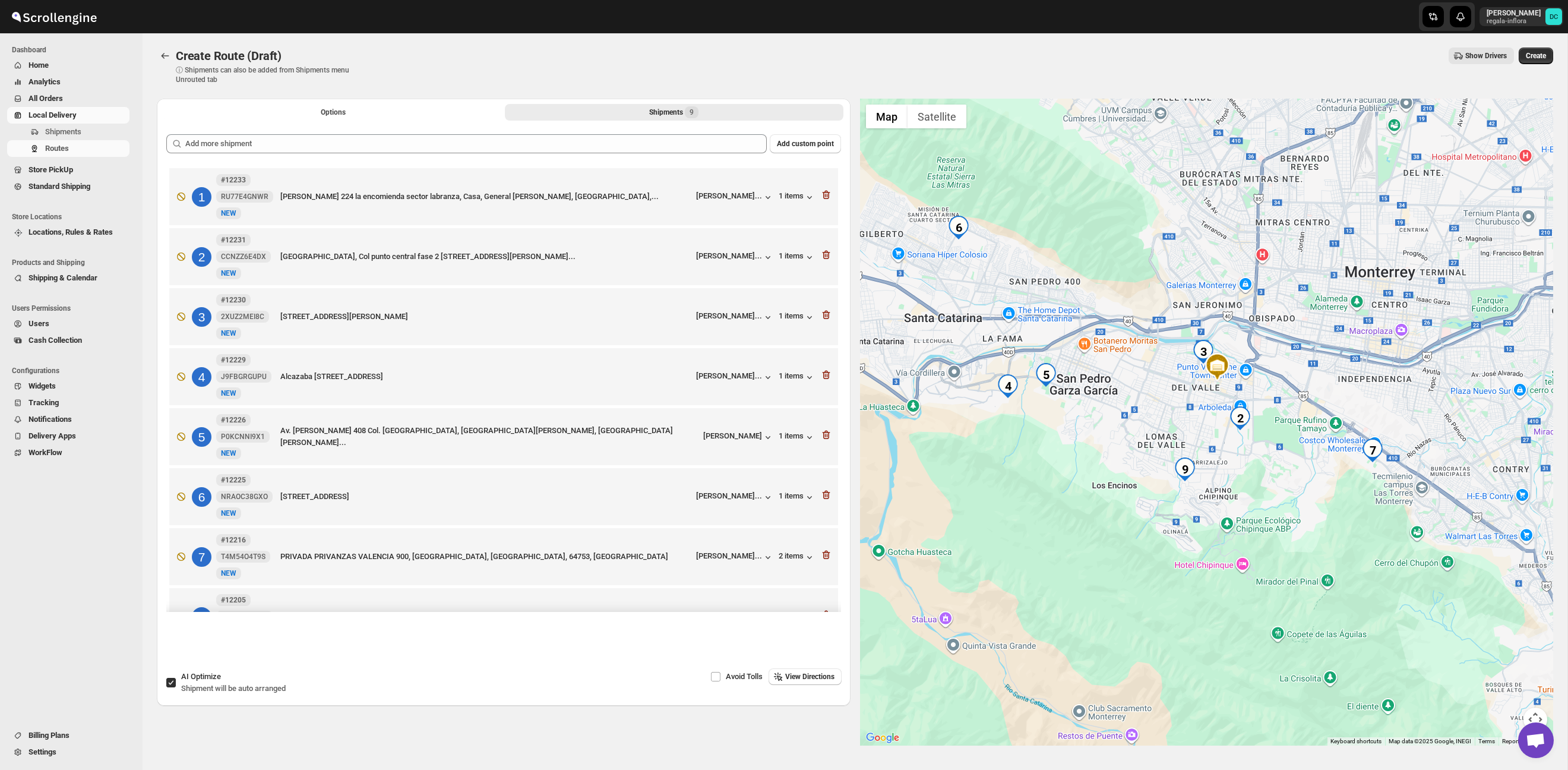
drag, startPoint x: 1297, startPoint y: 447, endPoint x: 1264, endPoint y: 470, distance: 40.2
click at [1263, 470] on div at bounding box center [1206, 422] width 694 height 647
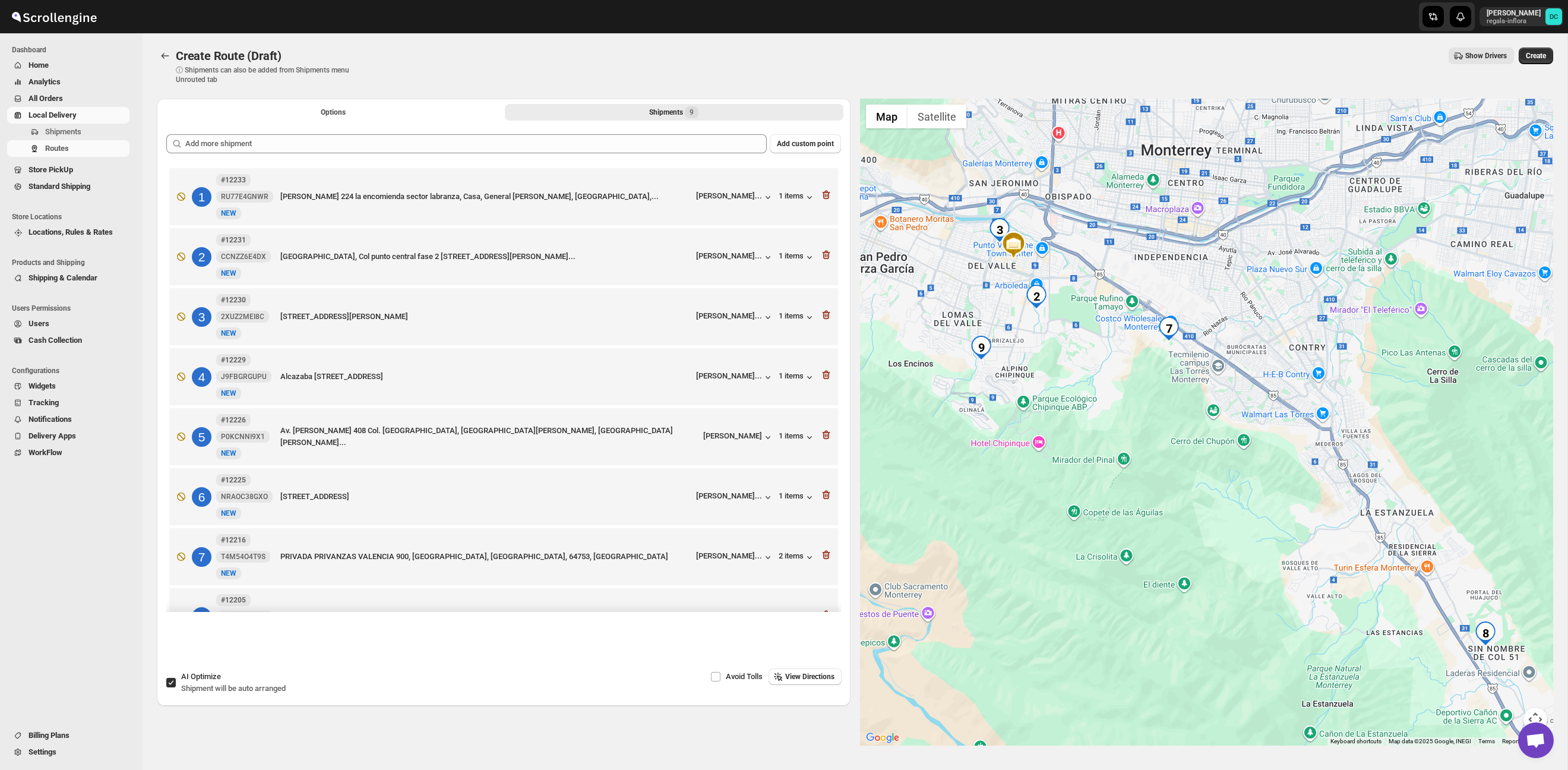
drag, startPoint x: 1354, startPoint y: 534, endPoint x: 1285, endPoint y: 463, distance: 99.0
click at [1179, 400] on div at bounding box center [1206, 422] width 694 height 647
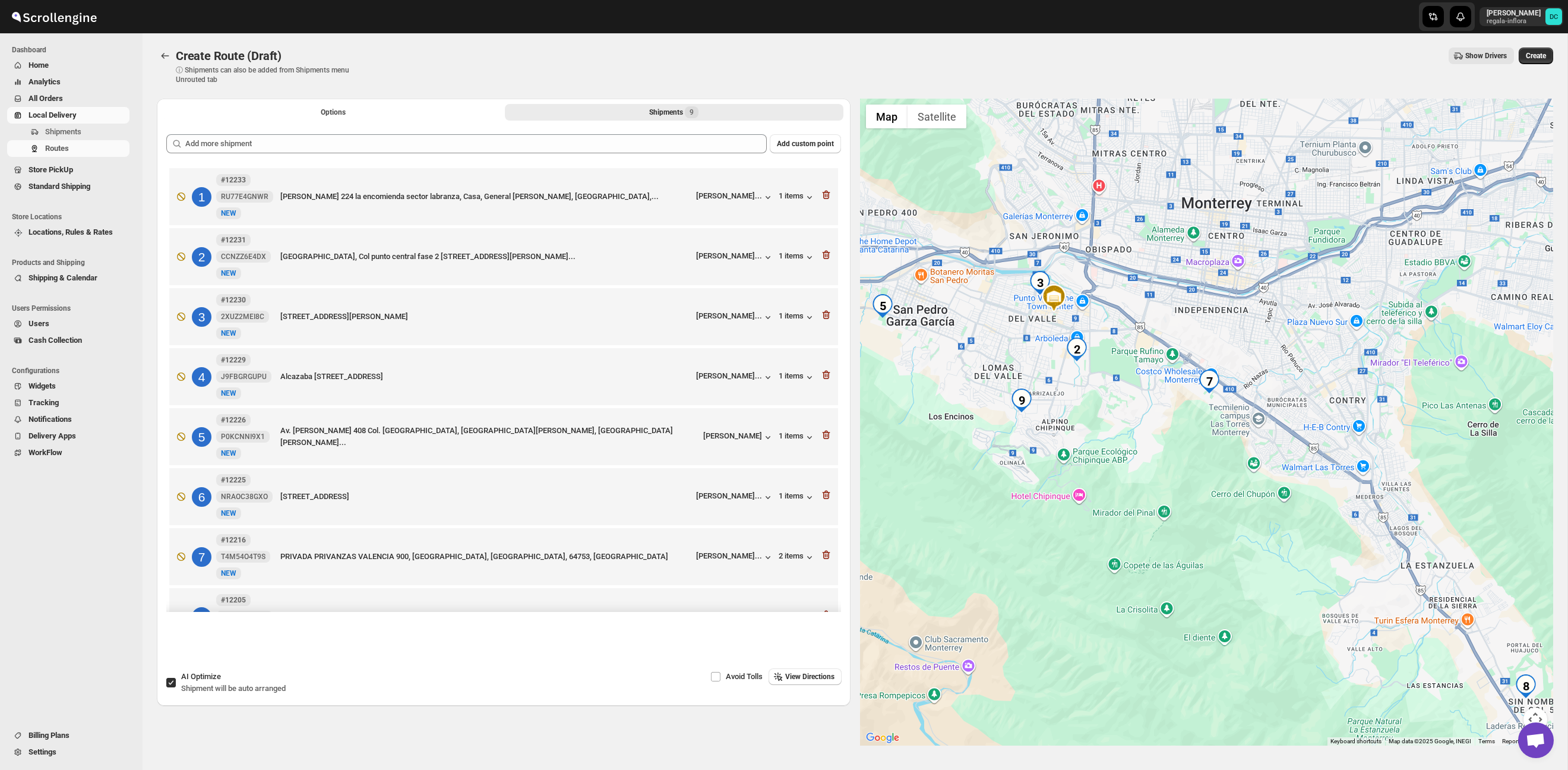
drag, startPoint x: 1179, startPoint y: 394, endPoint x: 1223, endPoint y: 453, distance: 73.6
click at [1223, 453] on div at bounding box center [1206, 422] width 694 height 647
drag, startPoint x: 1194, startPoint y: 435, endPoint x: 1197, endPoint y: 419, distance: 16.3
click at [1196, 436] on div at bounding box center [1206, 422] width 694 height 647
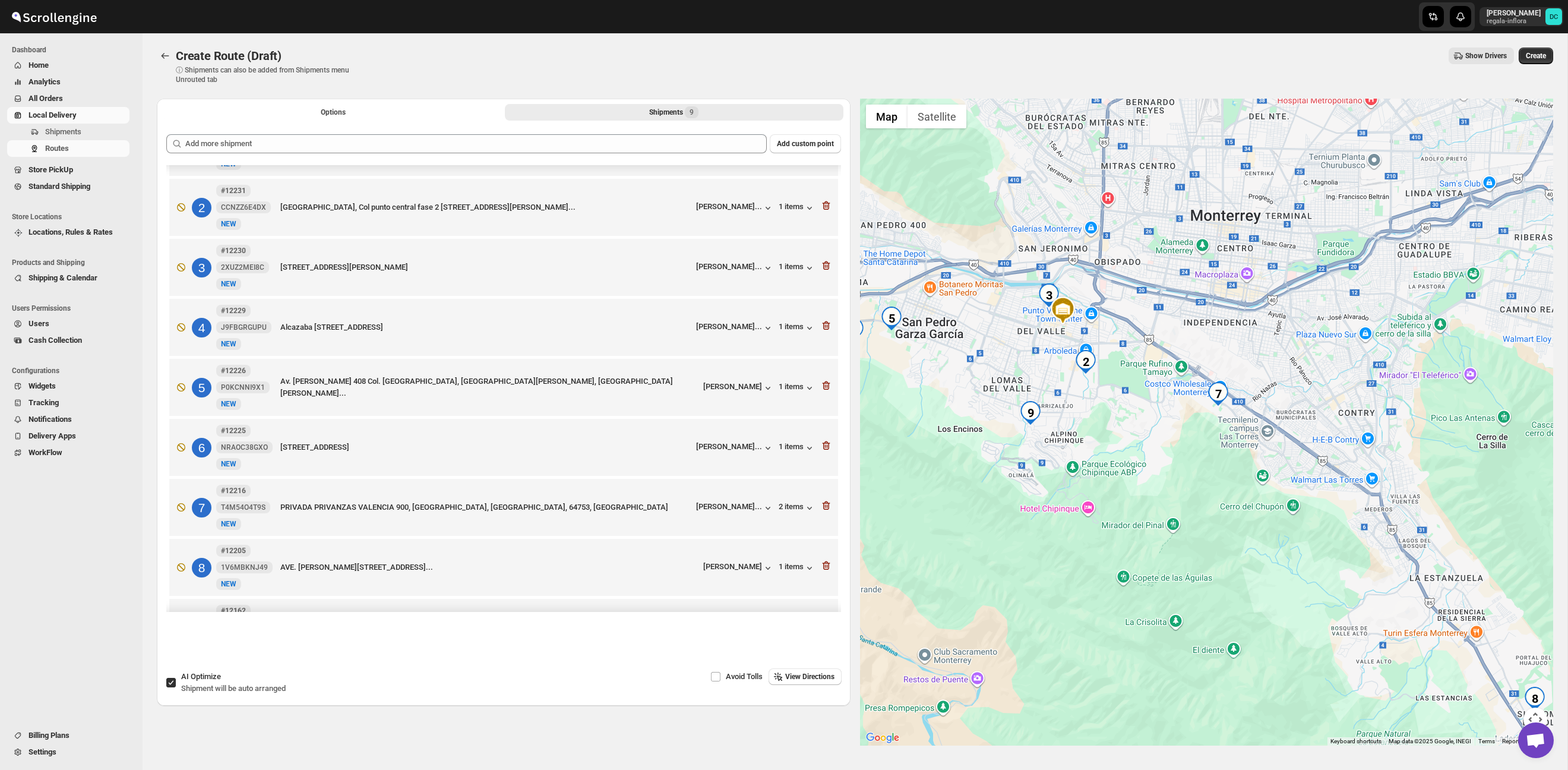
scroll to position [58, 0]
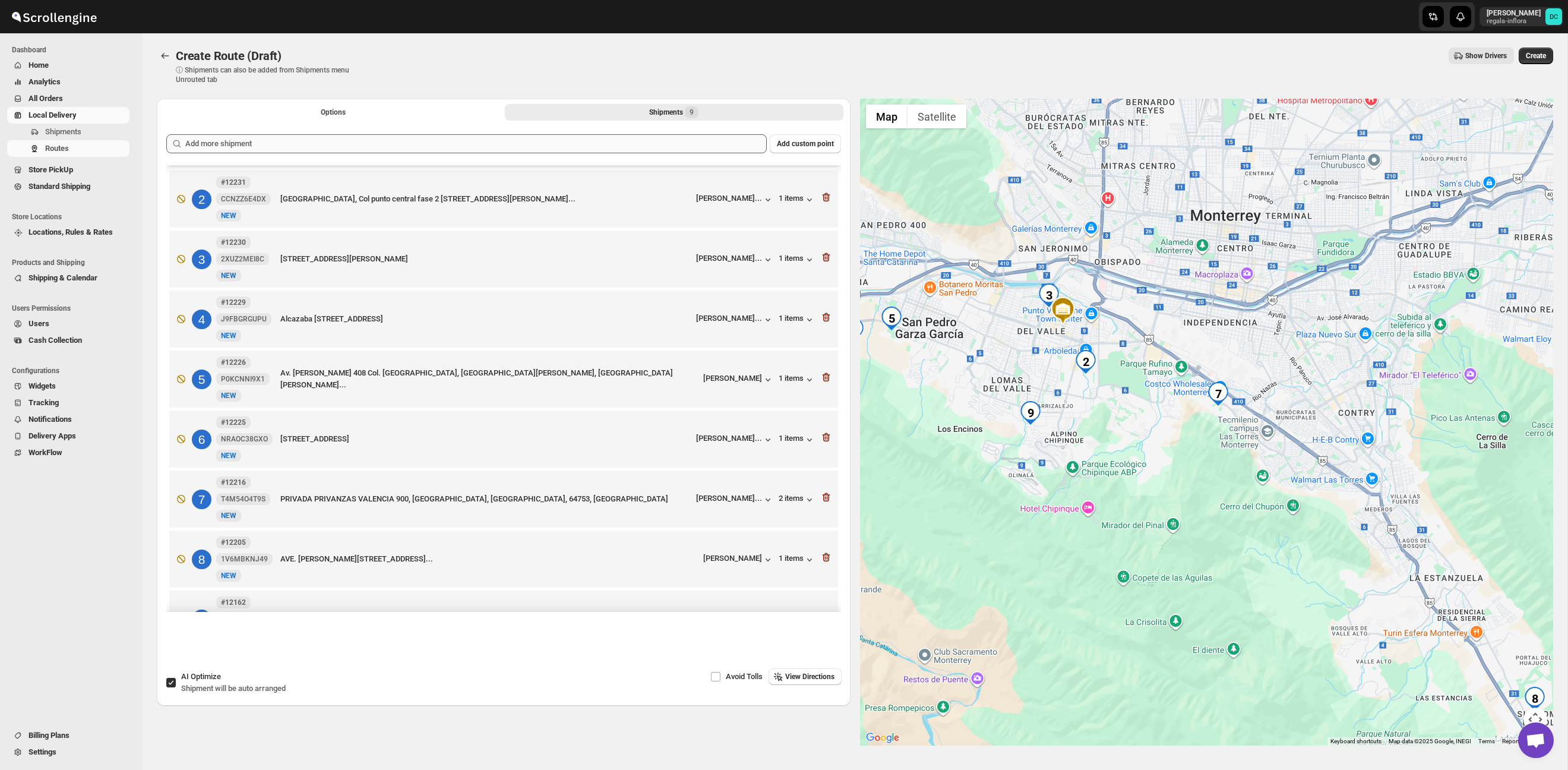
drag, startPoint x: 592, startPoint y: 153, endPoint x: 598, endPoint y: 153, distance: 6.0
click at [592, 153] on div "Add custom point 1 #12233 RU77E4GNWR New NEW [PERSON_NAME] 224 la encomienda se…" at bounding box center [503, 373] width 675 height 478
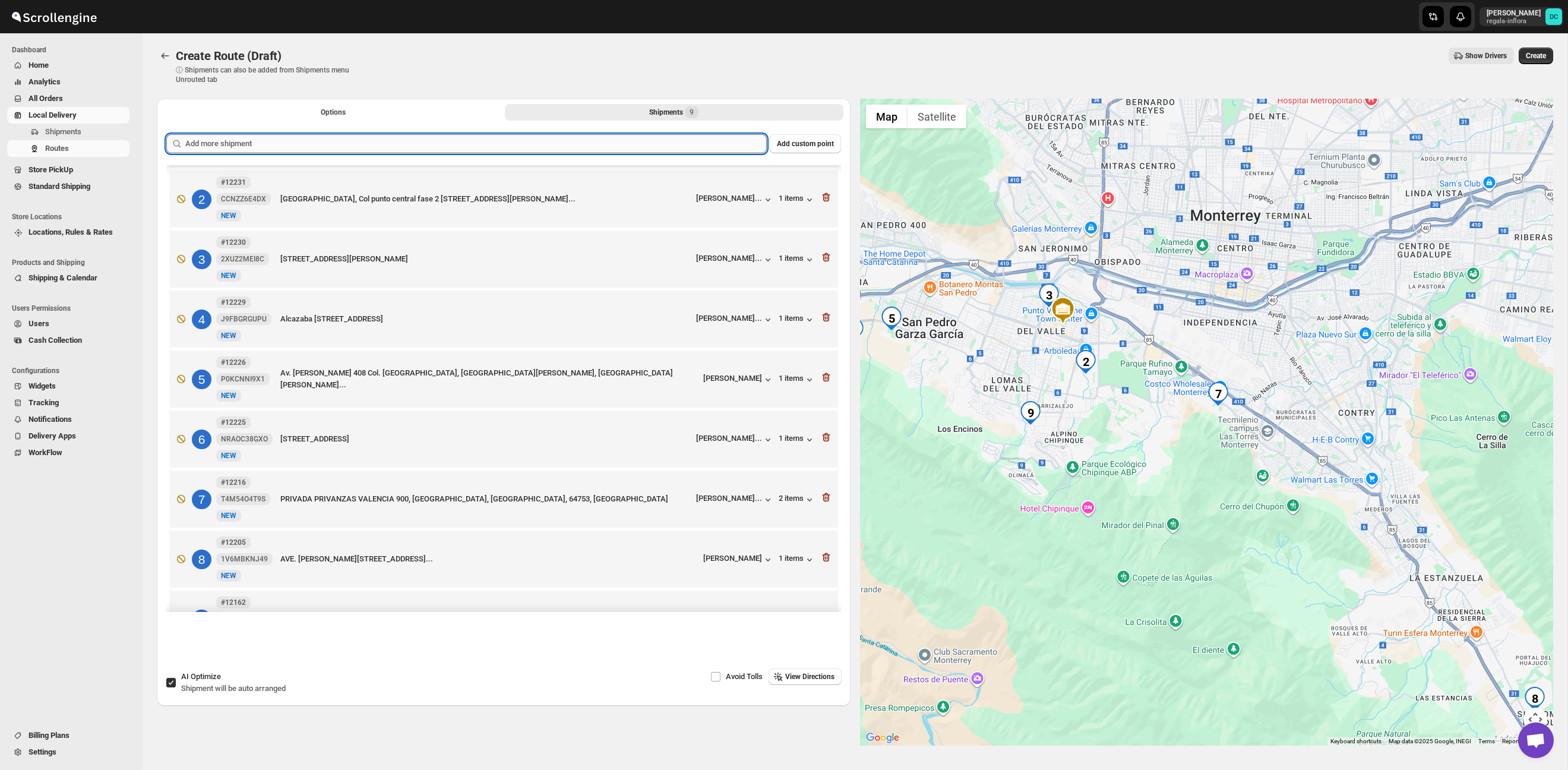
click at [626, 142] on input "text" at bounding box center [476, 143] width 581 height 19
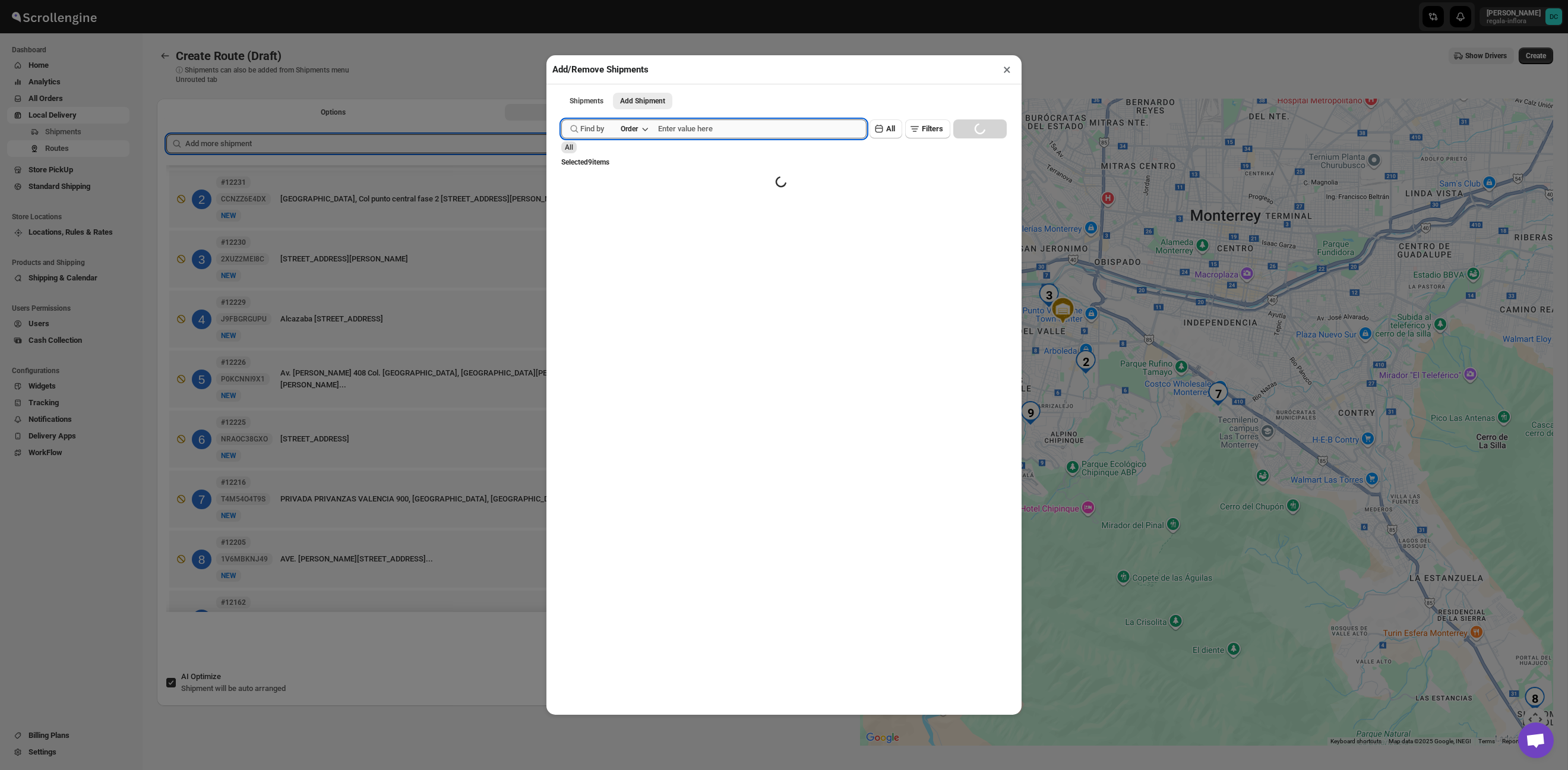
click at [697, 130] on input "text" at bounding box center [762, 129] width 209 height 19
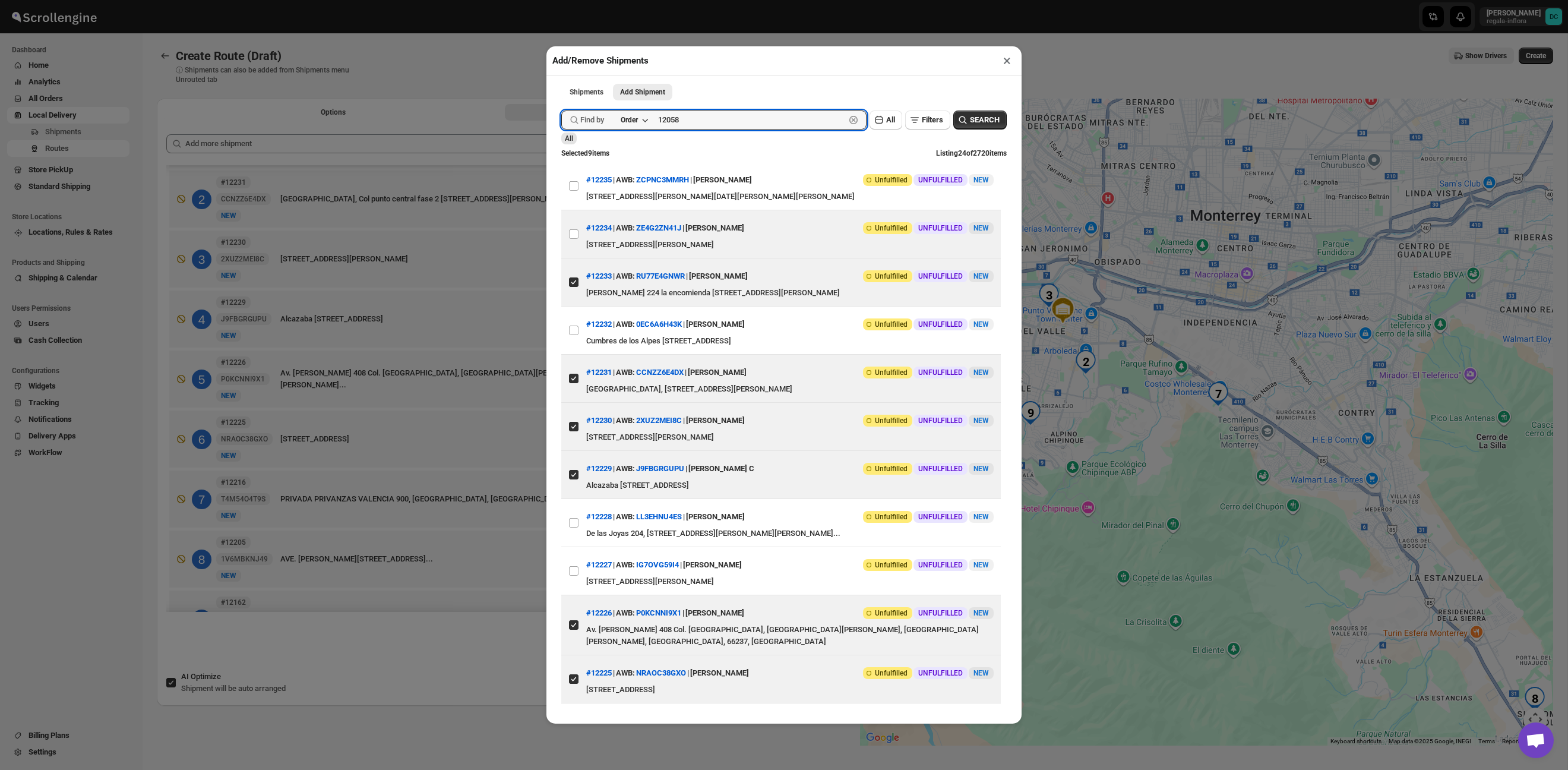
type input "12058"
click at [561, 0] on button "Submit" at bounding box center [578, 6] width 34 height 13
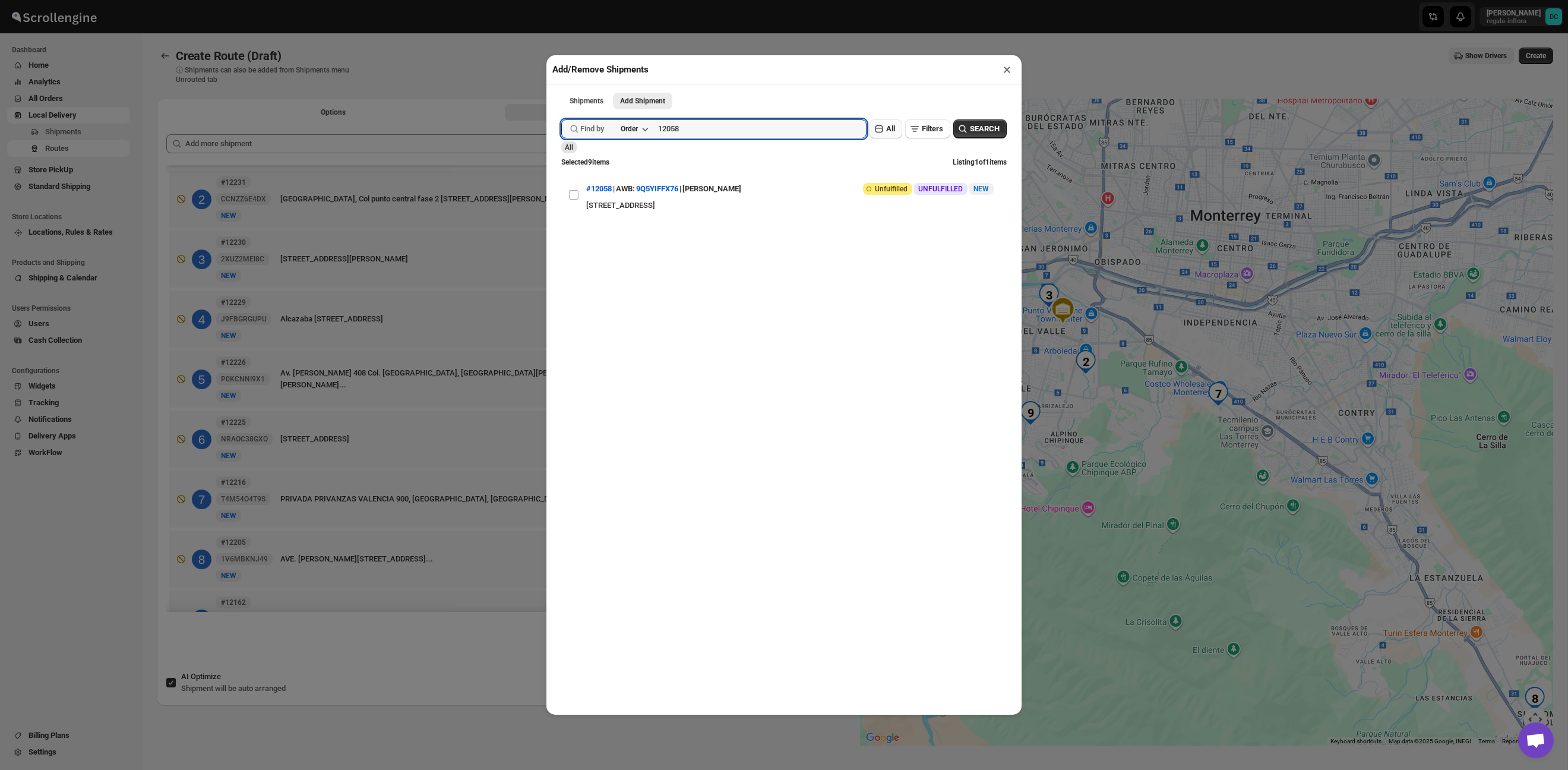
drag, startPoint x: 574, startPoint y: 198, endPoint x: 866, endPoint y: 129, distance: 300.0
click at [574, 198] on input "View details for 68c0b8c6460e7d780920c18f" at bounding box center [574, 195] width 9 height 9
checkbox input "true"
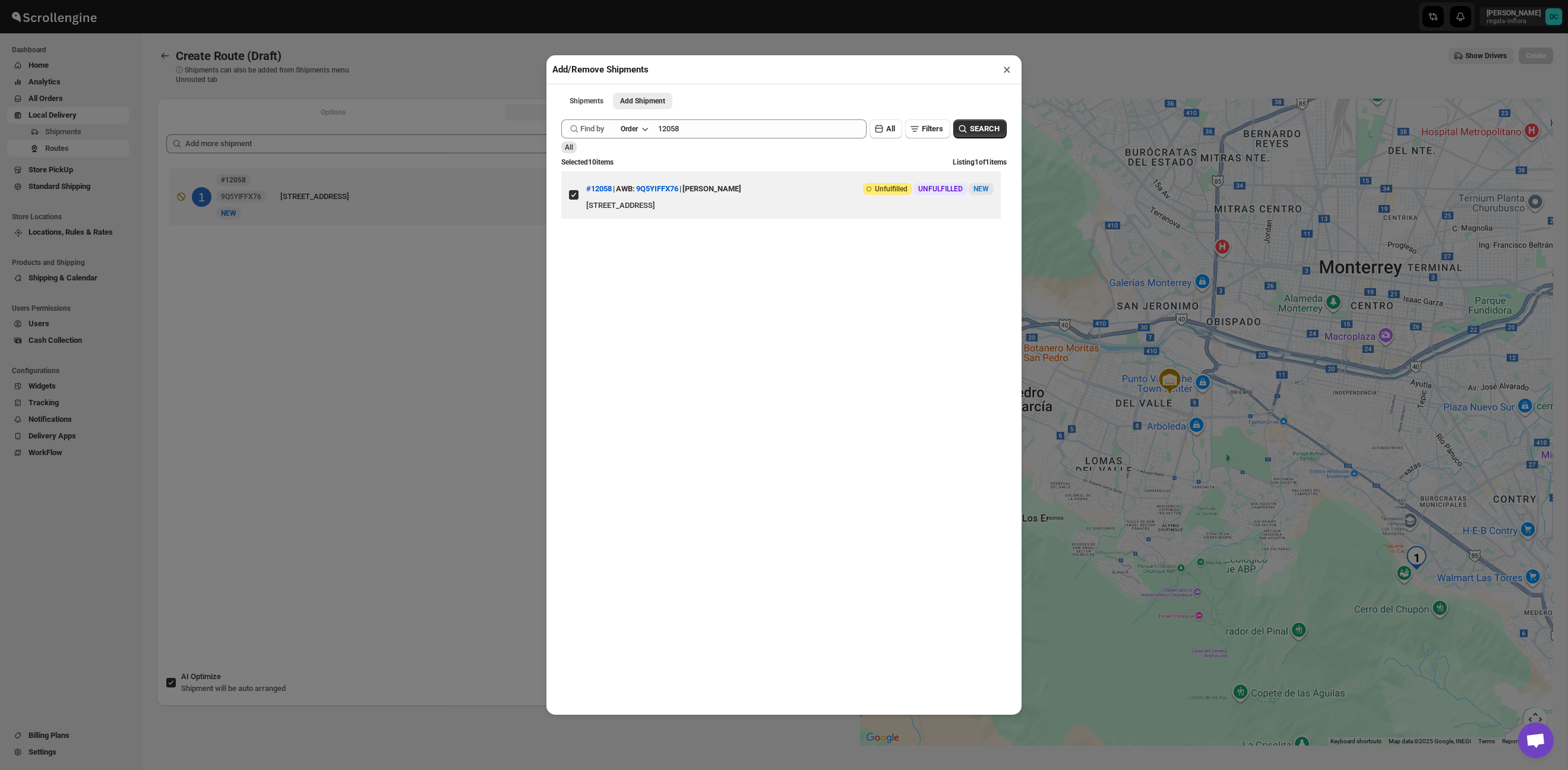
scroll to position [0, 0]
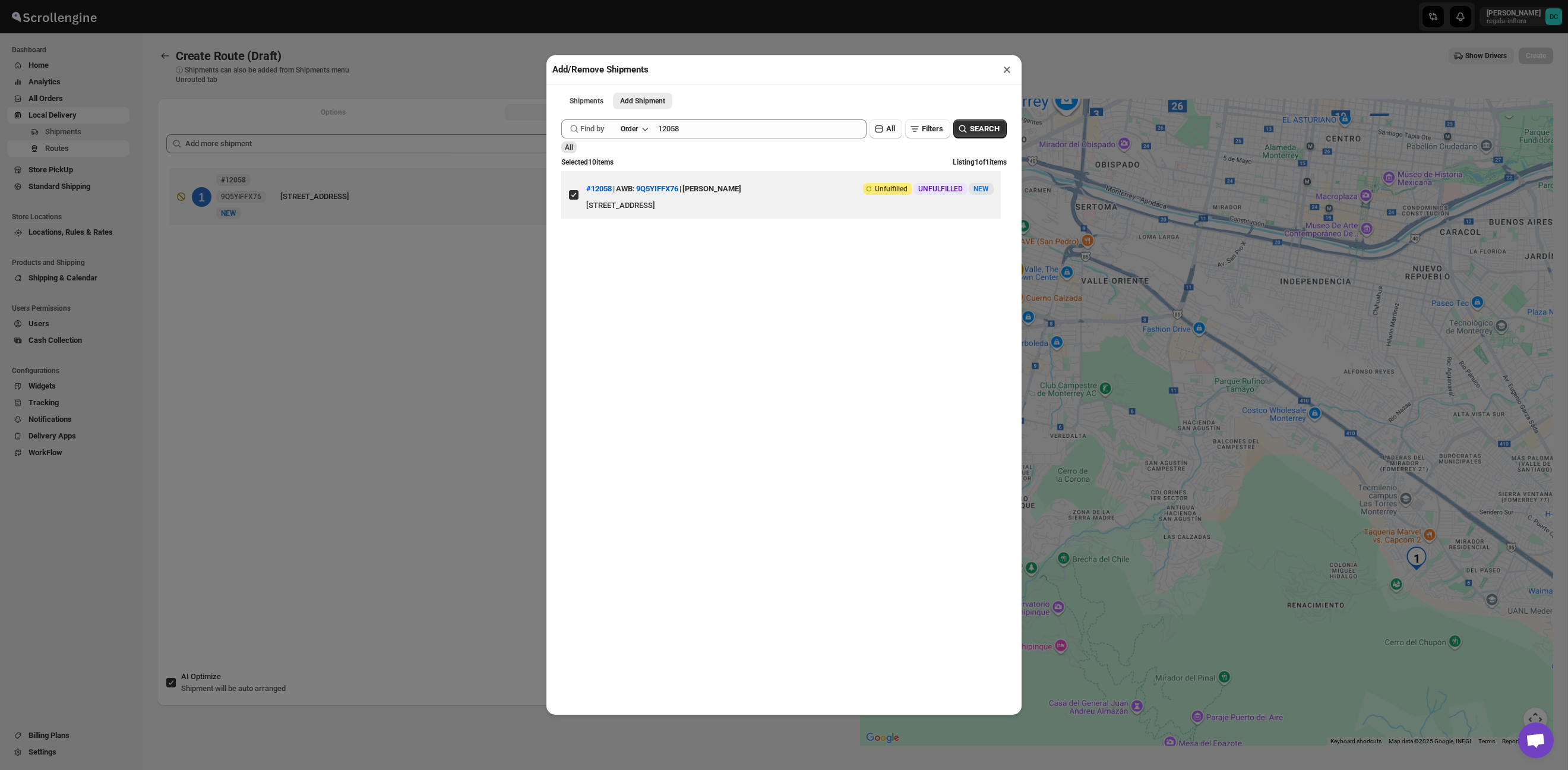
click at [1111, 37] on div "Add/Remove Shipments × Shipments Add Shipment More views Shipments Add Shipment…" at bounding box center [784, 385] width 1568 height 770
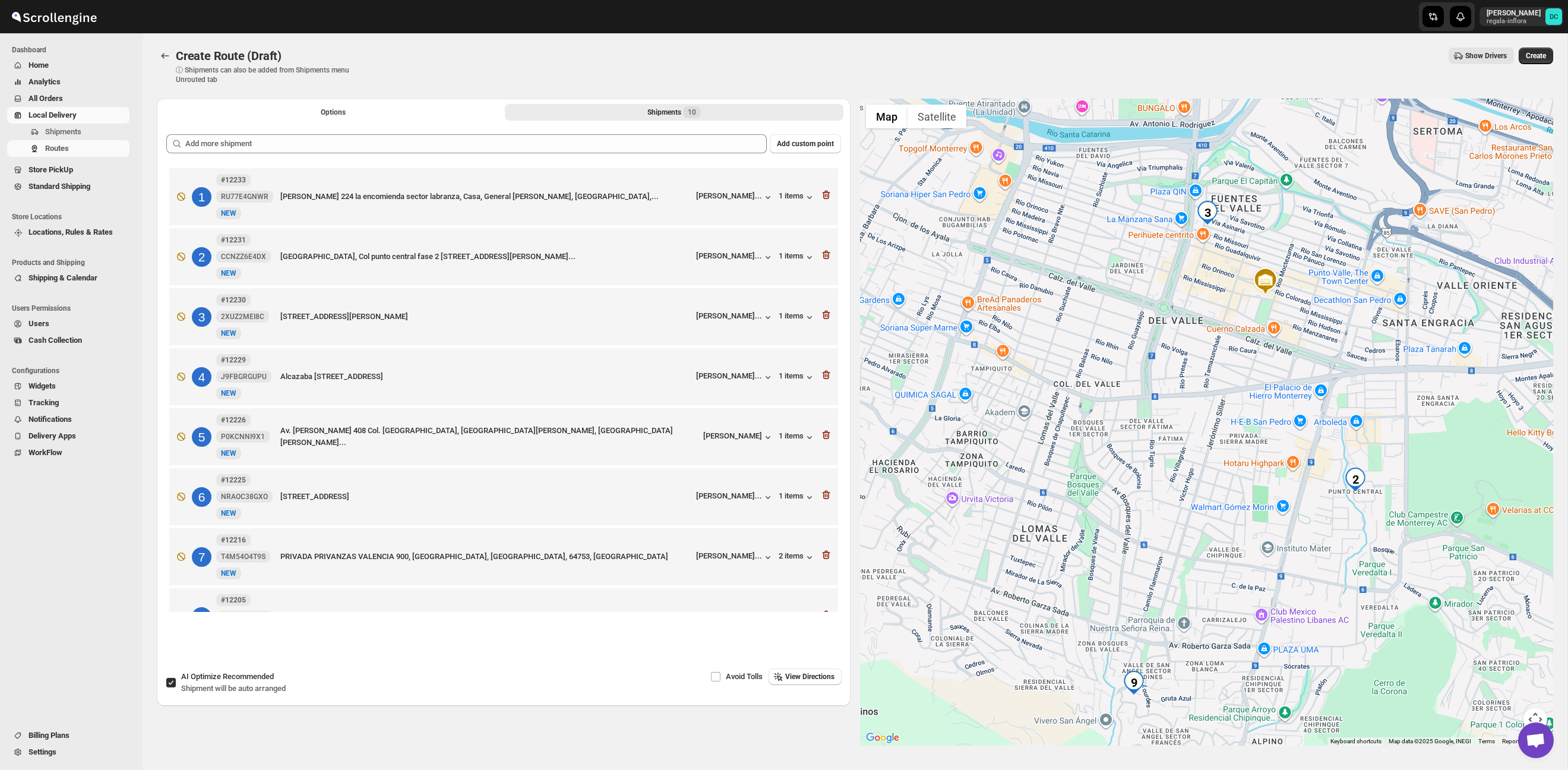
drag, startPoint x: 1179, startPoint y: 478, endPoint x: 1312, endPoint y: 515, distance: 138.1
click at [1312, 515] on div at bounding box center [1206, 422] width 694 height 647
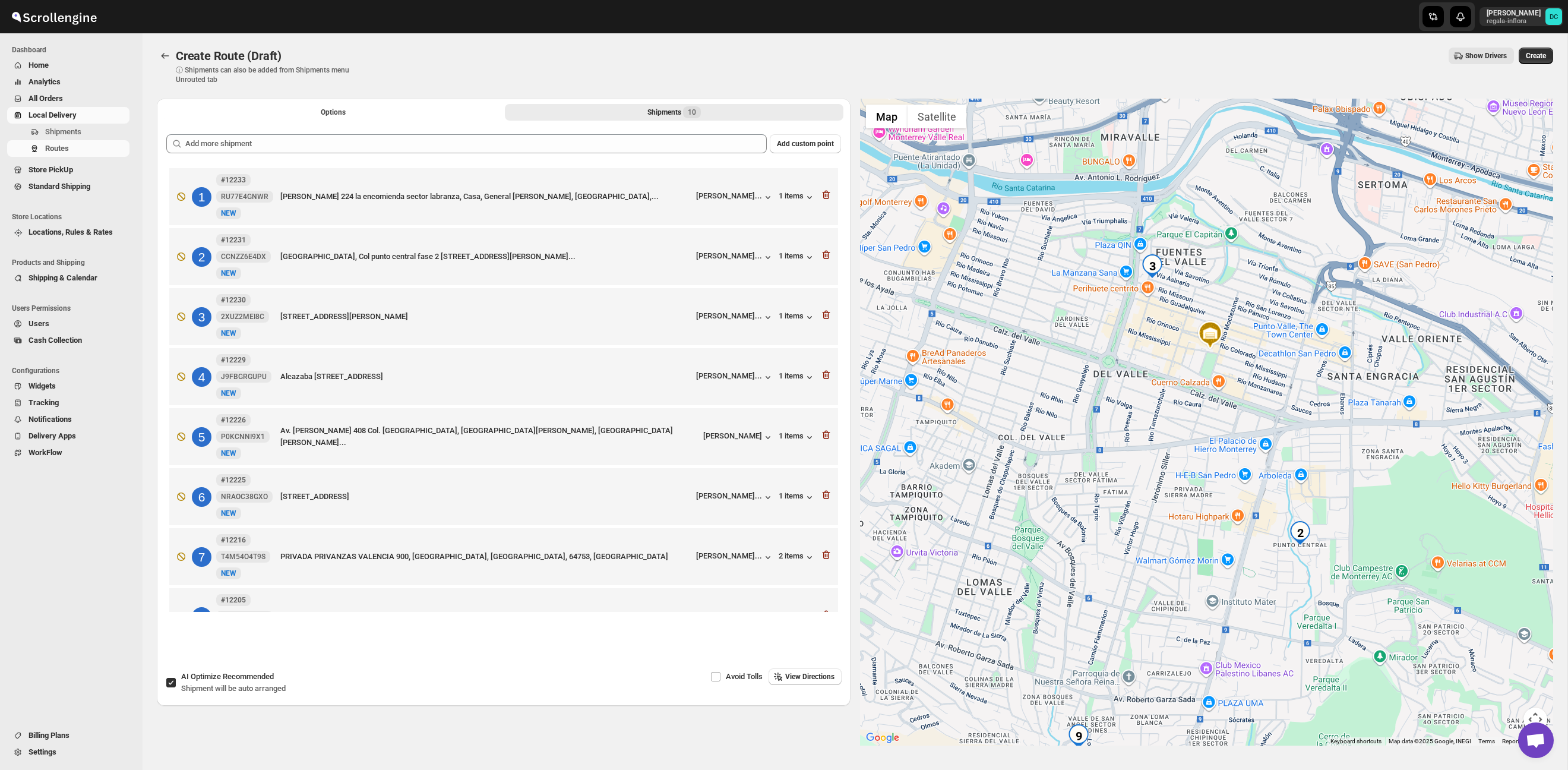
drag, startPoint x: 1243, startPoint y: 459, endPoint x: 1210, endPoint y: 491, distance: 46.0
click at [1210, 491] on div at bounding box center [1206, 422] width 694 height 647
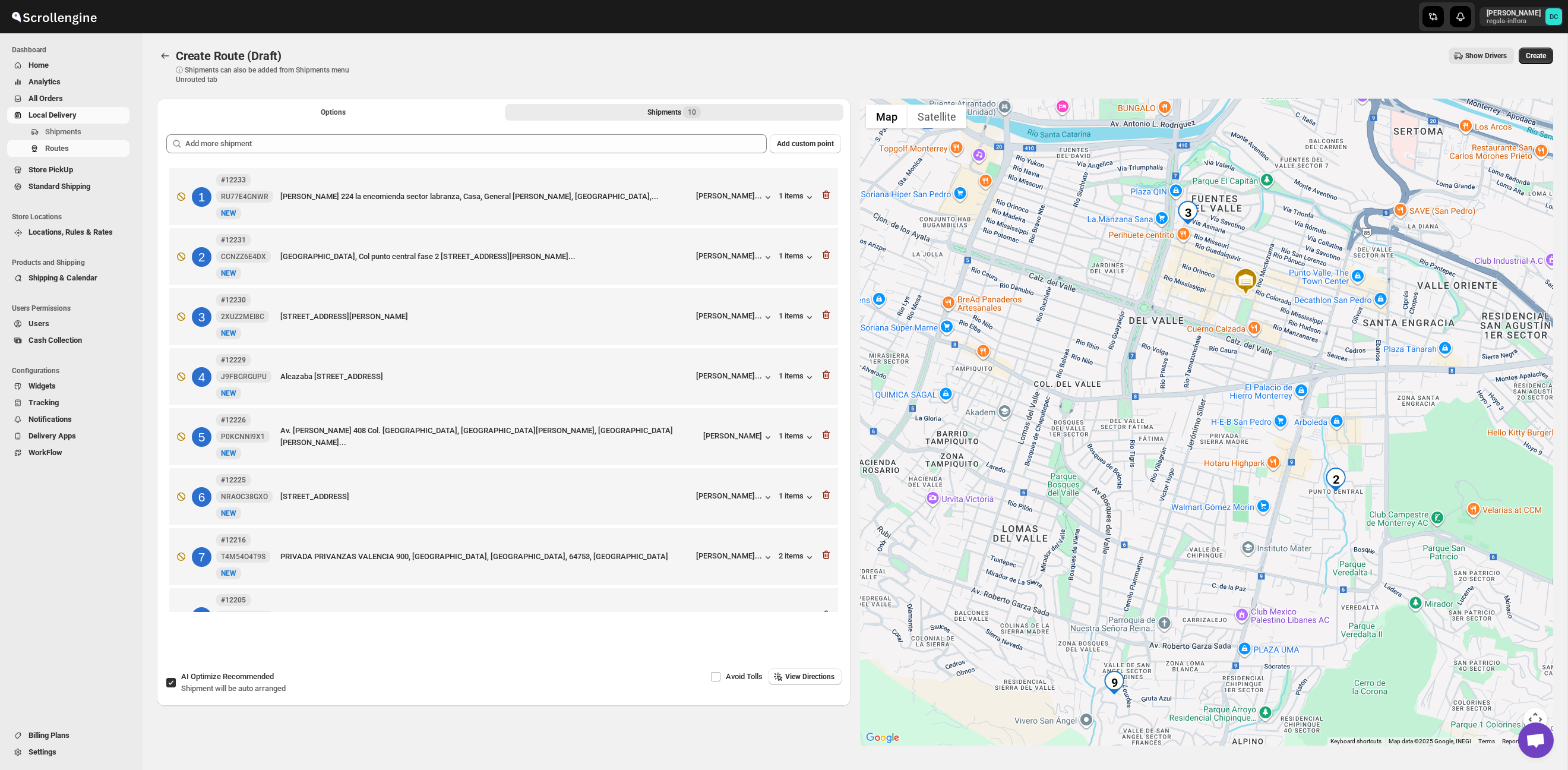
drag, startPoint x: 1222, startPoint y: 433, endPoint x: 1243, endPoint y: 368, distance: 68.3
click at [1243, 368] on div at bounding box center [1206, 422] width 694 height 647
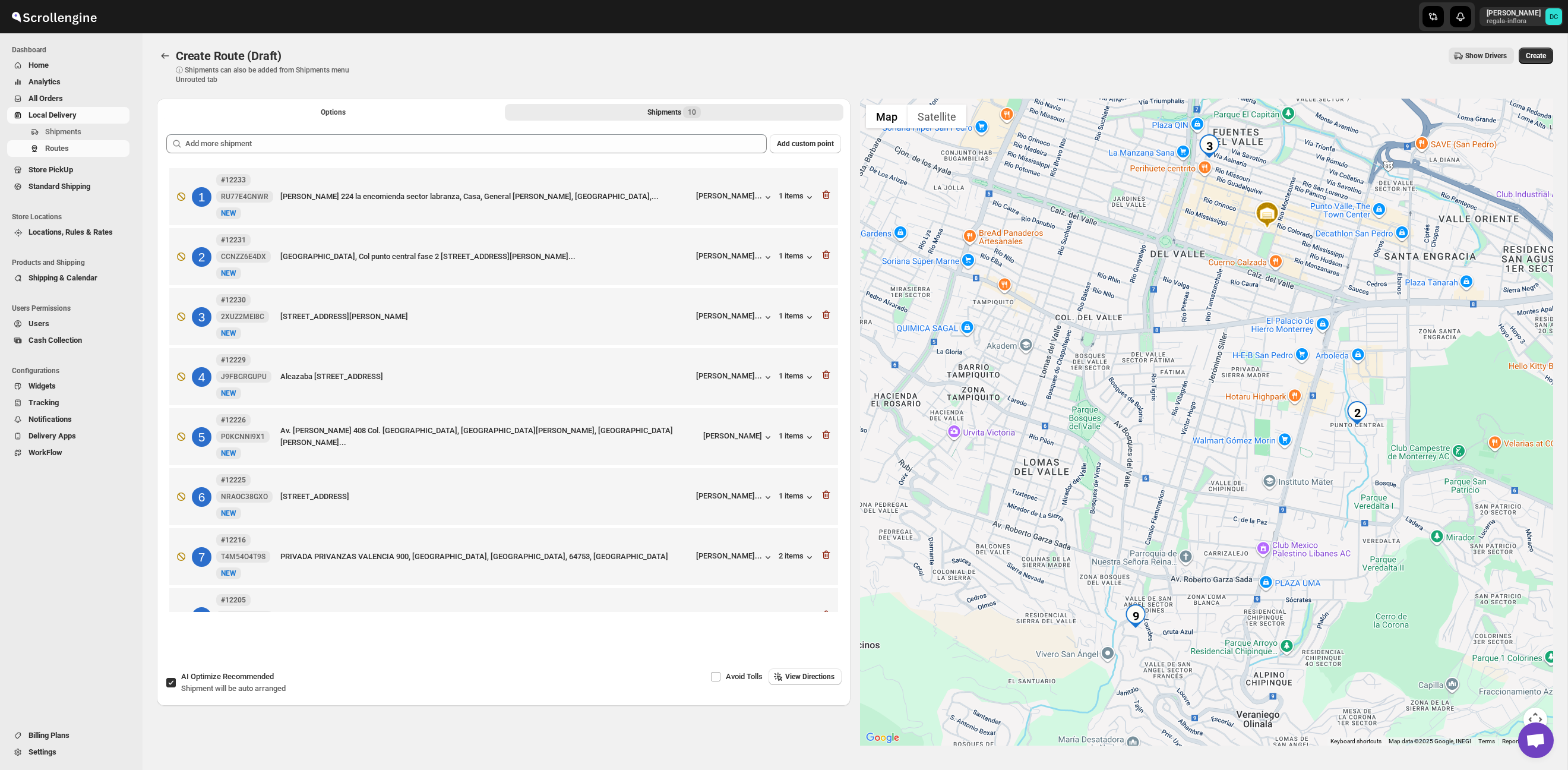
drag, startPoint x: 1191, startPoint y: 469, endPoint x: 1208, endPoint y: 406, distance: 65.3
click at [1208, 406] on div at bounding box center [1206, 422] width 694 height 647
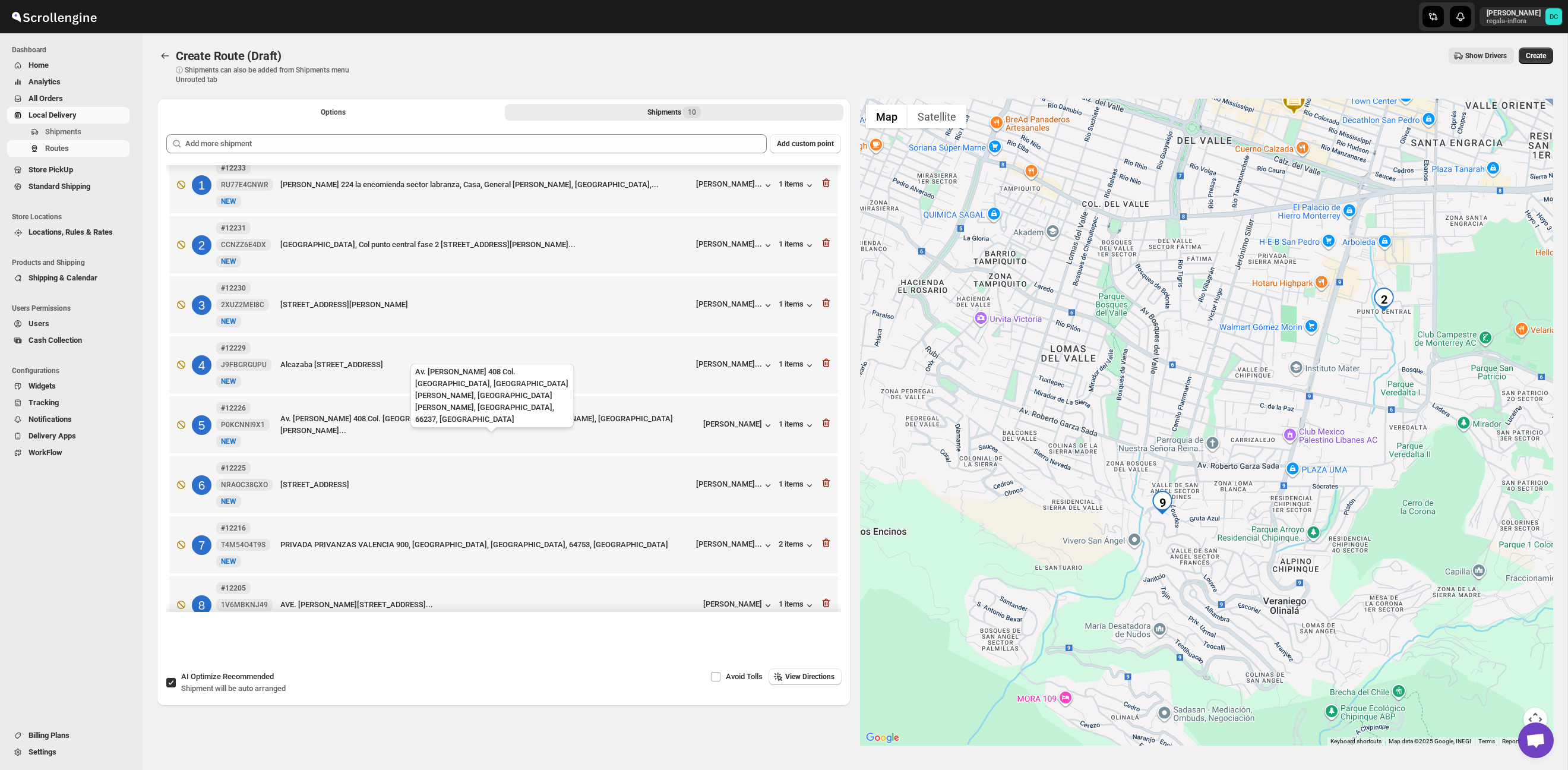
scroll to position [116, 0]
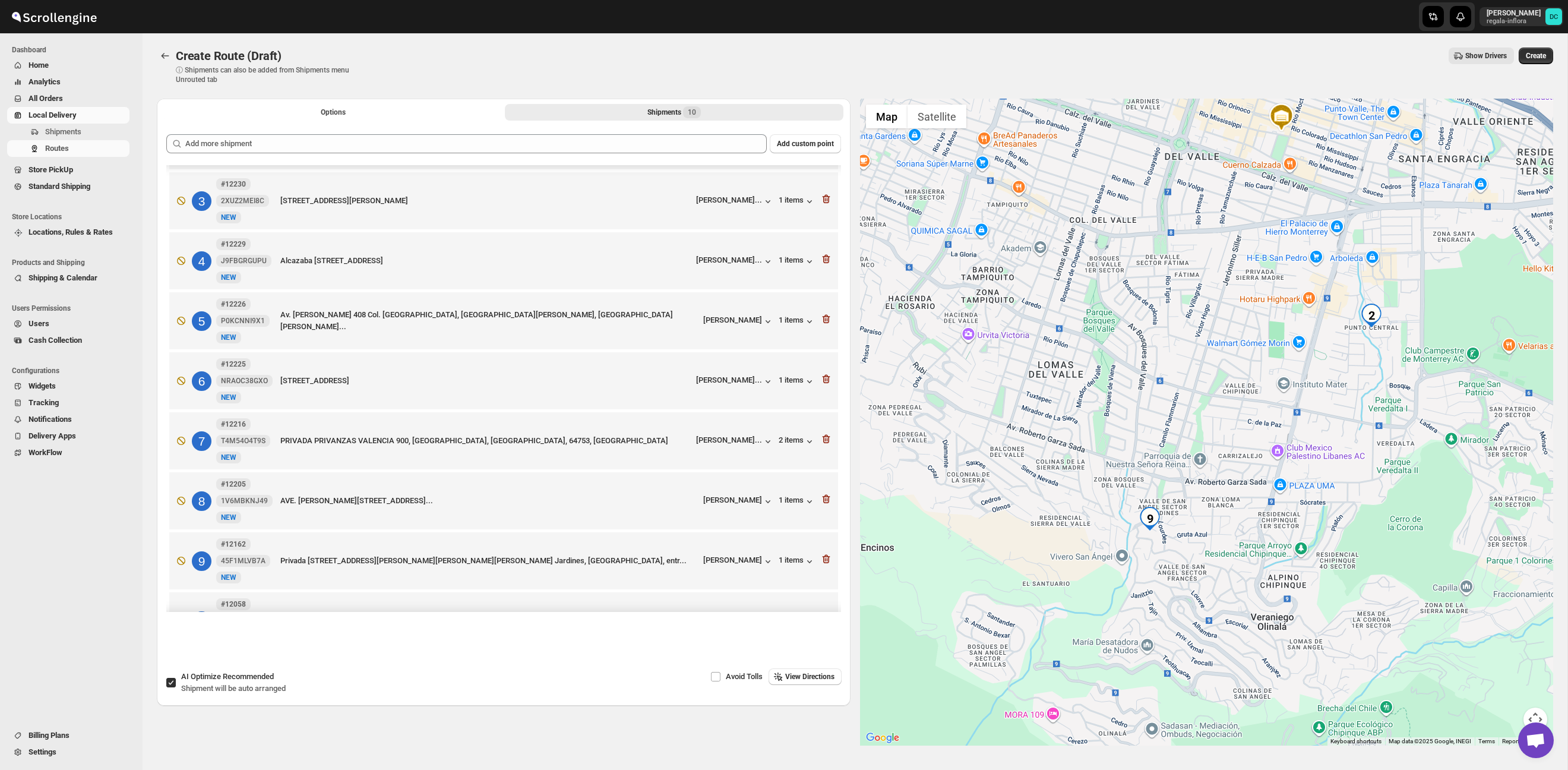
drag, startPoint x: 1364, startPoint y: 394, endPoint x: 1337, endPoint y: 426, distance: 41.9
click at [1337, 426] on div at bounding box center [1206, 422] width 694 height 647
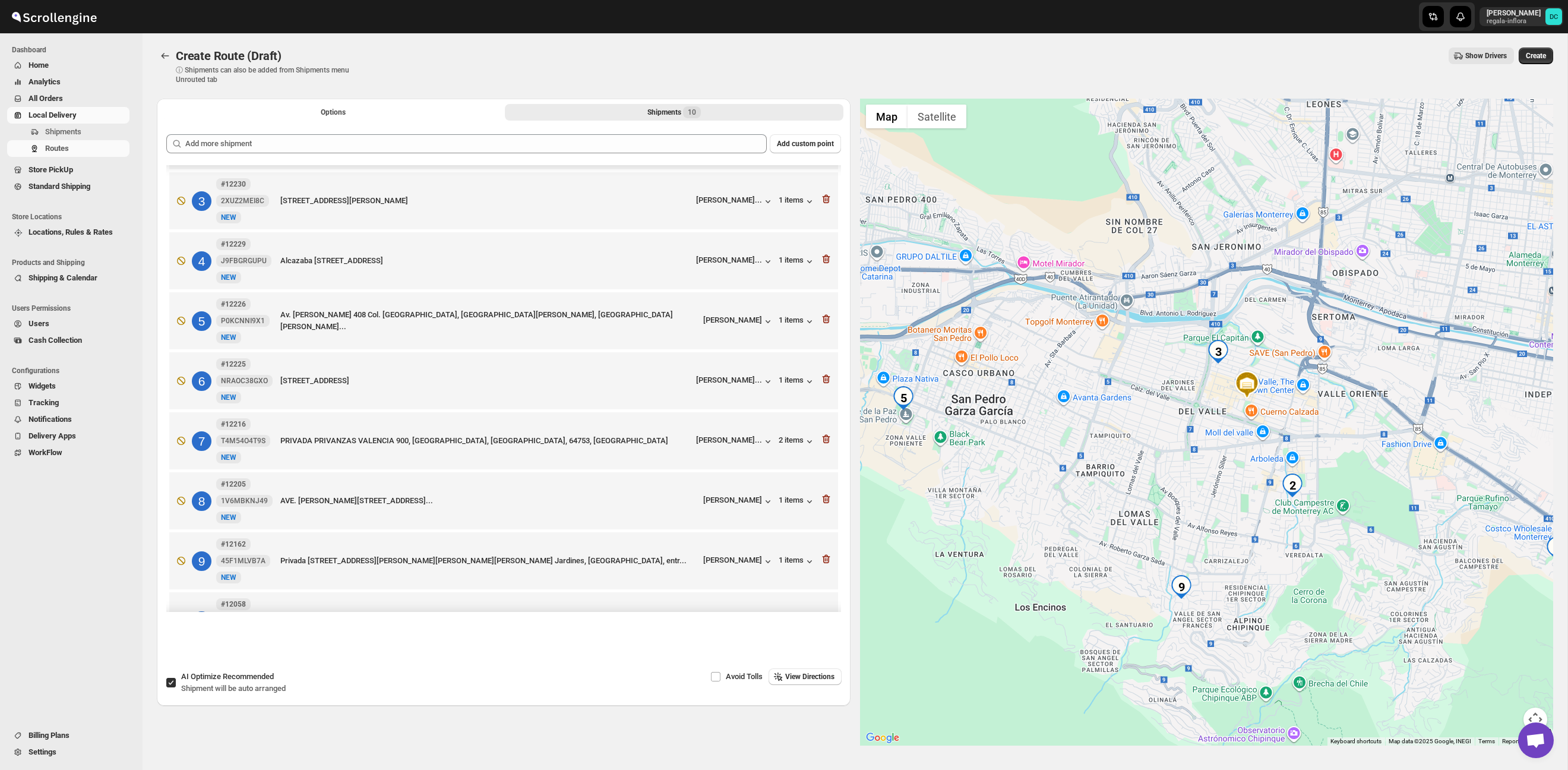
drag, startPoint x: 1390, startPoint y: 364, endPoint x: 1360, endPoint y: 462, distance: 102.5
click at [1360, 462] on div at bounding box center [1206, 422] width 694 height 647
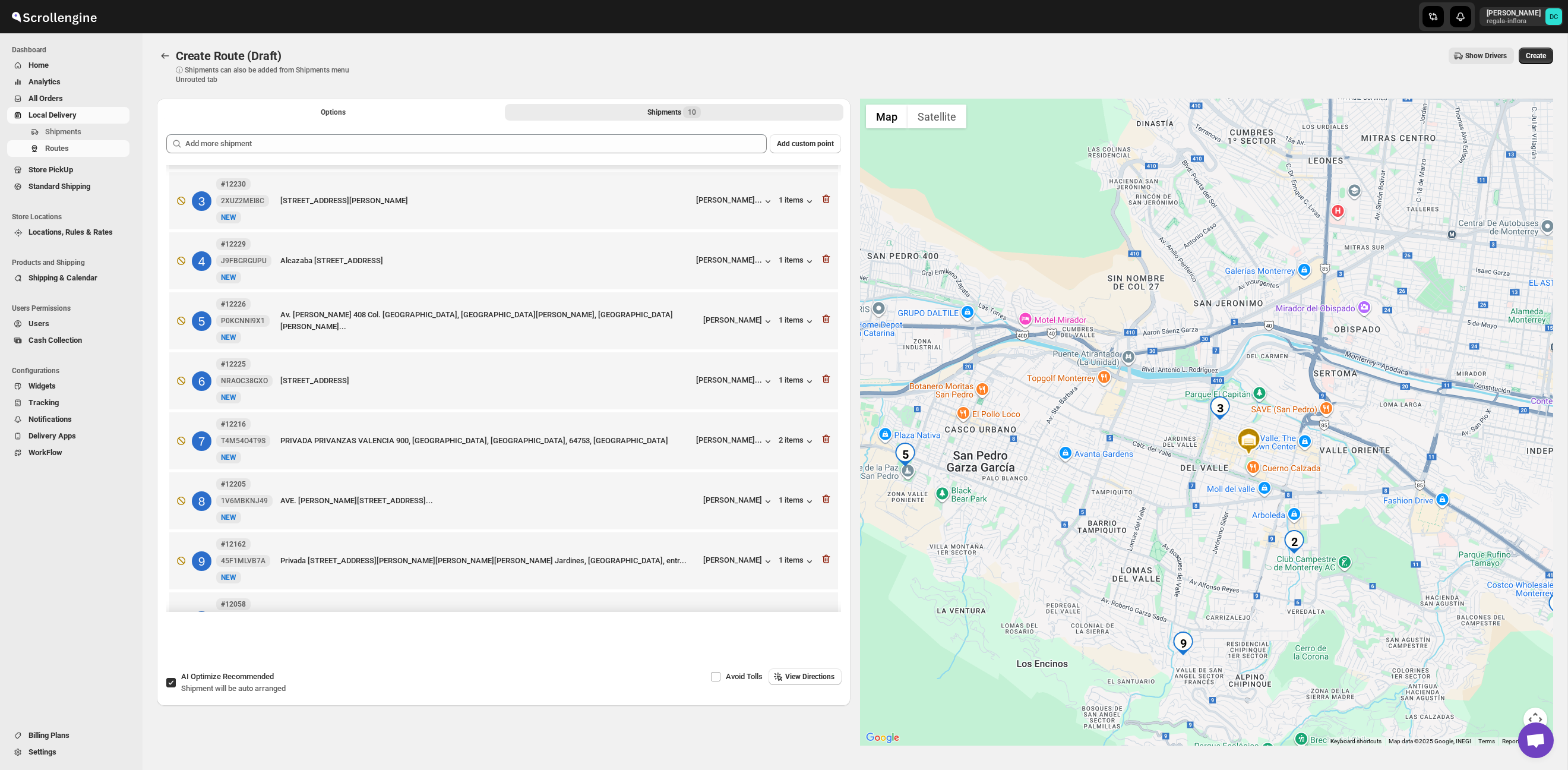
drag, startPoint x: 1352, startPoint y: 435, endPoint x: 1335, endPoint y: 500, distance: 67.2
click at [1354, 499] on div at bounding box center [1206, 422] width 694 height 647
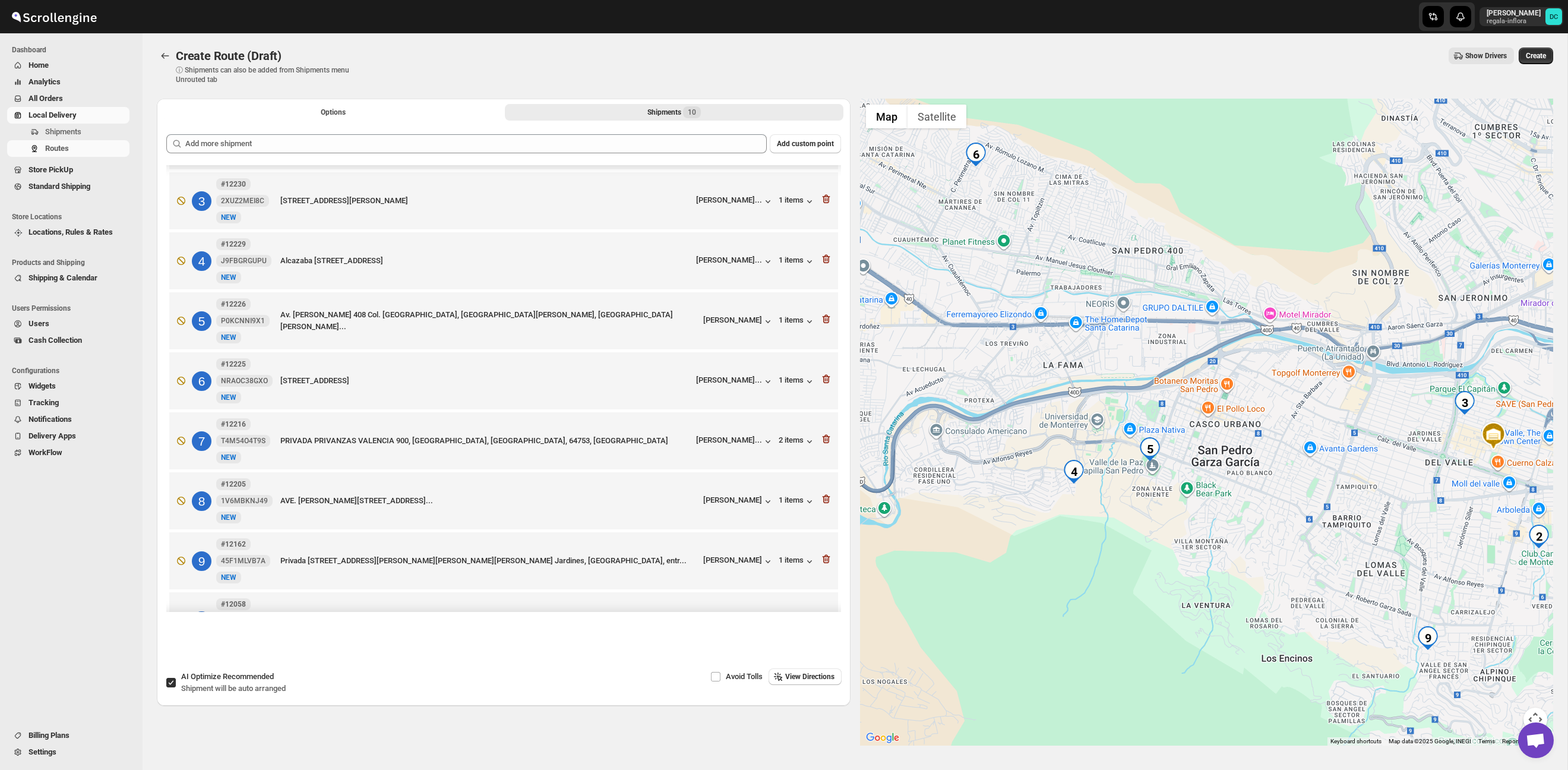
drag, startPoint x: 1090, startPoint y: 504, endPoint x: 1334, endPoint y: 494, distance: 244.2
click at [1334, 494] on div at bounding box center [1206, 422] width 694 height 647
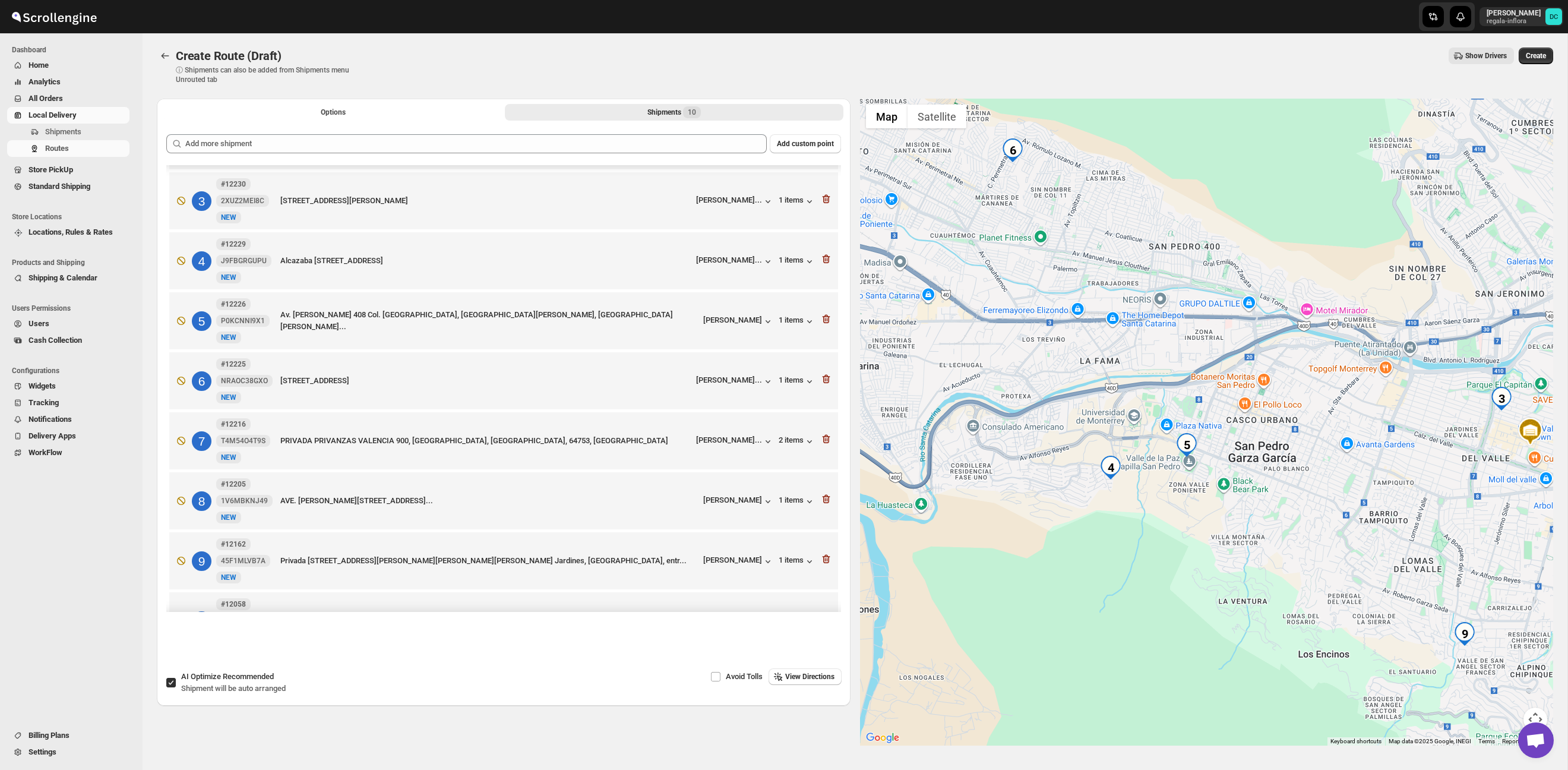
drag, startPoint x: 1243, startPoint y: 502, endPoint x: 1250, endPoint y: 501, distance: 7.1
click at [1250, 501] on div at bounding box center [1206, 422] width 694 height 647
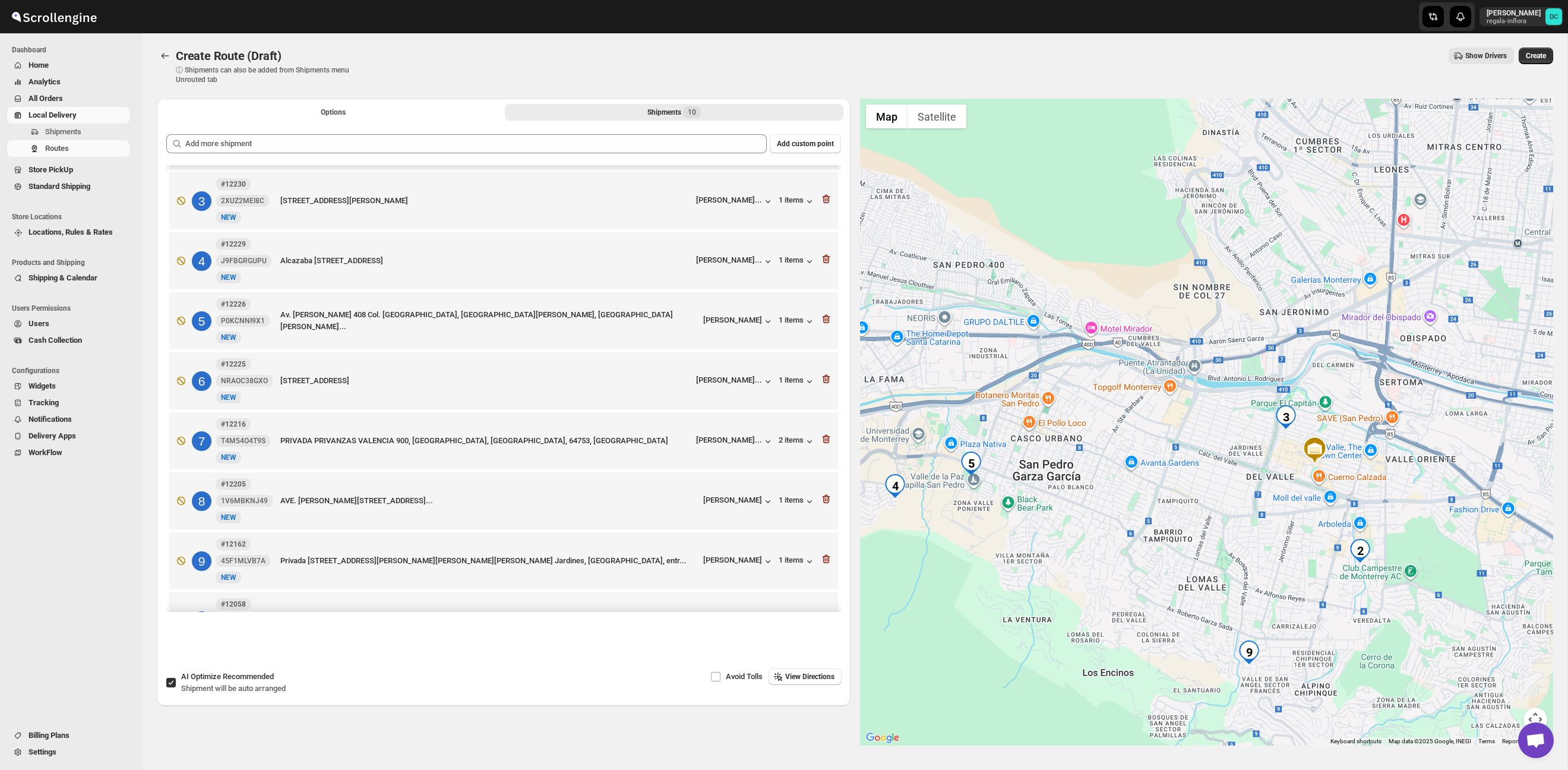
drag, startPoint x: 1414, startPoint y: 542, endPoint x: 1163, endPoint y: 561, distance: 251.7
click at [1163, 561] on div at bounding box center [1206, 422] width 694 height 647
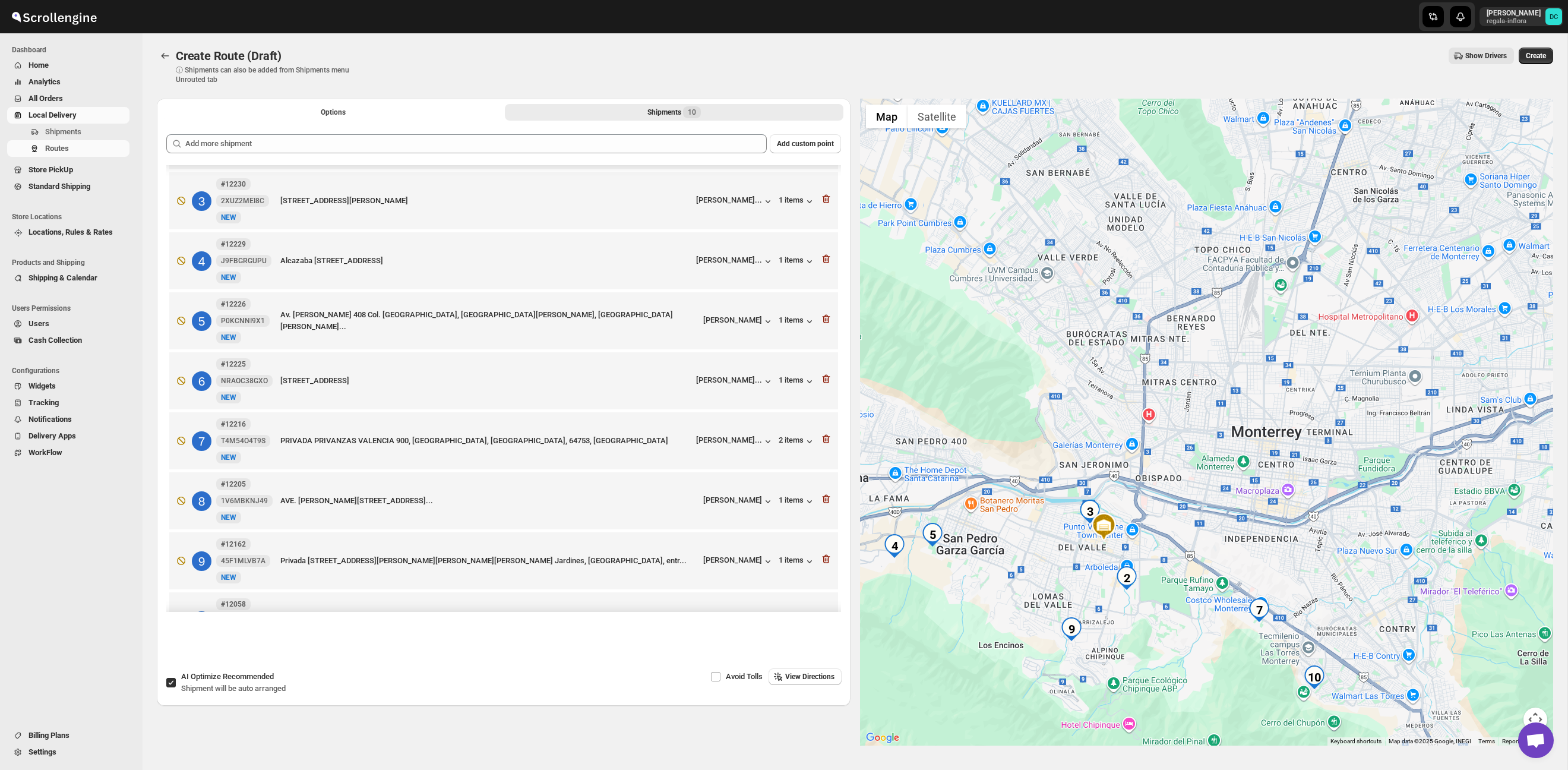
drag, startPoint x: 1410, startPoint y: 519, endPoint x: 1194, endPoint y: 551, distance: 218.4
click at [1194, 551] on div at bounding box center [1206, 422] width 694 height 647
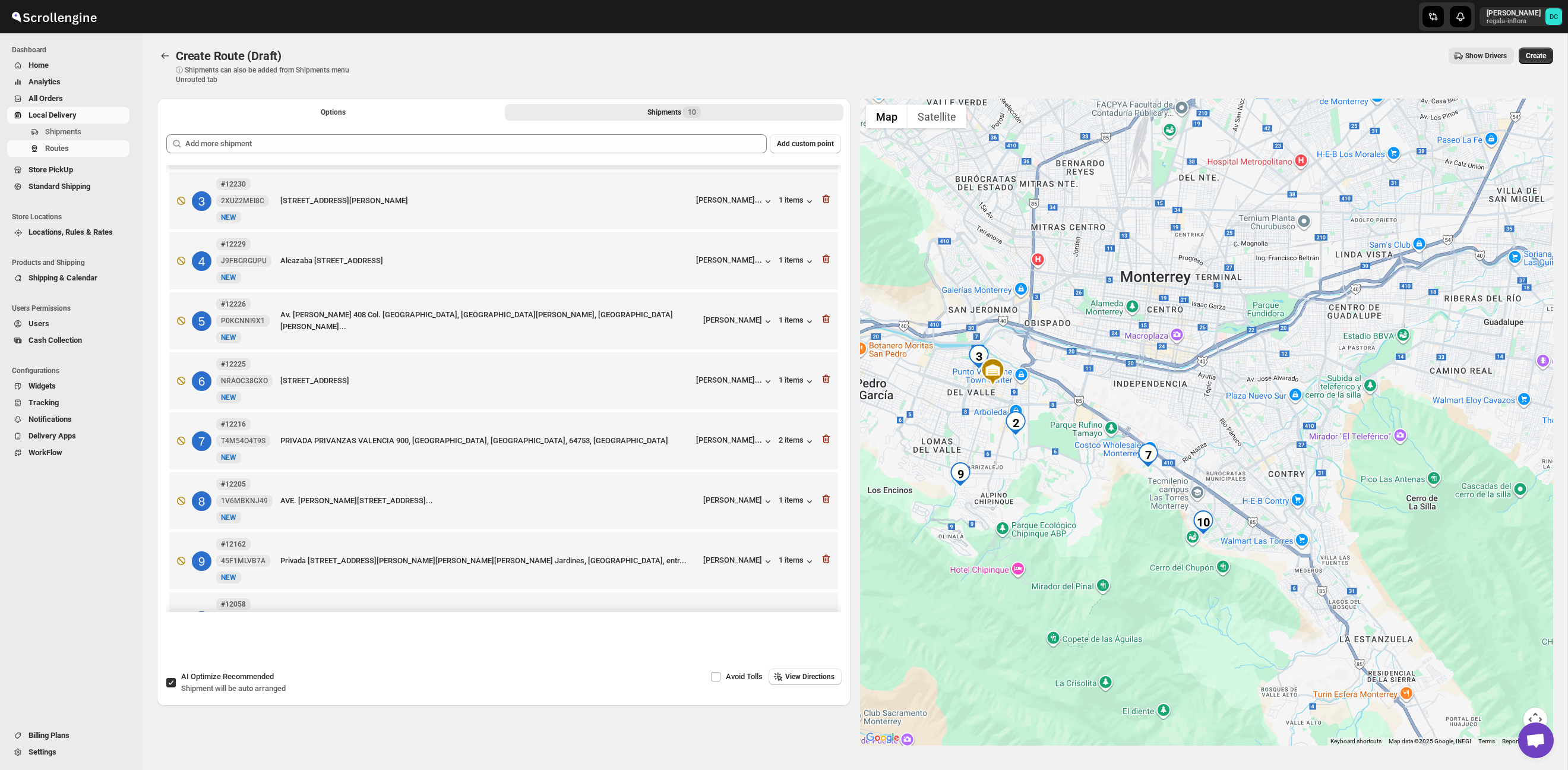
drag, startPoint x: 1352, startPoint y: 617, endPoint x: 1246, endPoint y: 459, distance: 190.3
click at [1246, 459] on div at bounding box center [1206, 422] width 694 height 647
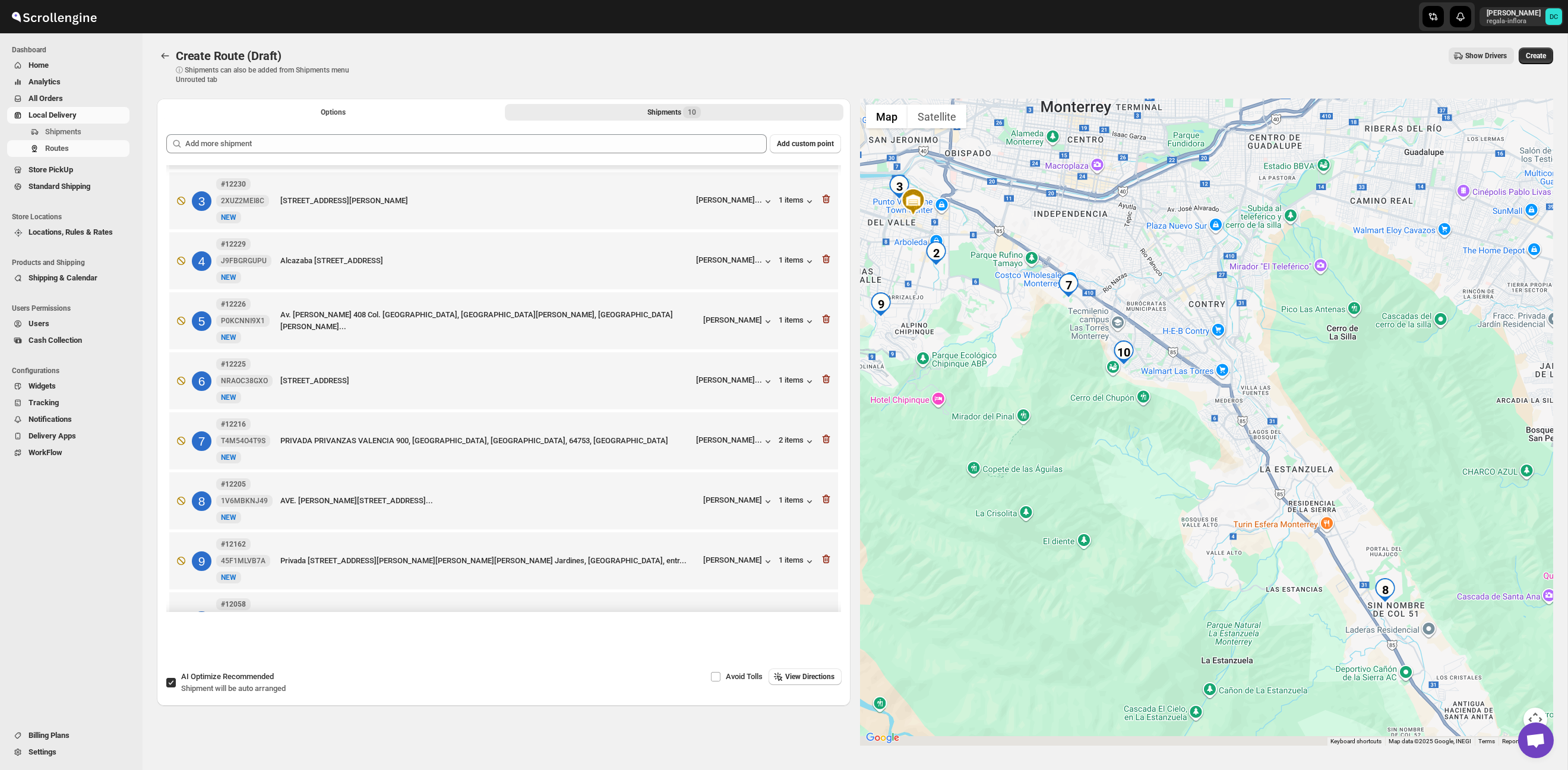
drag, startPoint x: 1305, startPoint y: 508, endPoint x: 1337, endPoint y: 491, distance: 36.2
click at [1263, 413] on div at bounding box center [1206, 422] width 694 height 647
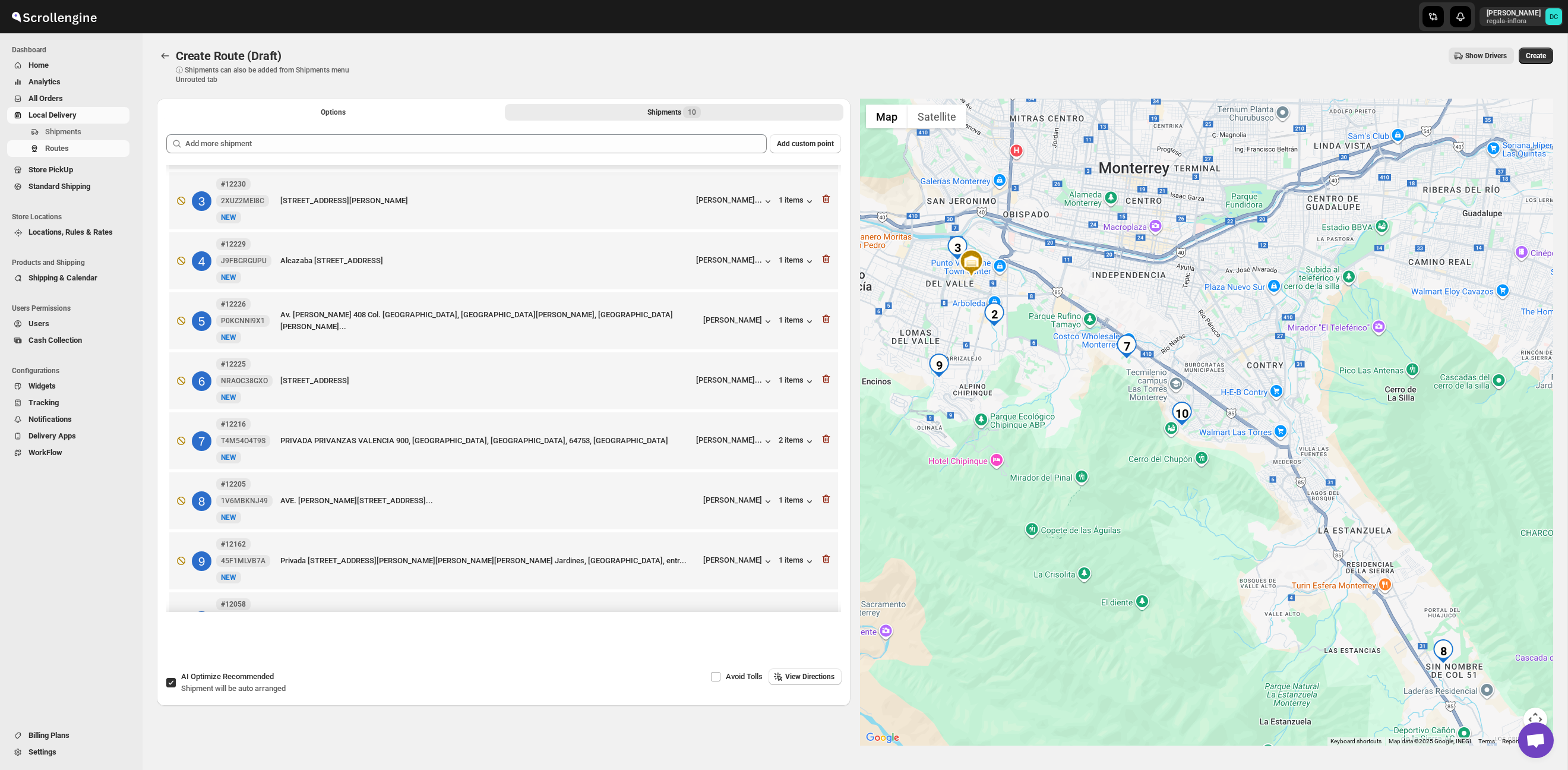
drag, startPoint x: 1122, startPoint y: 289, endPoint x: 1194, endPoint y: 373, distance: 110.6
click at [1194, 373] on div at bounding box center [1206, 422] width 694 height 647
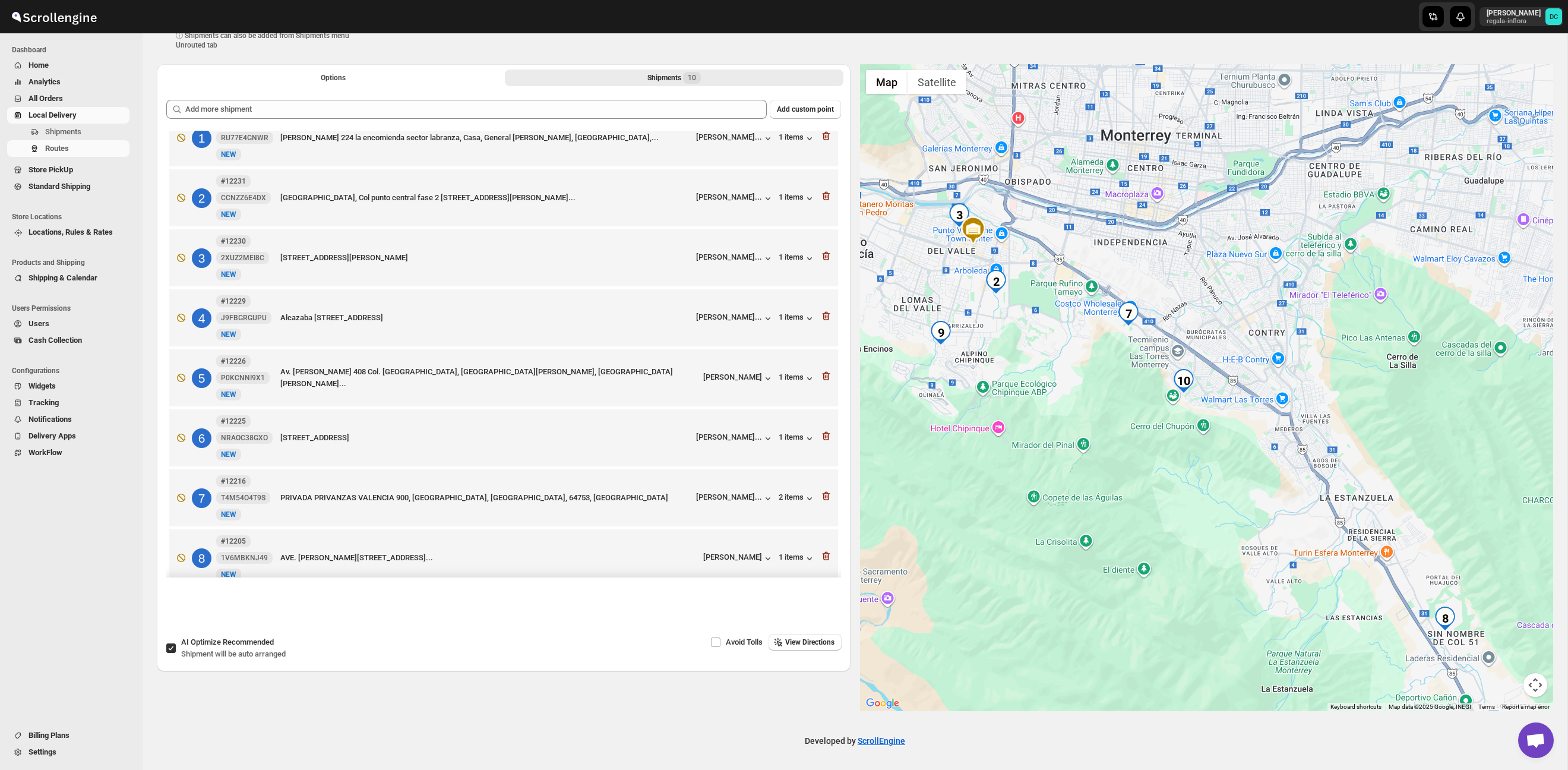
scroll to position [0, 0]
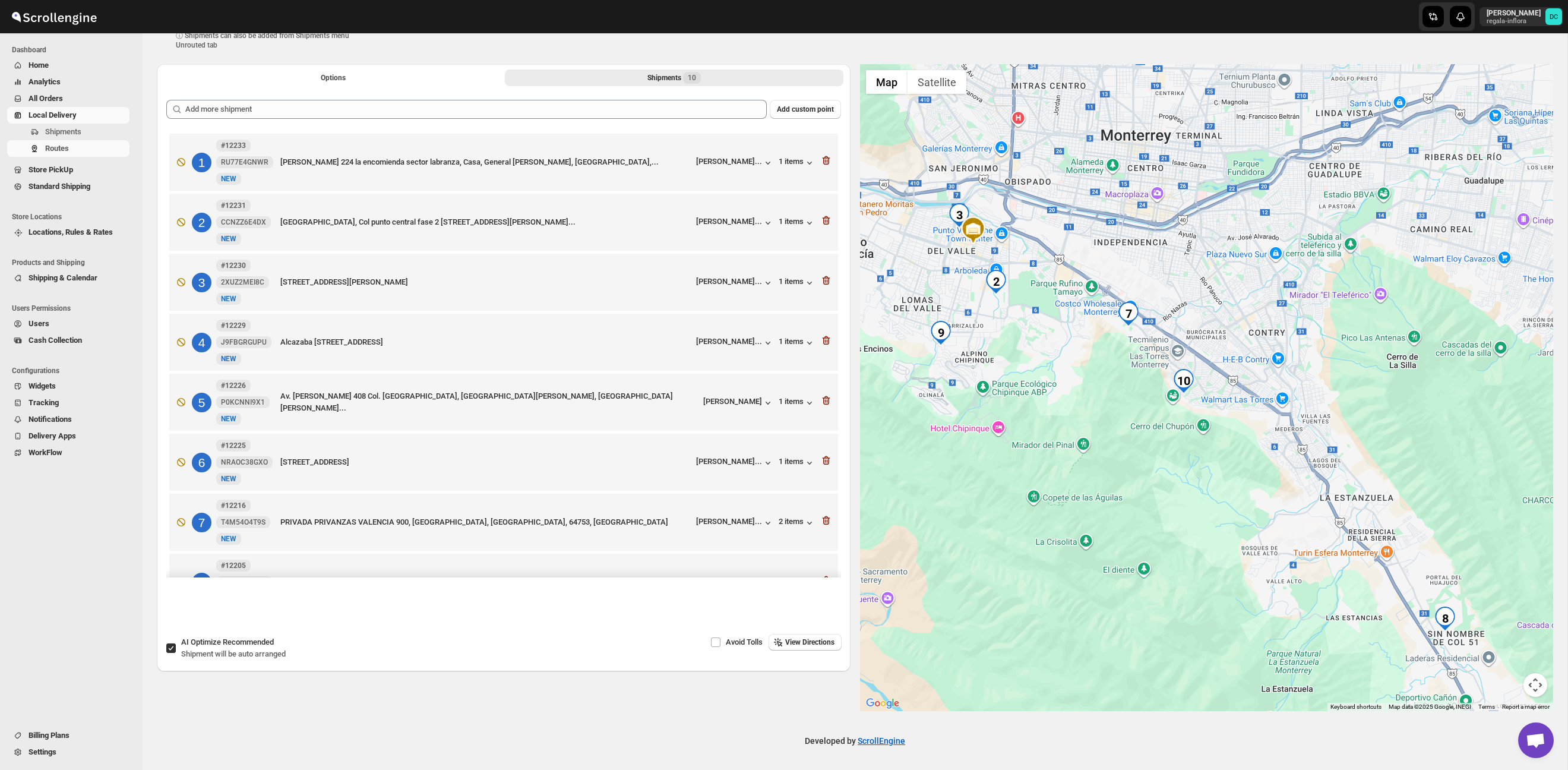
click at [276, 84] on button "Options" at bounding box center [333, 78] width 339 height 17
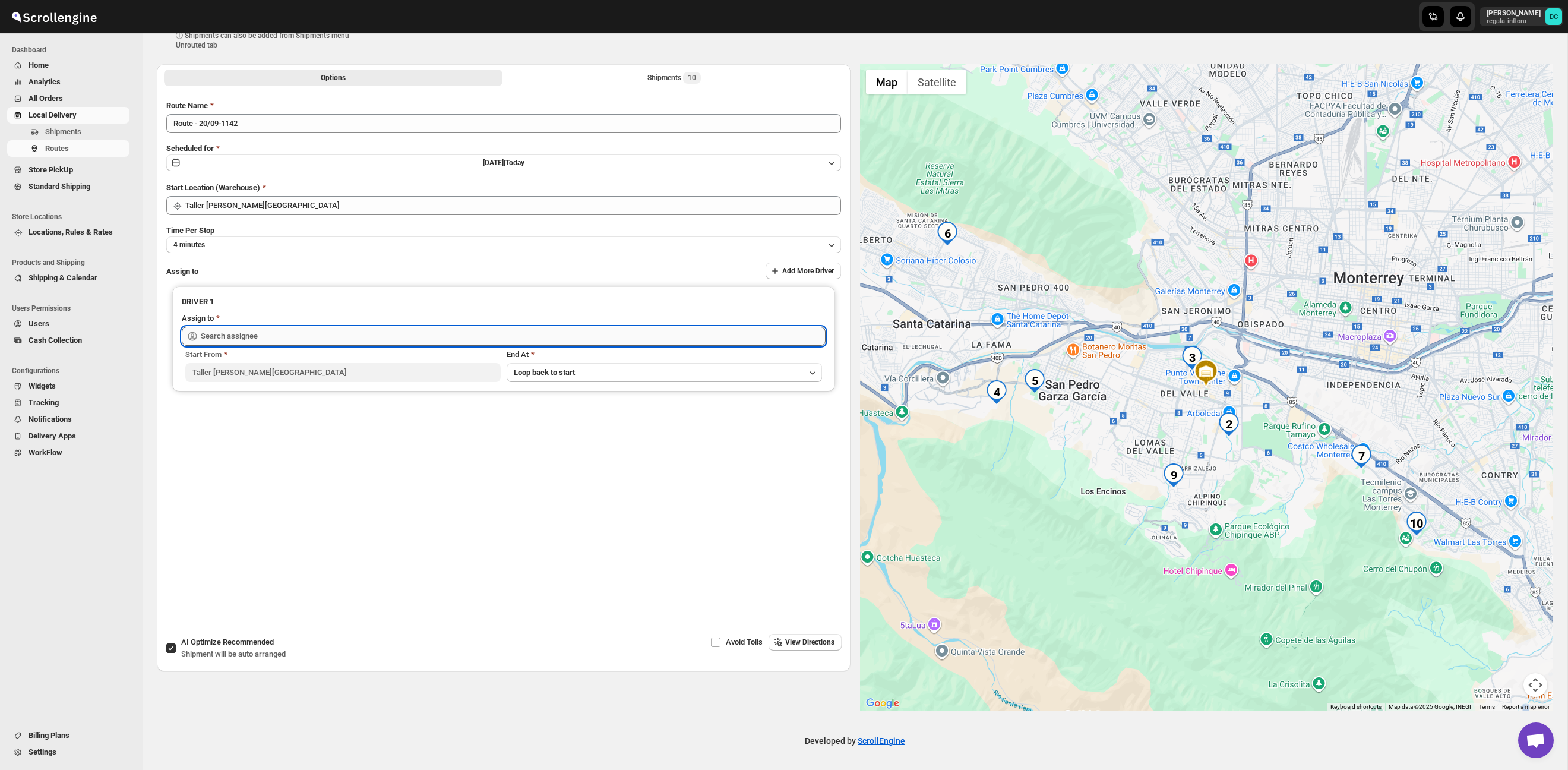
click at [555, 340] on input "text" at bounding box center [513, 336] width 625 height 19
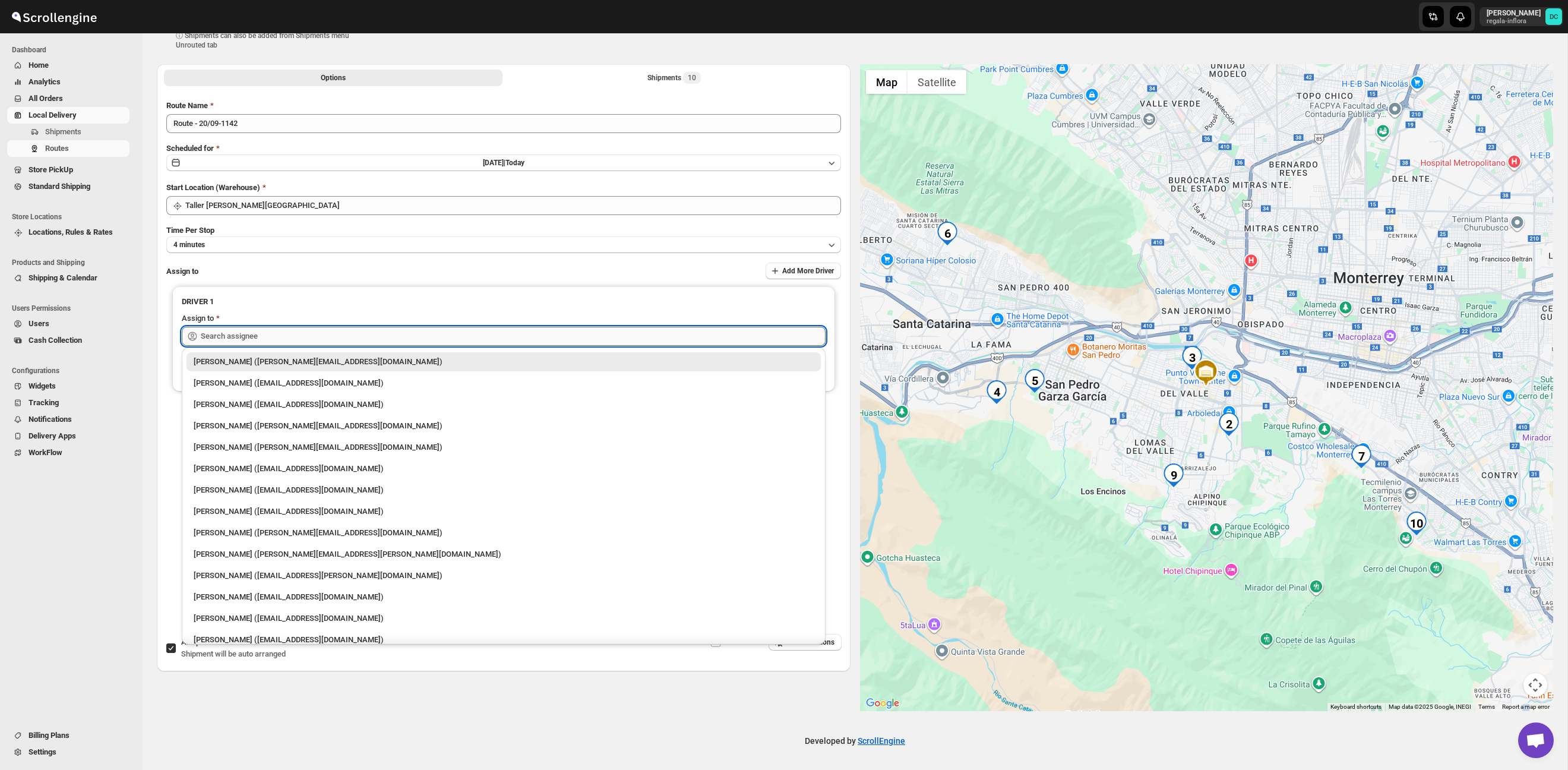
scroll to position [29, 0]
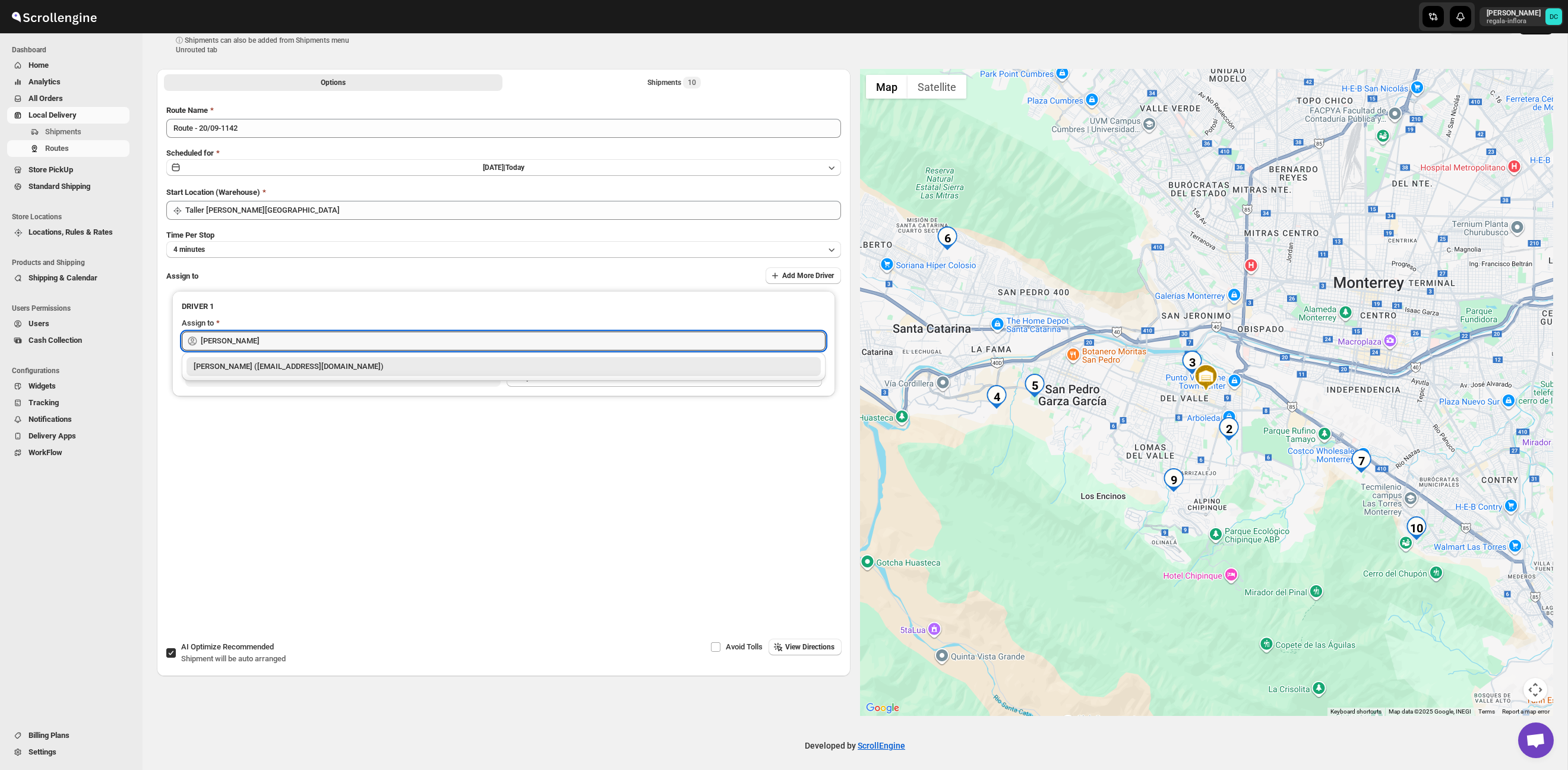
click at [644, 369] on div "[PERSON_NAME] ([EMAIL_ADDRESS][DOMAIN_NAME])" at bounding box center [503, 367] width 620 height 12
type input "[PERSON_NAME] ([EMAIL_ADDRESS][DOMAIN_NAME])"
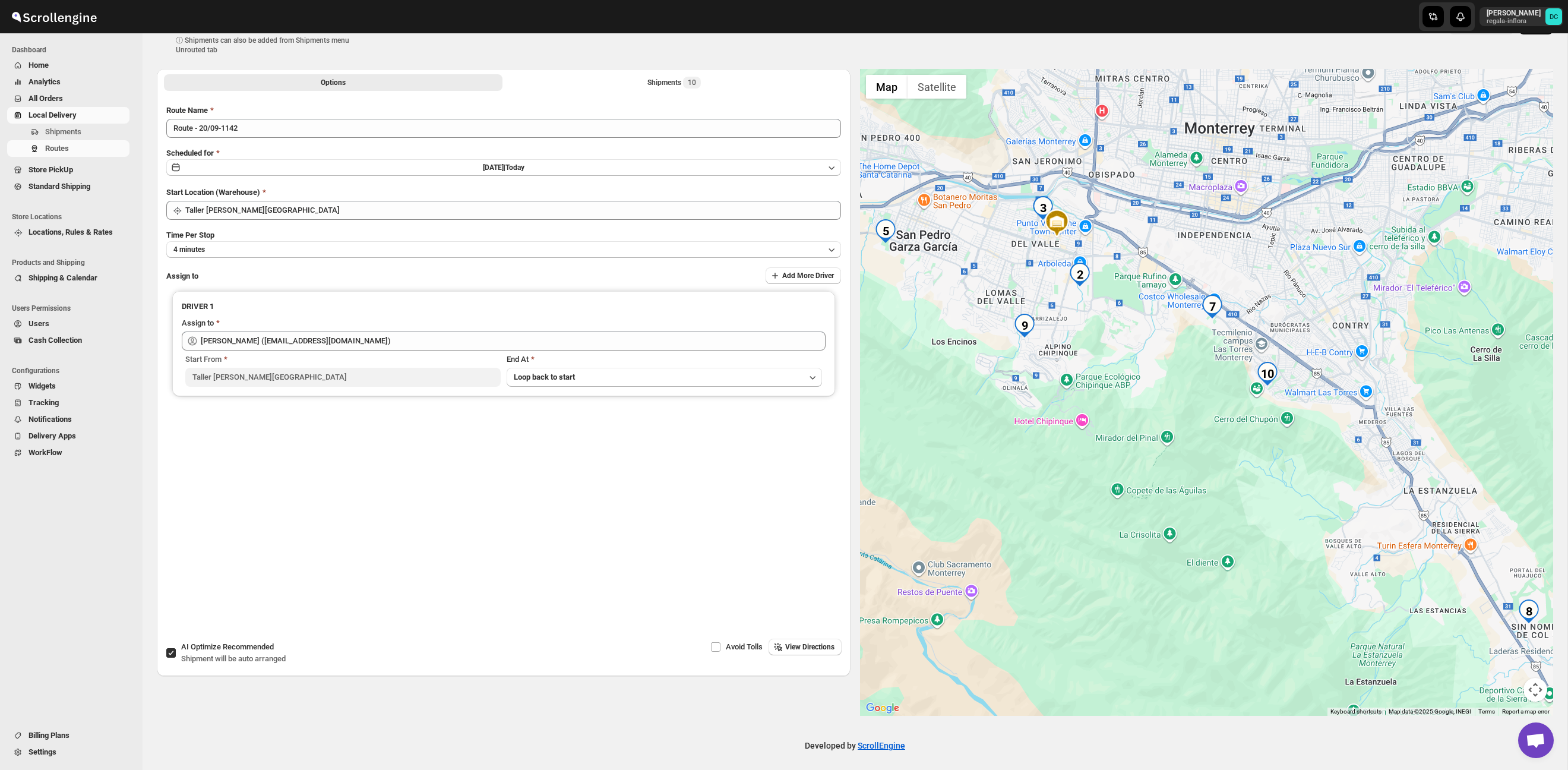
drag, startPoint x: 1371, startPoint y: 540, endPoint x: 1338, endPoint y: 493, distance: 57.4
click at [1245, 401] on div at bounding box center [1206, 392] width 694 height 647
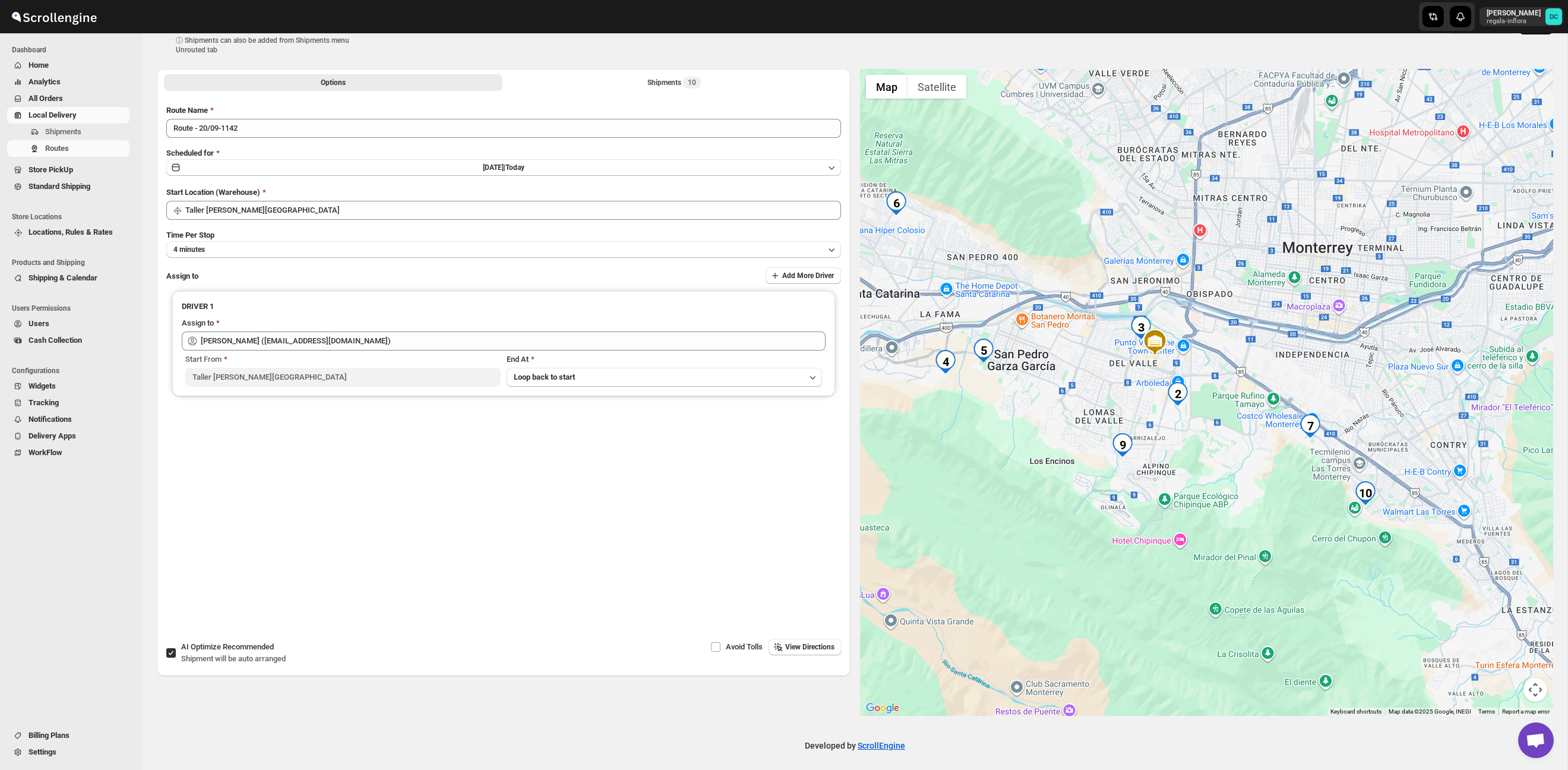
drag, startPoint x: 1145, startPoint y: 389, endPoint x: 1247, endPoint y: 512, distance: 159.8
click at [1247, 514] on div at bounding box center [1206, 392] width 694 height 647
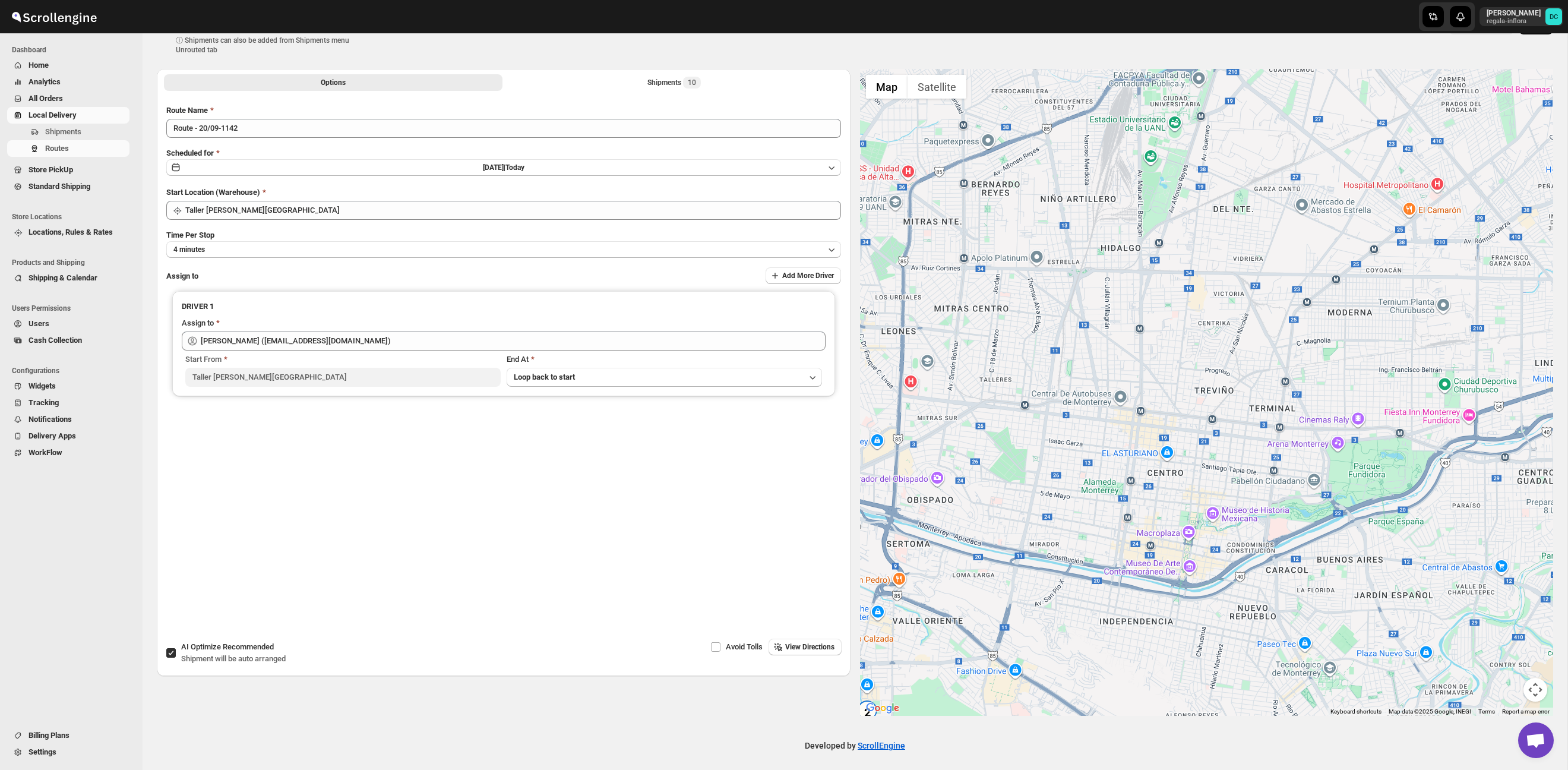
scroll to position [0, 0]
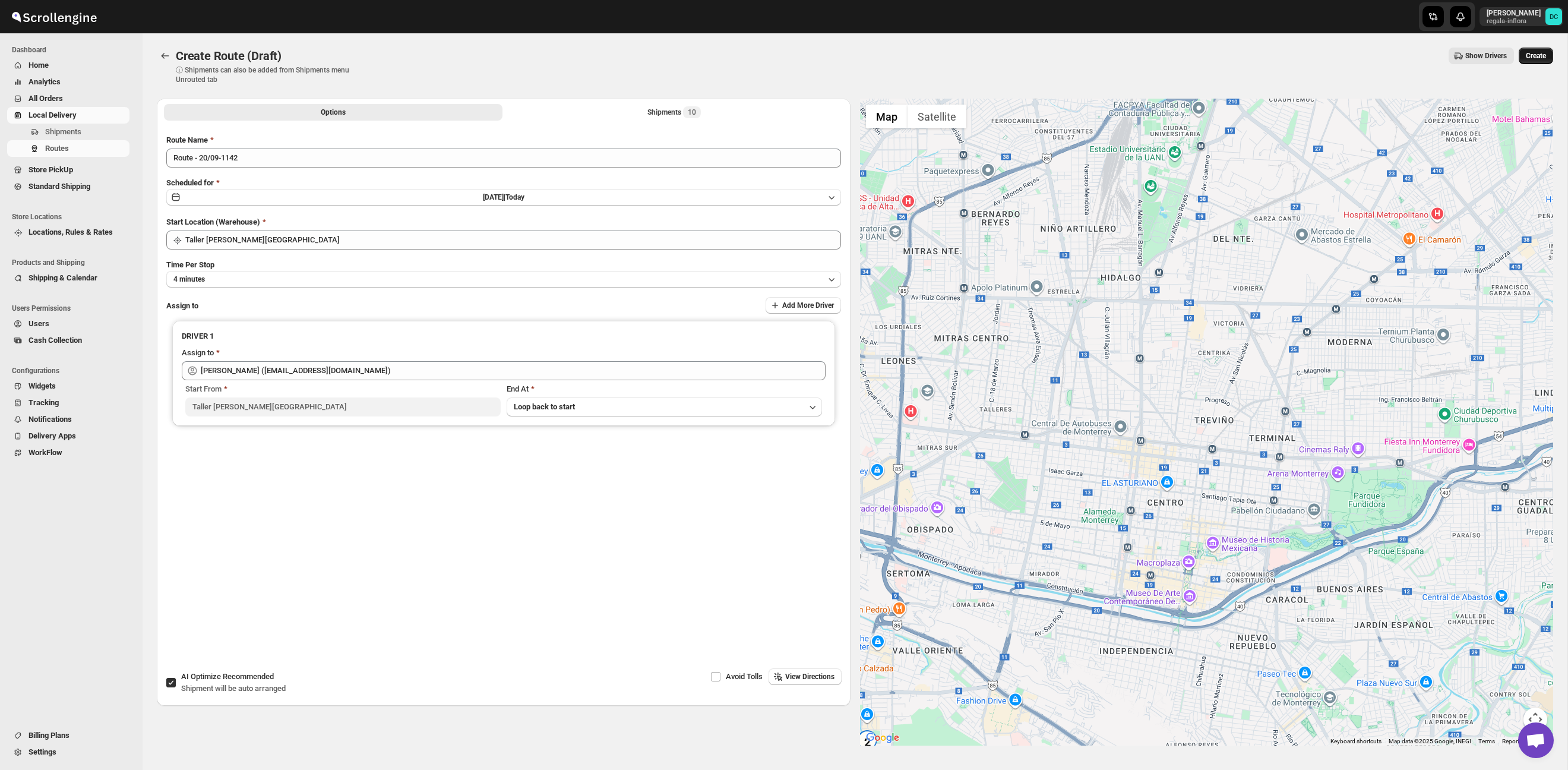
click at [1527, 49] on button "Create" at bounding box center [1537, 56] width 35 height 17
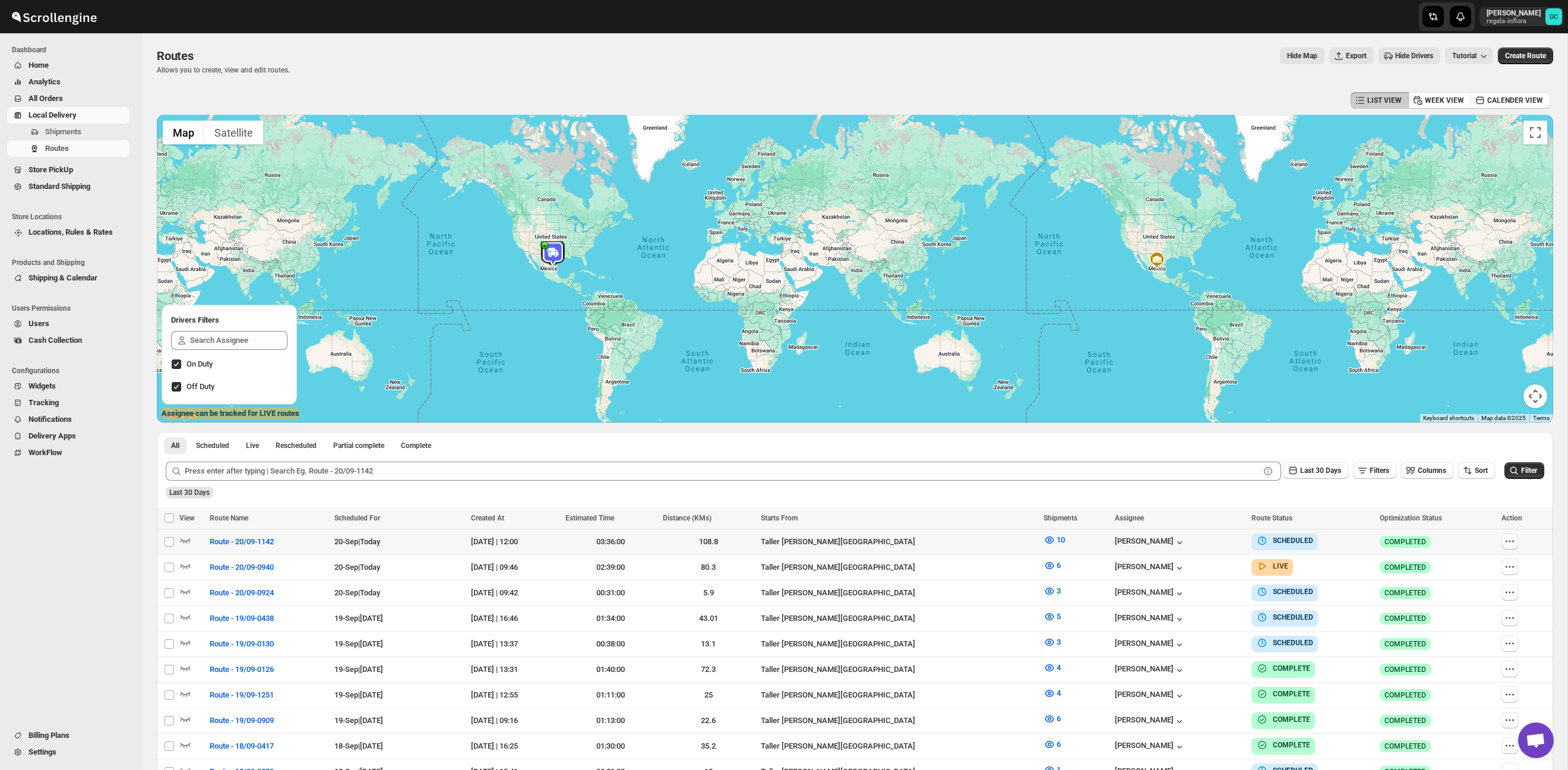
click at [1515, 542] on icon "button" at bounding box center [1509, 541] width 12 height 12
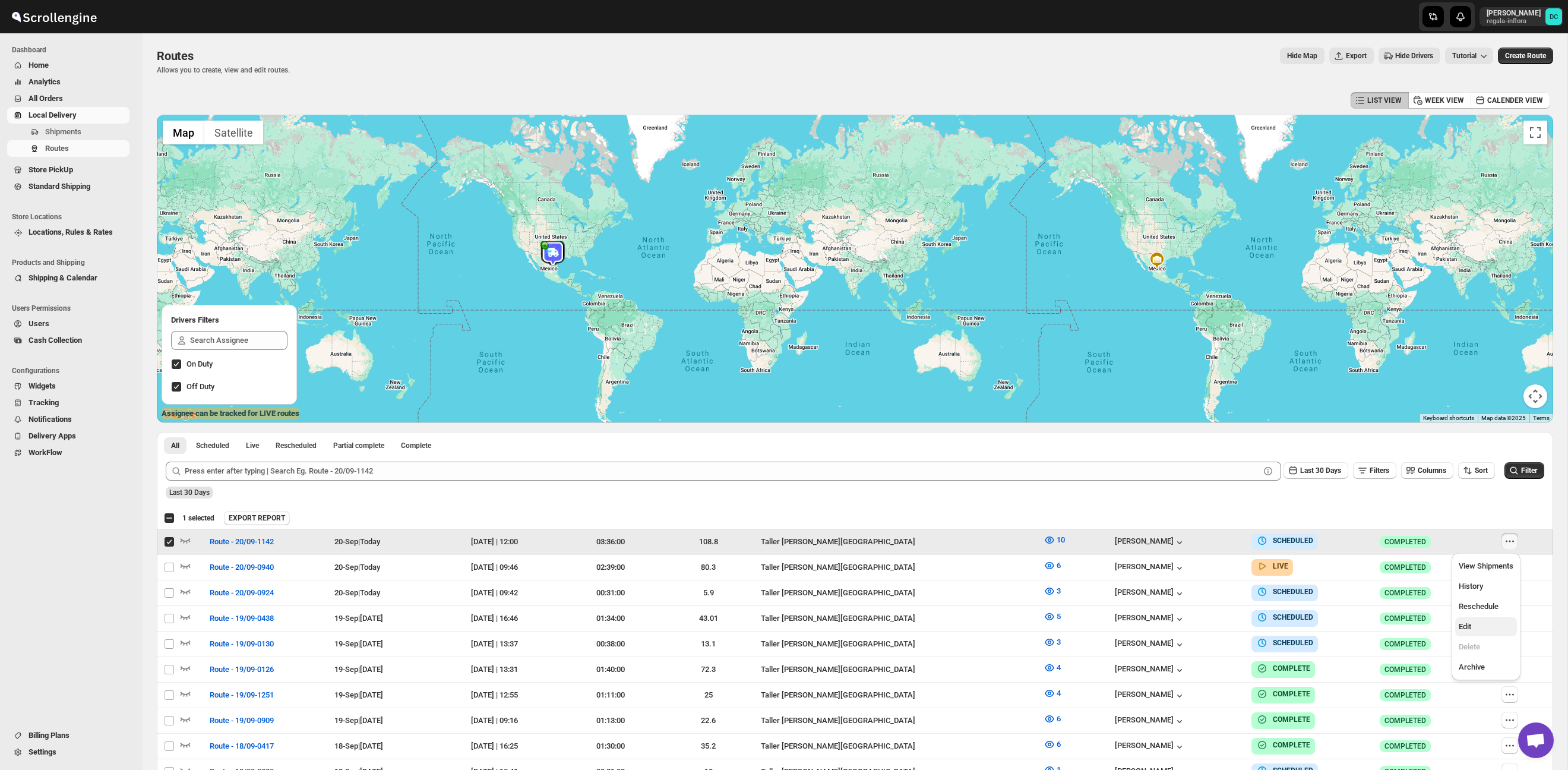
click at [1478, 629] on span "Edit" at bounding box center [1485, 627] width 54 height 12
checkbox input "false"
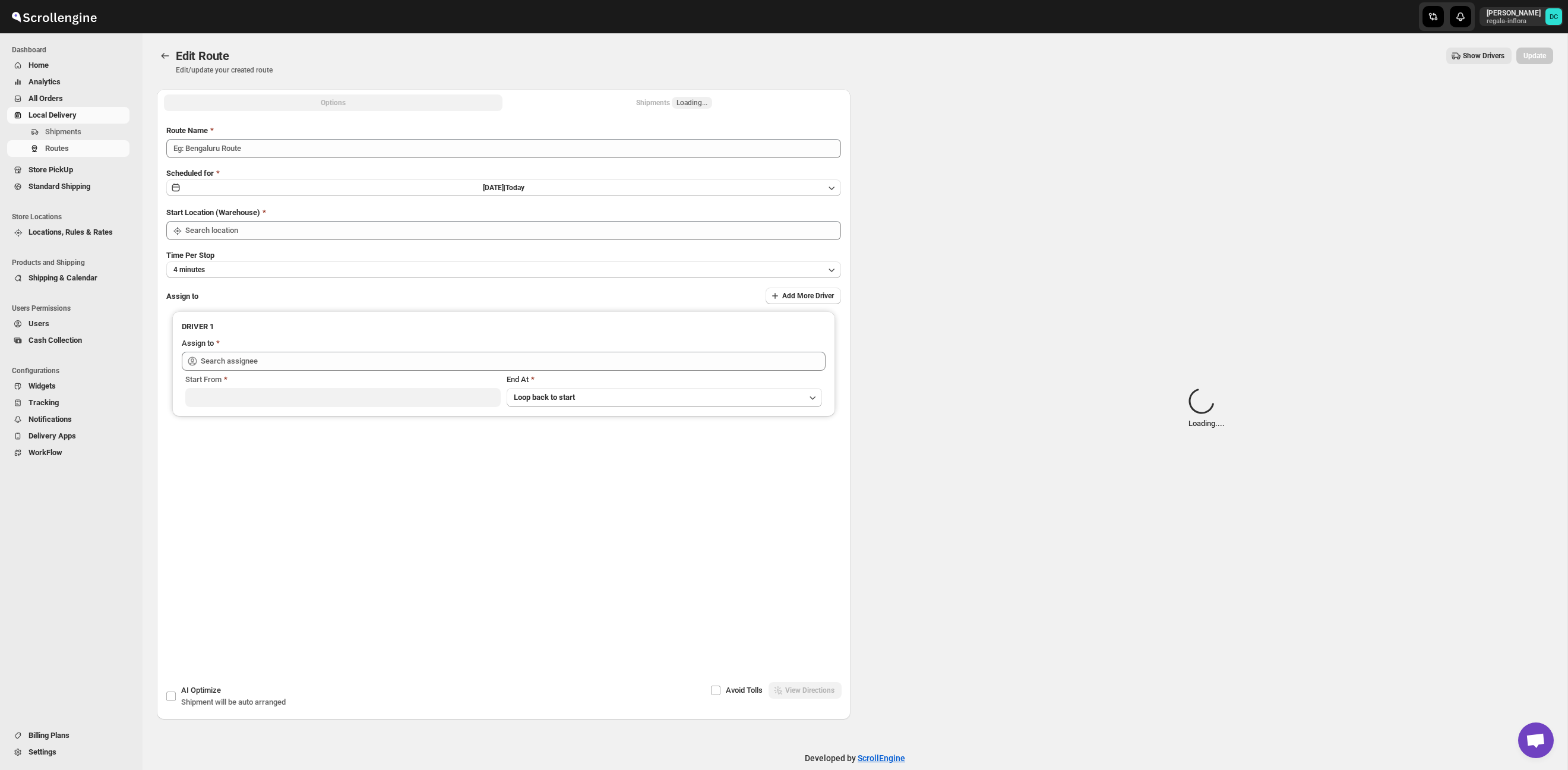
type input "Route - 20/09-1142"
type input "Taller [PERSON_NAME][GEOGRAPHIC_DATA]"
click at [684, 104] on span "Loading..." at bounding box center [693, 103] width 31 height 9
type input "Taller [PERSON_NAME][GEOGRAPHIC_DATA]"
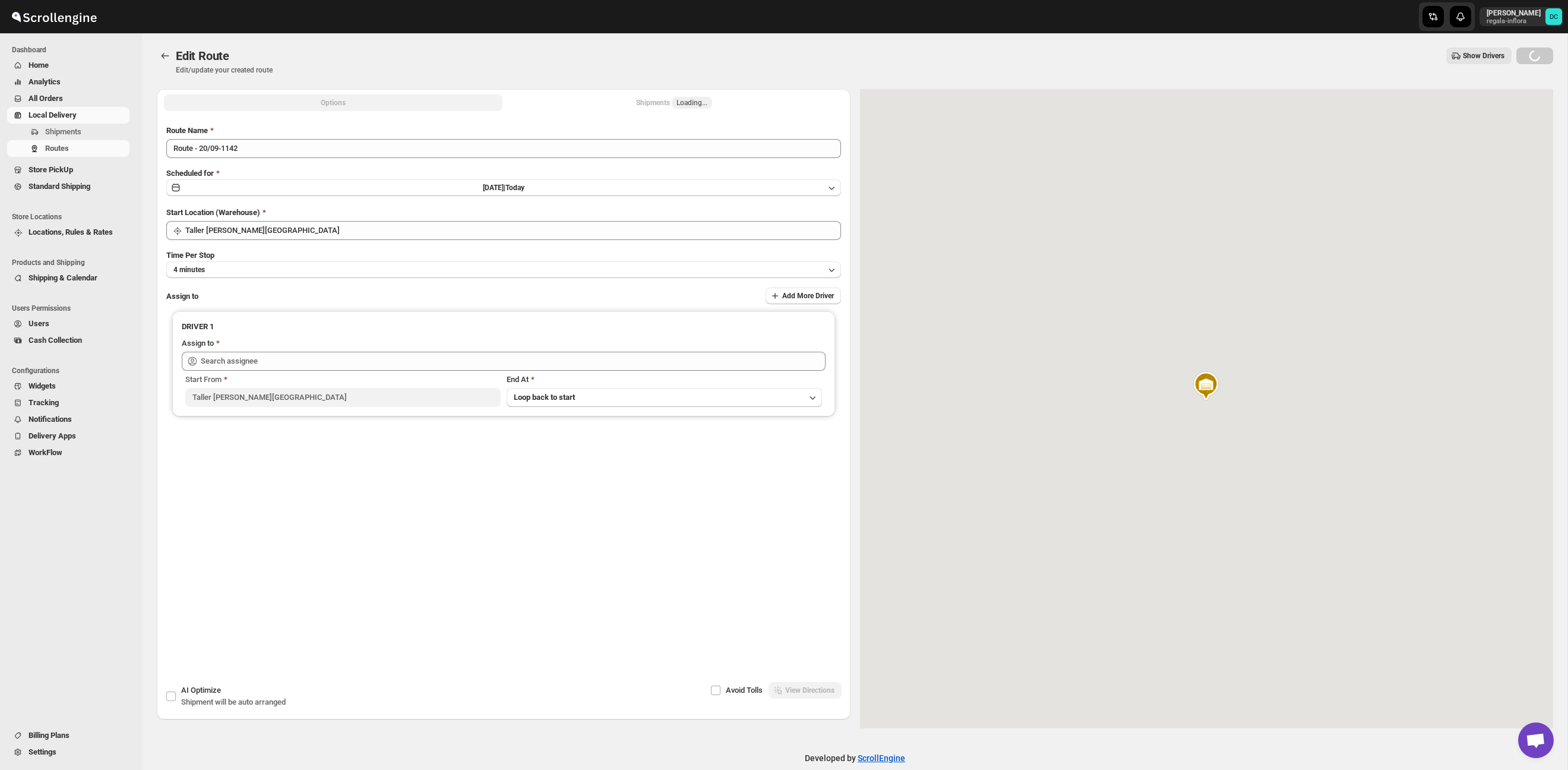
type input "[PERSON_NAME] ([EMAIL_ADDRESS][DOMAIN_NAME])"
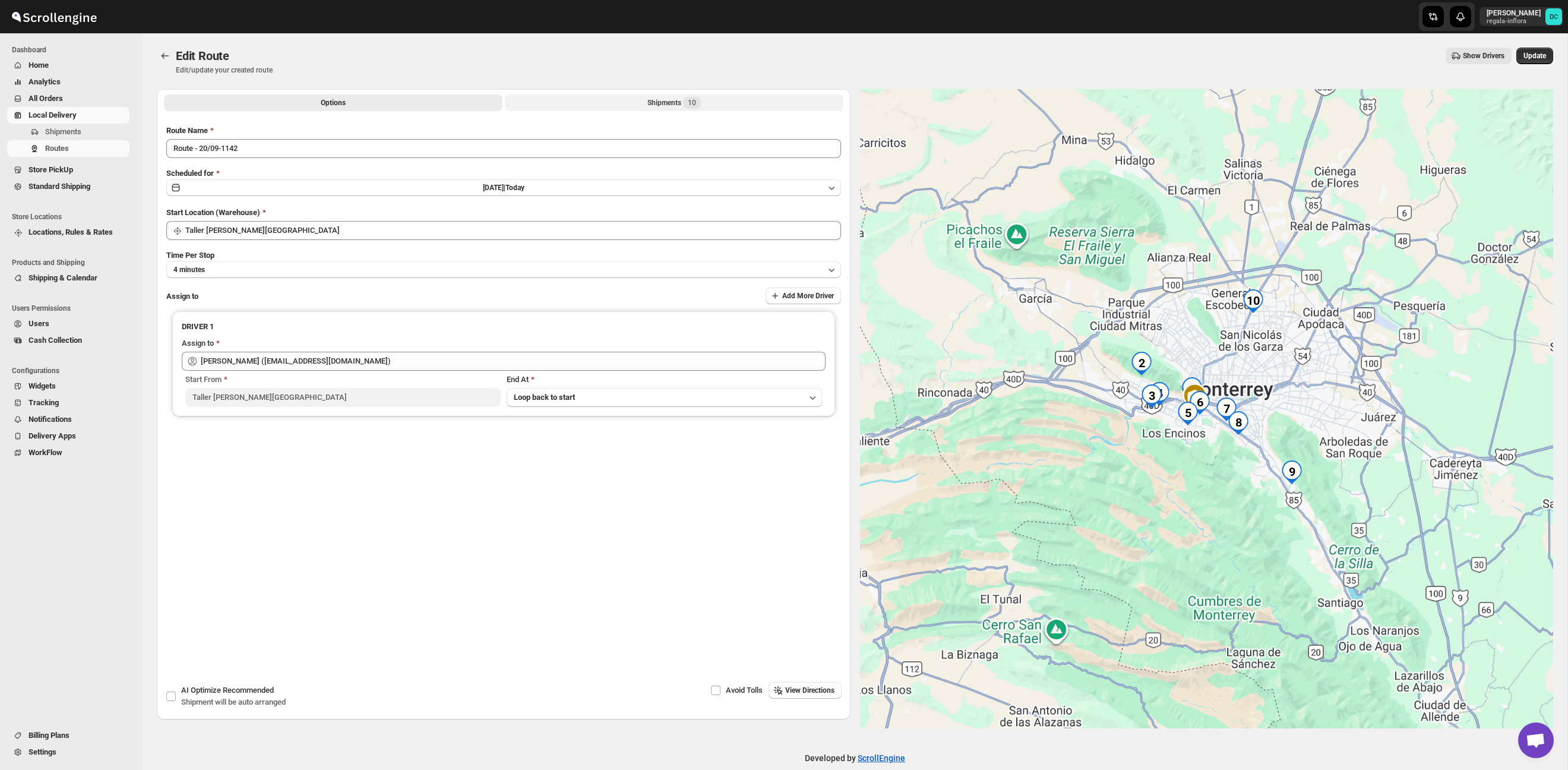
click at [712, 104] on button "Shipments 10" at bounding box center [674, 103] width 339 height 17
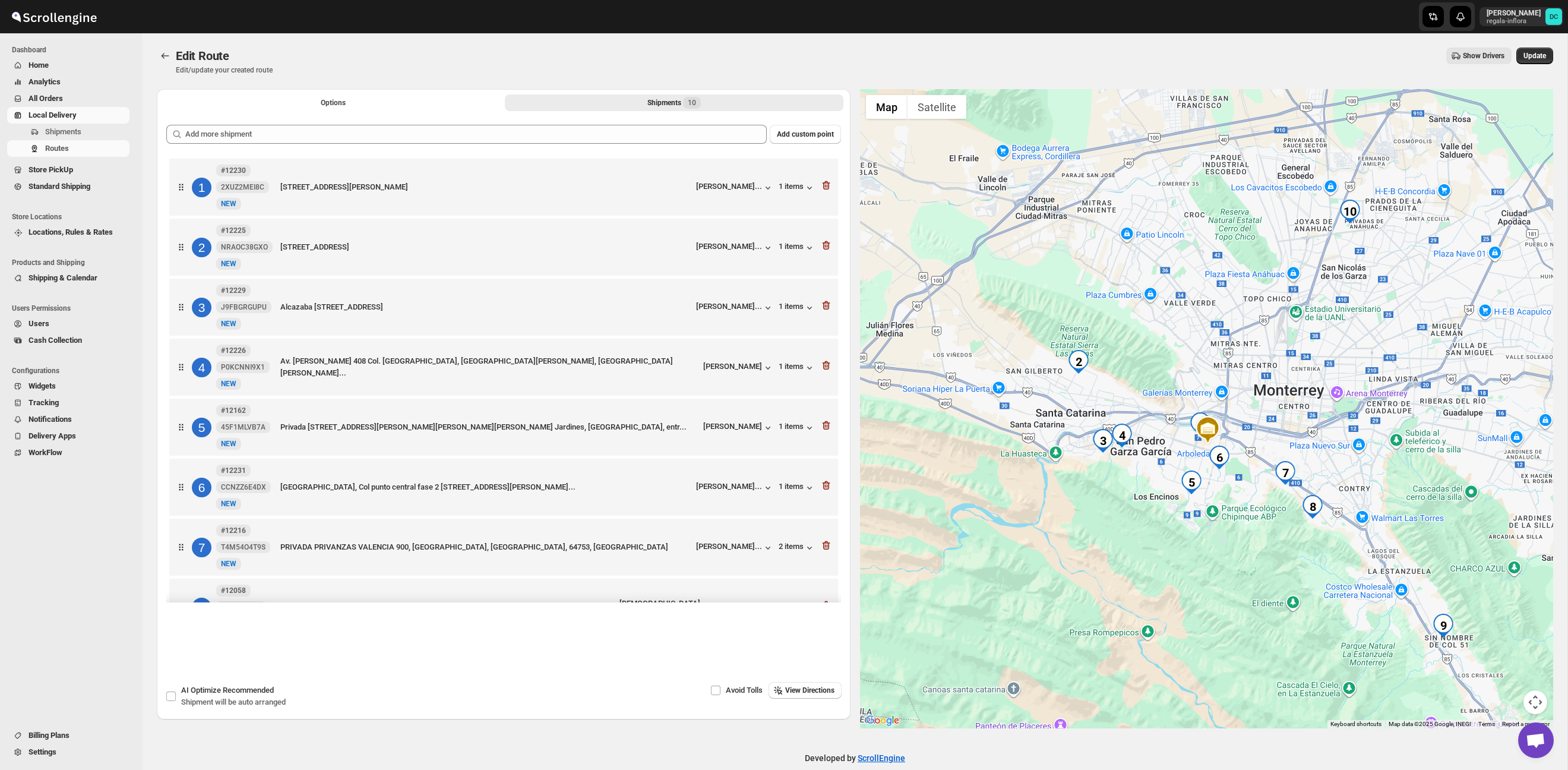
drag, startPoint x: 1116, startPoint y: 474, endPoint x: 1133, endPoint y: 515, distance: 44.4
click at [1119, 524] on div at bounding box center [1206, 409] width 694 height 640
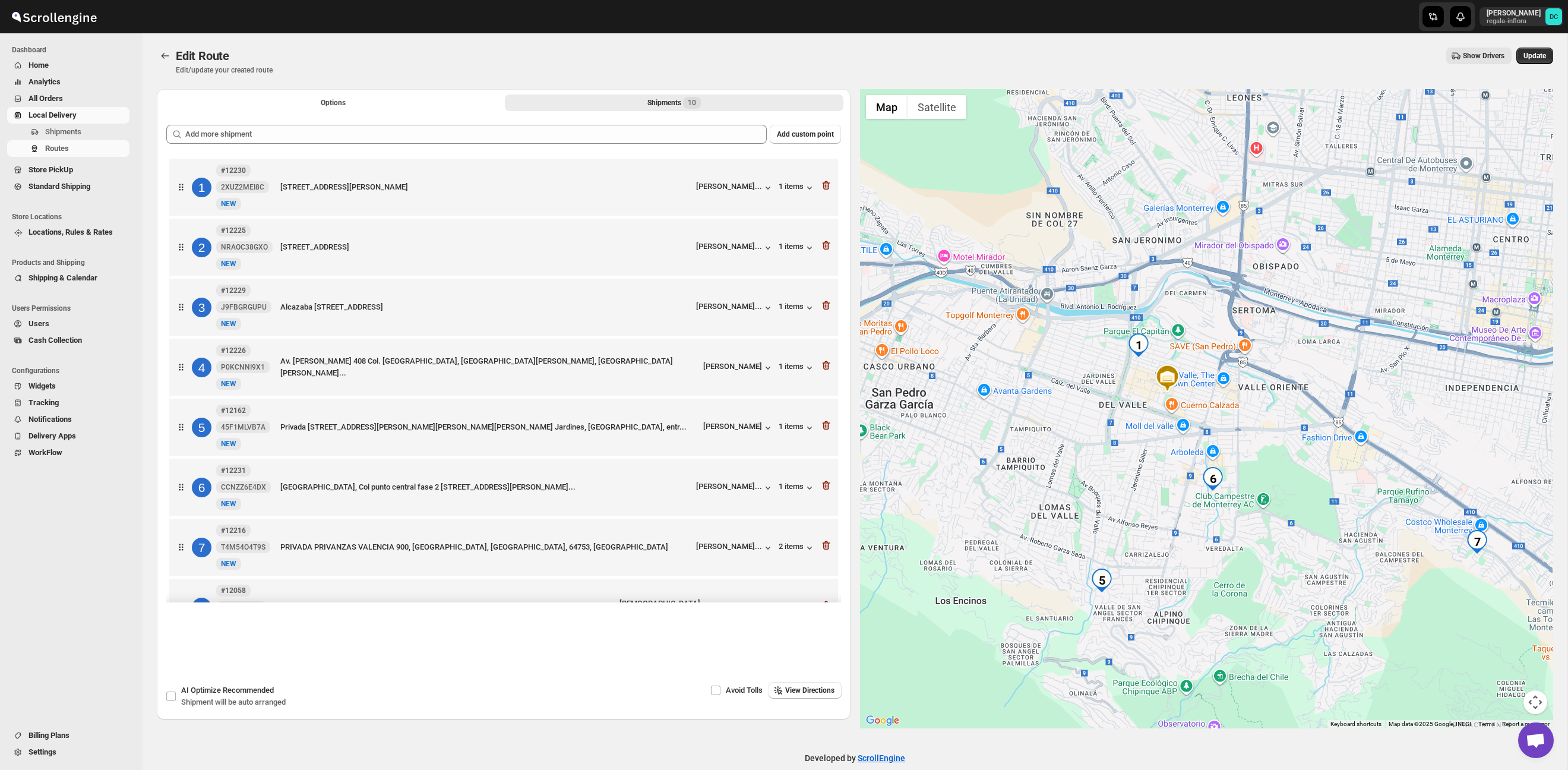
drag, startPoint x: 1277, startPoint y: 461, endPoint x: 1247, endPoint y: 447, distance: 33.1
click at [1247, 447] on div at bounding box center [1206, 409] width 694 height 640
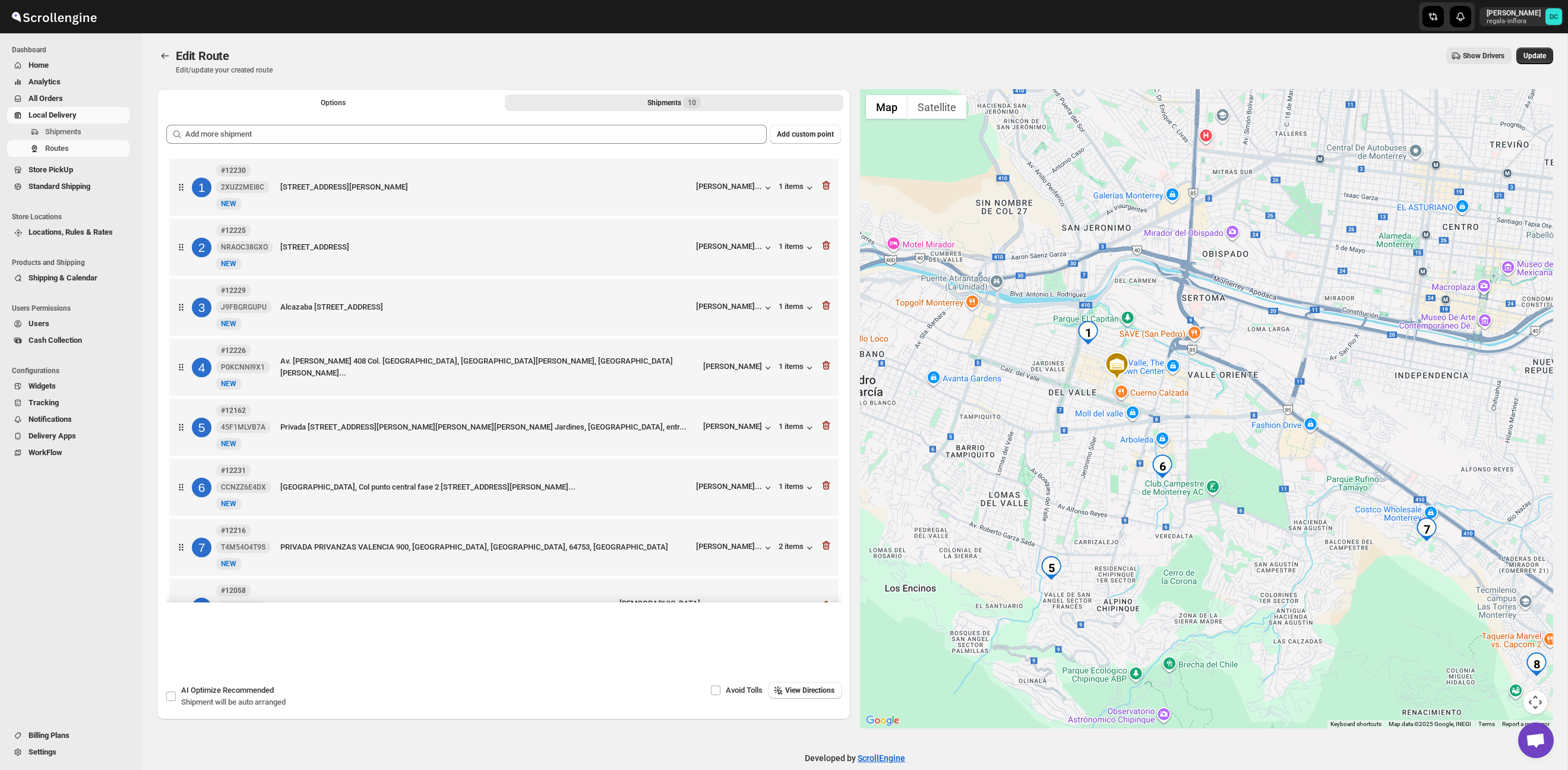
drag, startPoint x: 1255, startPoint y: 463, endPoint x: 1206, endPoint y: 453, distance: 50.0
click at [1206, 453] on div at bounding box center [1206, 409] width 694 height 640
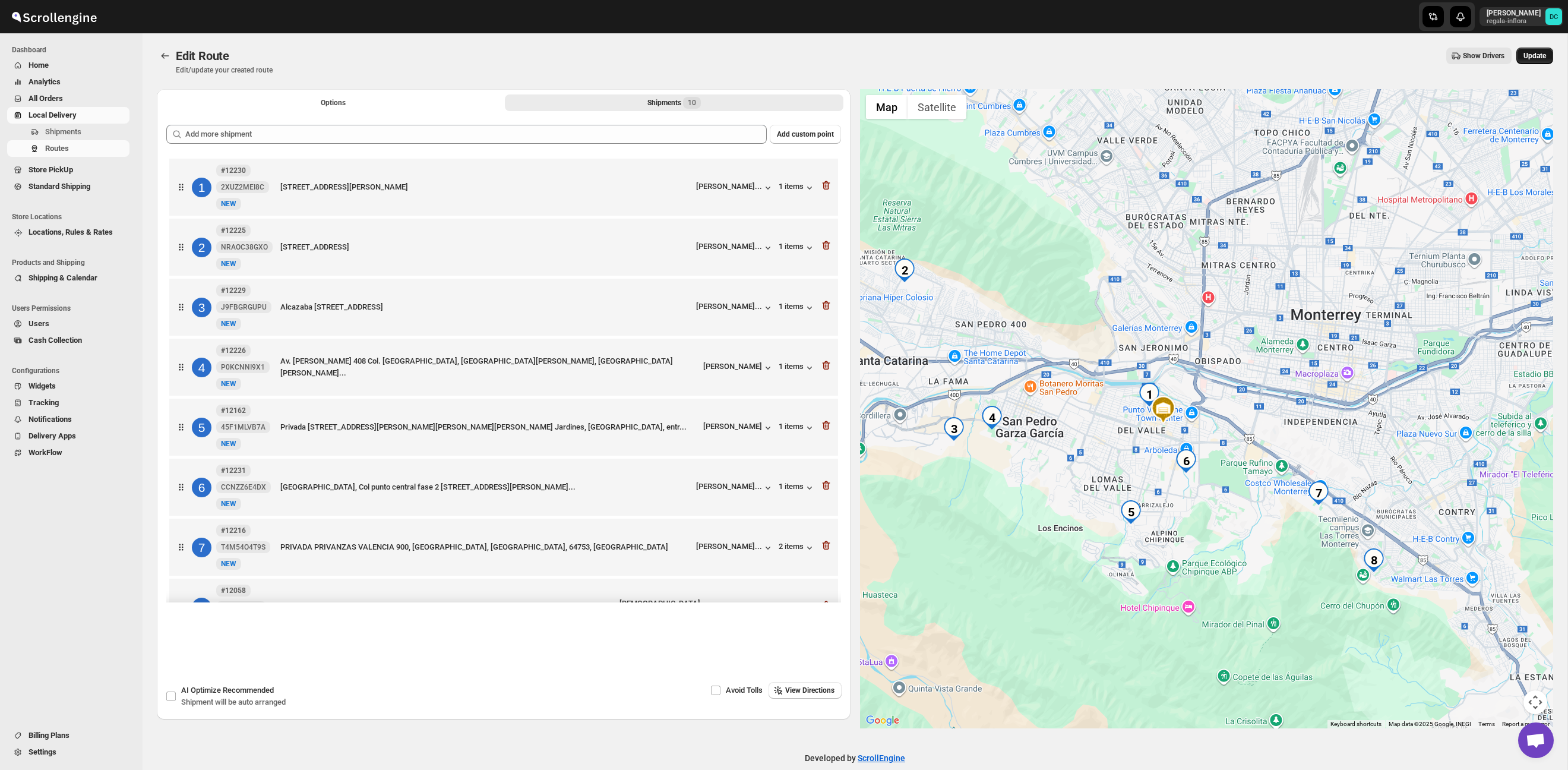
click at [1540, 54] on span "Update" at bounding box center [1535, 56] width 23 height 9
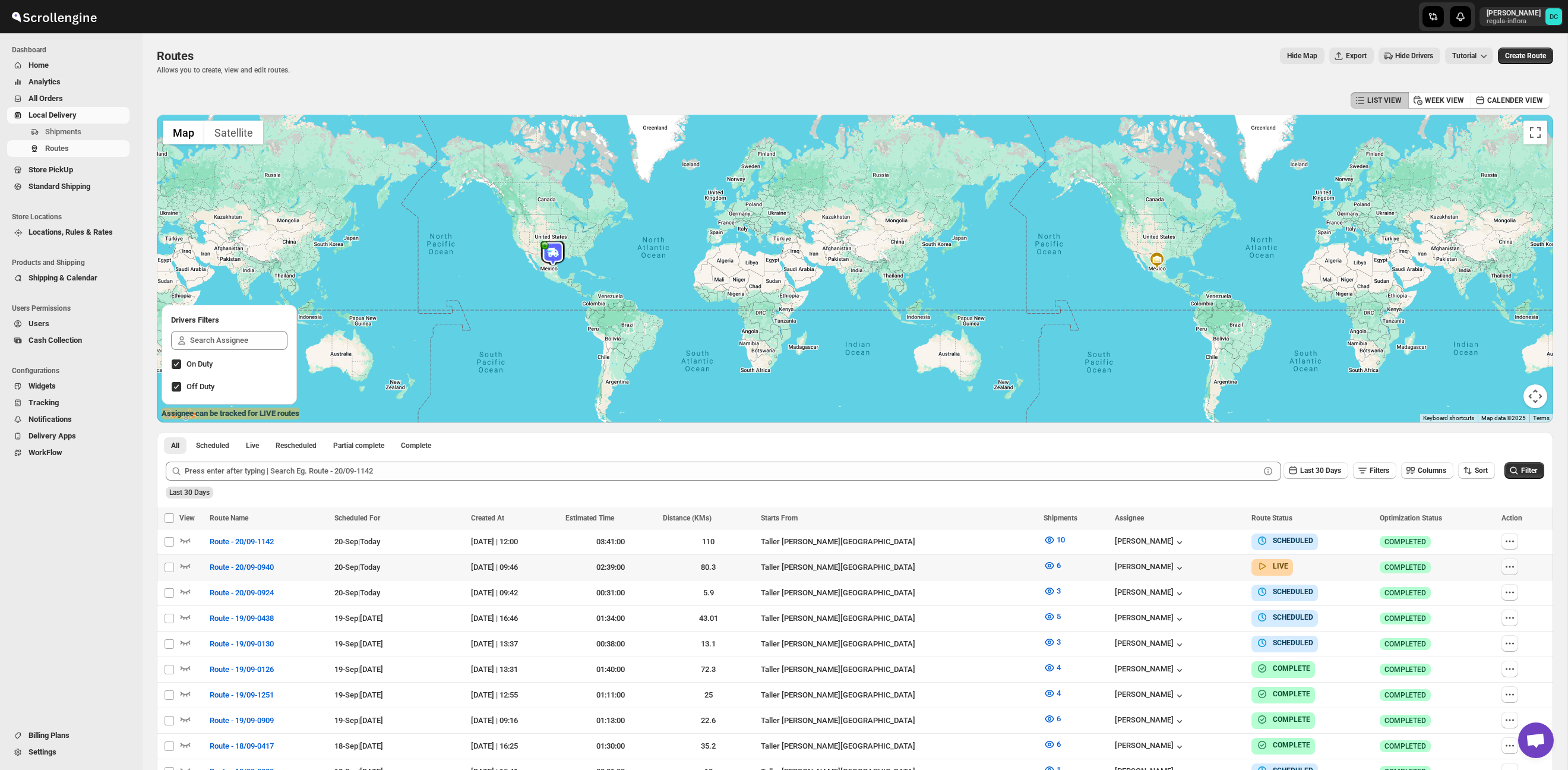
click at [1512, 567] on icon "button" at bounding box center [1509, 566] width 12 height 12
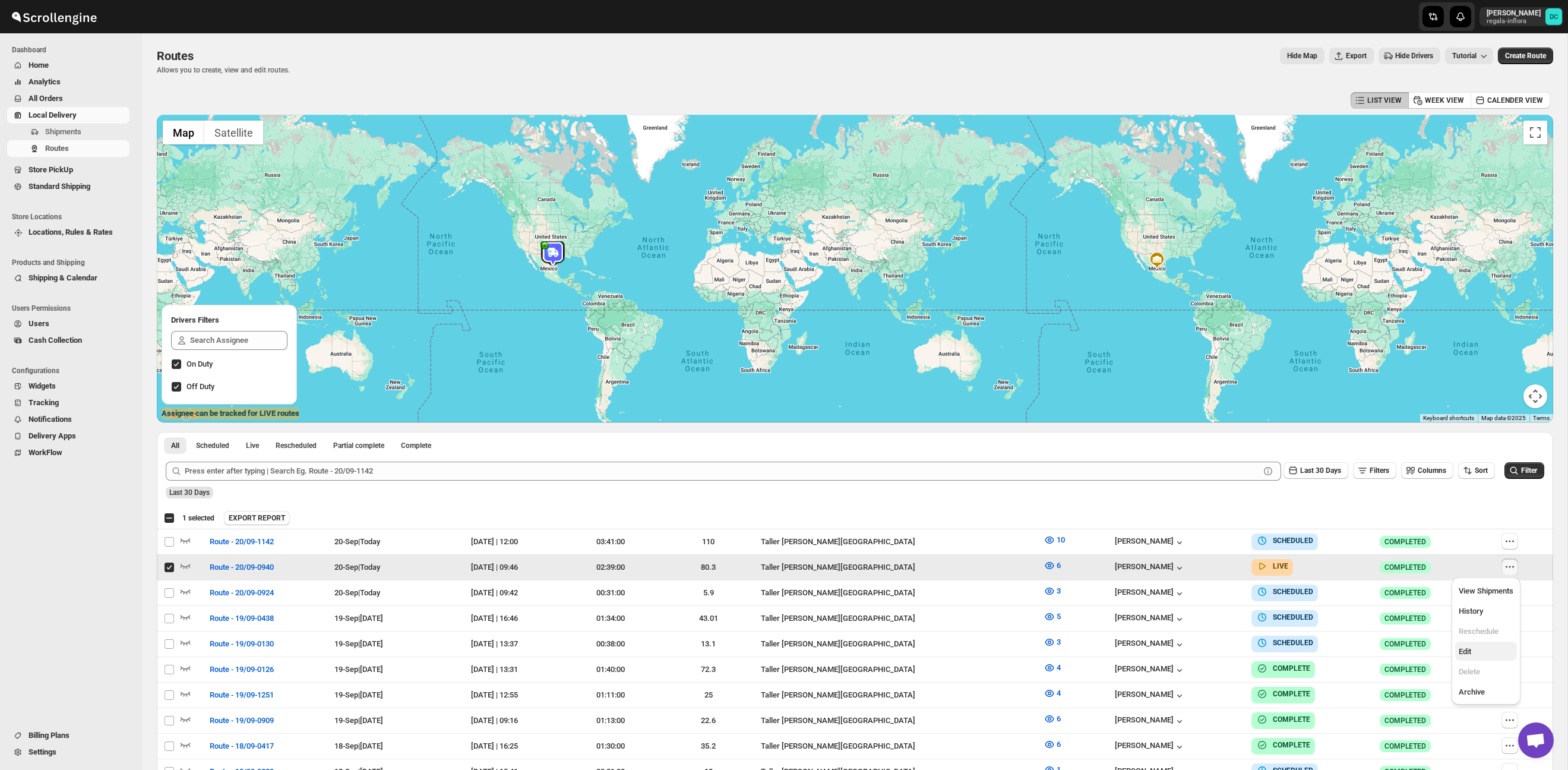
click at [1486, 649] on span "Edit" at bounding box center [1485, 651] width 54 height 12
checkbox input "false"
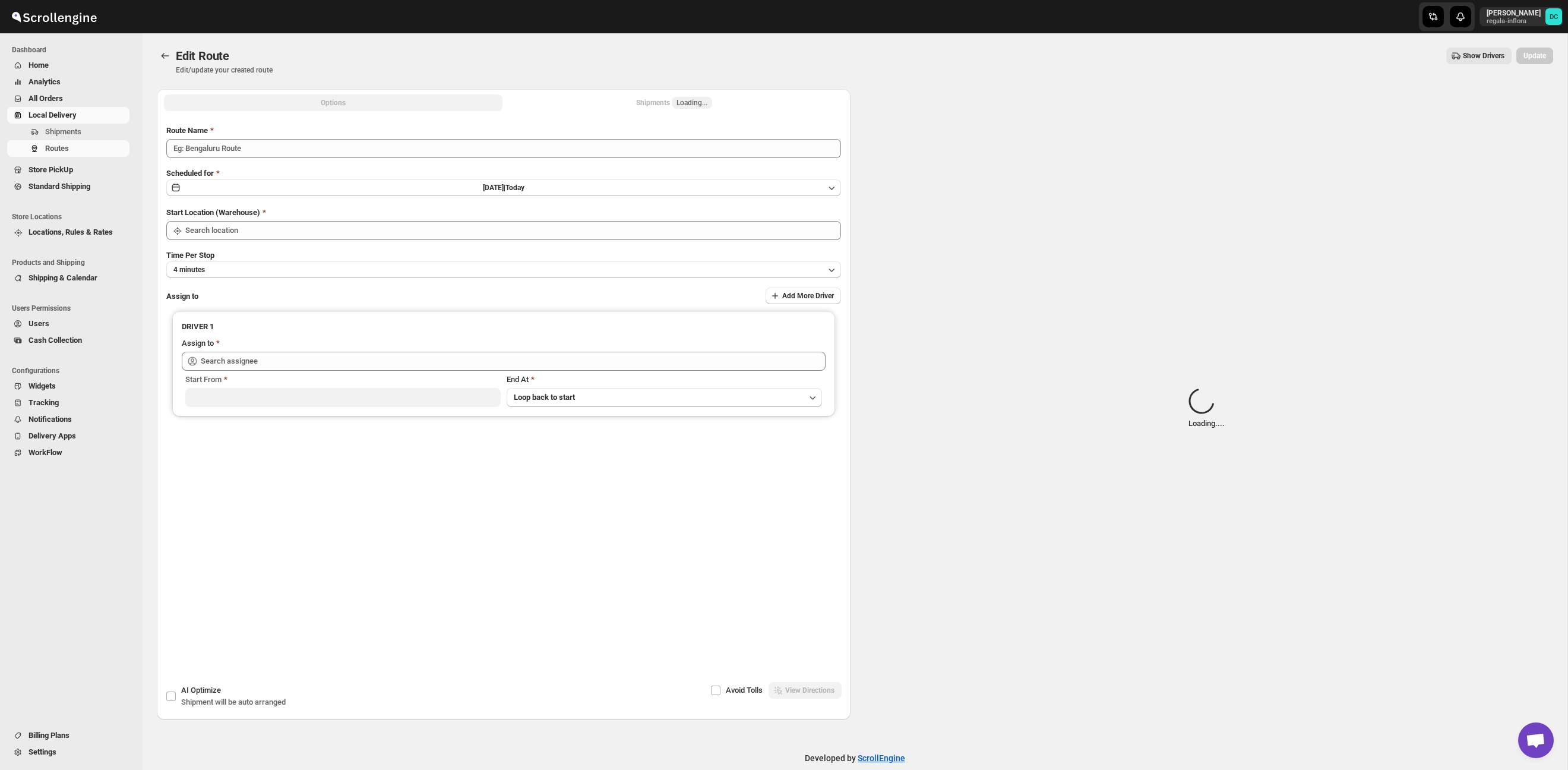
type input "Route - 20/09-0940"
type input "Taller [PERSON_NAME][GEOGRAPHIC_DATA]"
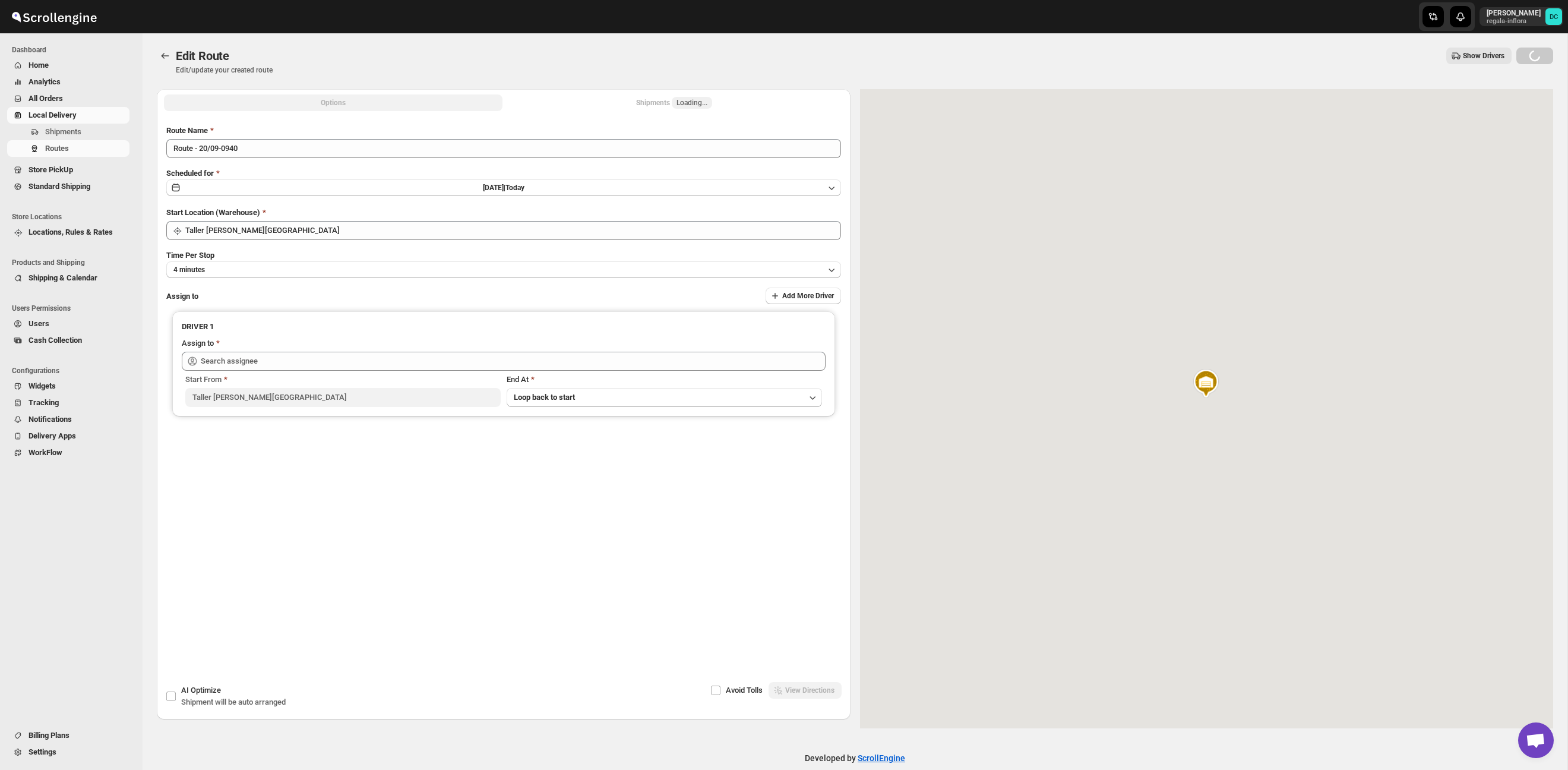
type input "[PERSON_NAME] ([PERSON_NAME][EMAIL_ADDRESS][DOMAIN_NAME])"
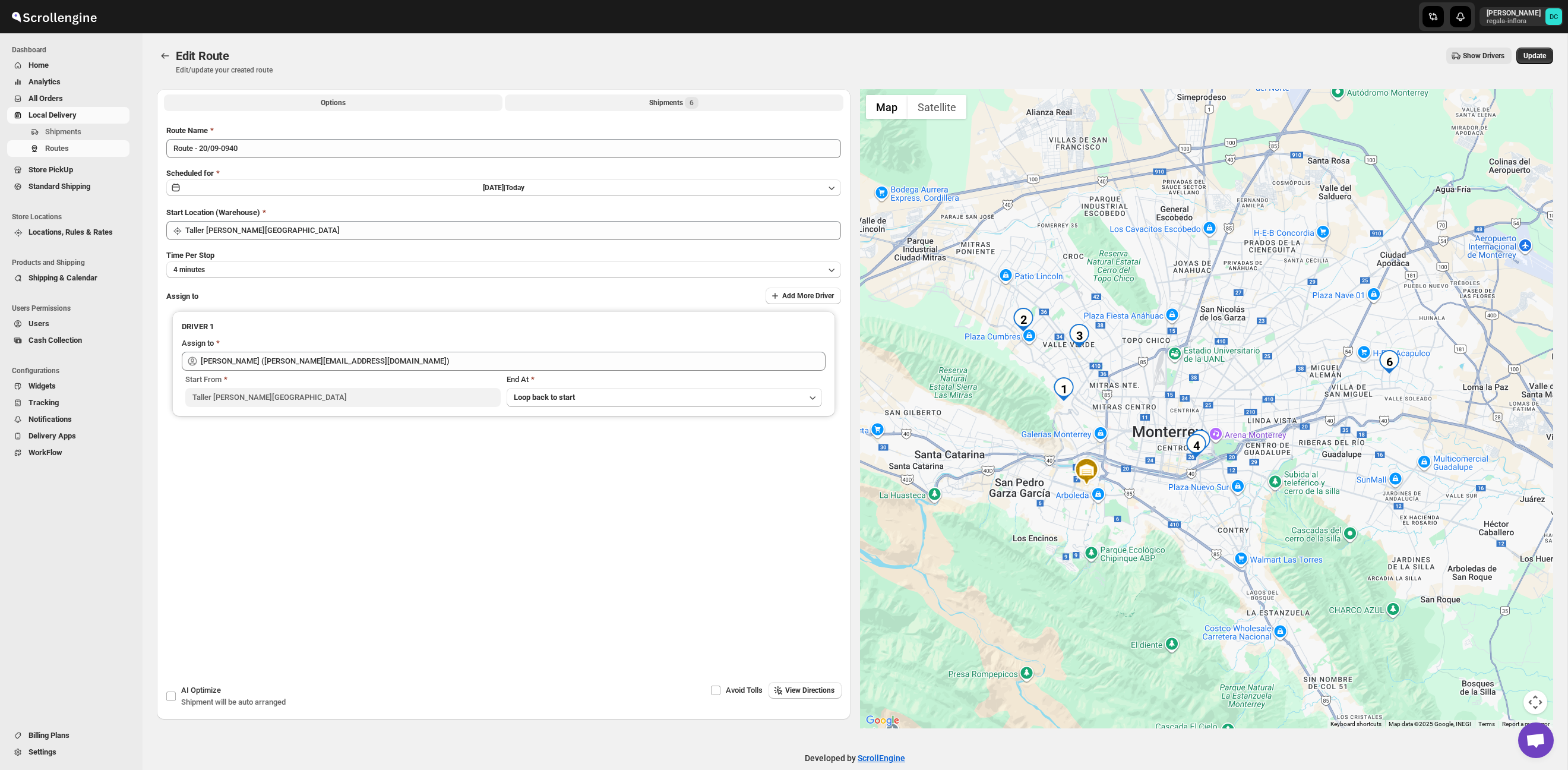
click at [723, 104] on button "Shipments 6" at bounding box center [674, 103] width 339 height 17
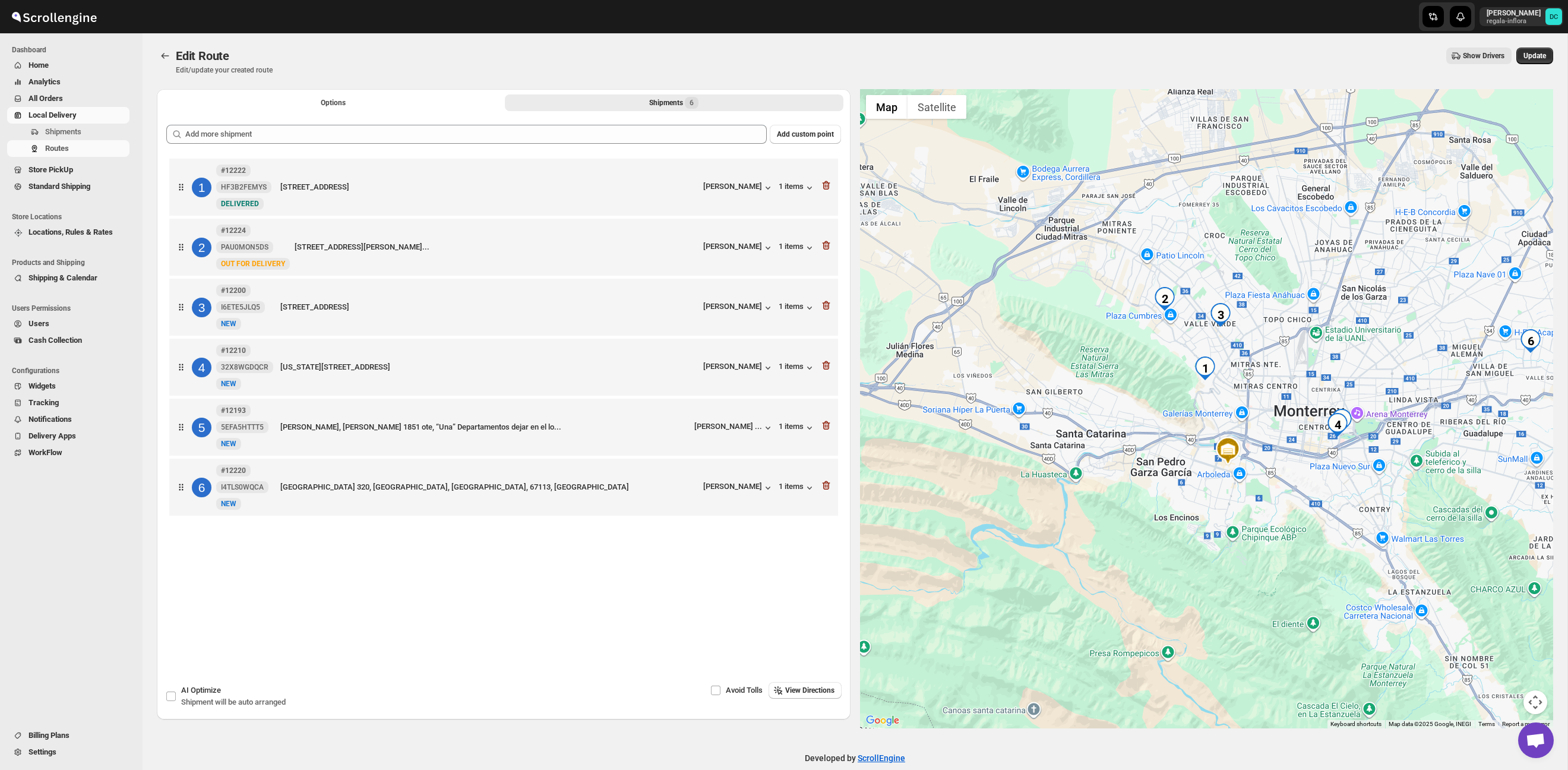
click at [1038, 327] on div at bounding box center [1206, 409] width 694 height 640
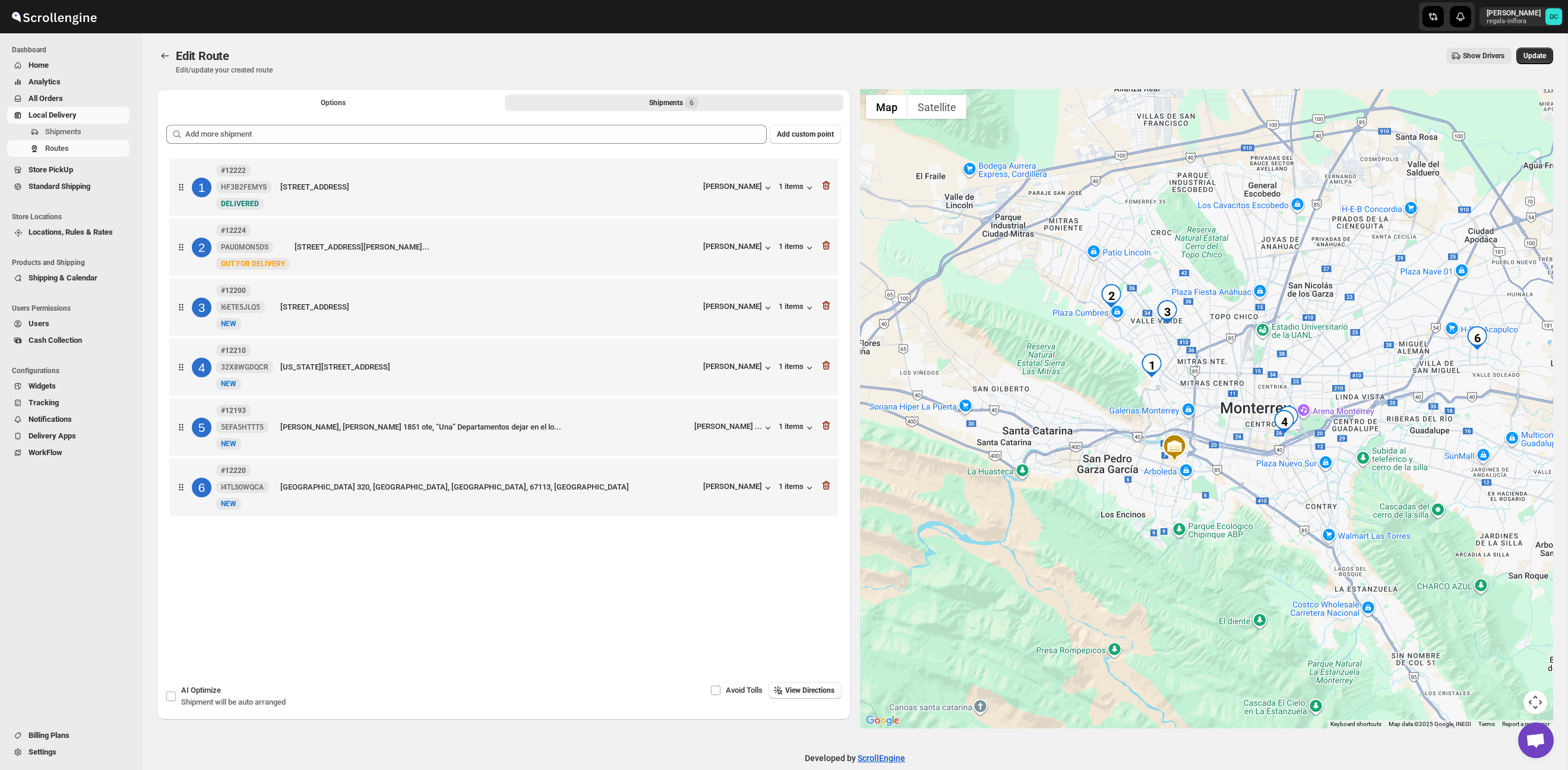
drag, startPoint x: 1331, startPoint y: 357, endPoint x: 1236, endPoint y: 410, distance: 108.8
click at [1273, 352] on div at bounding box center [1206, 409] width 694 height 640
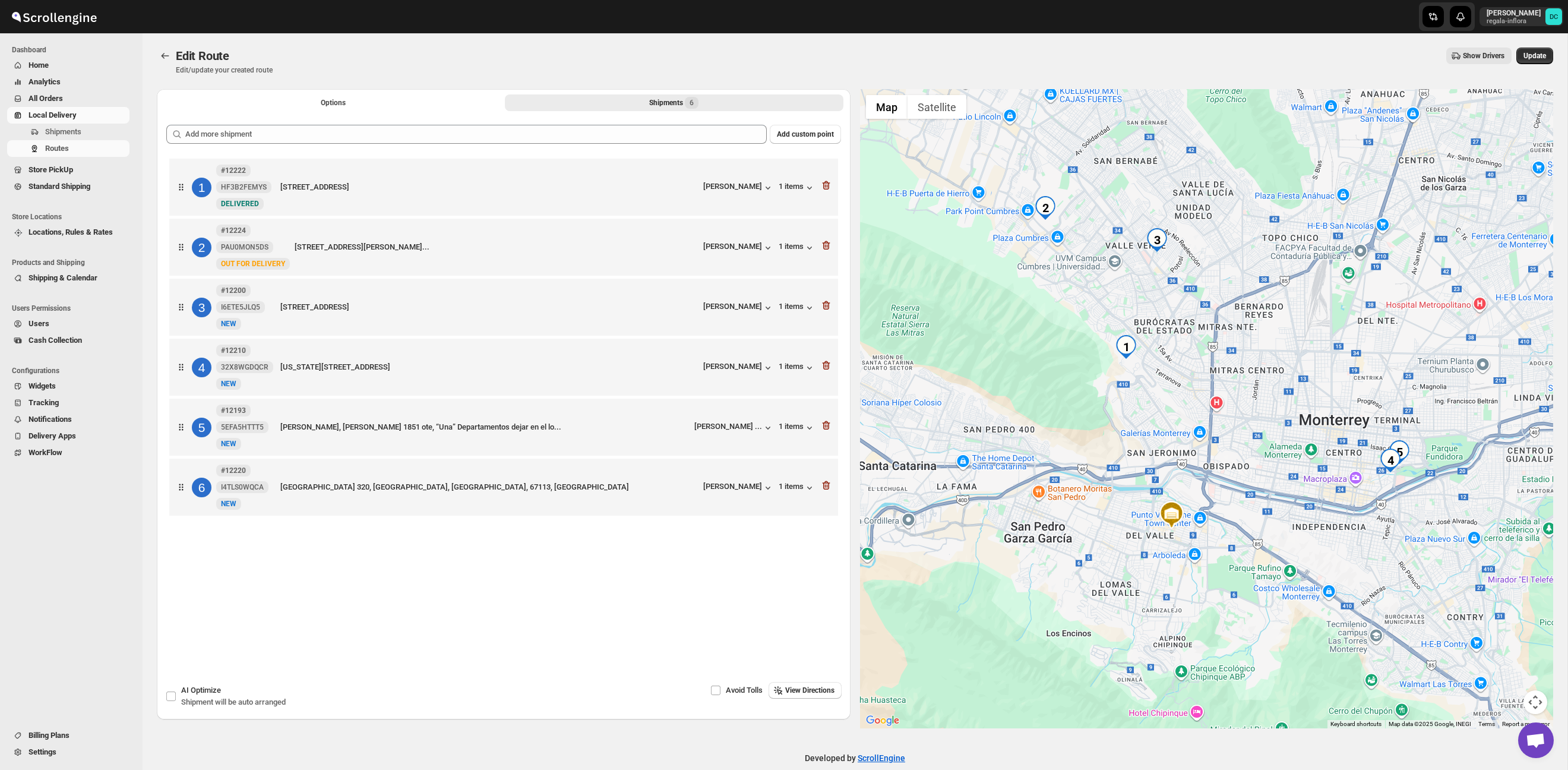
drag, startPoint x: 1174, startPoint y: 344, endPoint x: 1213, endPoint y: 415, distance: 81.0
click at [1213, 415] on div at bounding box center [1206, 409] width 694 height 640
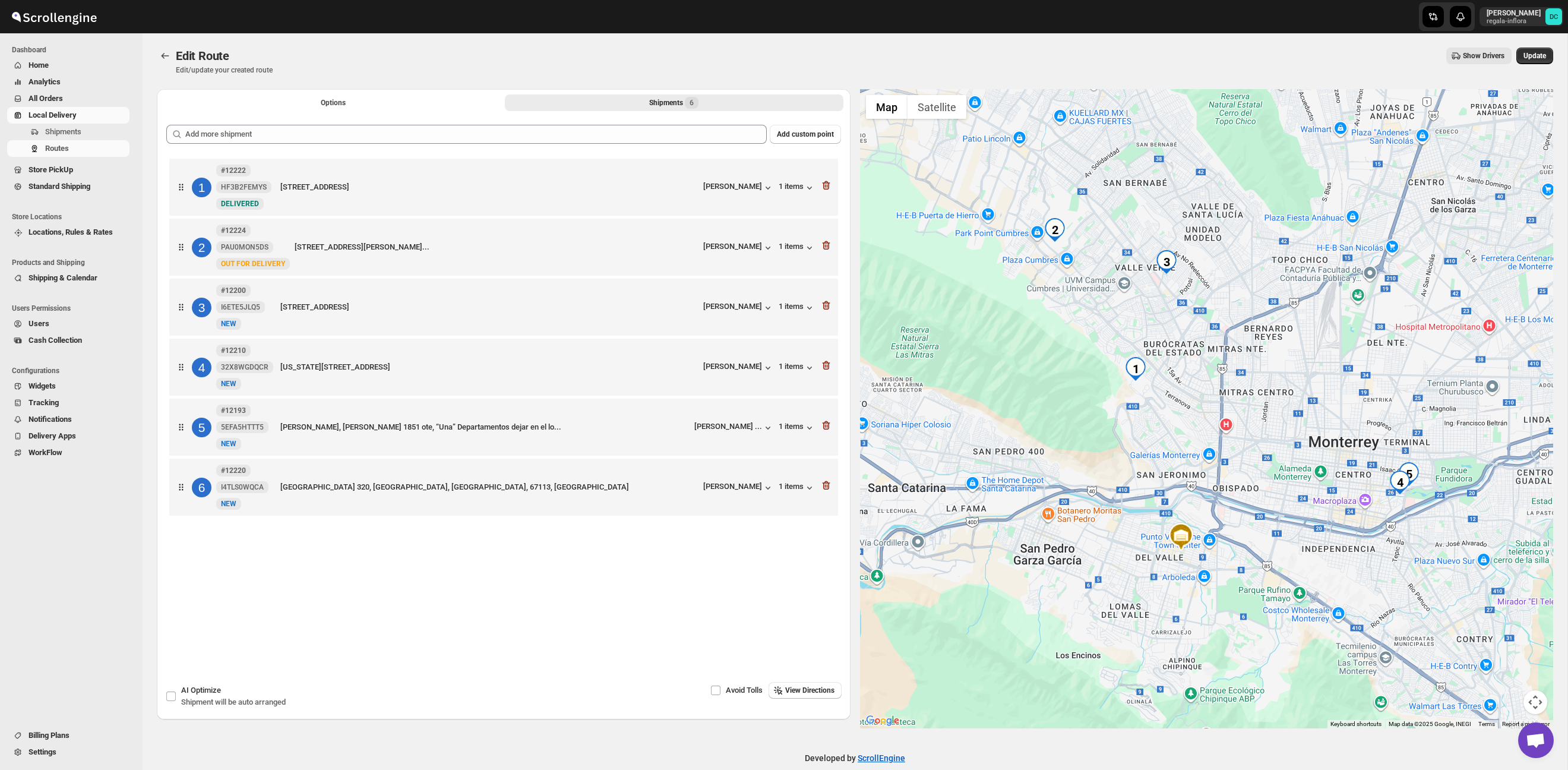
drag, startPoint x: 1188, startPoint y: 353, endPoint x: 1198, endPoint y: 390, distance: 38.3
click at [1198, 388] on div at bounding box center [1206, 409] width 694 height 640
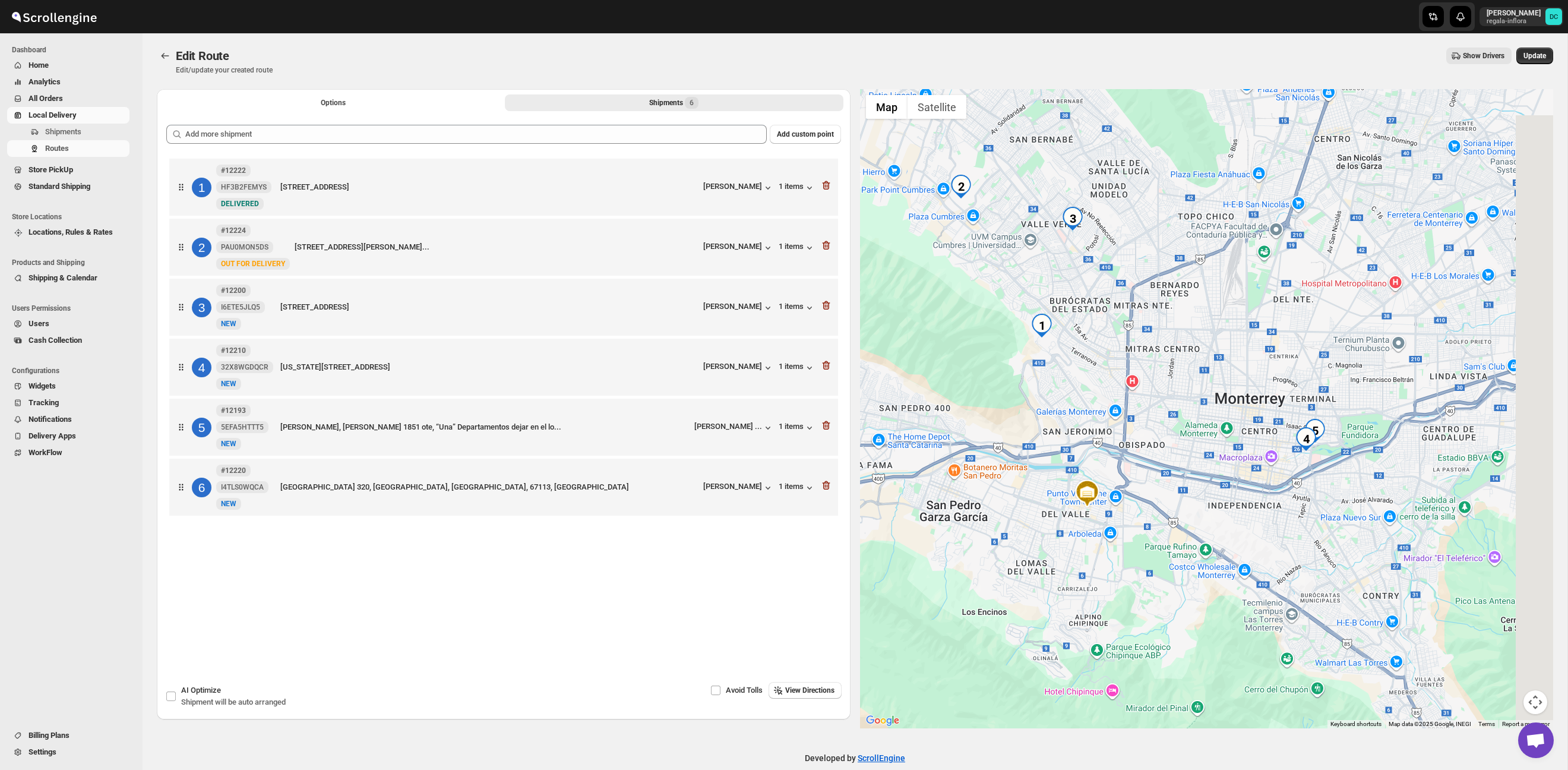
drag, startPoint x: 1166, startPoint y: 396, endPoint x: 1134, endPoint y: 375, distance: 38.3
click at [1134, 375] on div at bounding box center [1206, 409] width 694 height 640
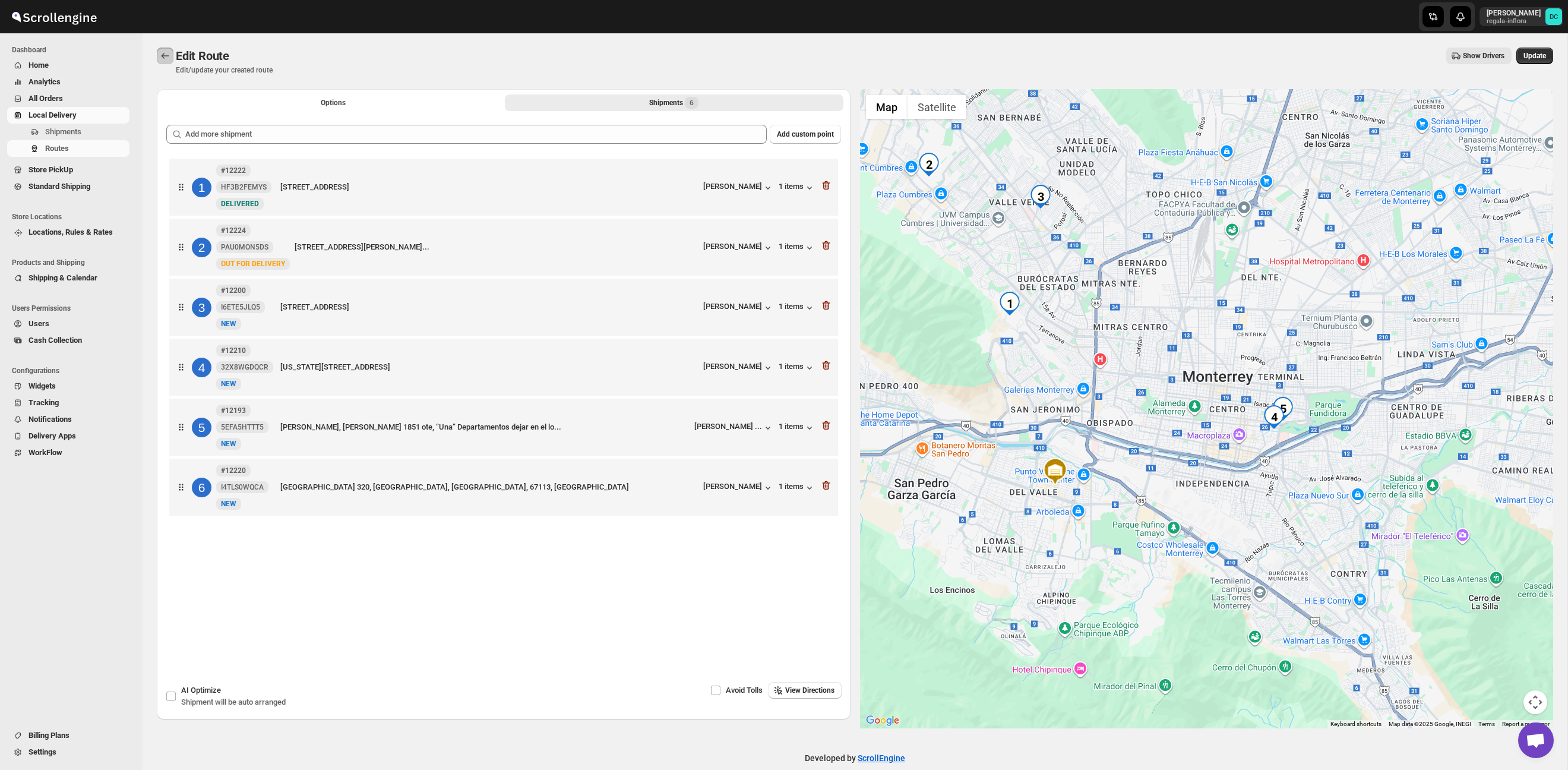
click at [168, 54] on icon "Routes" at bounding box center [164, 55] width 12 height 12
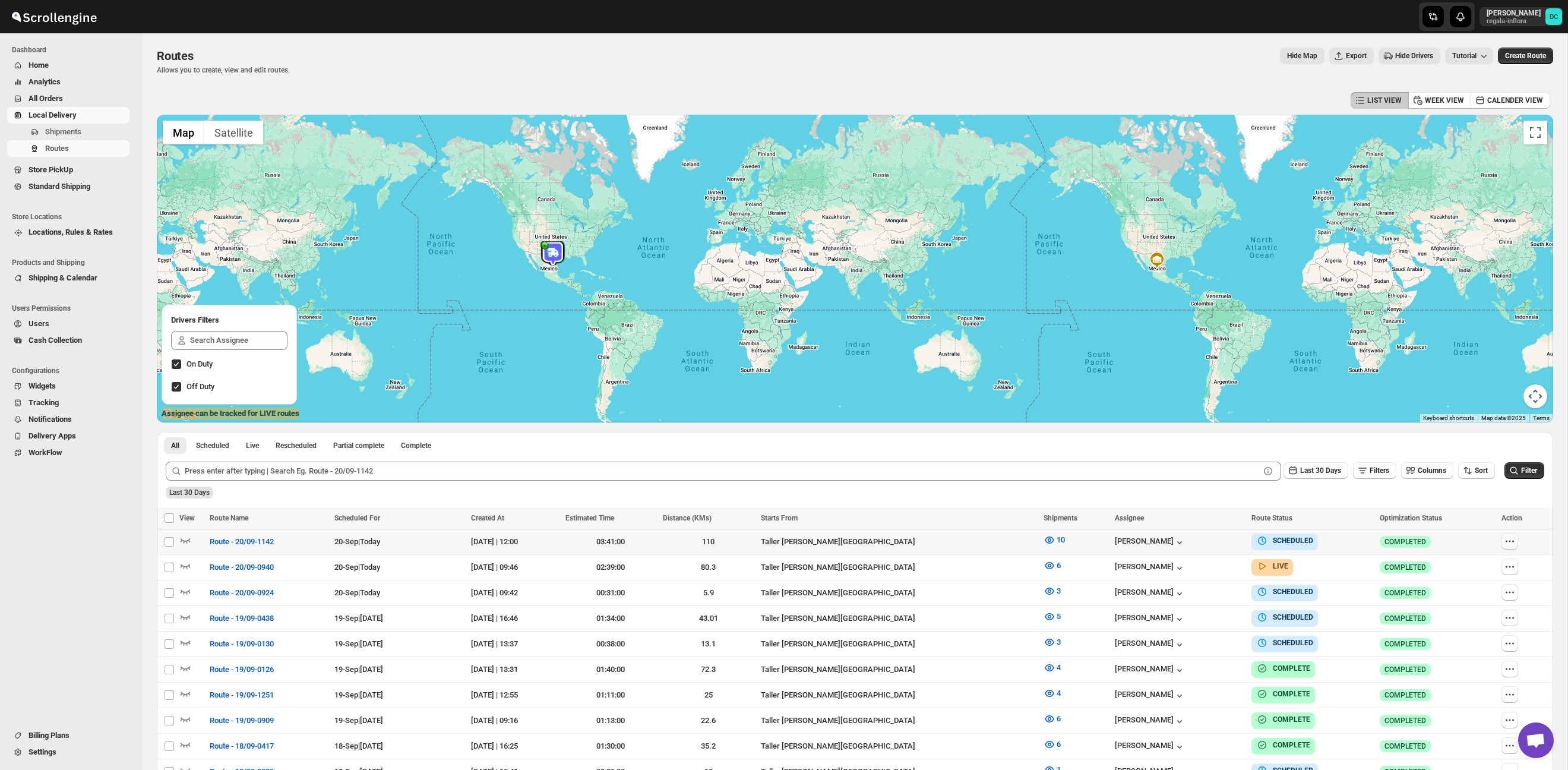
click at [1515, 543] on icon "button" at bounding box center [1509, 541] width 12 height 12
click at [1404, 444] on div "All Scheduled Live Rescheduled Partial complete Complete More views All Schedul…" at bounding box center [855, 442] width 1396 height 21
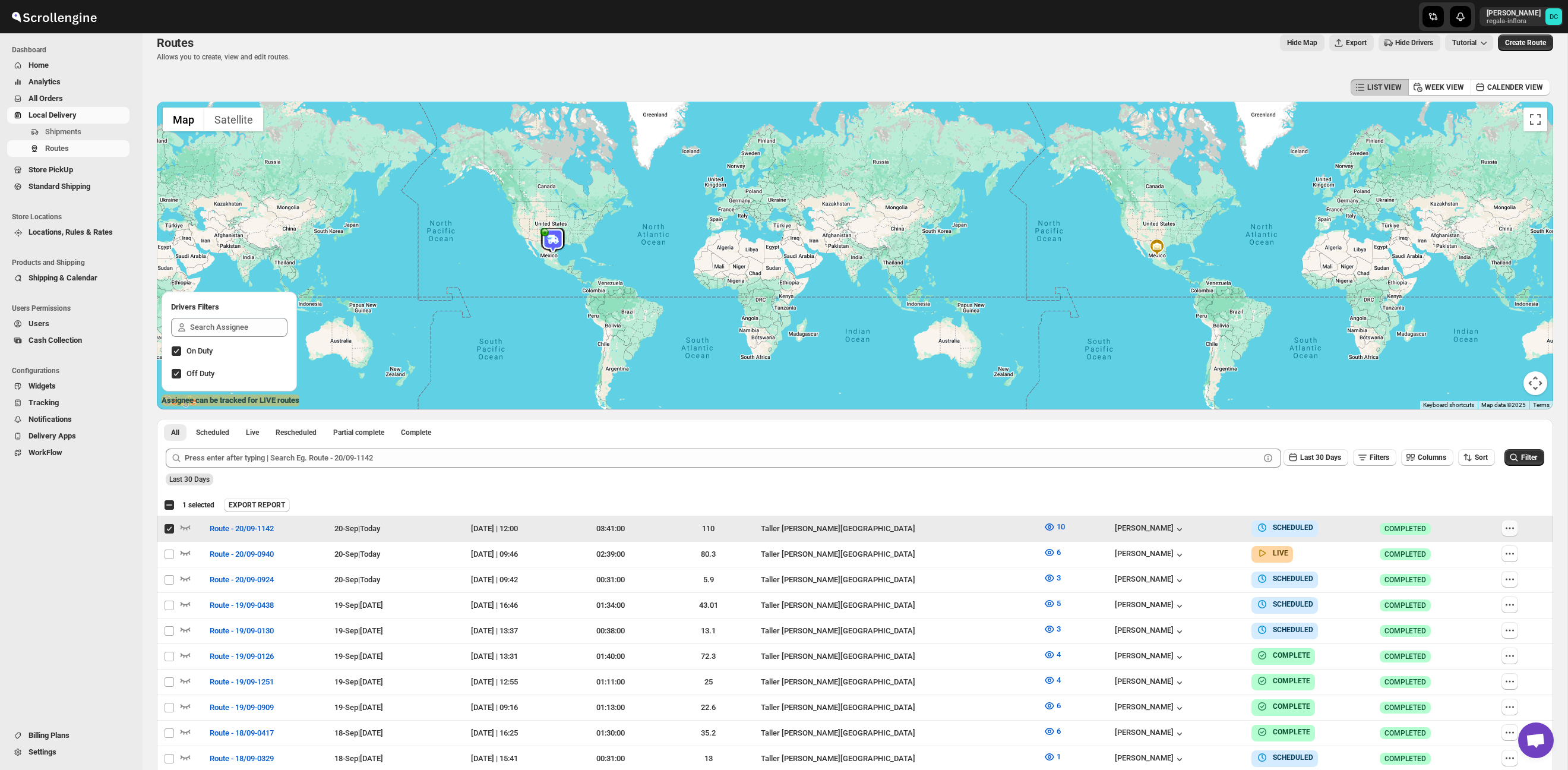
scroll to position [13, 0]
click at [1514, 529] on icon "button" at bounding box center [1513, 529] width 2 height 2
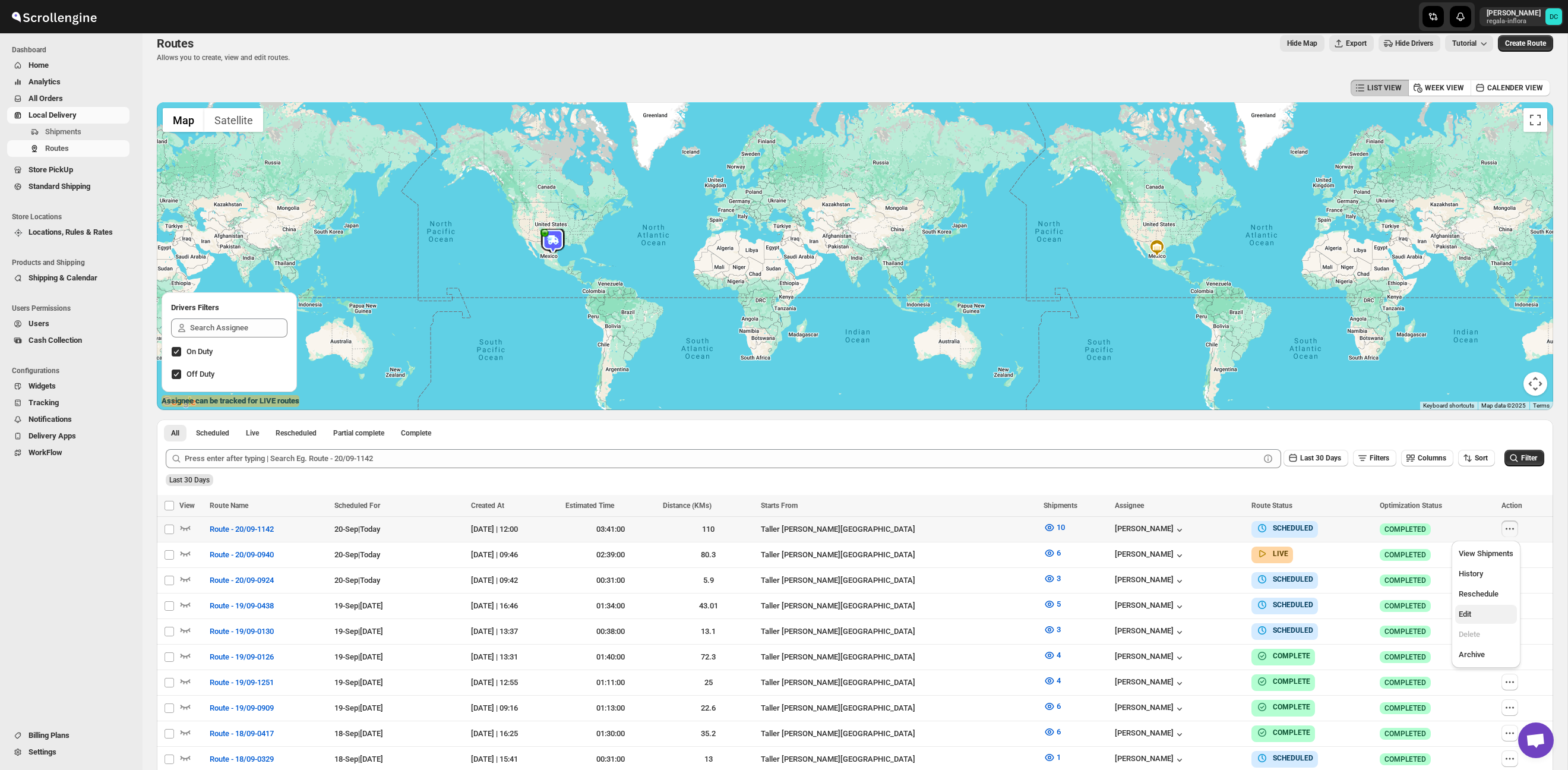
click at [1489, 618] on button "Edit" at bounding box center [1485, 614] width 62 height 19
checkbox input "true"
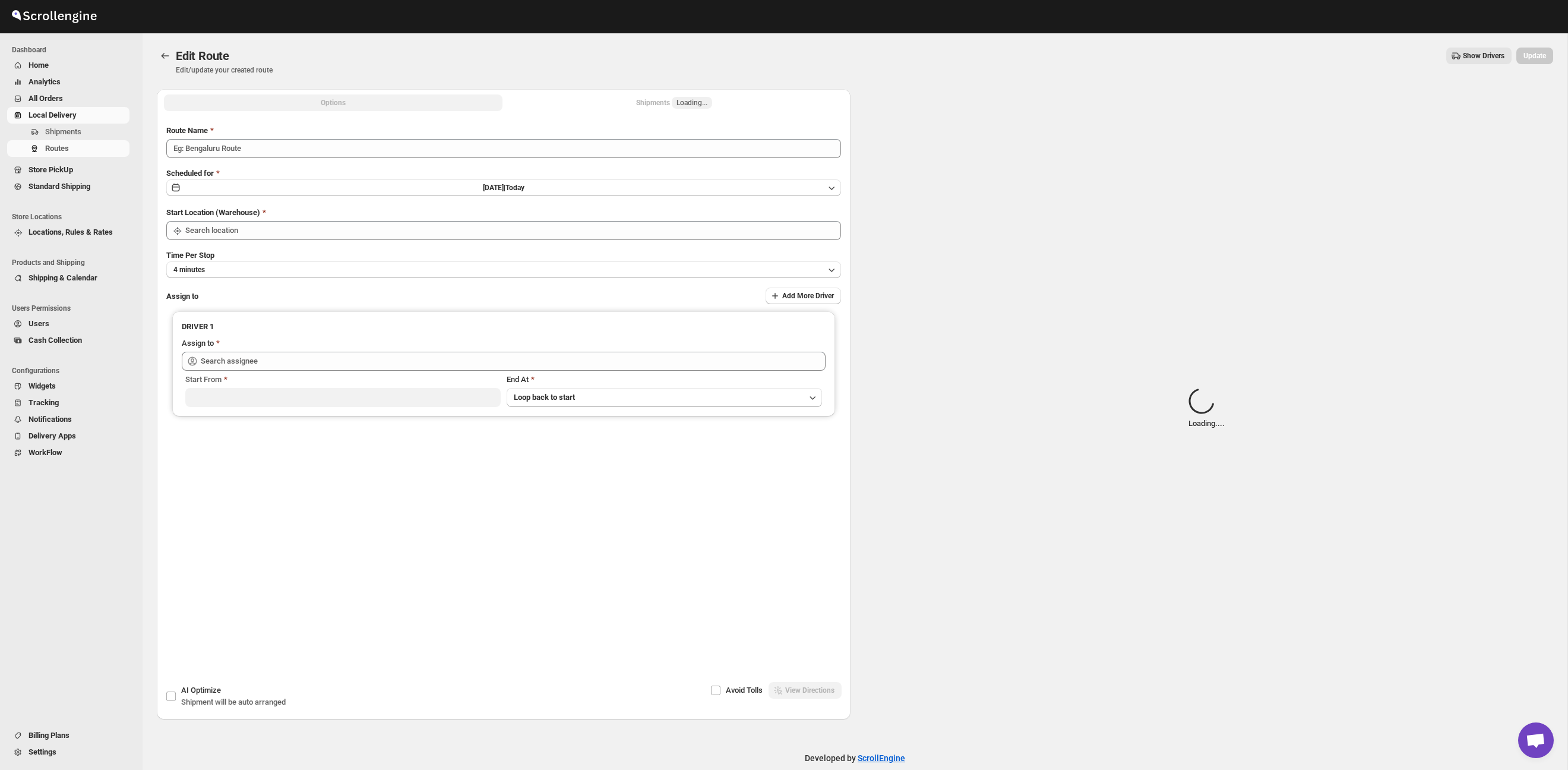
type input "Route - 20/09-1142"
type input "Taller [PERSON_NAME][GEOGRAPHIC_DATA]"
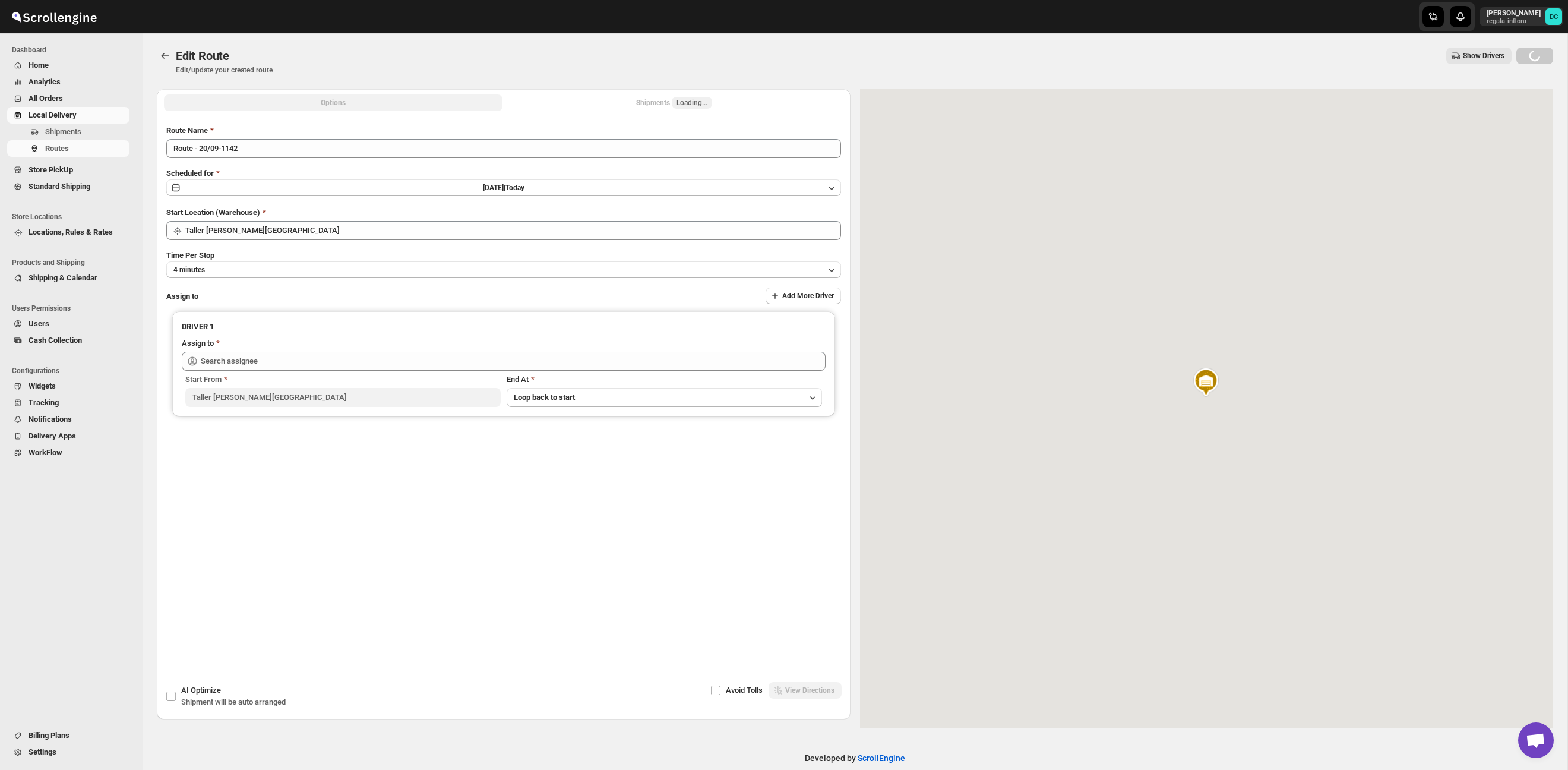
type input "[PERSON_NAME] ([EMAIL_ADDRESS][DOMAIN_NAME])"
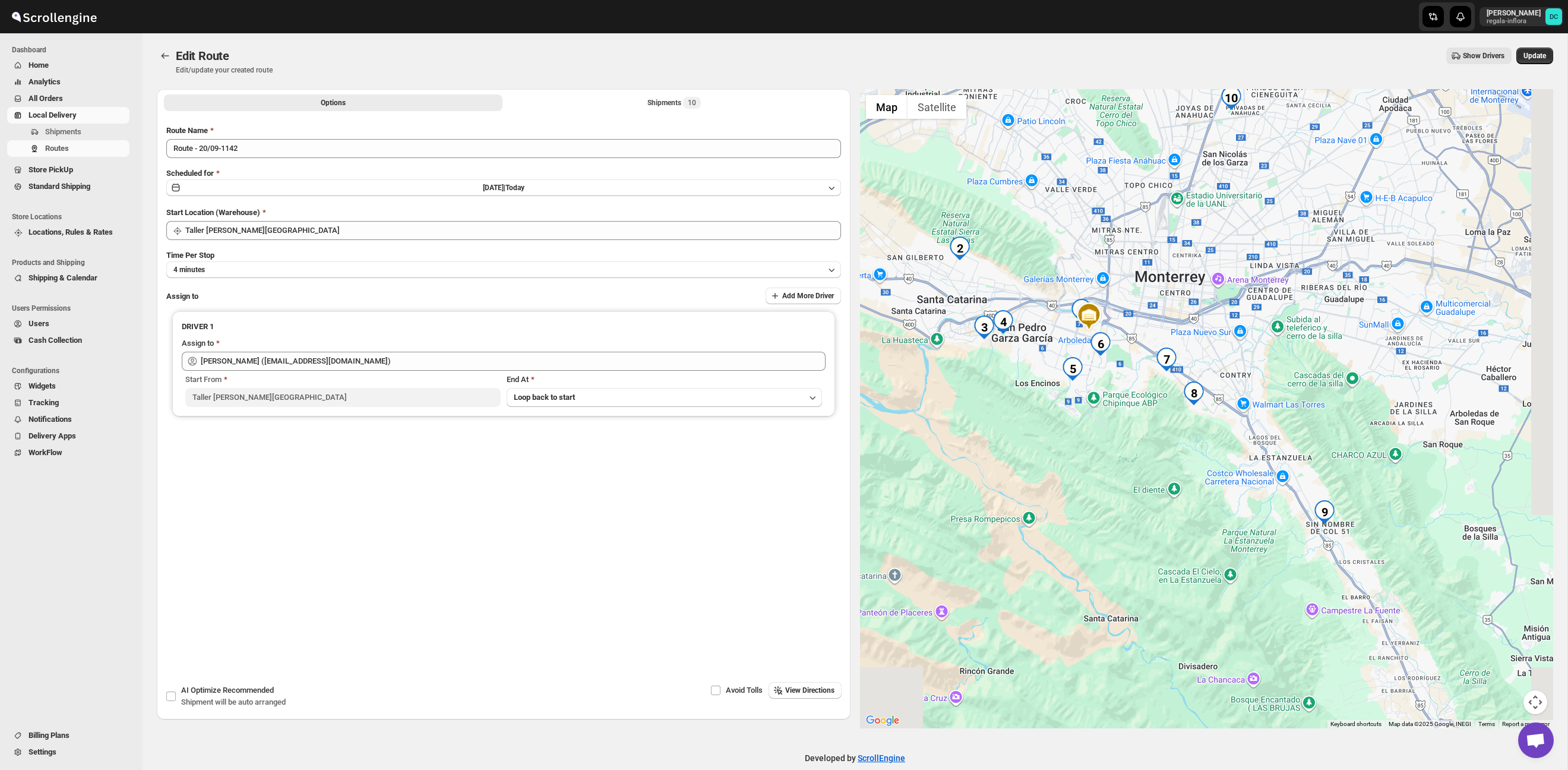
drag, startPoint x: 1393, startPoint y: 569, endPoint x: 1326, endPoint y: 470, distance: 119.5
click at [1326, 470] on div at bounding box center [1206, 409] width 694 height 640
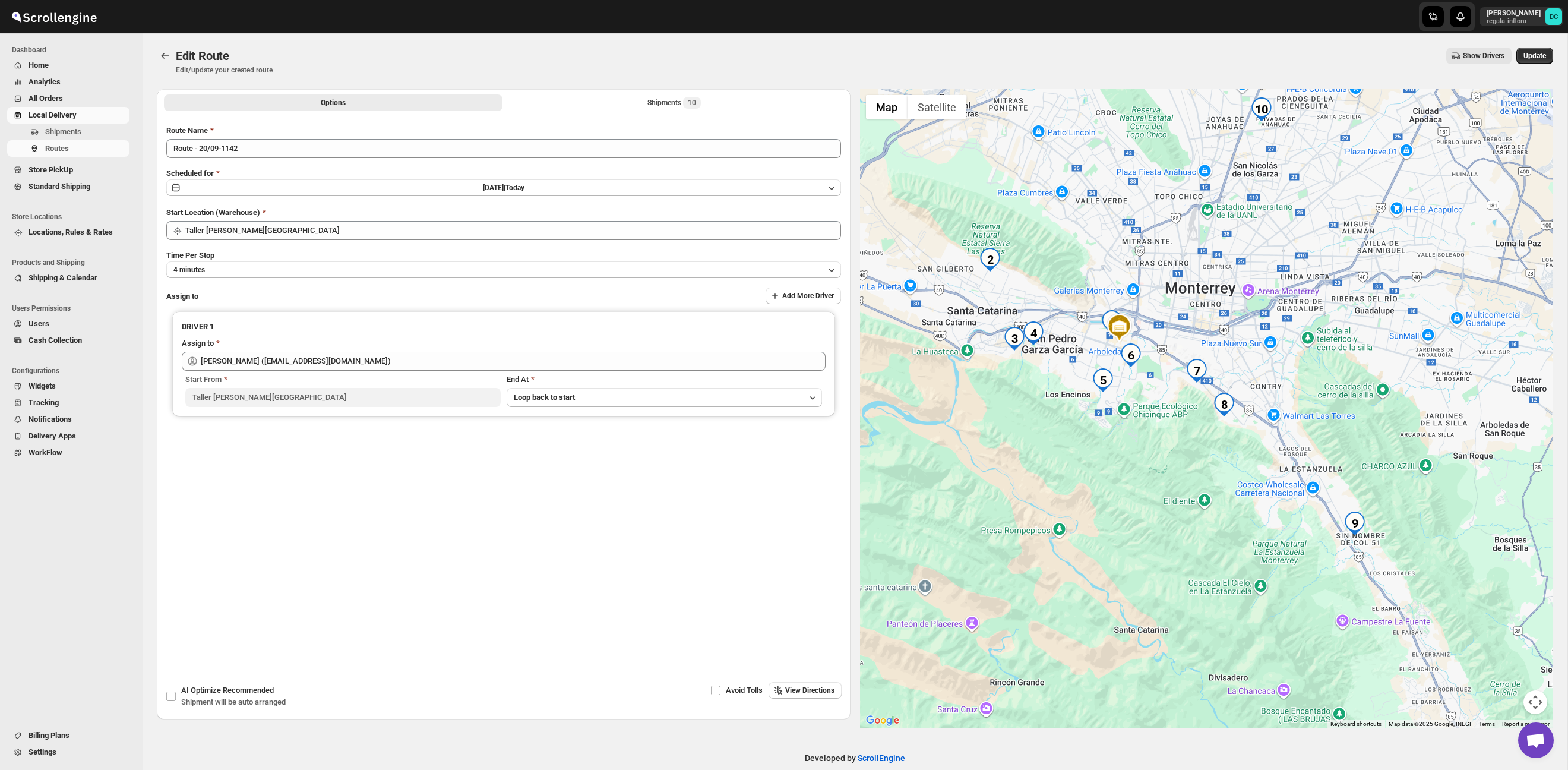
drag, startPoint x: 1161, startPoint y: 436, endPoint x: 1124, endPoint y: 404, distance: 48.9
click at [1171, 443] on div at bounding box center [1206, 409] width 694 height 640
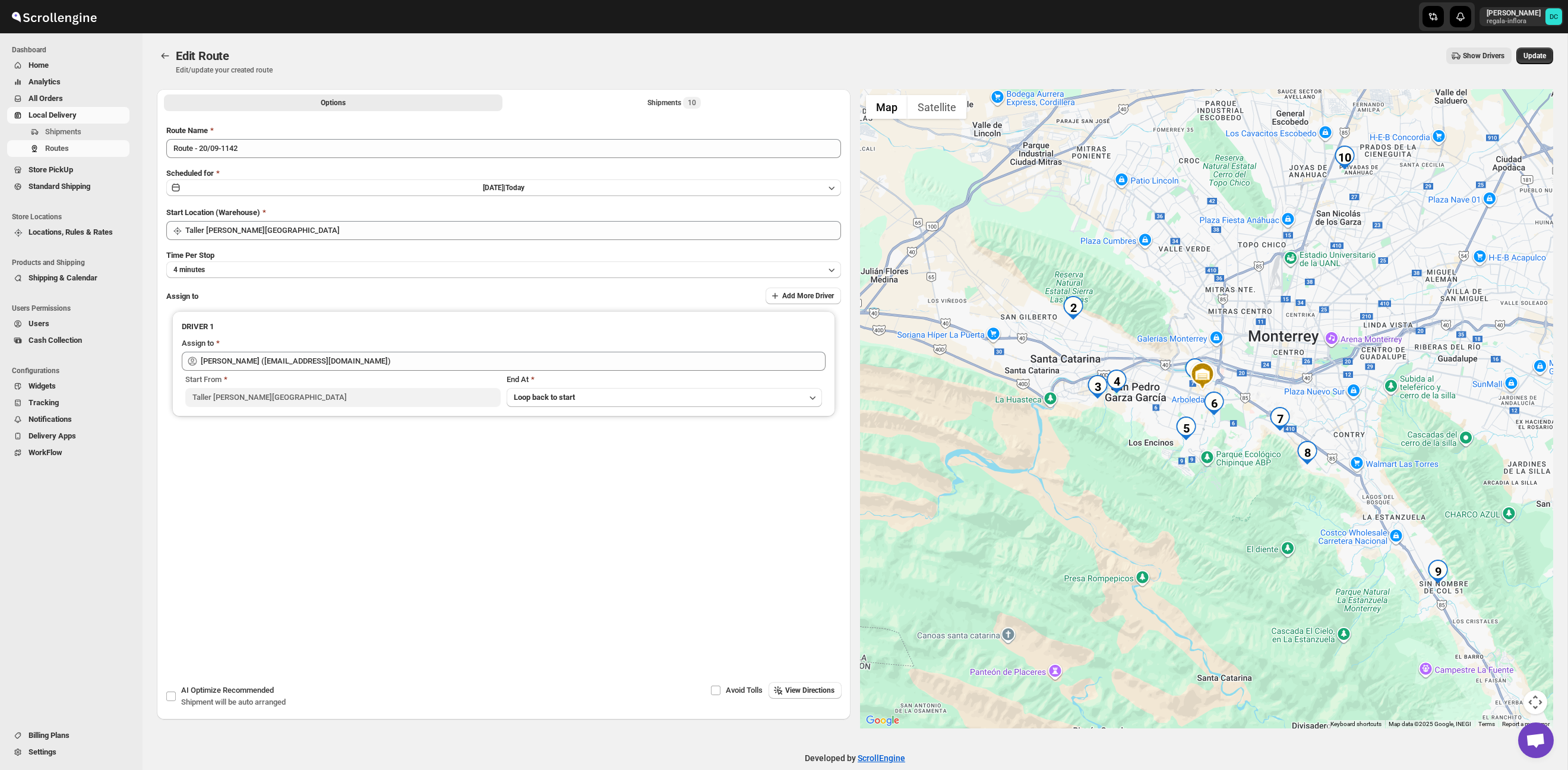
drag, startPoint x: 1127, startPoint y: 447, endPoint x: 1212, endPoint y: 497, distance: 98.6
click at [1212, 497] on div at bounding box center [1206, 409] width 694 height 640
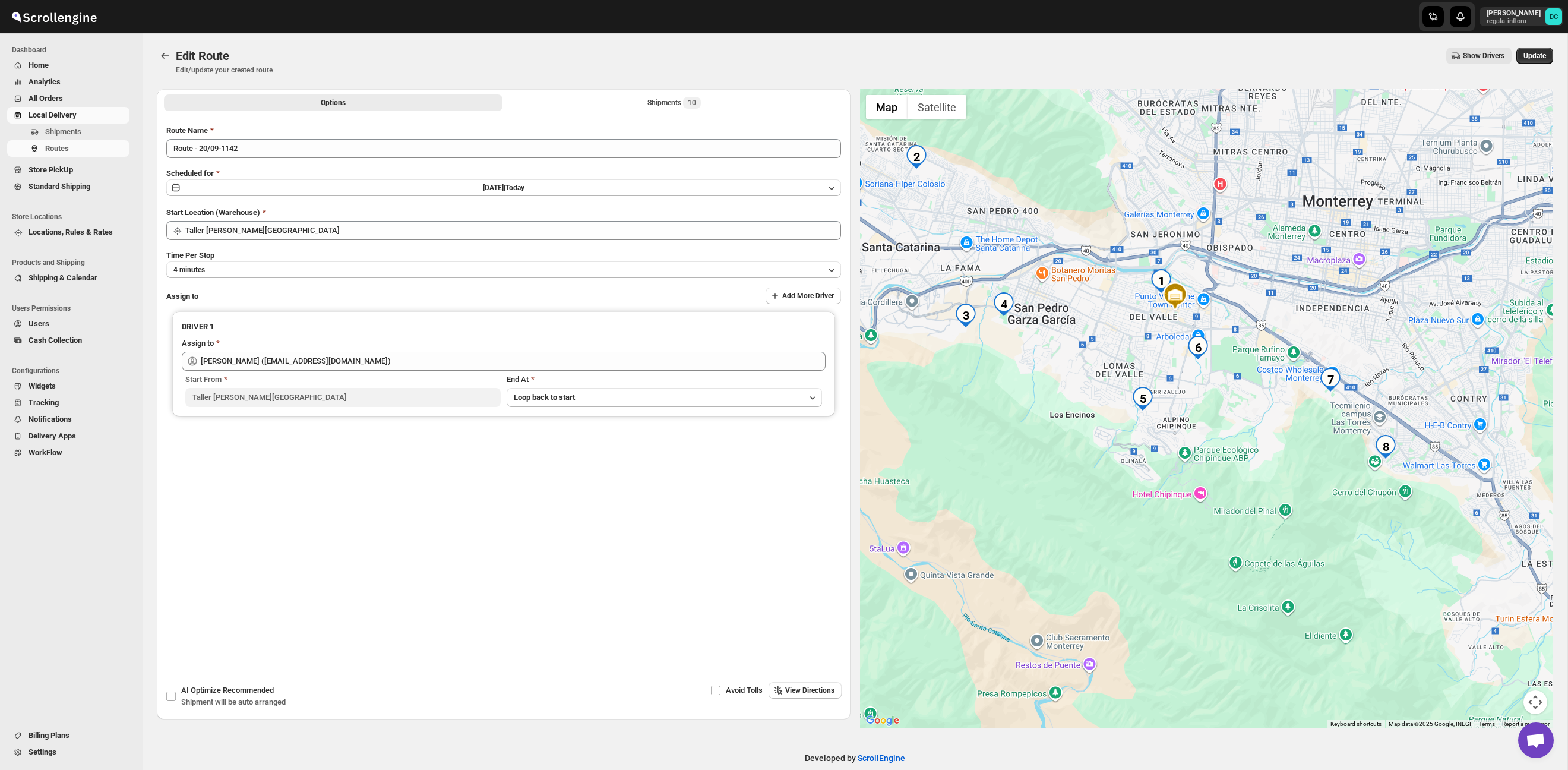
drag, startPoint x: 1272, startPoint y: 378, endPoint x: 1254, endPoint y: 412, distance: 38.5
click at [1254, 412] on div at bounding box center [1206, 409] width 694 height 640
click at [1526, 54] on span "Update" at bounding box center [1535, 56] width 23 height 9
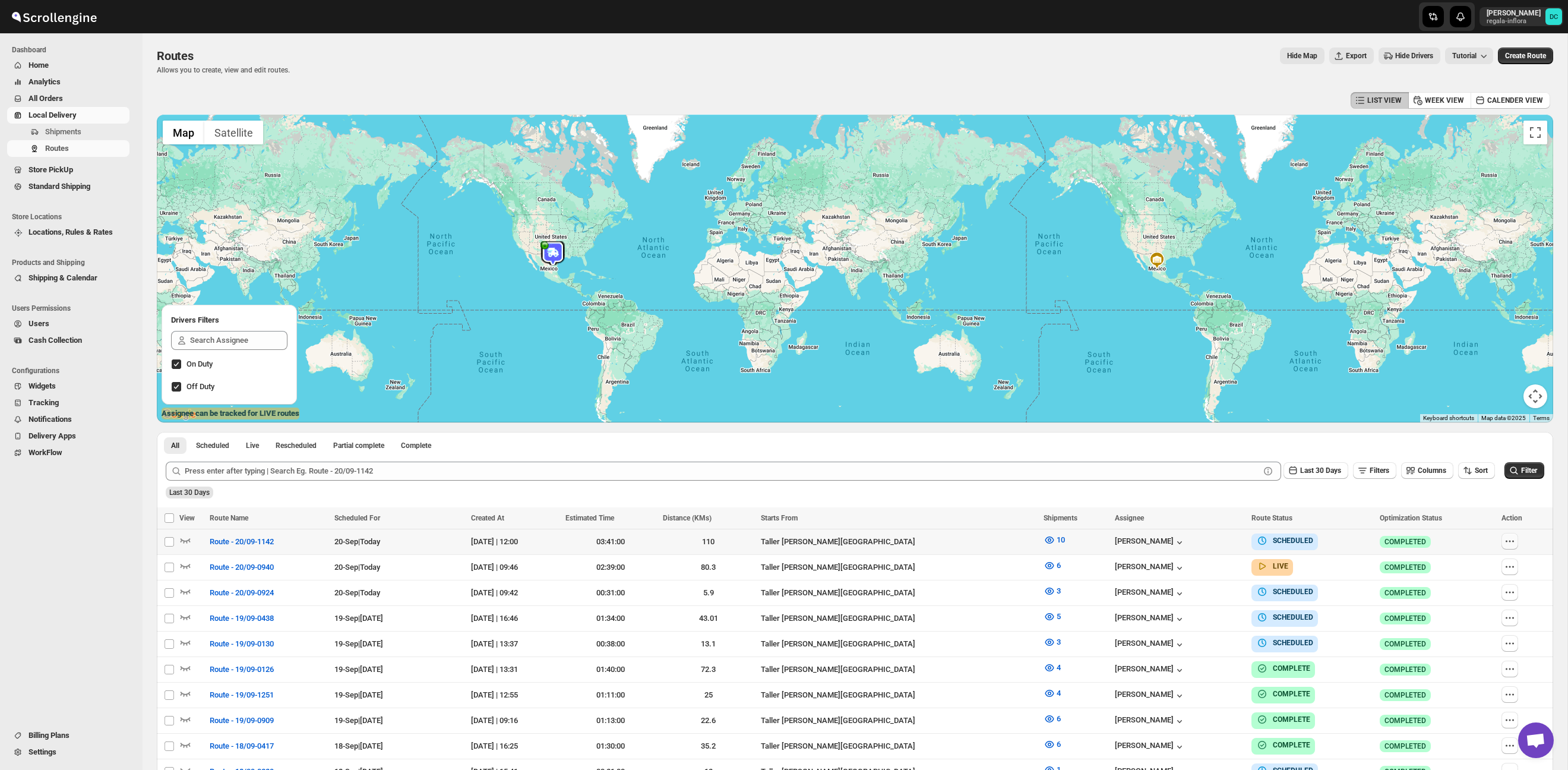
click at [1511, 544] on icon "button" at bounding box center [1509, 541] width 12 height 12
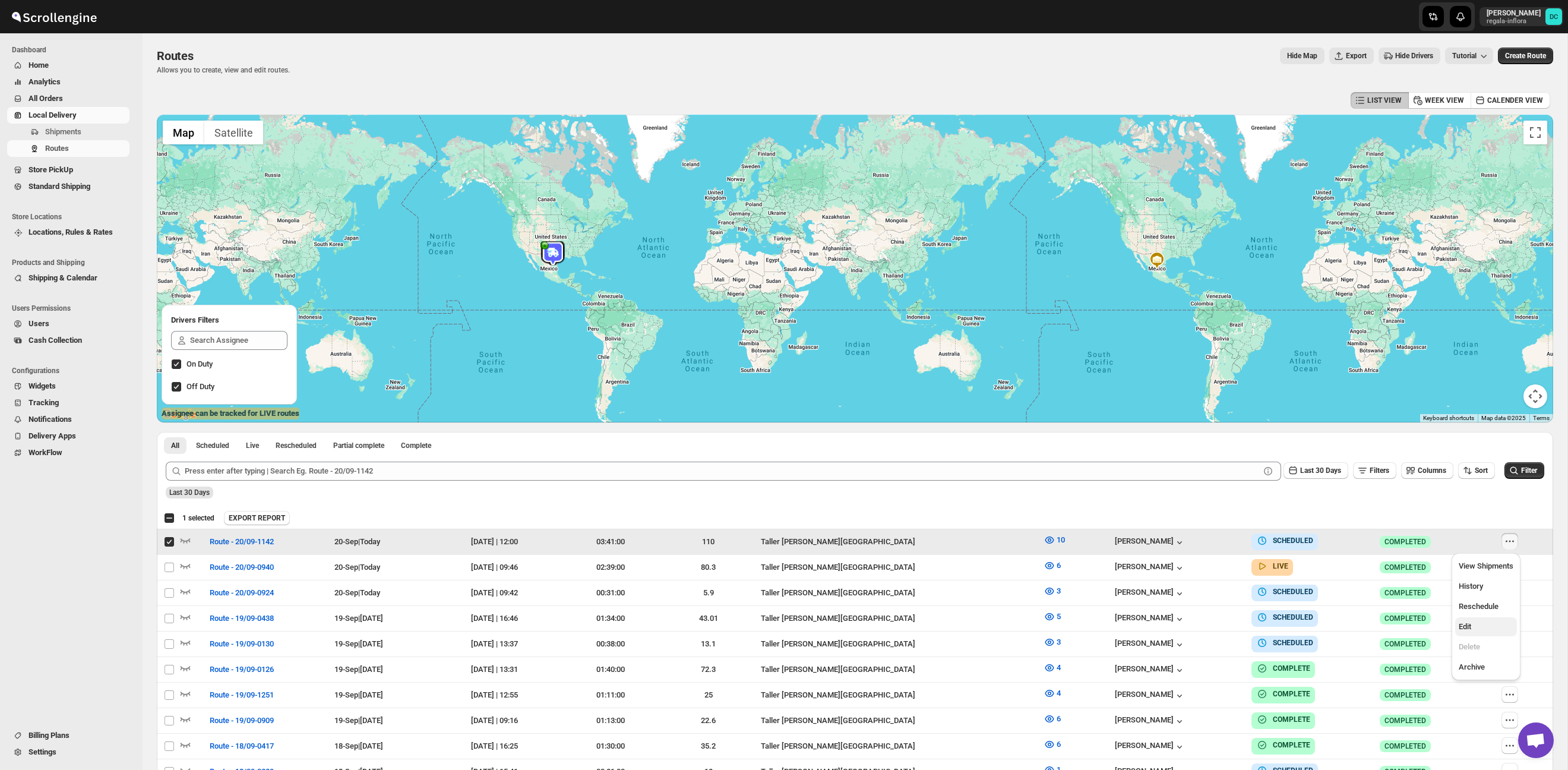
click at [1482, 634] on button "Edit" at bounding box center [1485, 627] width 62 height 19
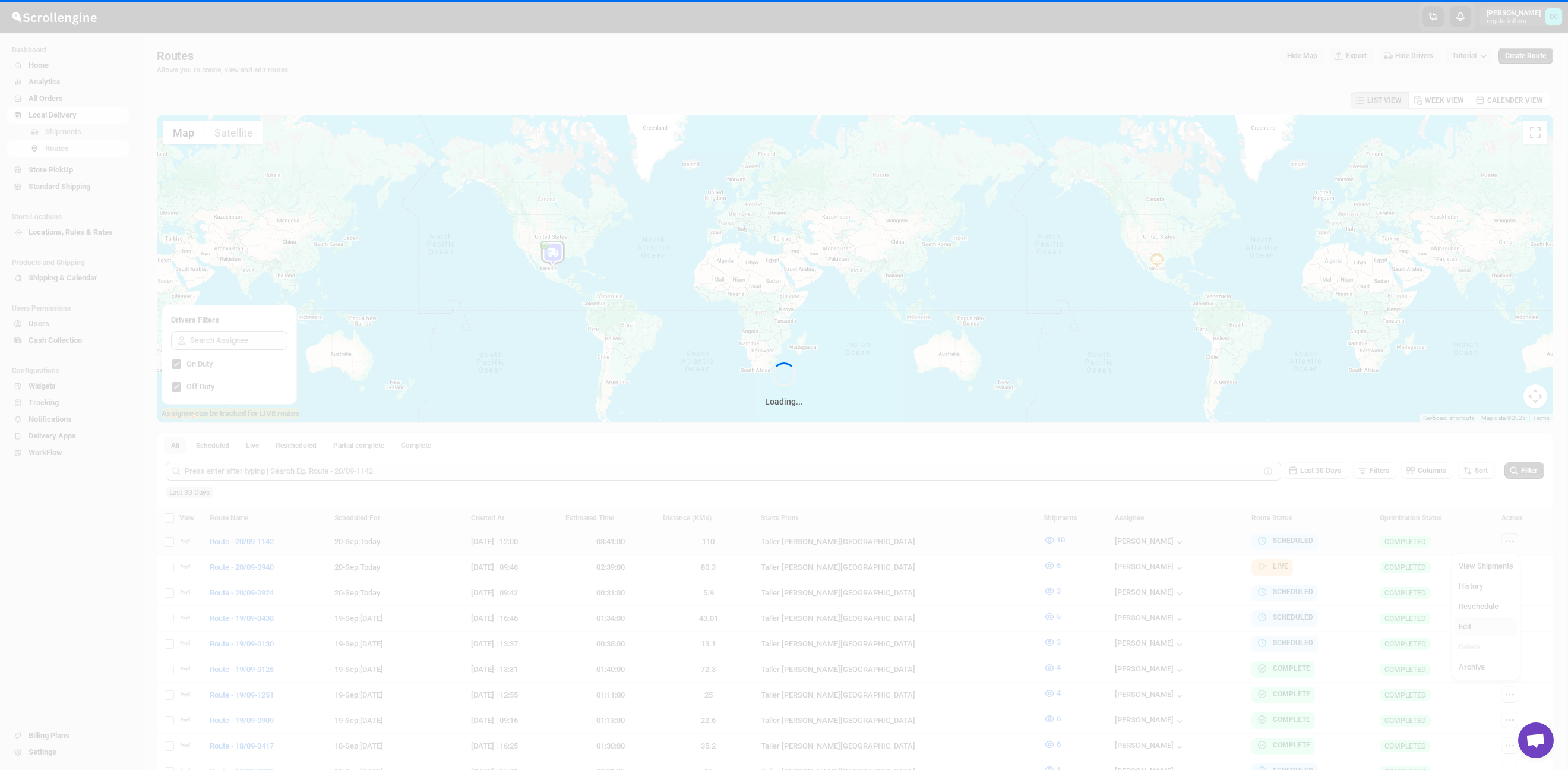
checkbox input "false"
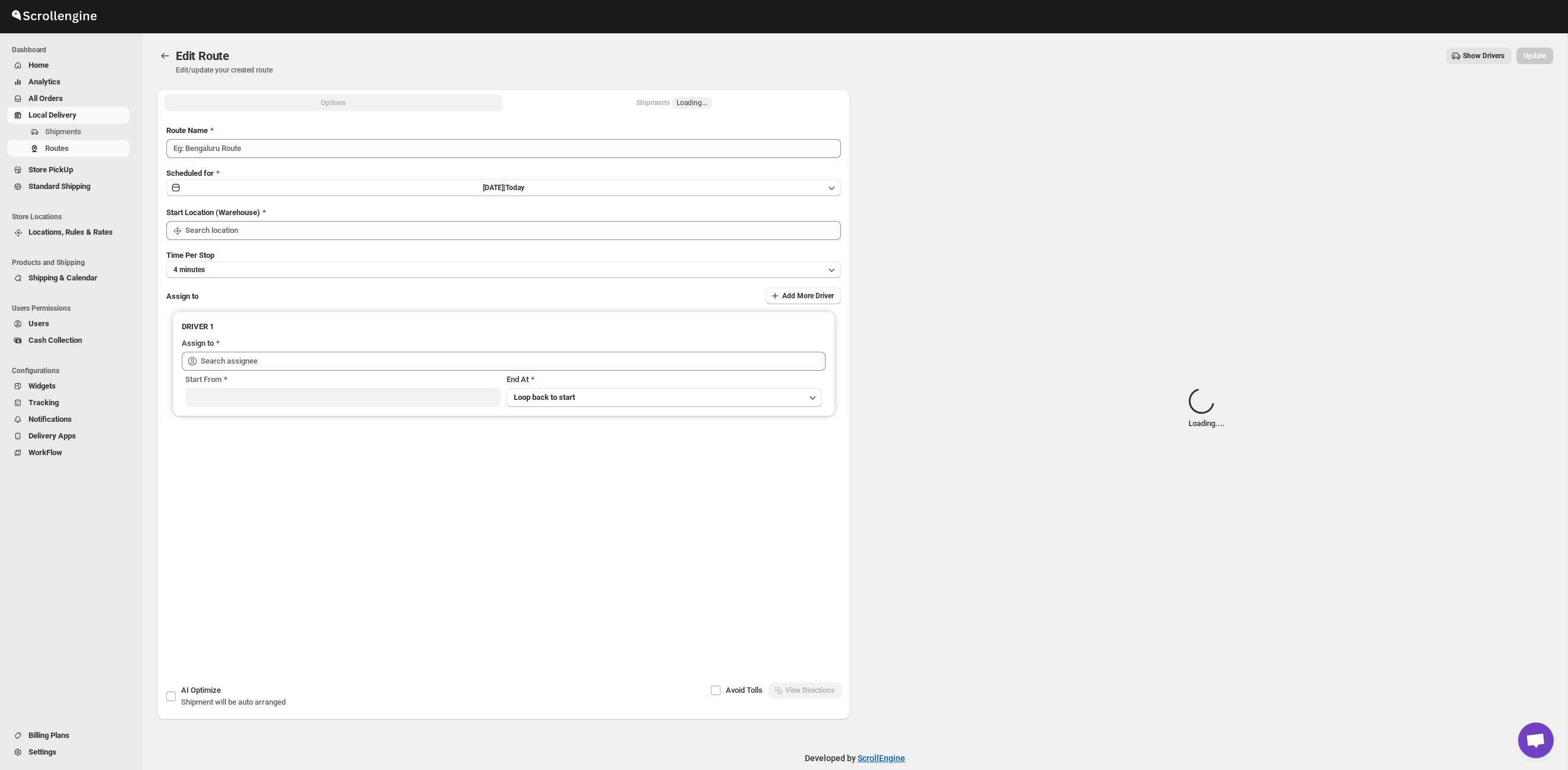
type input "Route - 20/09-1142"
type input "Taller [PERSON_NAME][GEOGRAPHIC_DATA]"
type input "[PERSON_NAME] ([EMAIL_ADDRESS][DOMAIN_NAME])"
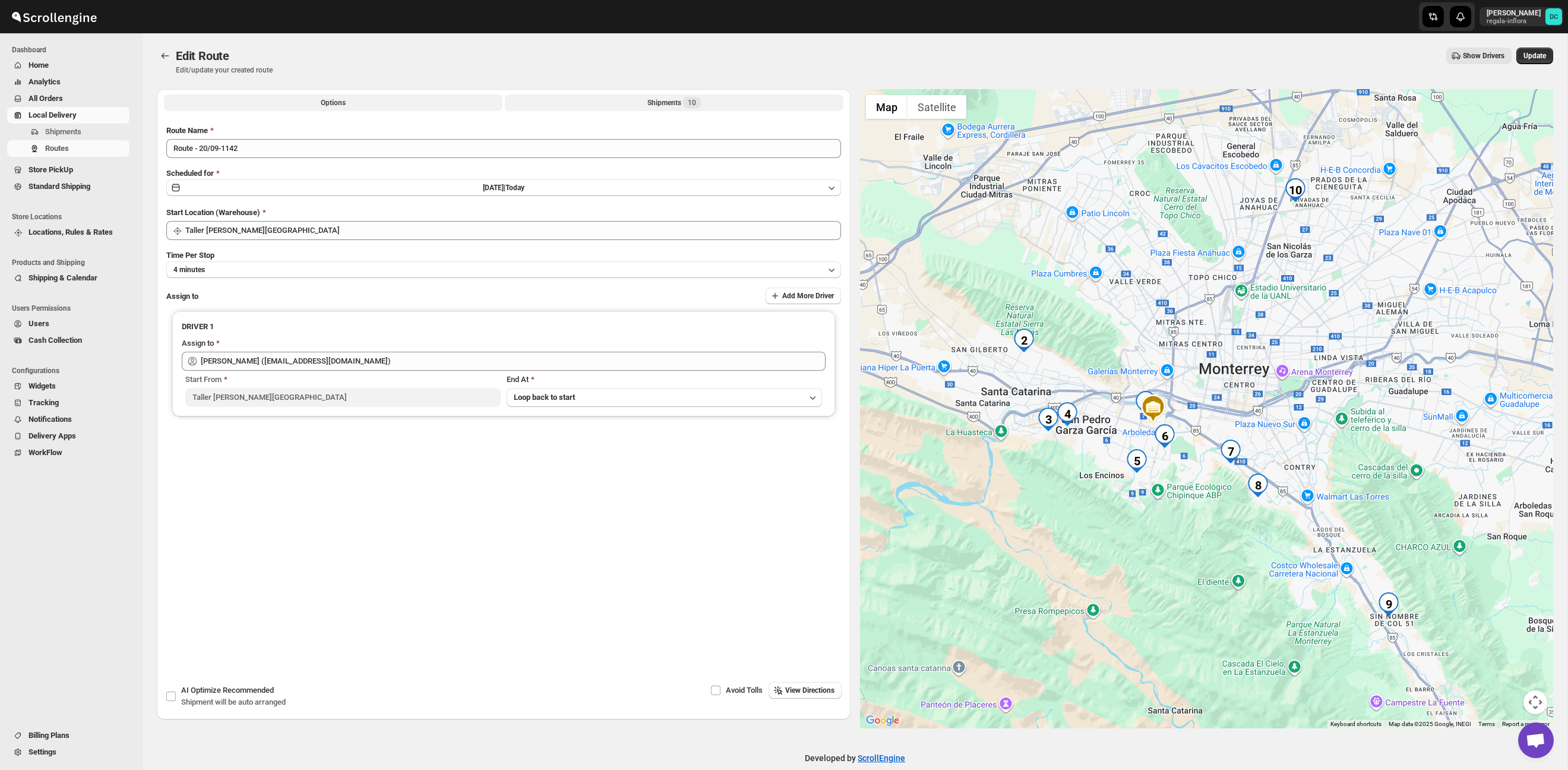
click at [669, 104] on div "Shipments 10" at bounding box center [674, 102] width 53 height 12
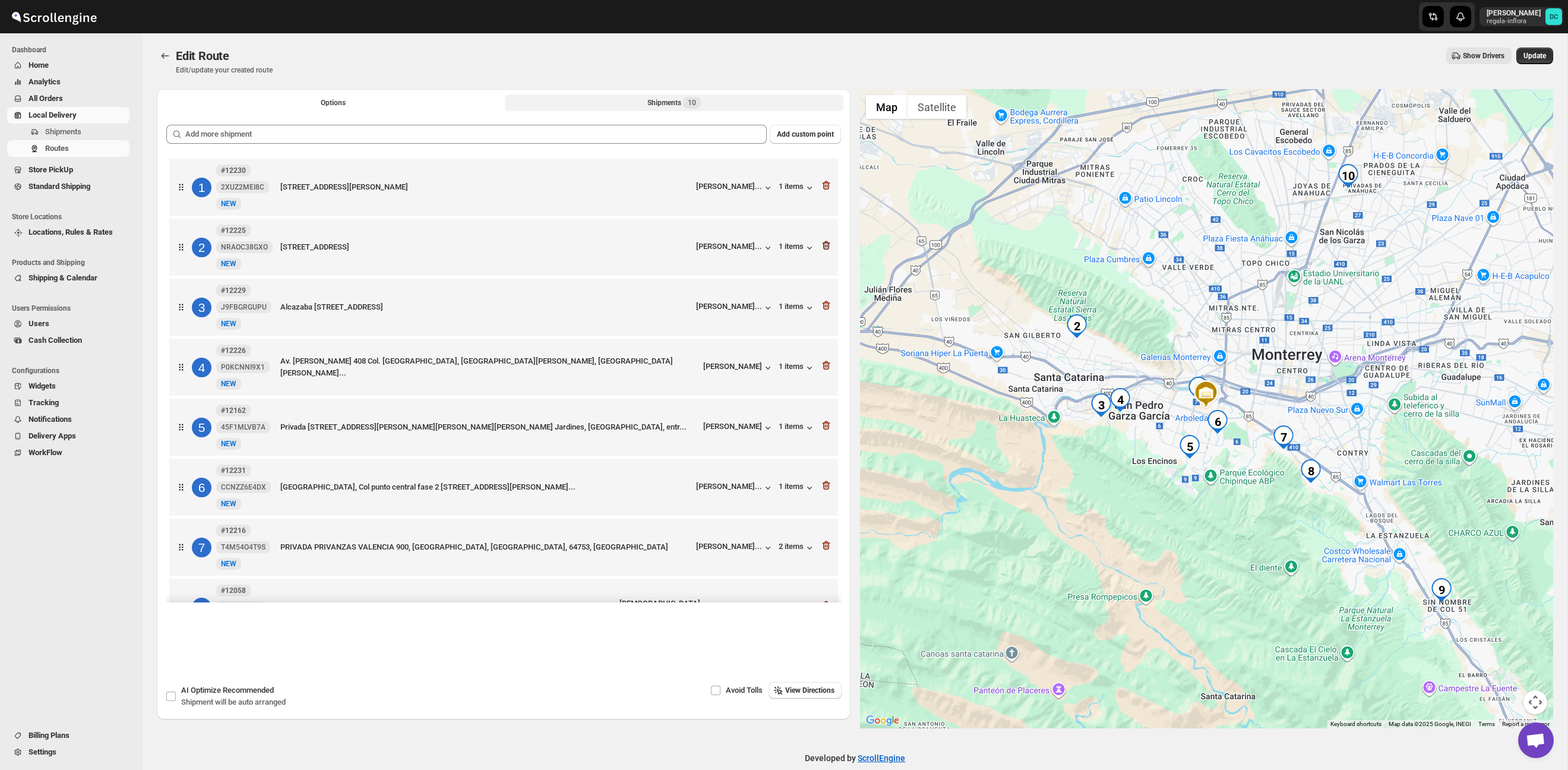
click at [826, 248] on icon "button" at bounding box center [826, 245] width 12 height 12
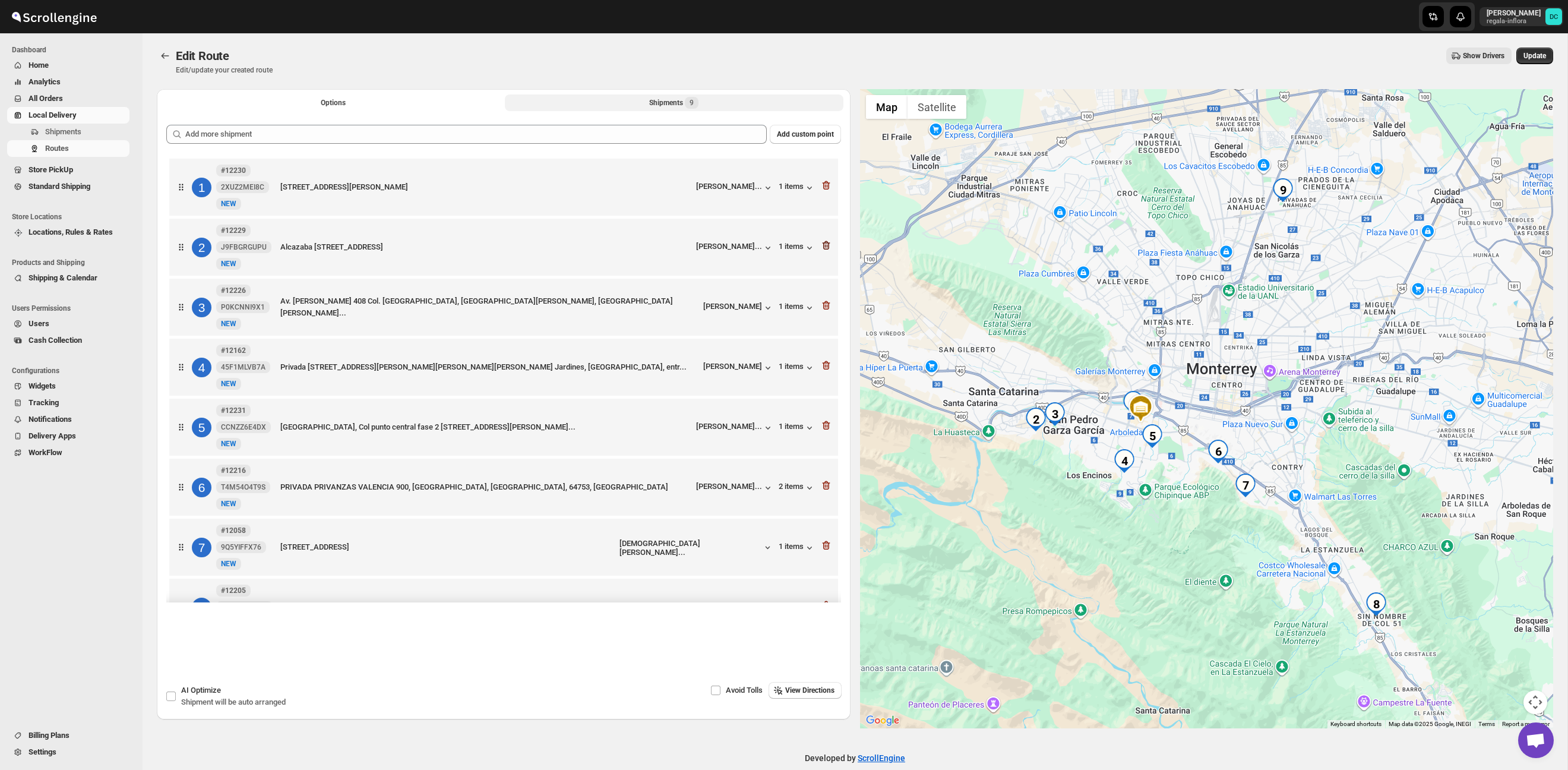
click at [826, 243] on icon "button" at bounding box center [826, 245] width 12 height 12
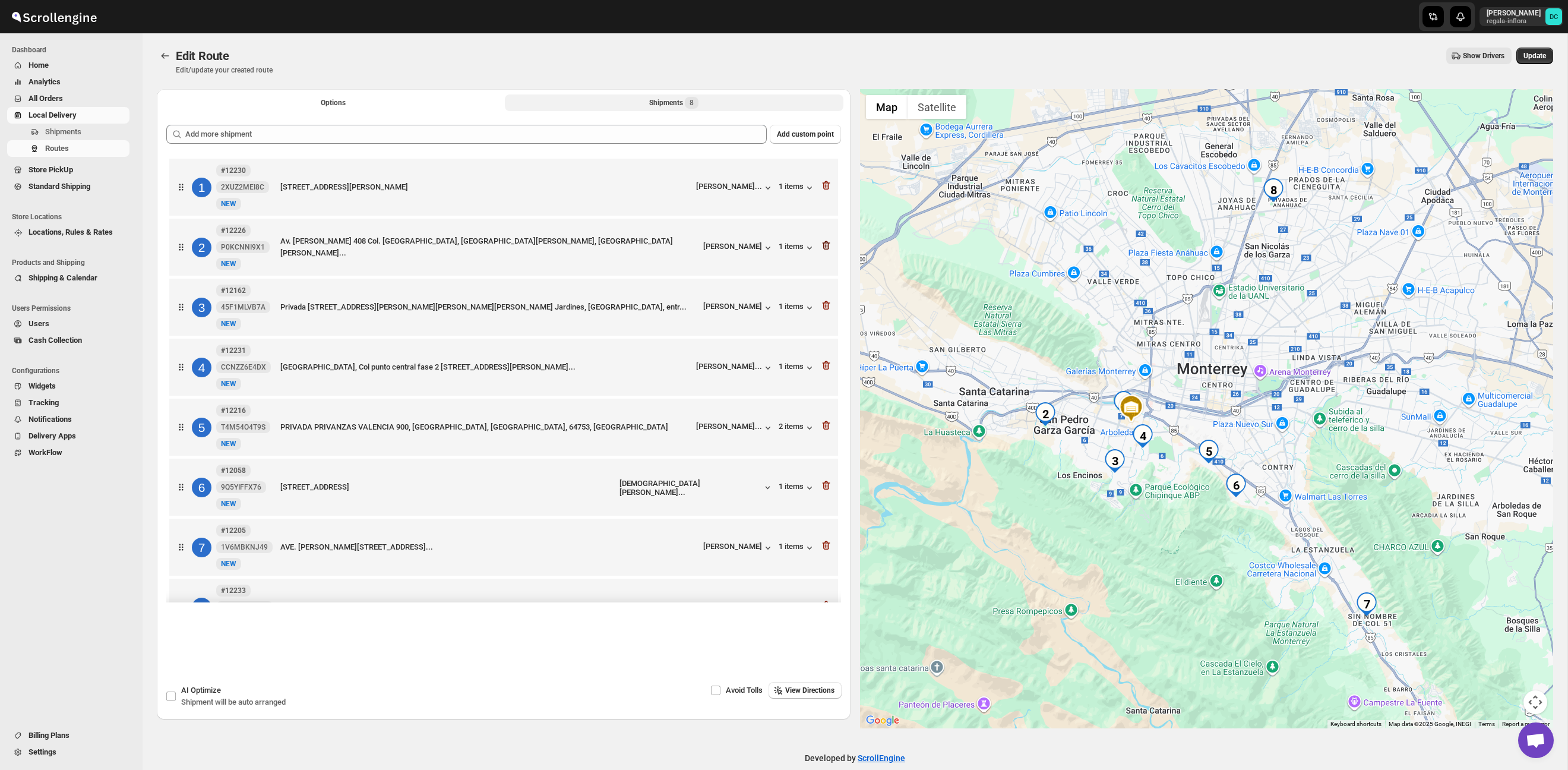
click at [830, 250] on icon "button" at bounding box center [826, 245] width 12 height 12
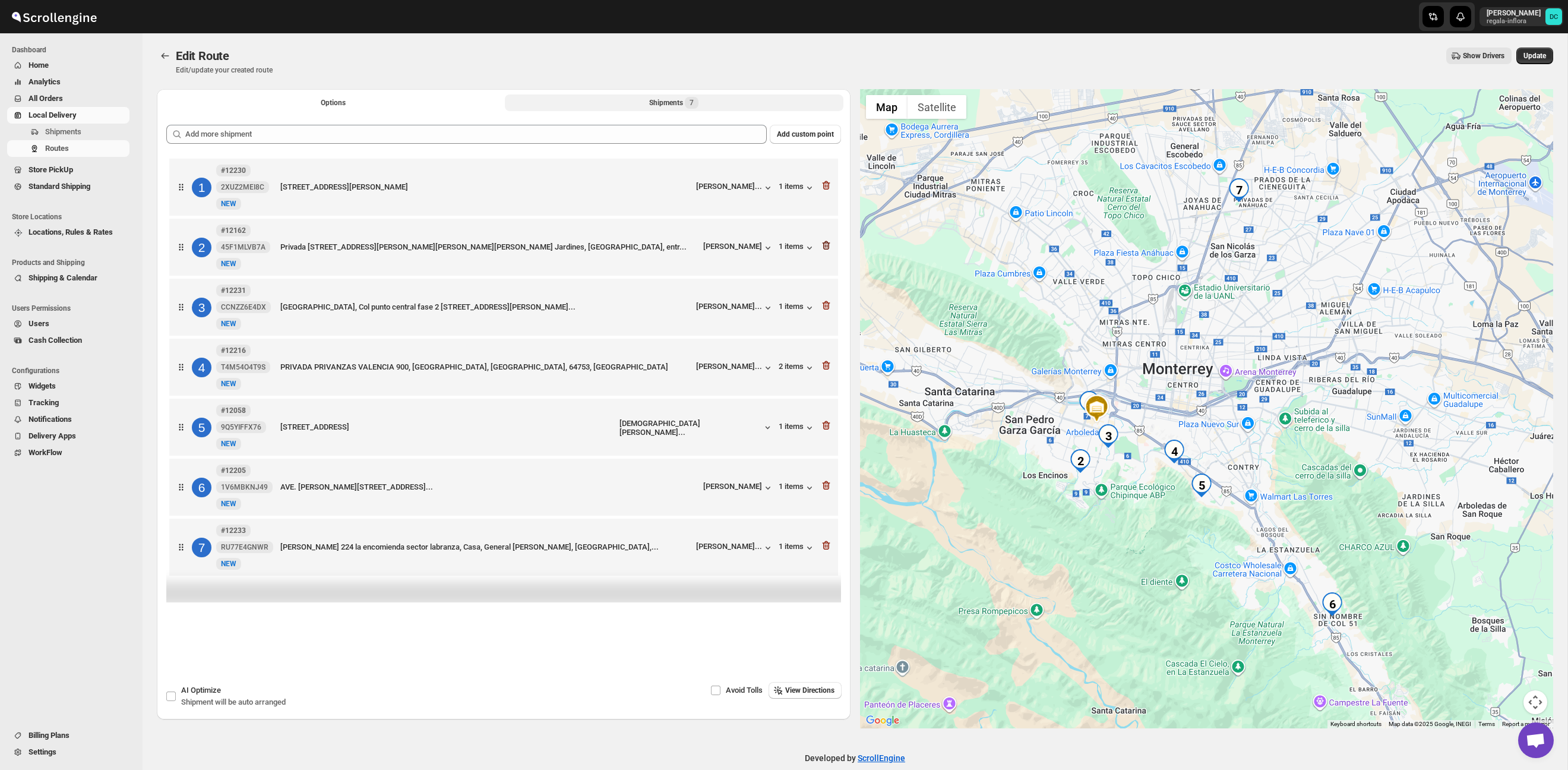
click at [826, 244] on icon "button" at bounding box center [826, 245] width 12 height 12
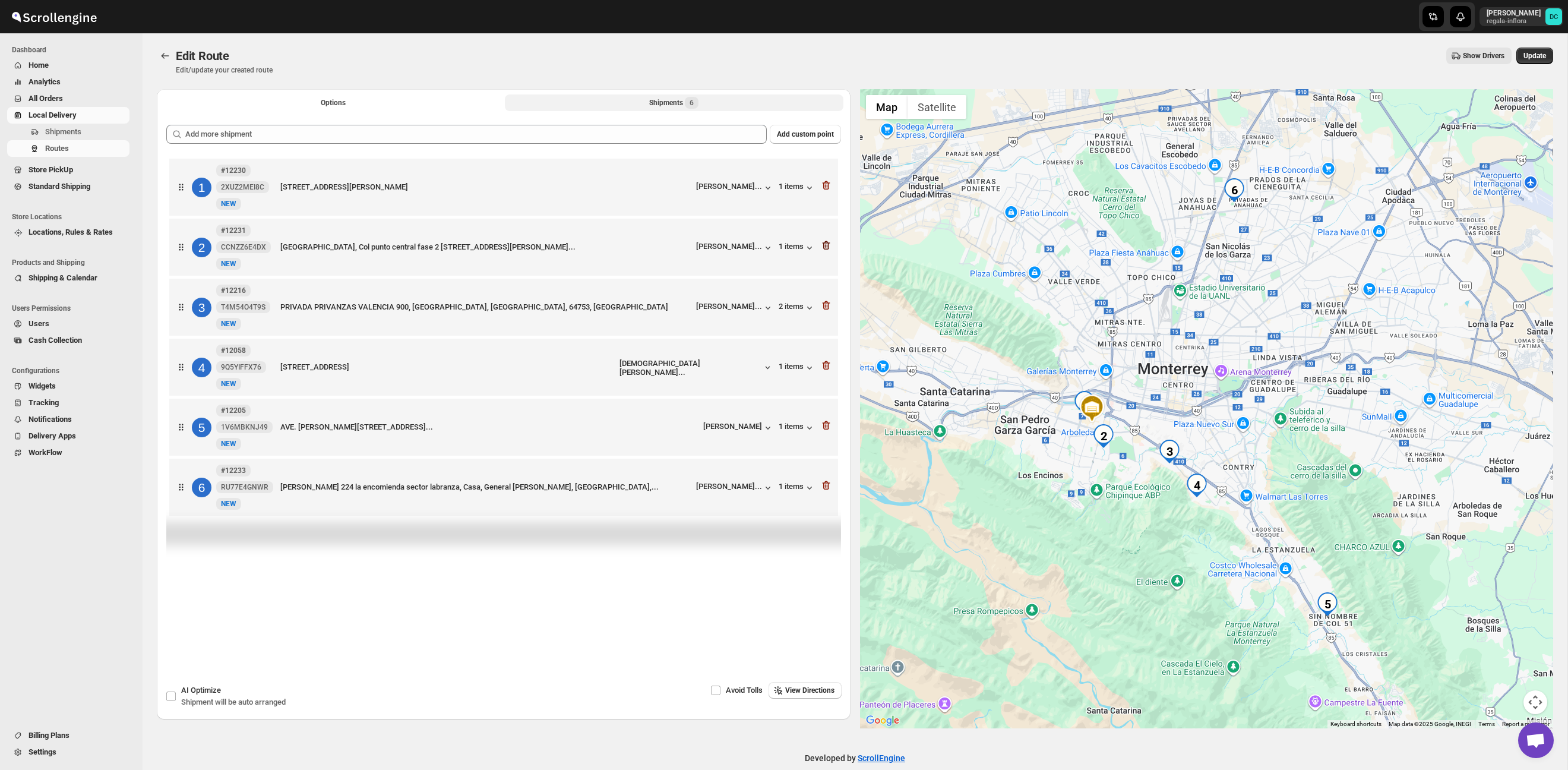
click at [820, 243] on icon "button" at bounding box center [826, 245] width 12 height 12
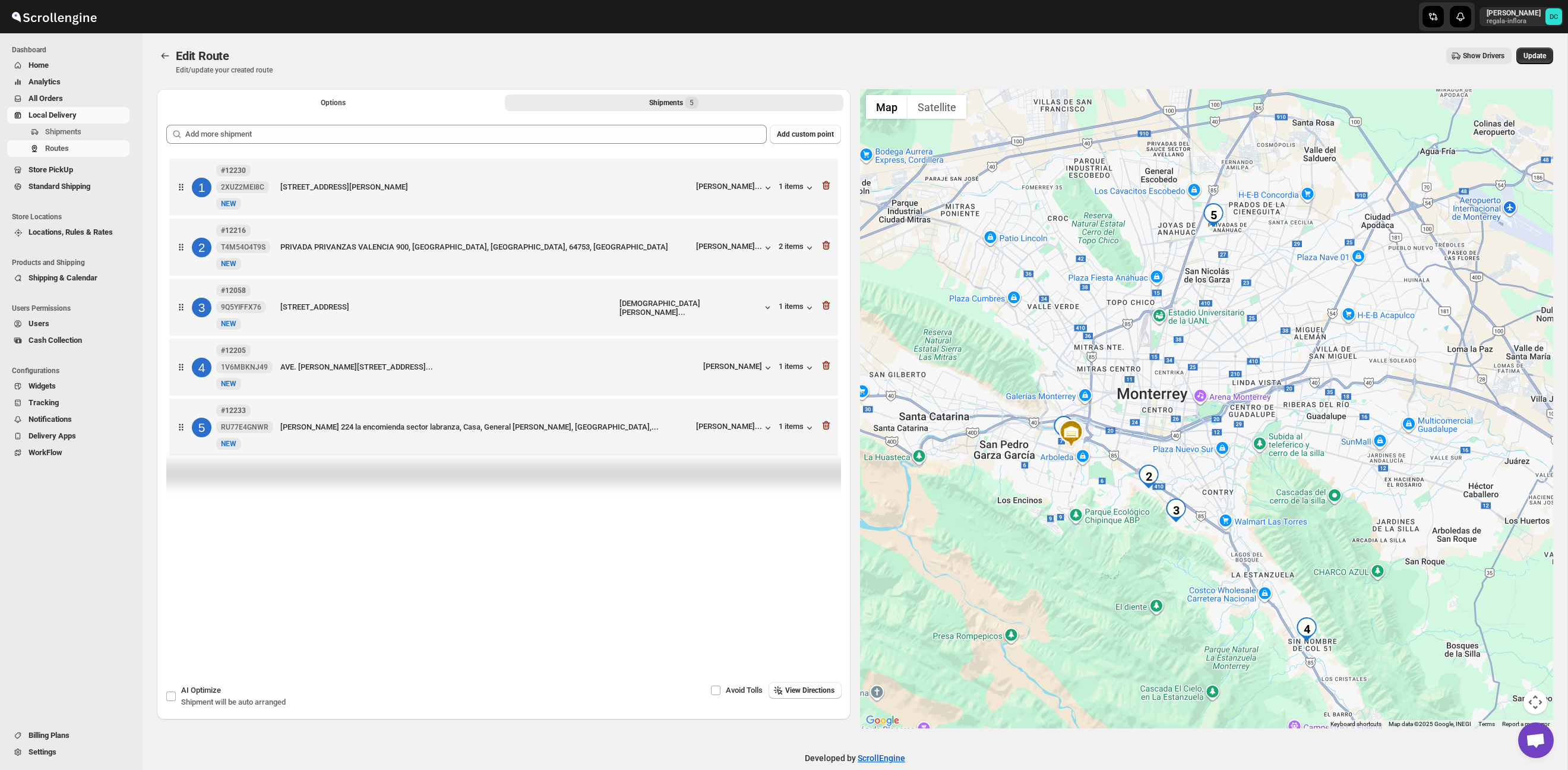
drag, startPoint x: 1189, startPoint y: 412, endPoint x: 987, endPoint y: 417, distance: 202.1
click at [1188, 412] on div at bounding box center [1206, 409] width 694 height 640
click at [829, 430] on icon "button" at bounding box center [826, 425] width 12 height 12
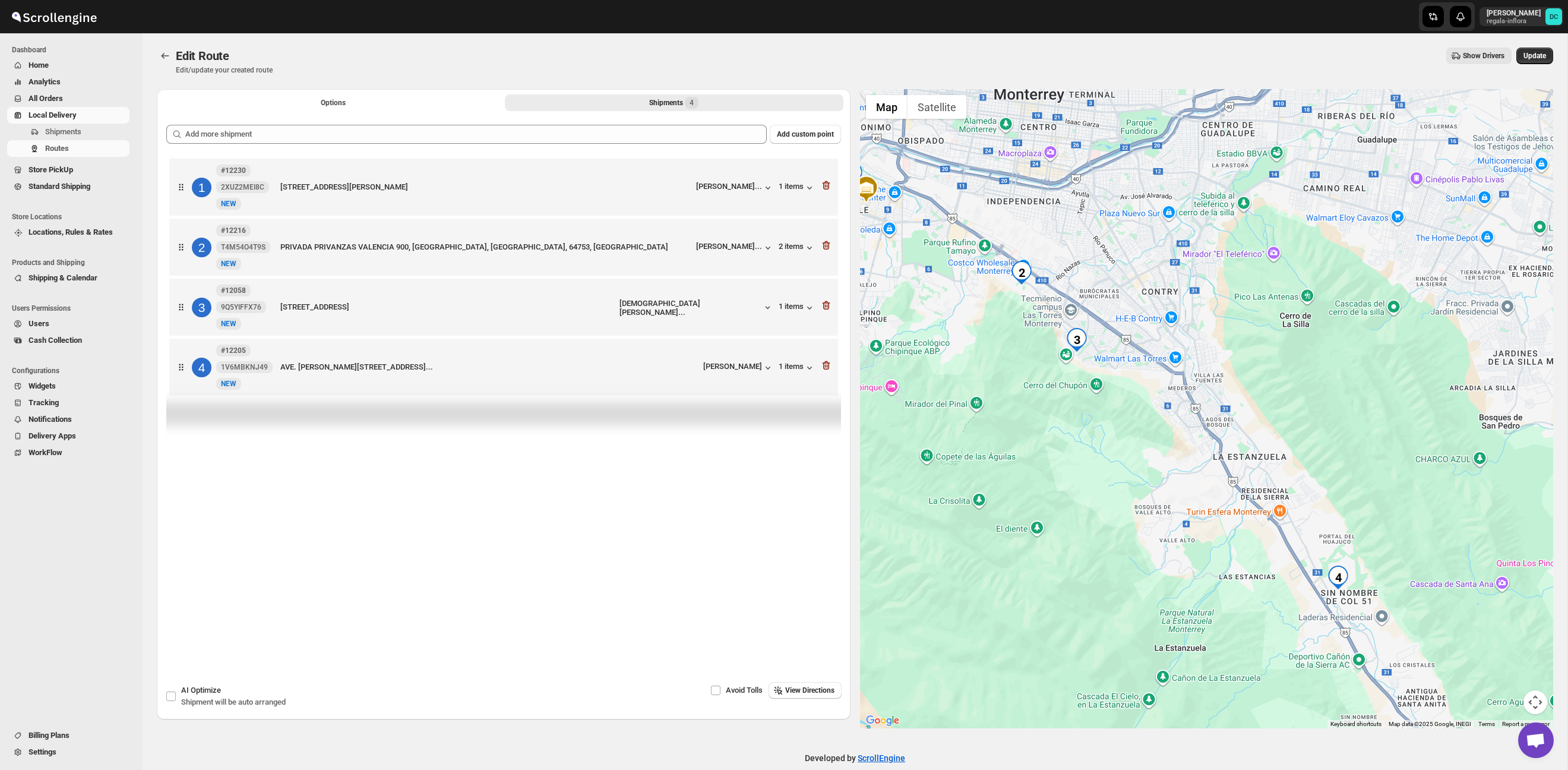
drag, startPoint x: 1302, startPoint y: 505, endPoint x: 1179, endPoint y: 507, distance: 123.0
click at [1205, 543] on div at bounding box center [1206, 409] width 694 height 640
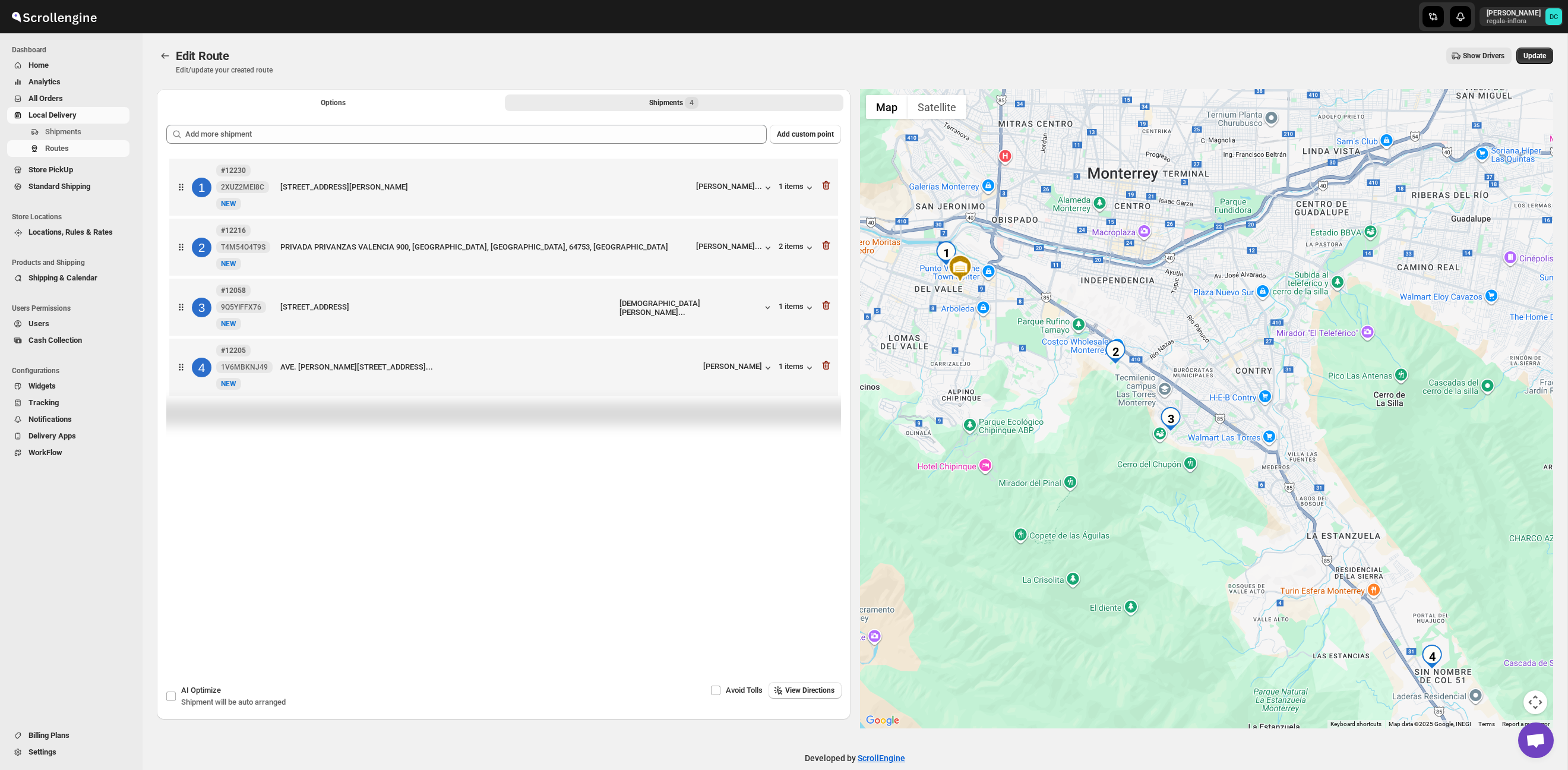
drag, startPoint x: 1122, startPoint y: 355, endPoint x: 1267, endPoint y: 411, distance: 155.4
click at [1267, 411] on div at bounding box center [1206, 409] width 694 height 640
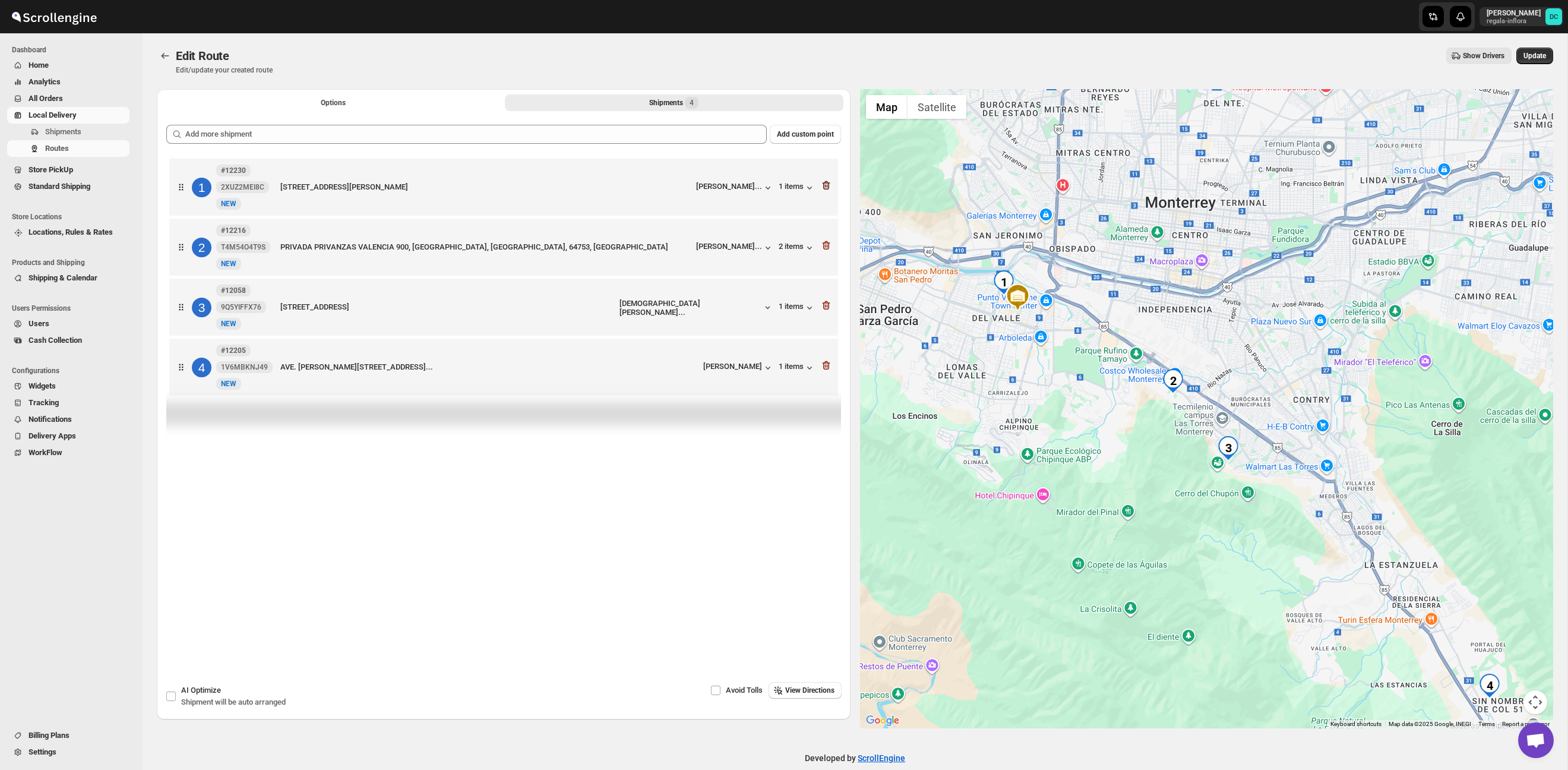
click at [826, 183] on icon "button" at bounding box center [826, 186] width 7 height 9
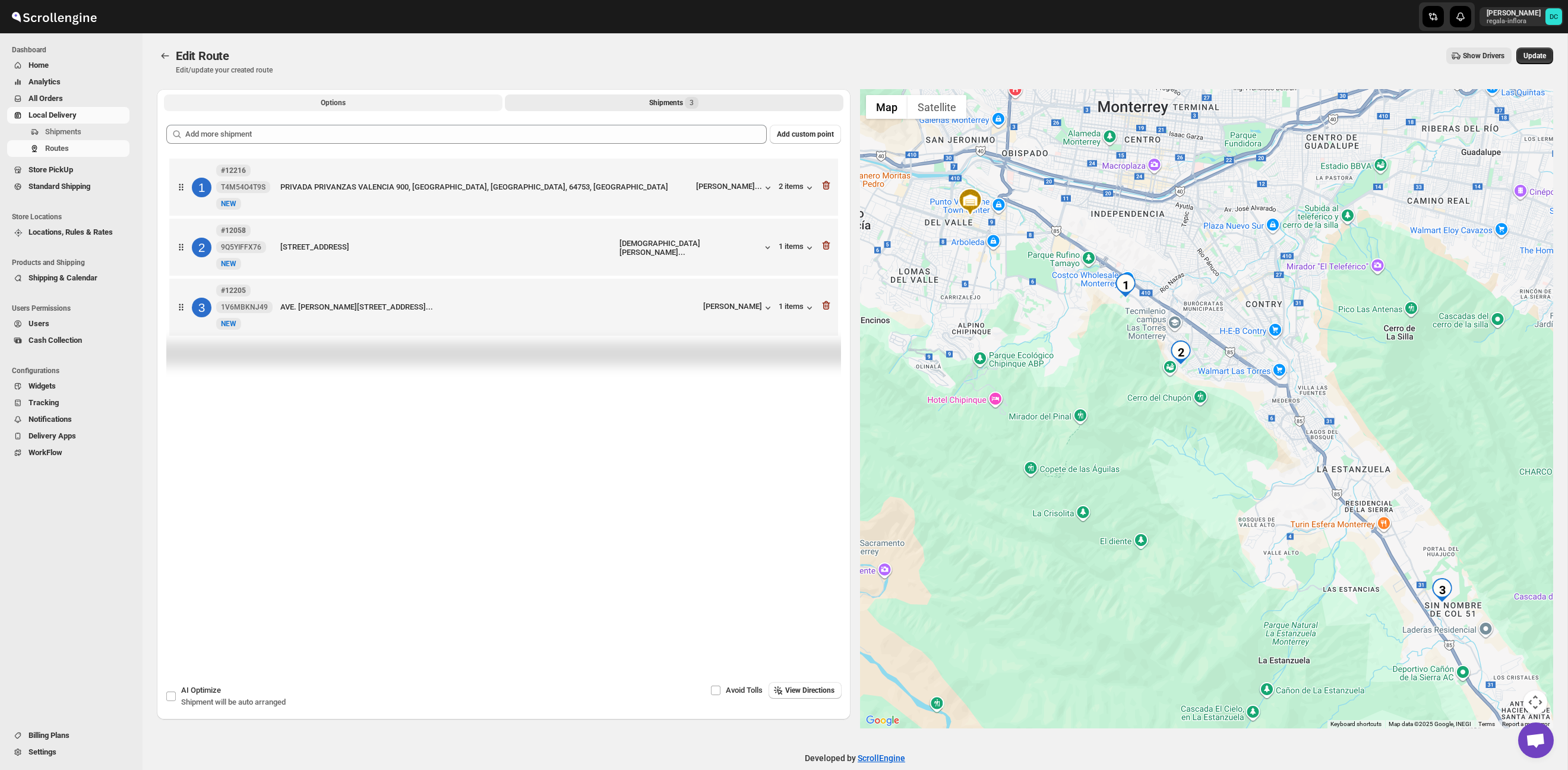
click at [365, 96] on button "Options" at bounding box center [333, 103] width 339 height 17
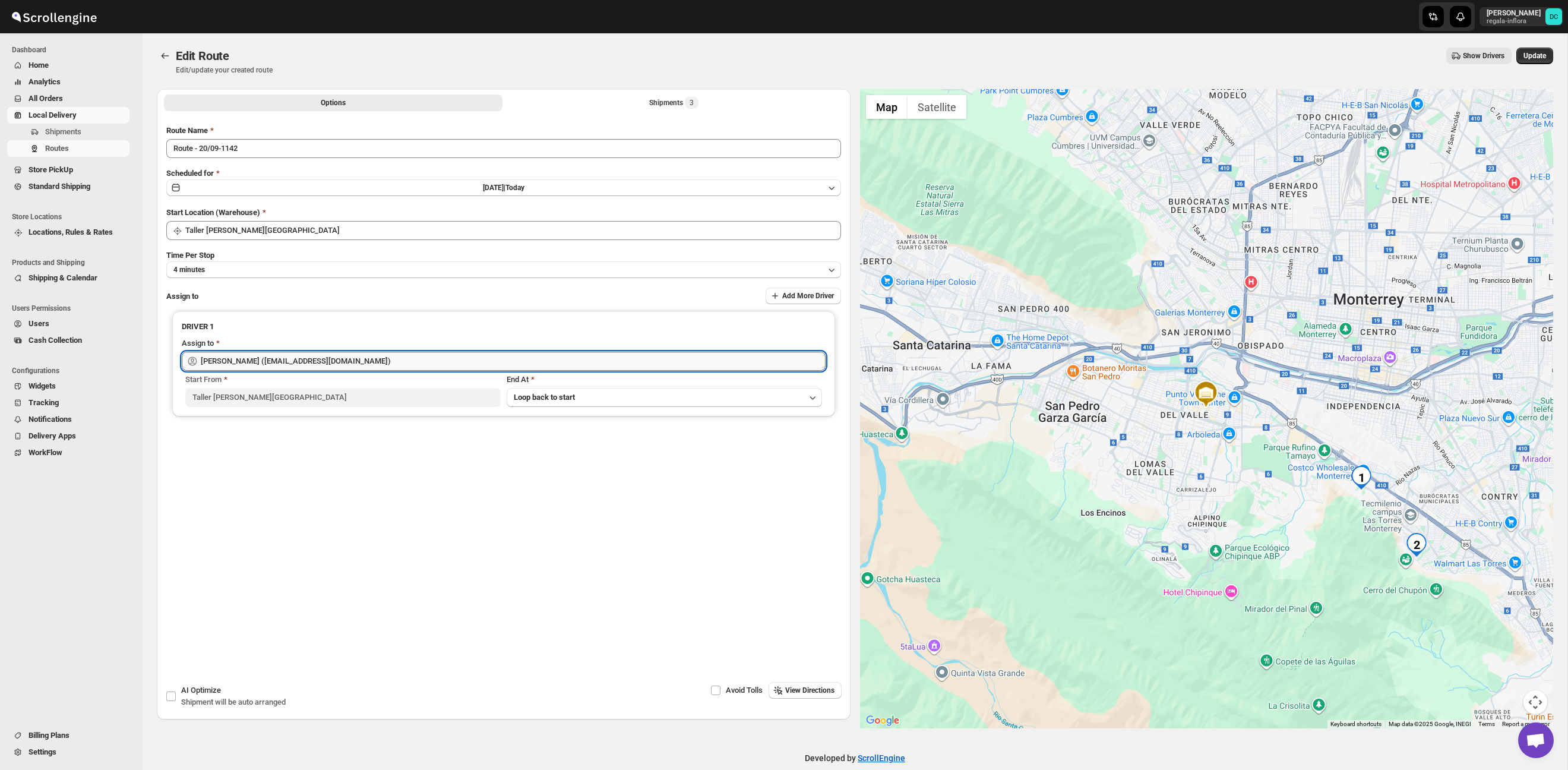
click at [386, 359] on input "[PERSON_NAME] ([EMAIL_ADDRESS][DOMAIN_NAME])" at bounding box center [513, 361] width 625 height 19
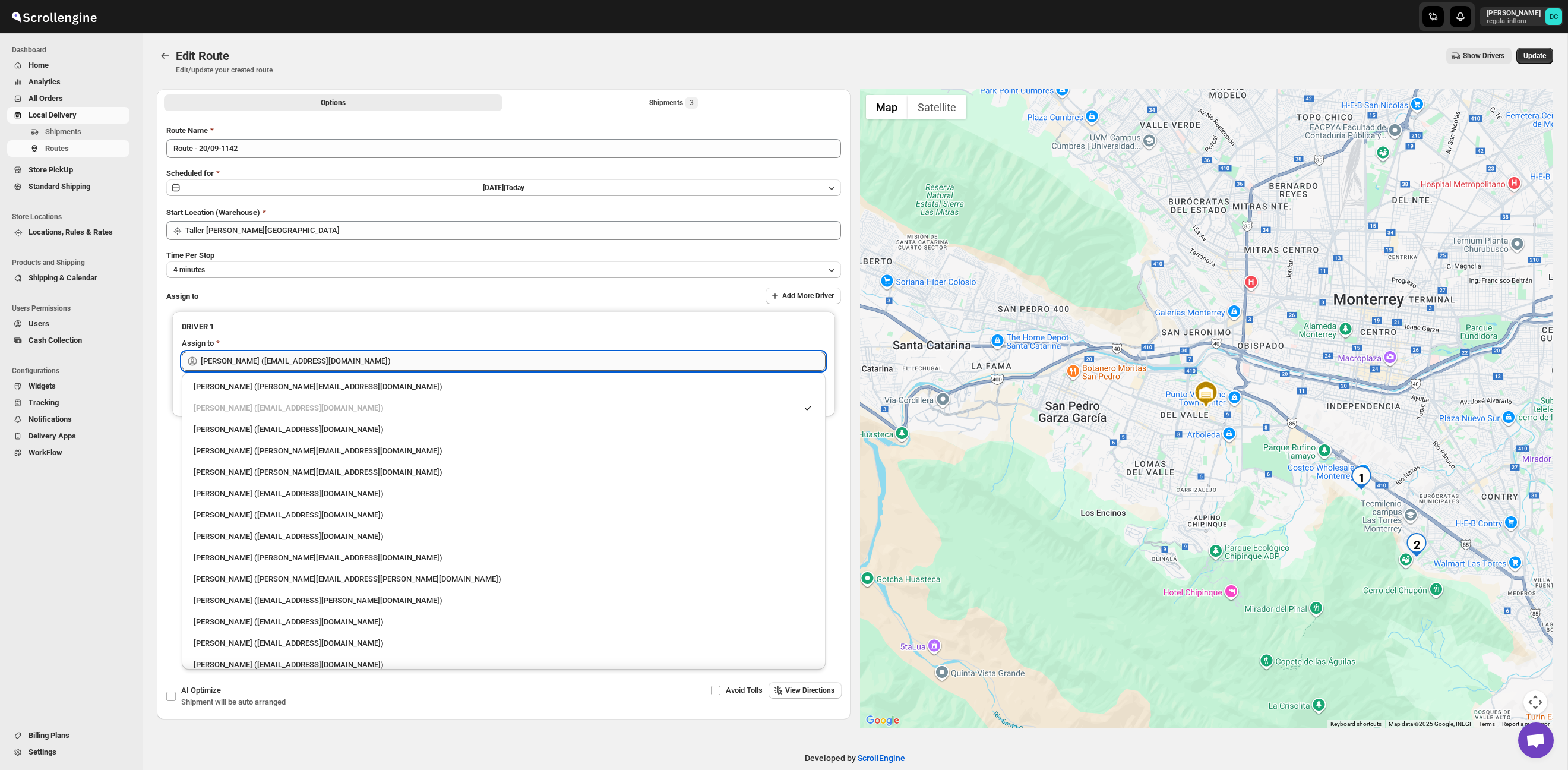
click at [386, 359] on input "[PERSON_NAME] ([EMAIL_ADDRESS][DOMAIN_NAME])" at bounding box center [513, 361] width 625 height 19
click at [387, 360] on input "[PERSON_NAME] ([EMAIL_ADDRESS][DOMAIN_NAME])" at bounding box center [513, 361] width 625 height 19
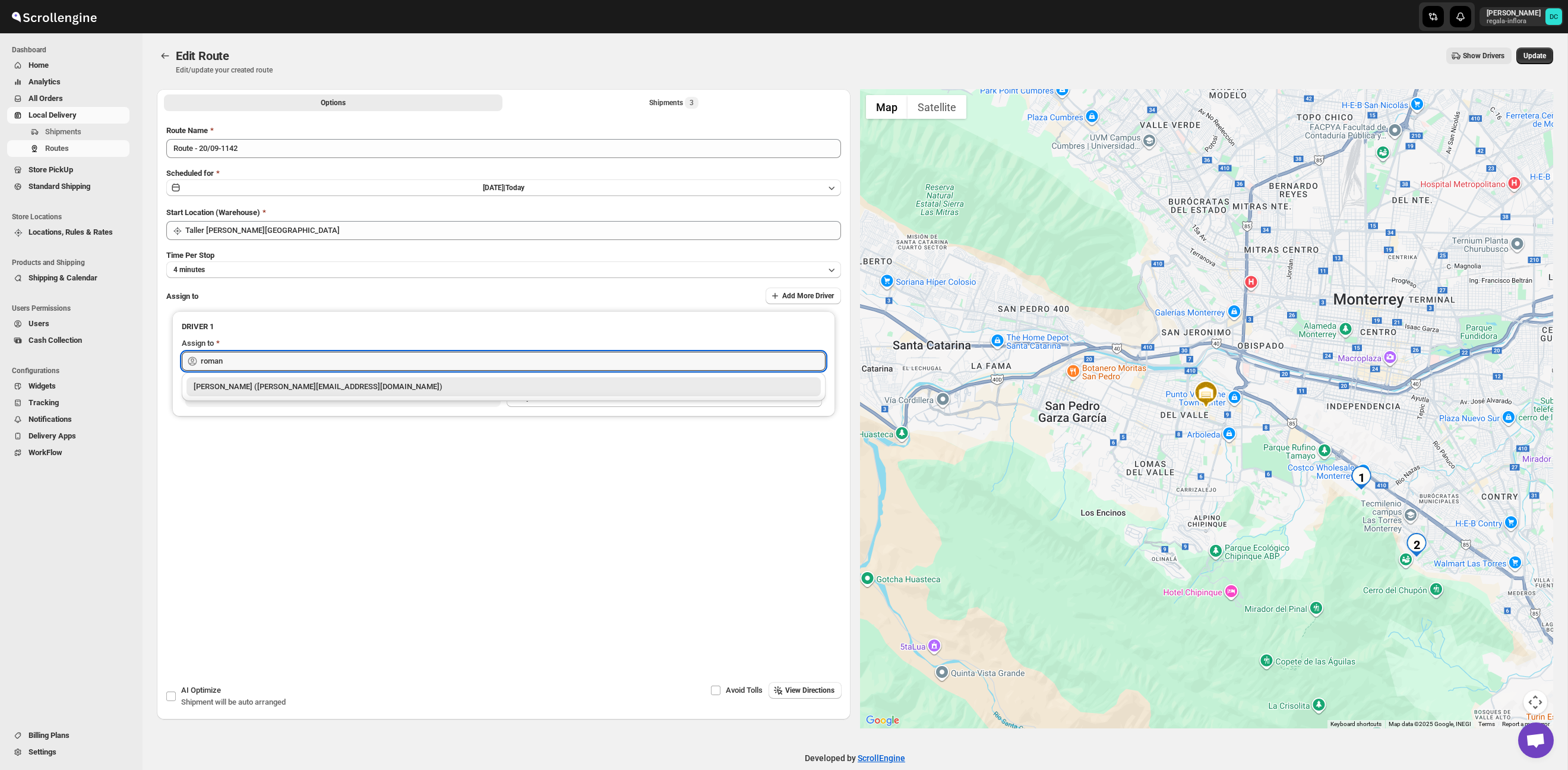
click at [407, 384] on div "[PERSON_NAME] ([PERSON_NAME][EMAIL_ADDRESS][DOMAIN_NAME])" at bounding box center [503, 387] width 620 height 12
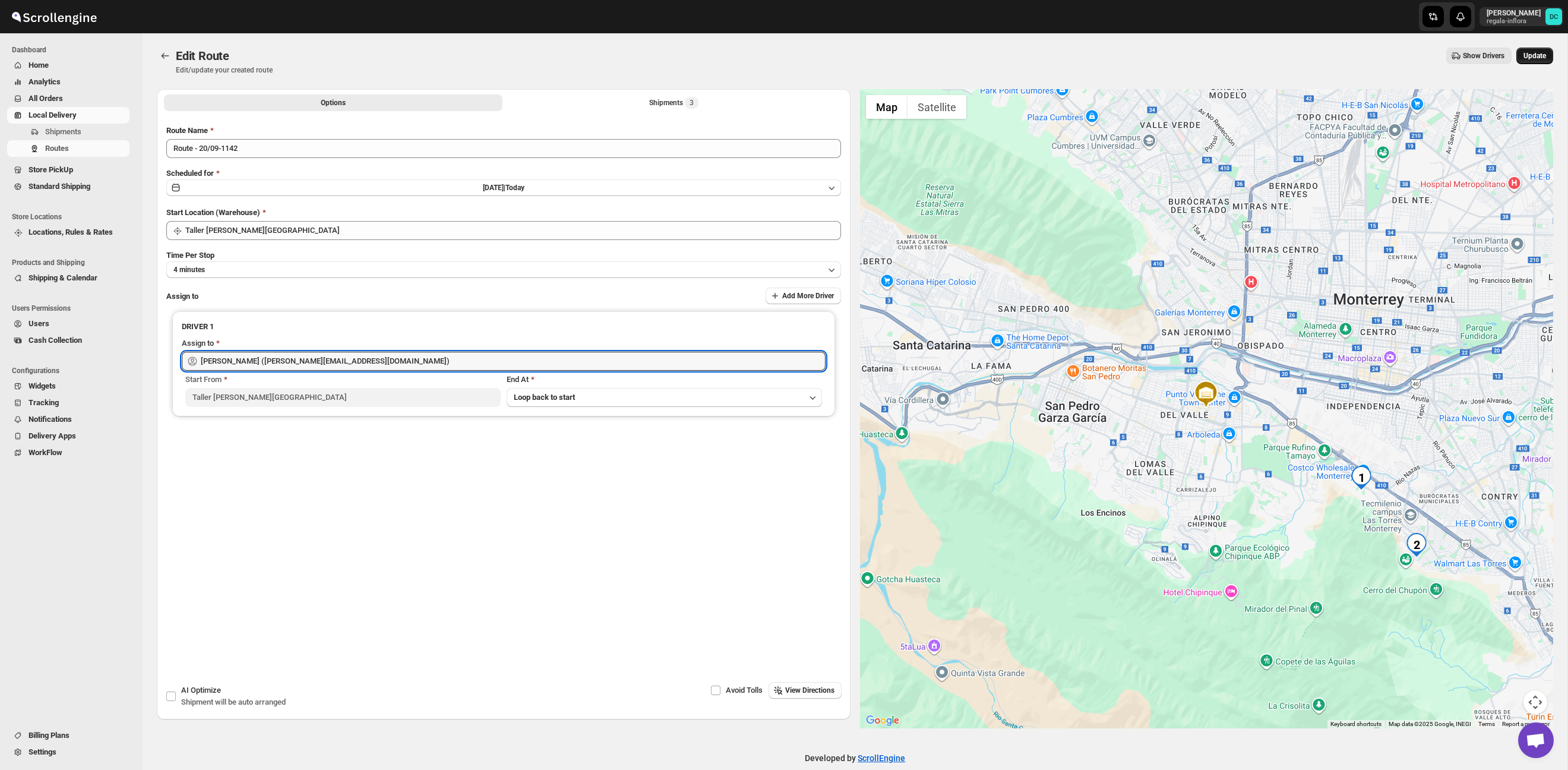
type input "[PERSON_NAME] ([PERSON_NAME][EMAIL_ADDRESS][DOMAIN_NAME])"
click at [1524, 53] on span "Update" at bounding box center [1535, 56] width 23 height 9
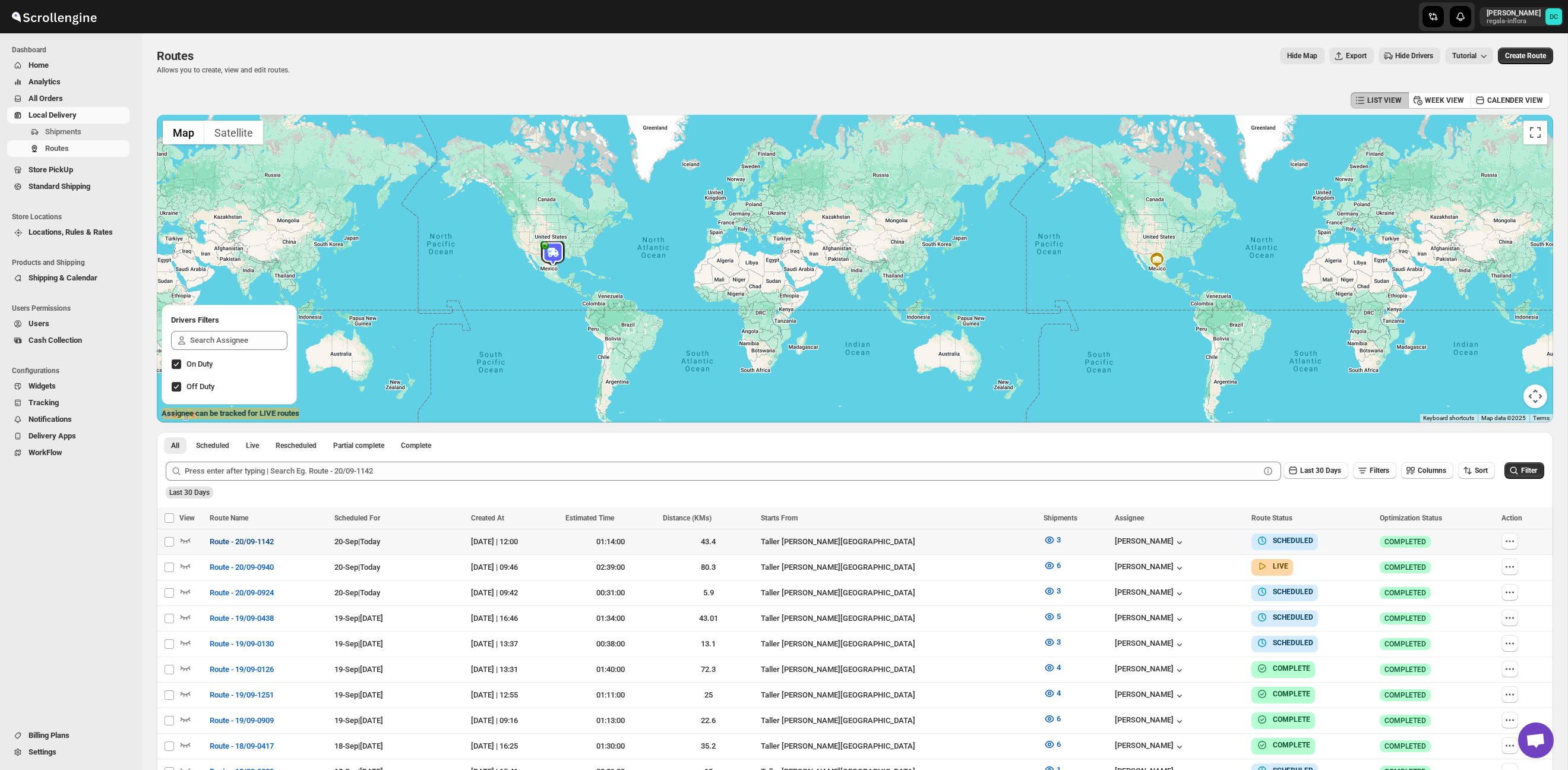
click at [262, 539] on span "Route - 20/09-1142" at bounding box center [242, 541] width 64 height 12
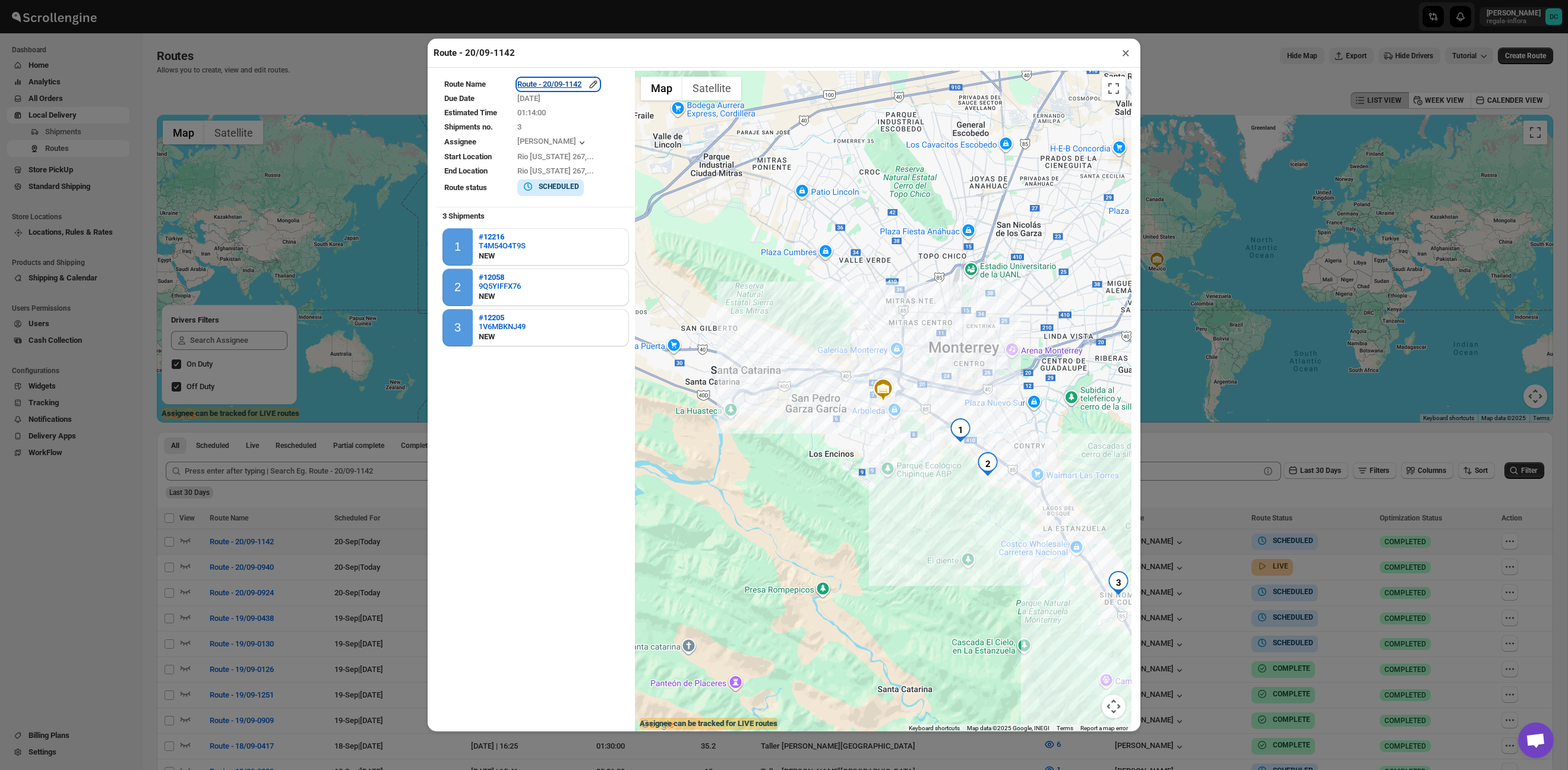
click at [584, 85] on div "Route - 20/09-1142" at bounding box center [558, 84] width 82 height 12
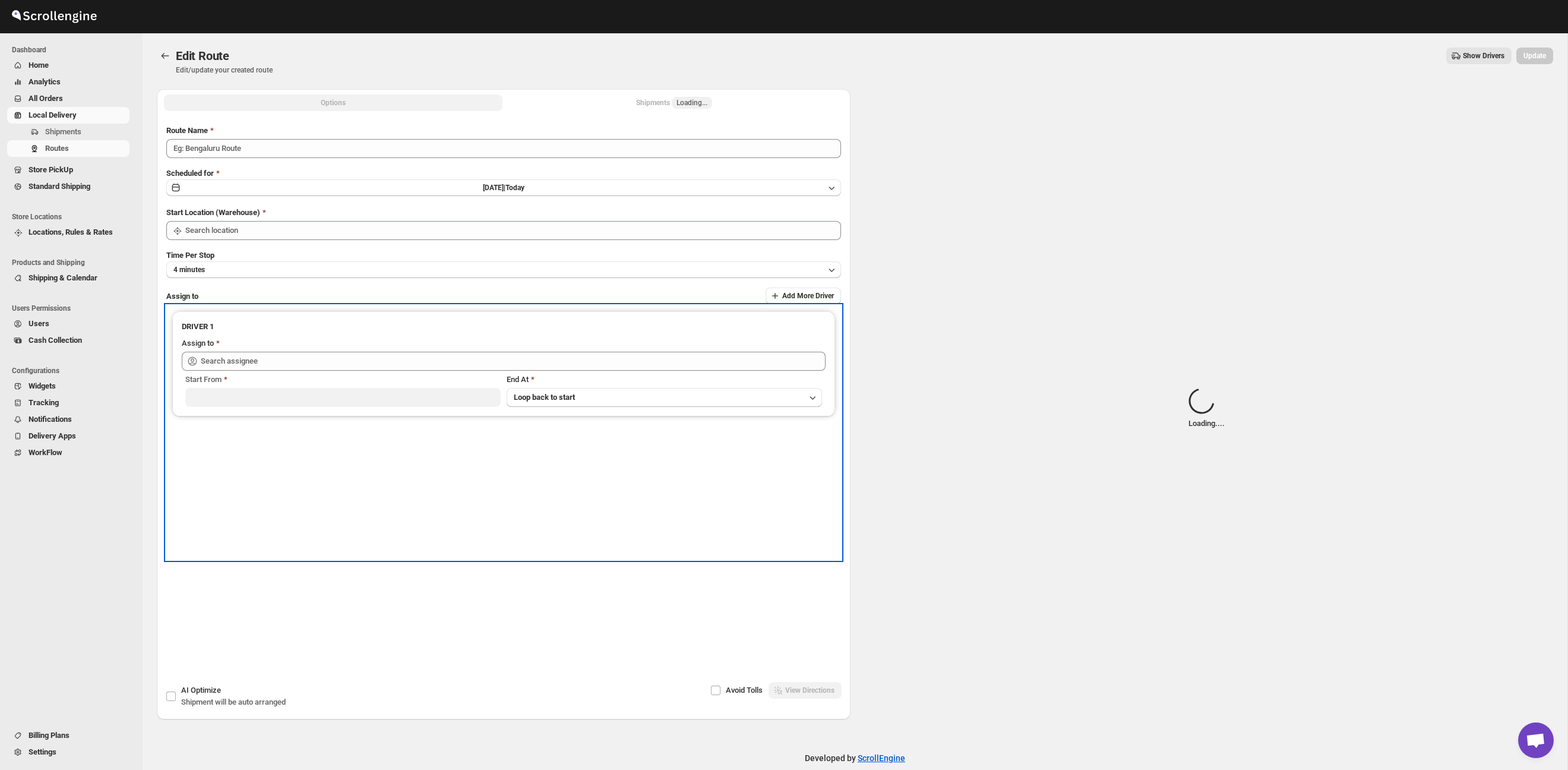
click at [238, 374] on div "Start From" at bounding box center [343, 379] width 315 height 12
type input "Route - 20/09-1142"
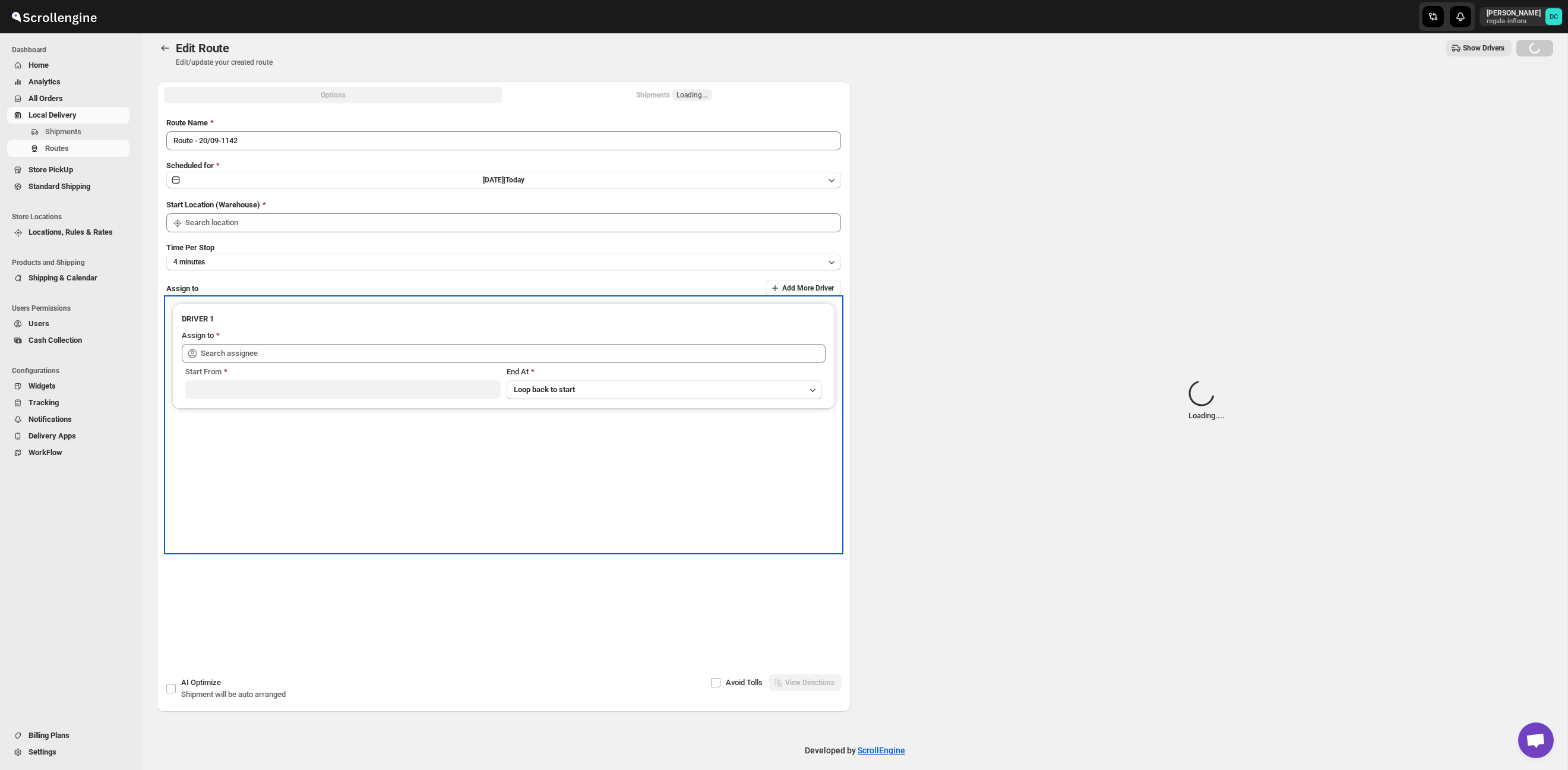
type input "Taller [PERSON_NAME][GEOGRAPHIC_DATA]"
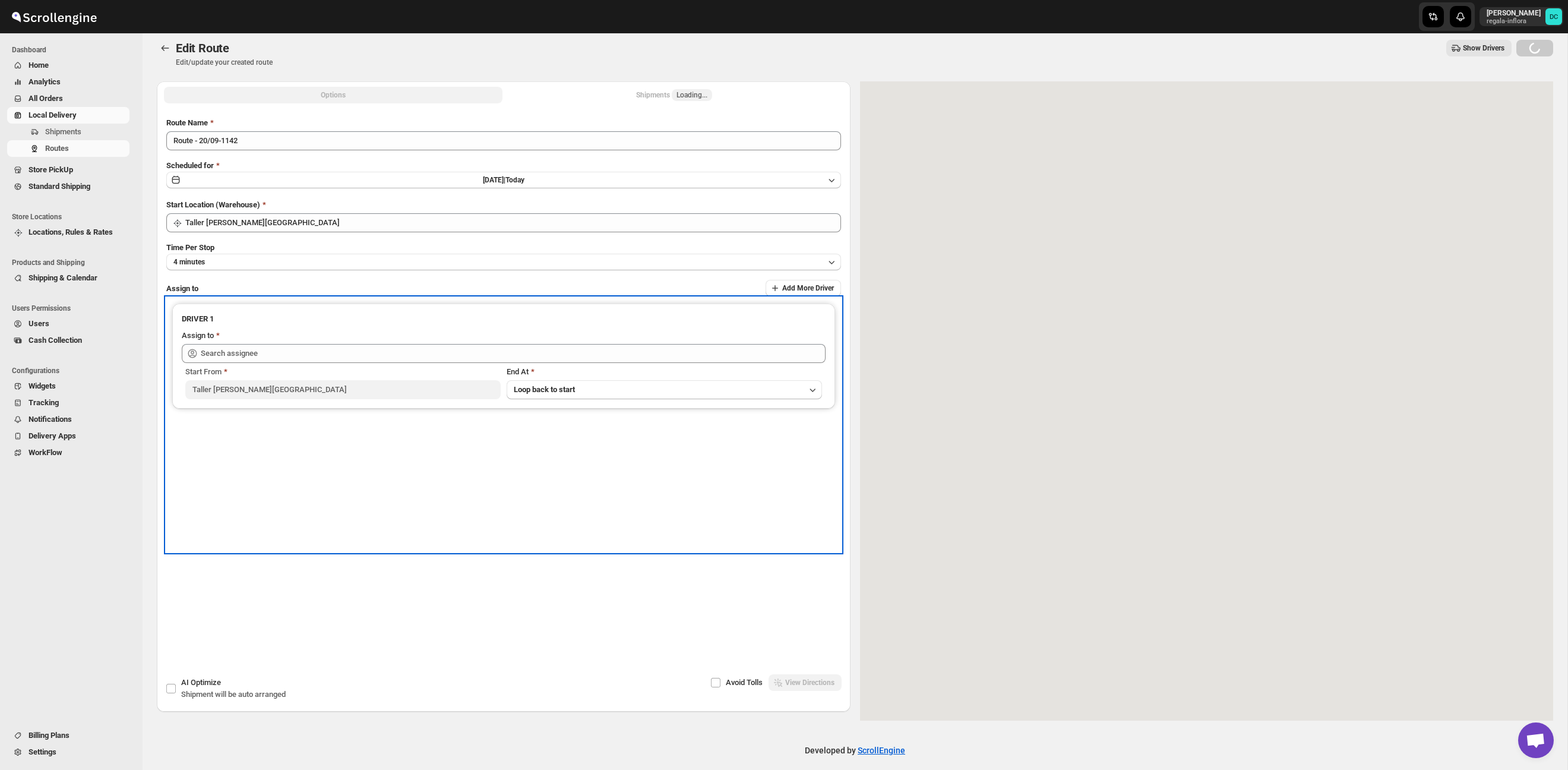
type input "[PERSON_NAME] ([PERSON_NAME][EMAIL_ADDRESS][DOMAIN_NAME])"
